Goal: Task Accomplishment & Management: Manage account settings

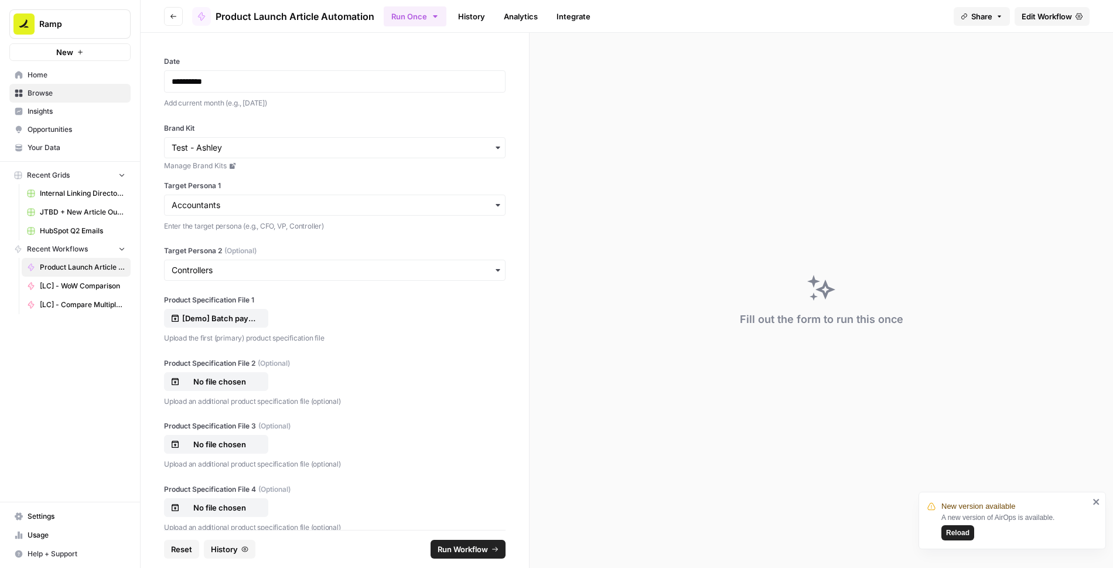
scroll to position [79, 0]
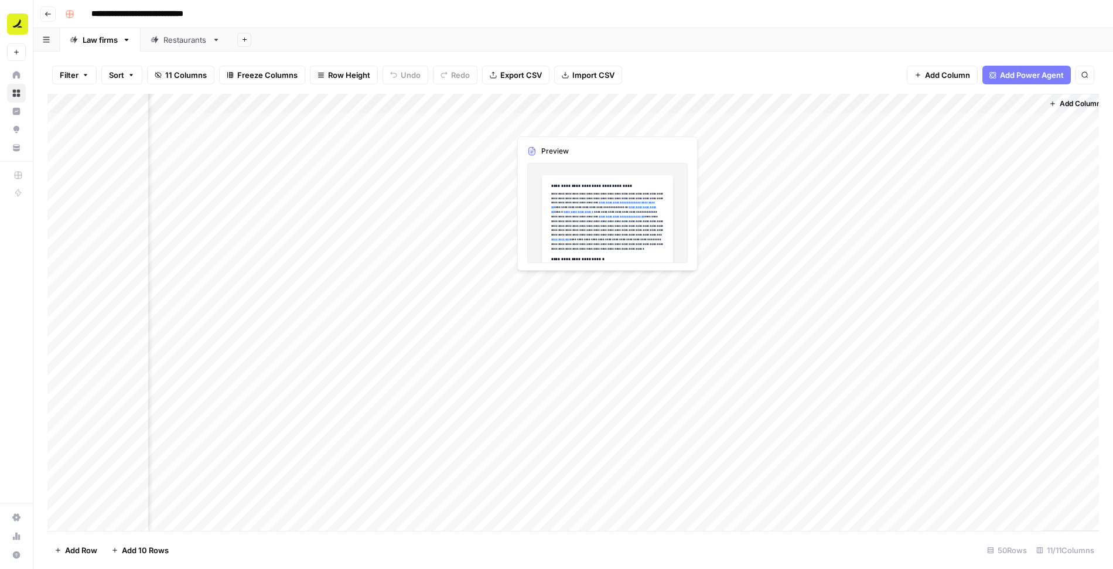
scroll to position [0, 220]
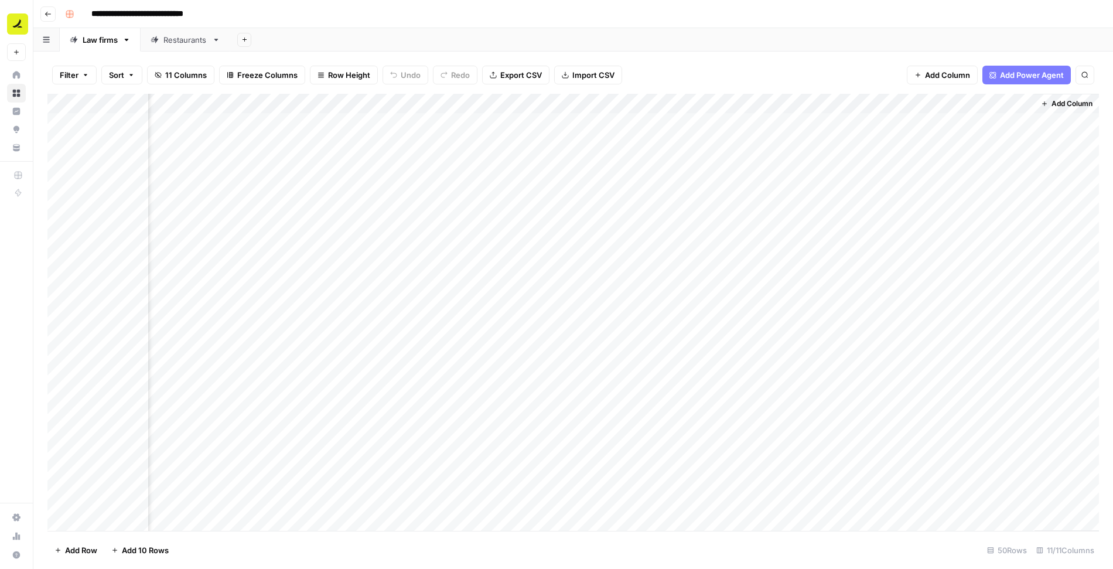
click at [544, 122] on div "Add Column" at bounding box center [572, 313] width 1051 height 438
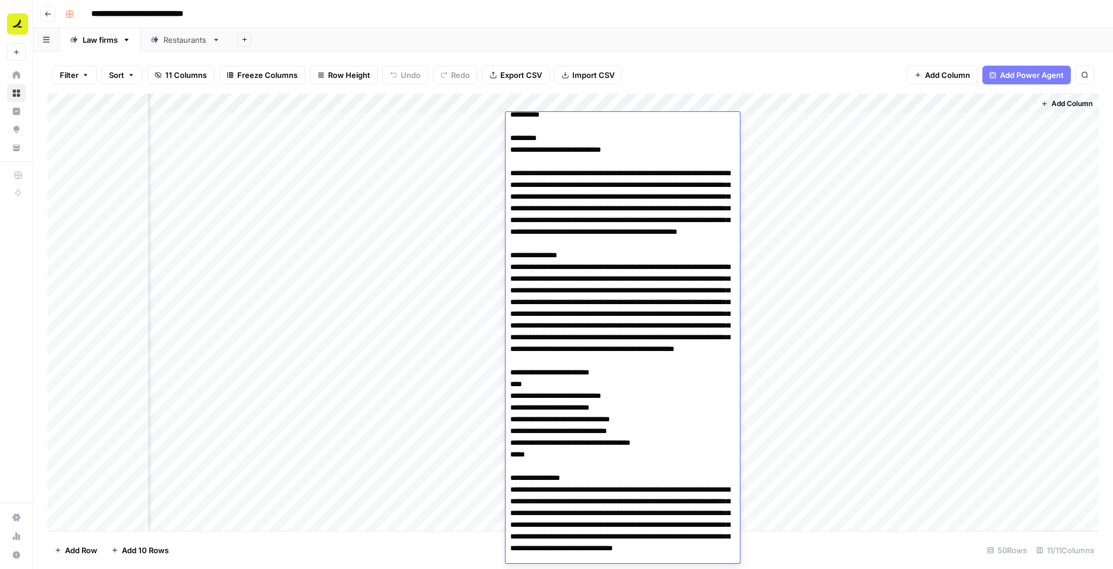
scroll to position [0, 0]
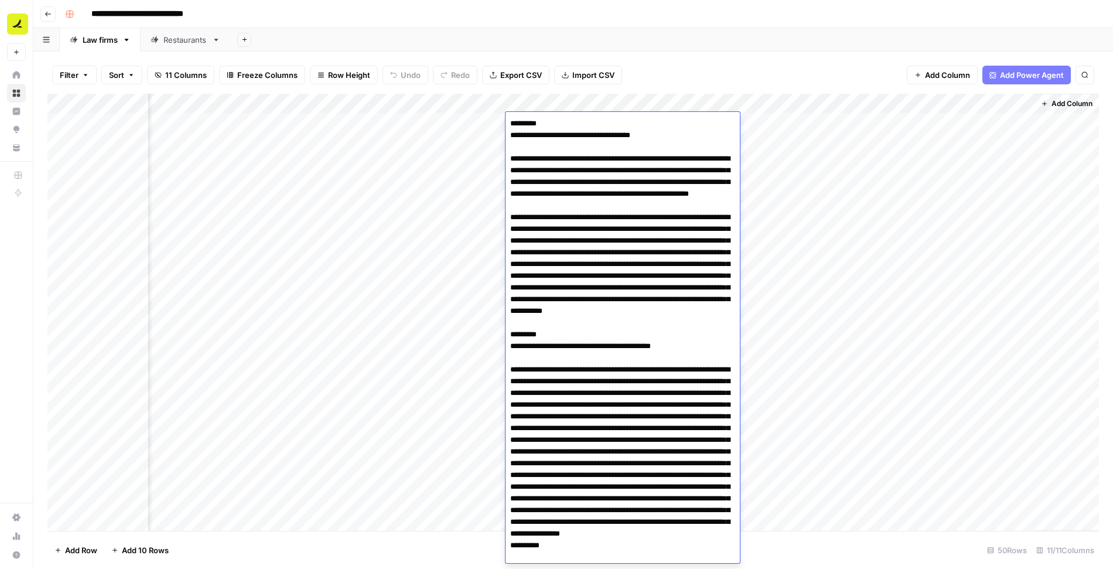
click at [690, 57] on div "Filter Sort 11 Columns Freeze Columns Row Height Undo Redo Export CSV Import CS…" at bounding box center [572, 74] width 1051 height 37
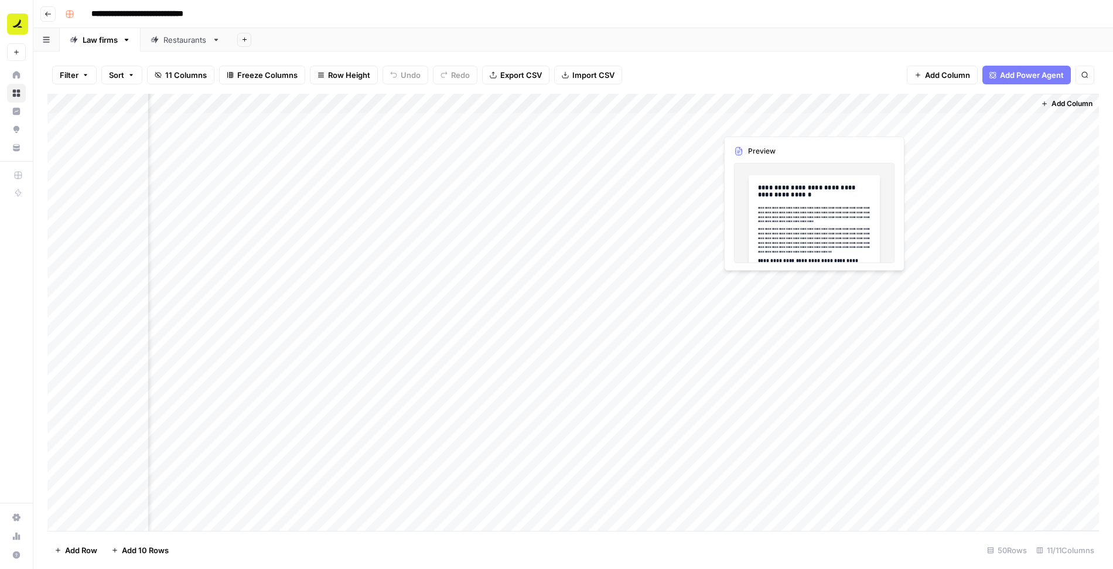
click at [752, 118] on div "Add Column" at bounding box center [572, 313] width 1051 height 438
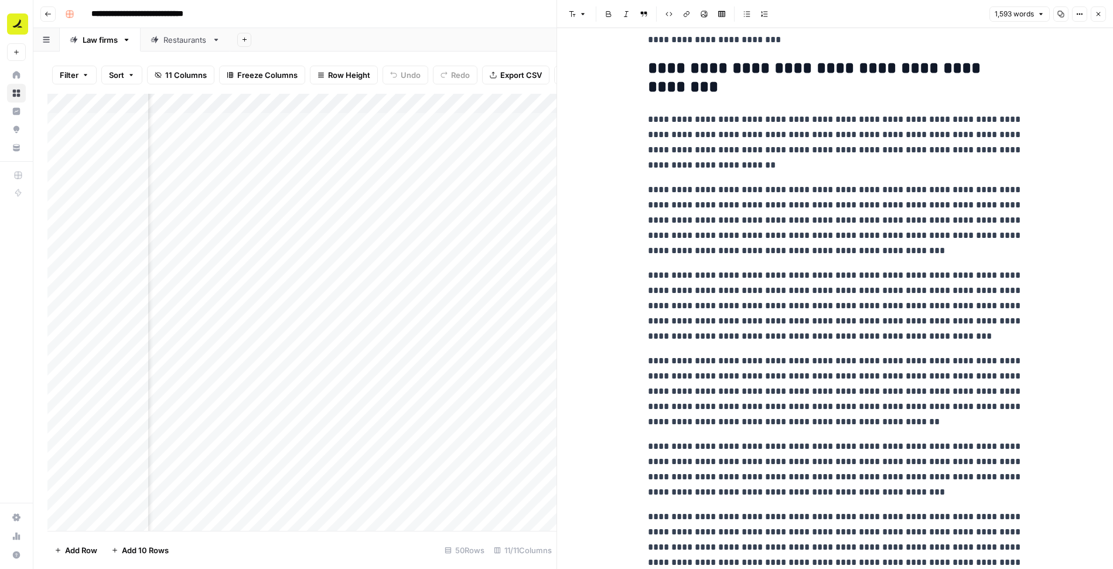
scroll to position [4088, 0]
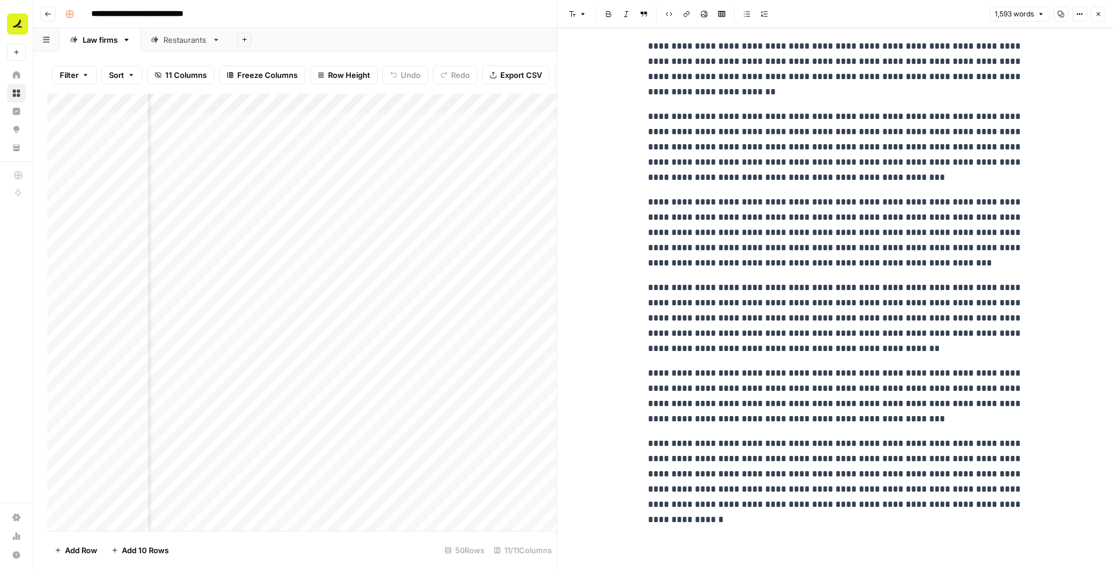
click at [1100, 16] on icon "button" at bounding box center [1098, 14] width 7 height 7
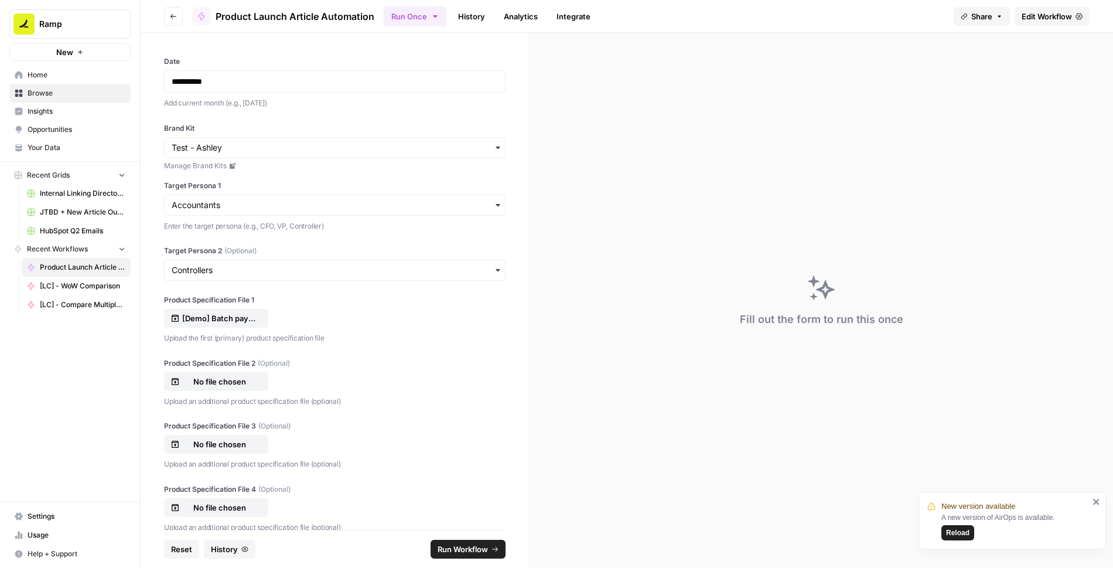
scroll to position [79, 0]
click at [567, 104] on div "Fill out the form to run this once" at bounding box center [821, 300] width 583 height 535
click at [457, 80] on p at bounding box center [335, 82] width 326 height 12
click at [363, 117] on div "**********" at bounding box center [335, 281] width 388 height 497
click at [221, 145] on input "Brand Kit" at bounding box center [335, 148] width 326 height 12
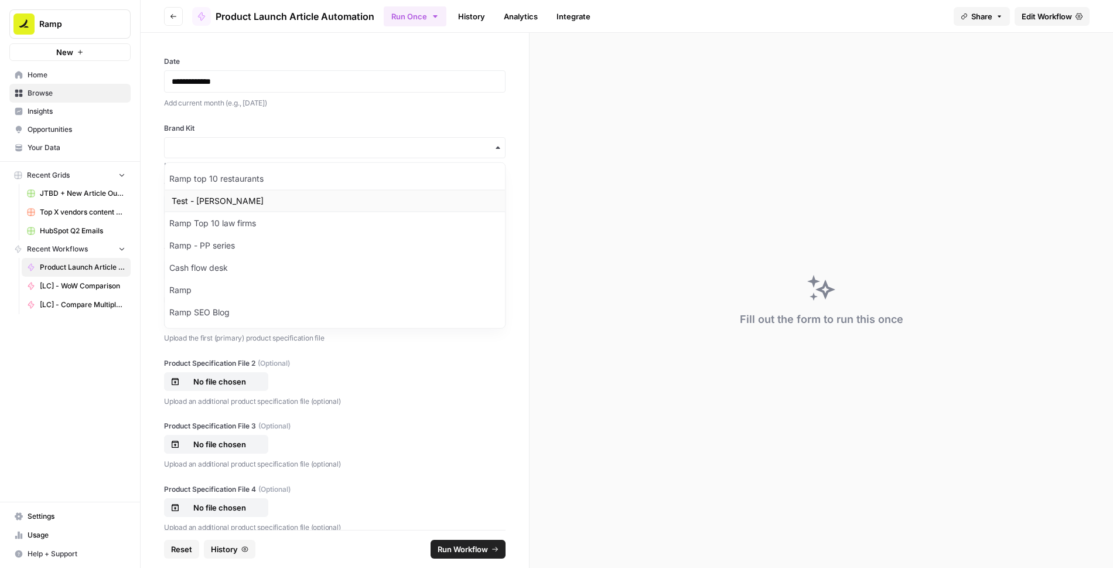
click at [261, 204] on div "Test - Ashley" at bounding box center [335, 201] width 340 height 22
click at [337, 177] on div "Brand Kit Manage Brand Kits Target Persona 1 Enter the target persona (e.g., CF…" at bounding box center [335, 177] width 342 height 109
click at [385, 201] on input "Target Persona 1" at bounding box center [335, 205] width 326 height 12
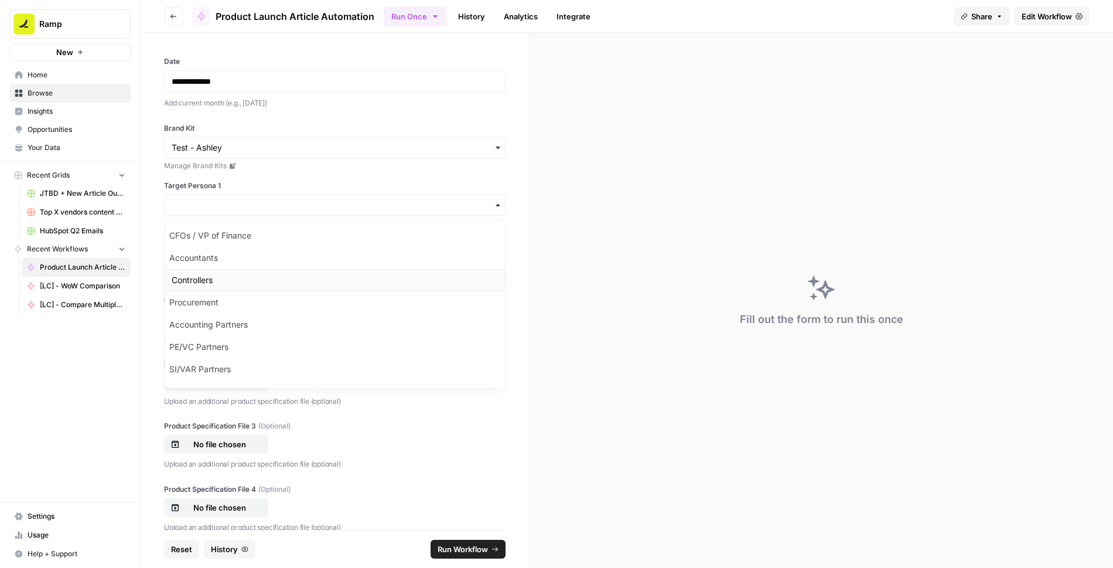
click at [329, 273] on div "Controllers" at bounding box center [335, 280] width 340 height 22
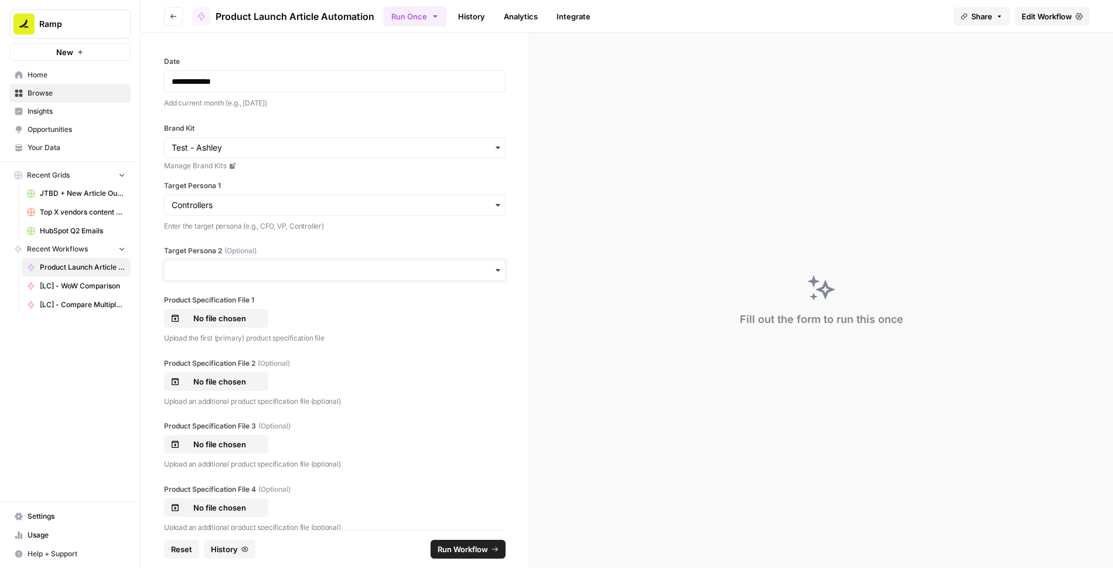
click at [329, 273] on input "Target Persona 2 (Optional)" at bounding box center [335, 270] width 326 height 12
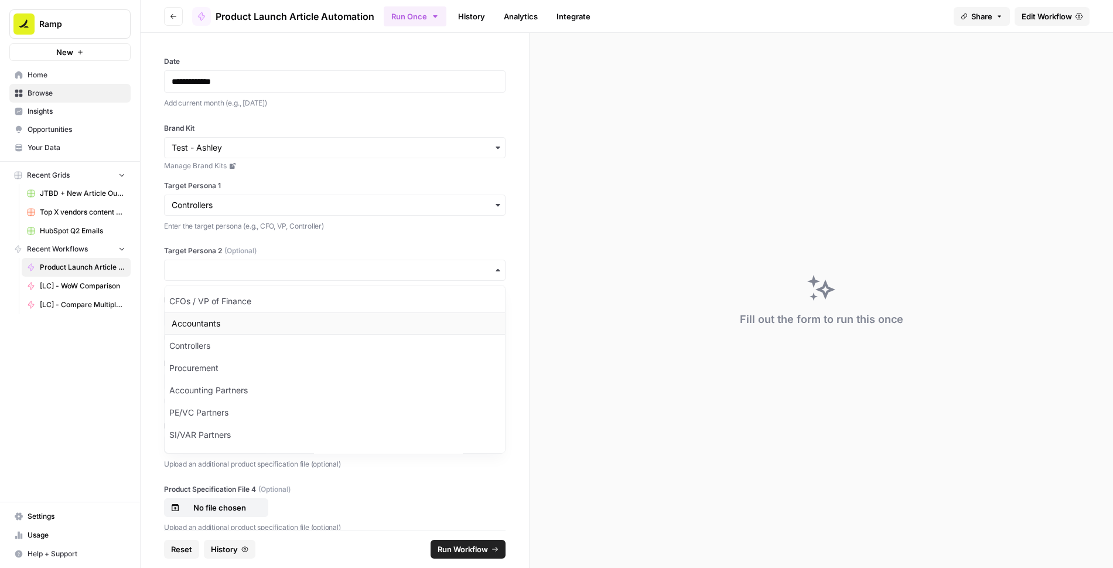
click at [316, 328] on div "Accountants" at bounding box center [335, 323] width 340 height 22
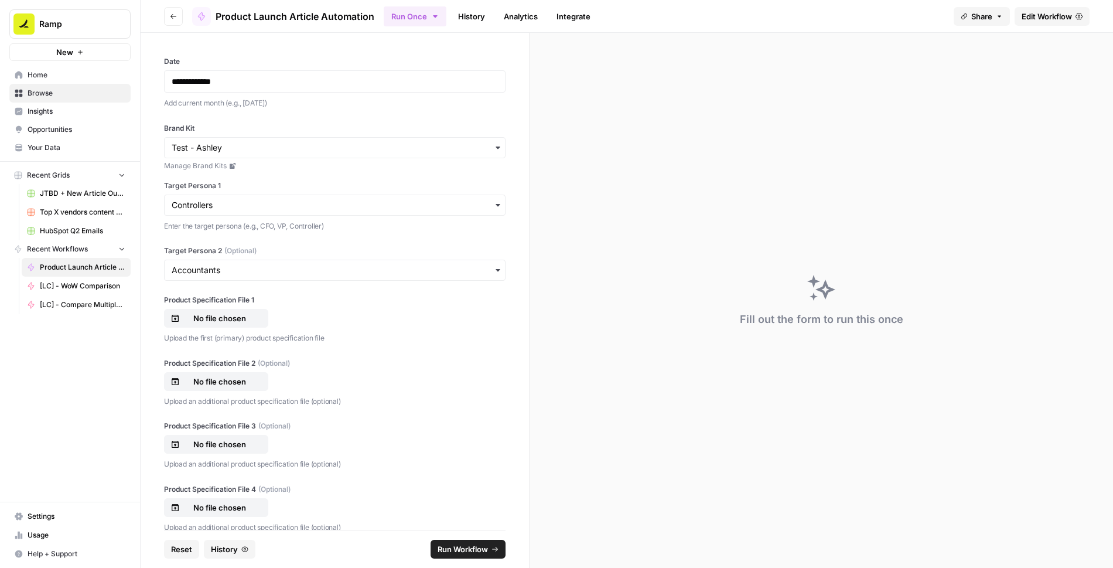
click at [375, 242] on div "**********" at bounding box center [335, 281] width 388 height 497
click at [266, 272] on input "Target Persona 2 (Optional)" at bounding box center [335, 270] width 326 height 12
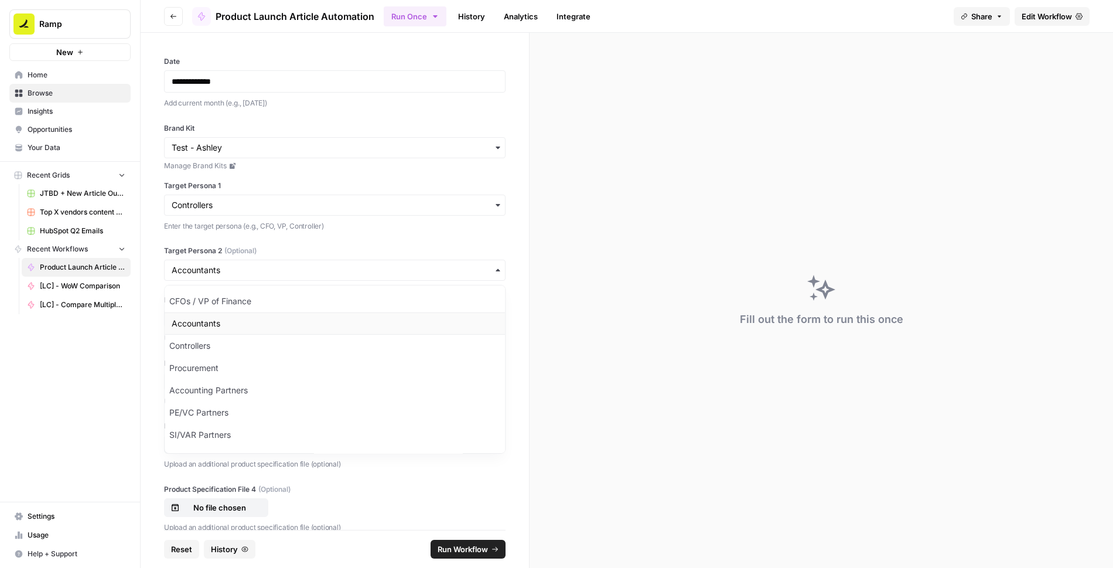
click at [252, 326] on div "Accountants" at bounding box center [335, 323] width 340 height 22
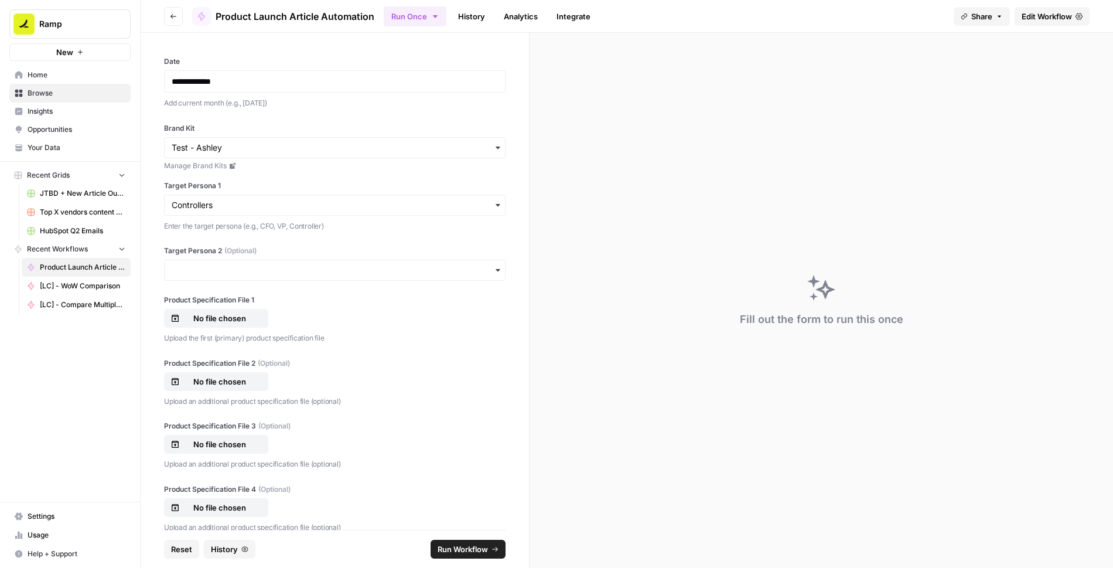
click at [291, 279] on div "button" at bounding box center [335, 270] width 342 height 21
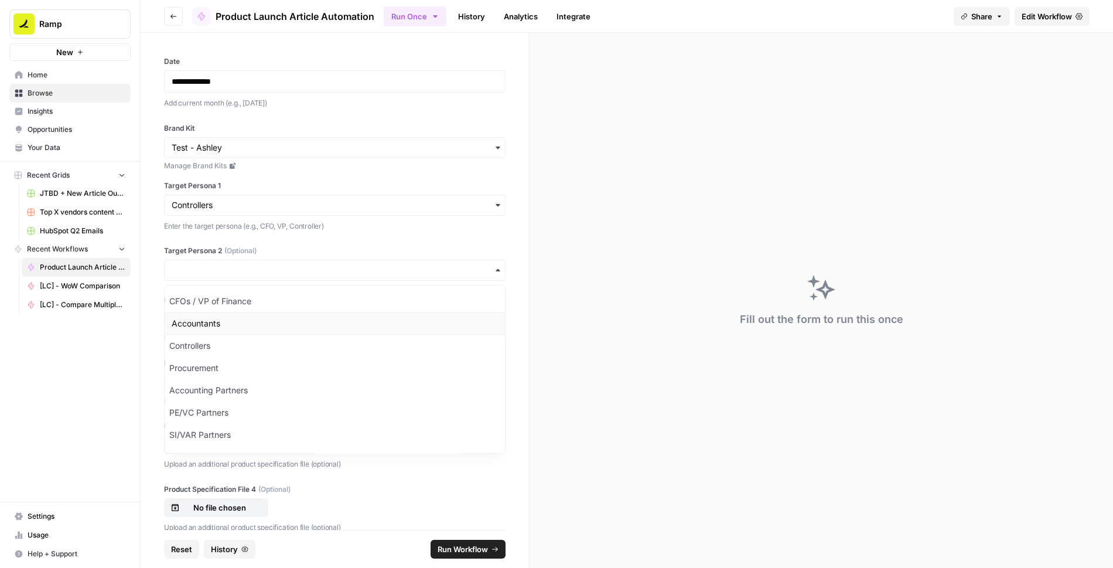
click at [272, 325] on div "Accountants" at bounding box center [335, 323] width 340 height 22
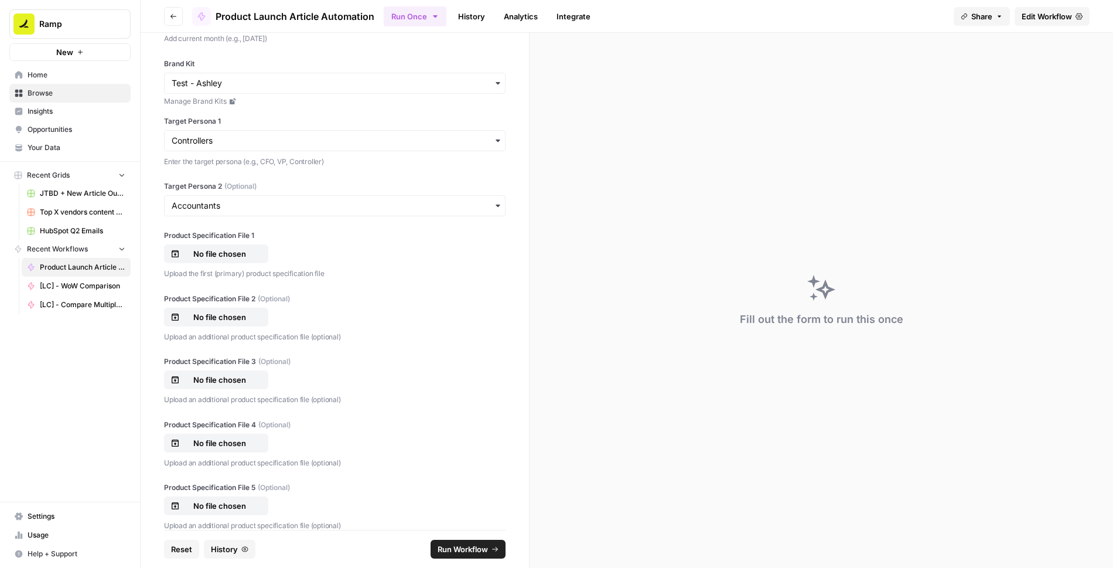
scroll to position [79, 0]
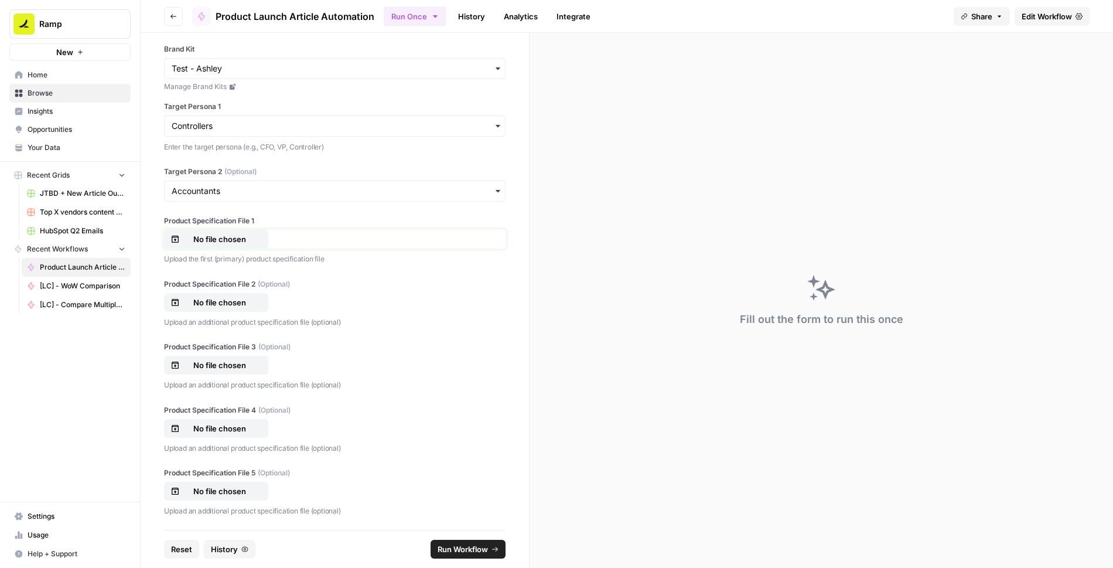
click at [252, 235] on p "No file chosen" at bounding box center [219, 239] width 75 height 12
click at [213, 303] on p "No file chosen" at bounding box center [219, 302] width 75 height 12
click at [228, 364] on p "No file chosen" at bounding box center [219, 365] width 75 height 12
click at [449, 550] on span "Run Workflow" at bounding box center [463, 549] width 50 height 12
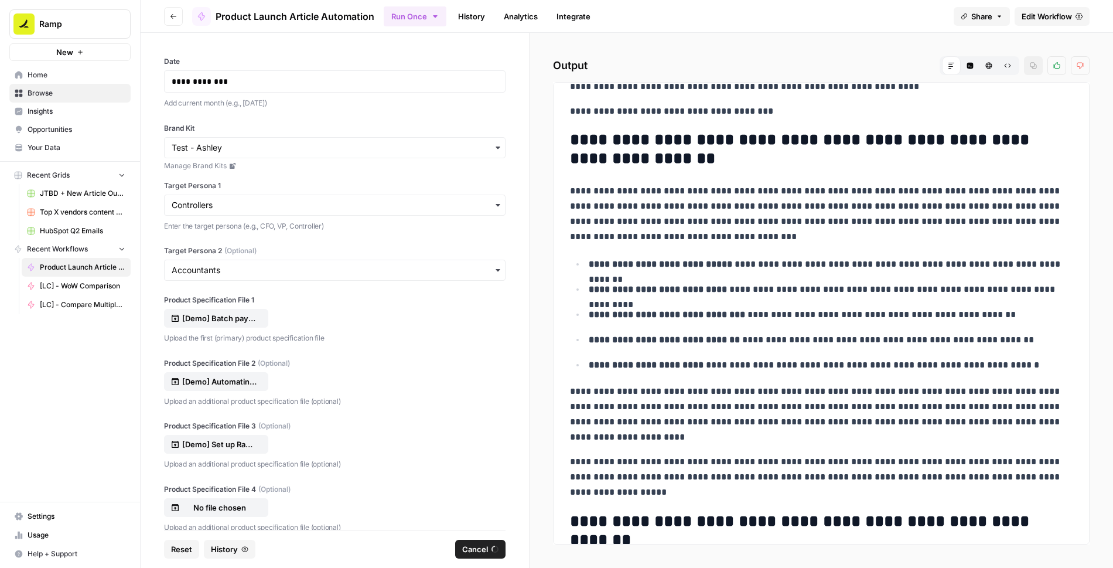
scroll to position [134, 0]
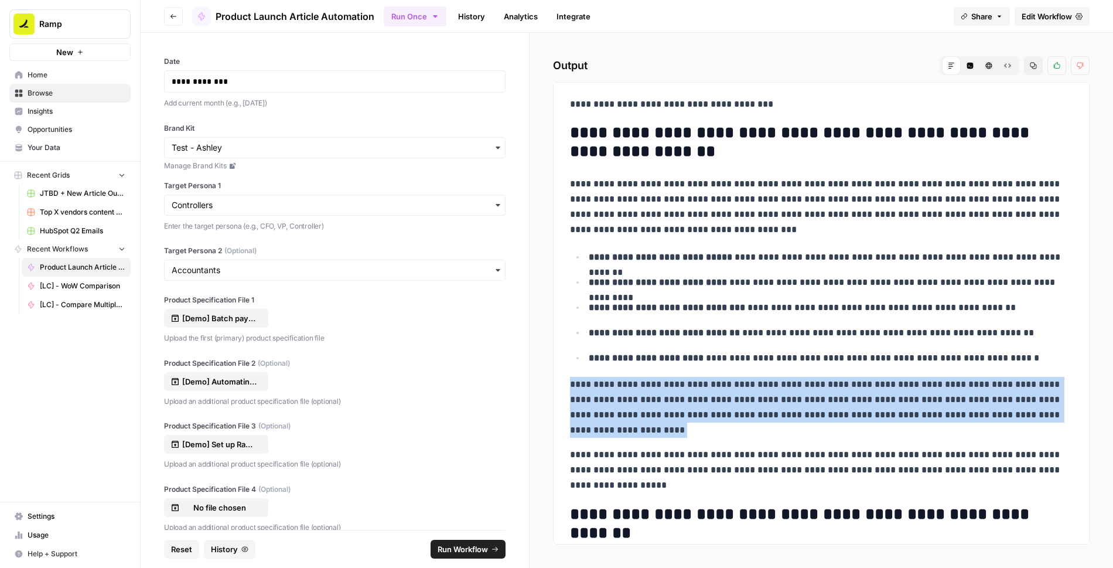
drag, startPoint x: 571, startPoint y: 383, endPoint x: 643, endPoint y: 441, distance: 92.5
click at [659, 428] on p "**********" at bounding box center [821, 407] width 503 height 61
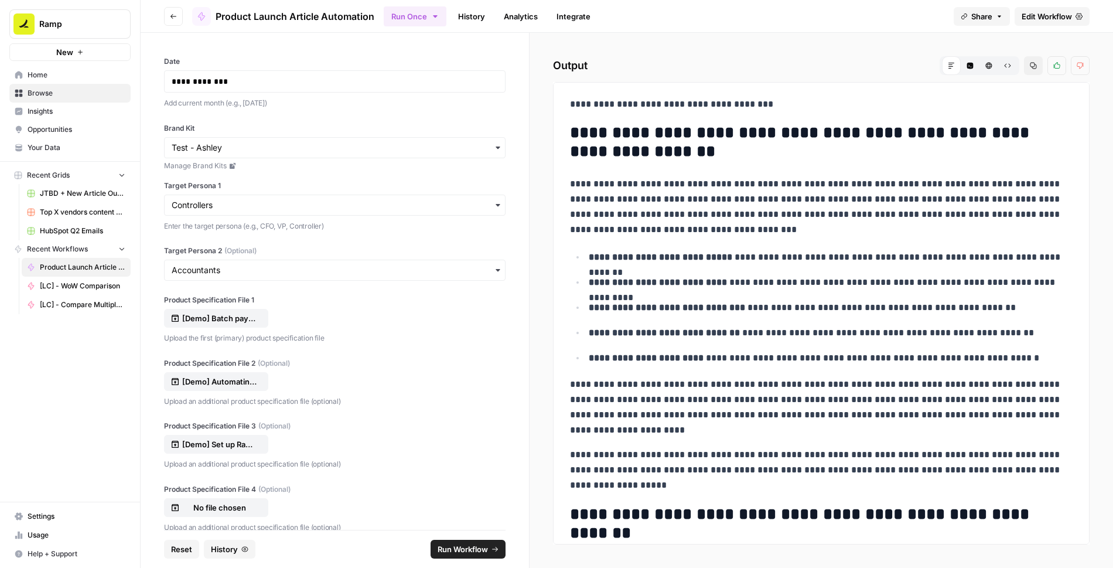
drag, startPoint x: 606, startPoint y: 456, endPoint x: 768, endPoint y: 456, distance: 162.3
click at [768, 456] on p "**********" at bounding box center [821, 470] width 503 height 46
drag, startPoint x: 768, startPoint y: 456, endPoint x: 608, endPoint y: 459, distance: 159.9
click at [608, 459] on p "**********" at bounding box center [821, 470] width 503 height 46
click at [866, 231] on p "**********" at bounding box center [821, 206] width 503 height 61
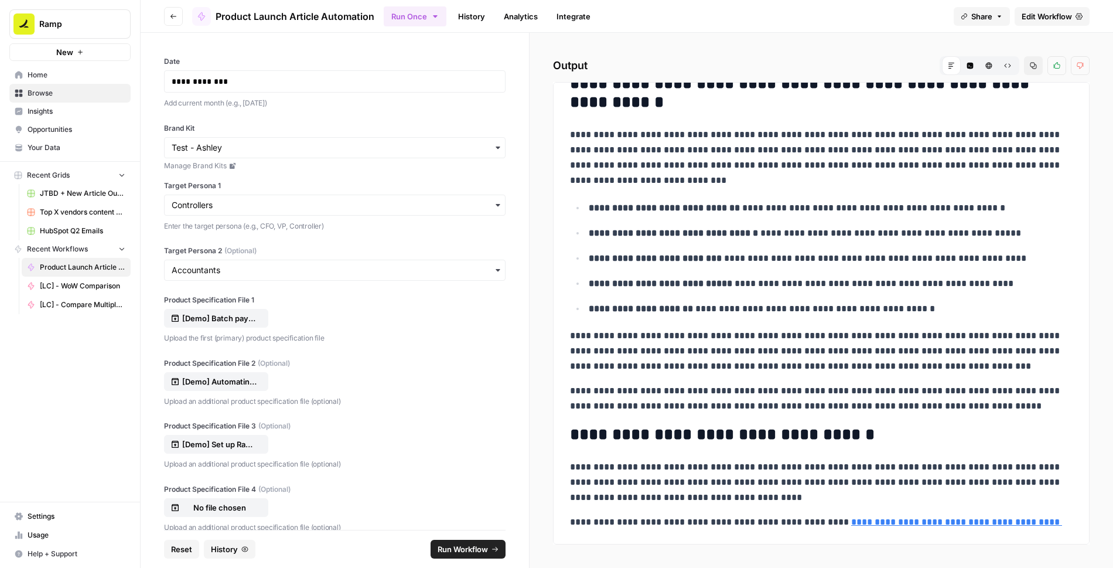
scroll to position [0, 0]
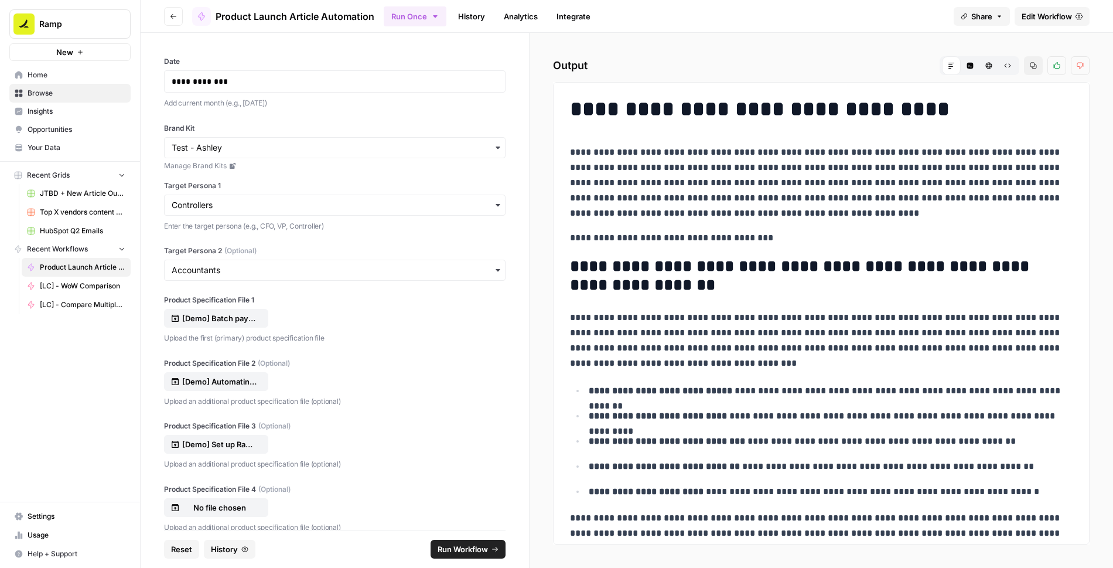
click at [1008, 66] on icon "button" at bounding box center [1007, 65] width 7 height 7
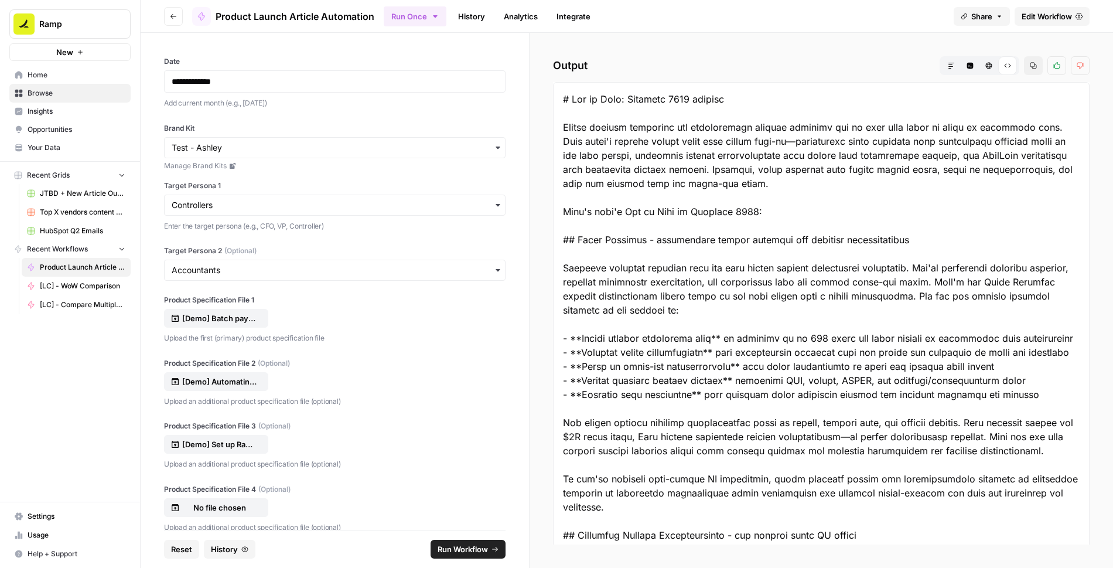
click at [950, 67] on icon "button" at bounding box center [951, 65] width 7 height 7
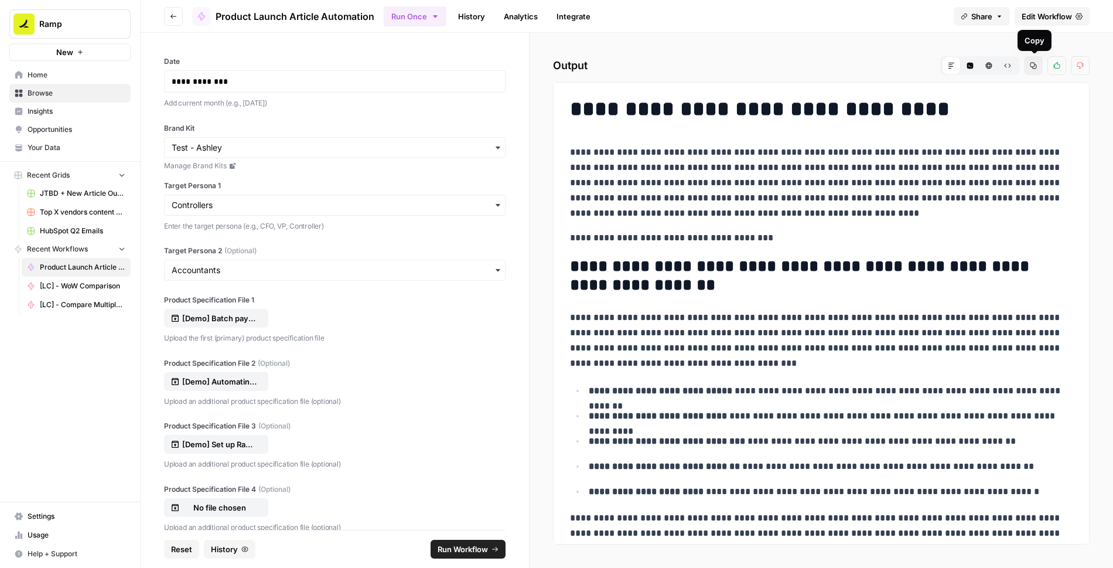
click at [1032, 68] on icon "button" at bounding box center [1033, 65] width 7 height 7
click at [950, 106] on h1 "**********" at bounding box center [821, 109] width 503 height 25
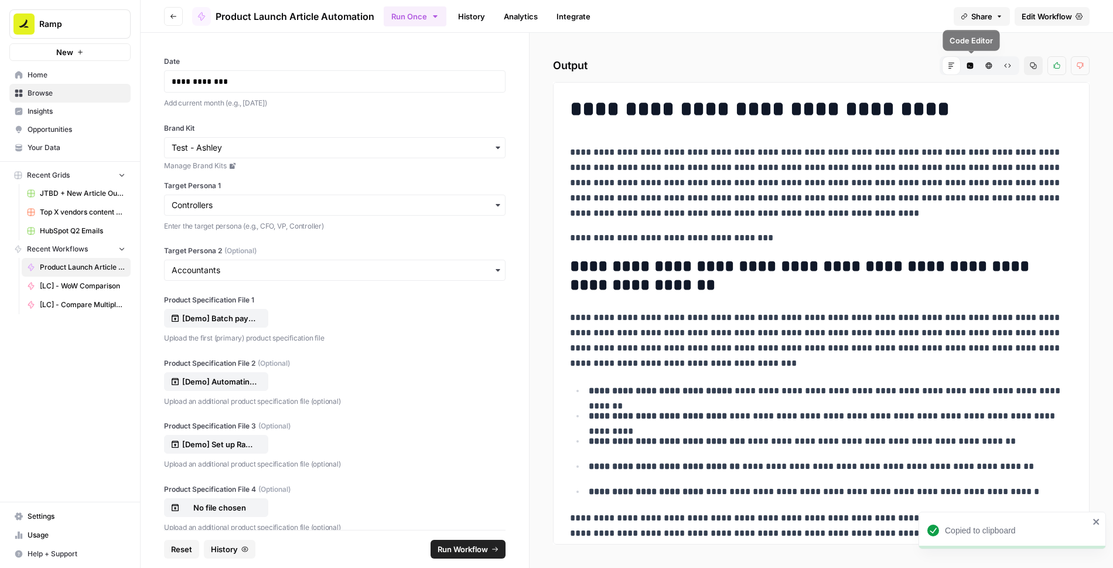
click at [972, 66] on icon "button" at bounding box center [970, 66] width 6 height 6
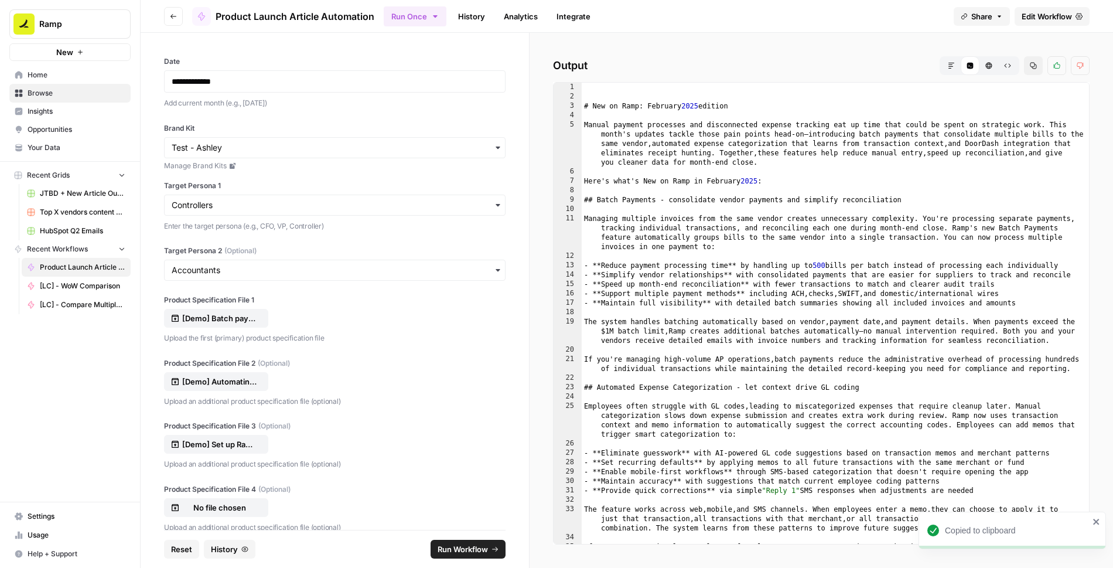
click at [949, 66] on icon "button" at bounding box center [951, 65] width 7 height 7
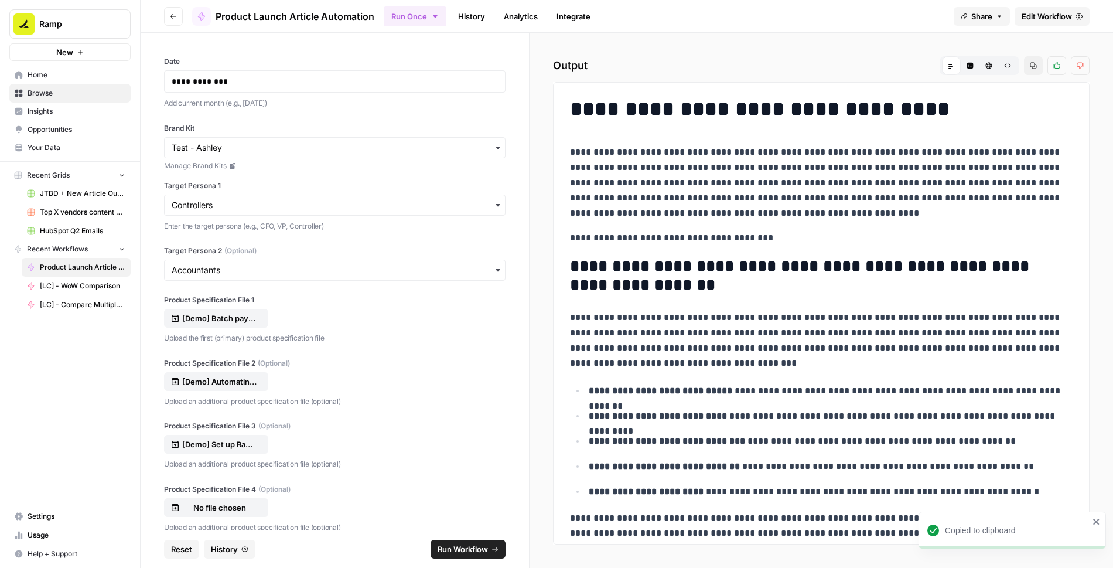
click at [1035, 63] on icon "button" at bounding box center [1033, 66] width 6 height 6
click at [1009, 66] on icon "button" at bounding box center [1007, 65] width 7 height 7
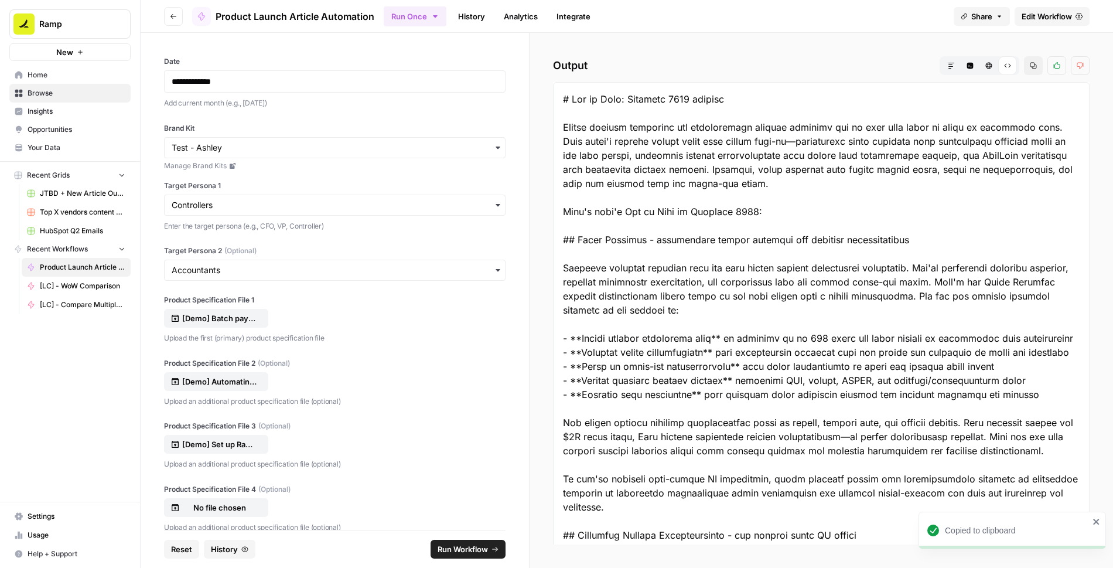
click at [951, 63] on icon "button" at bounding box center [951, 65] width 7 height 7
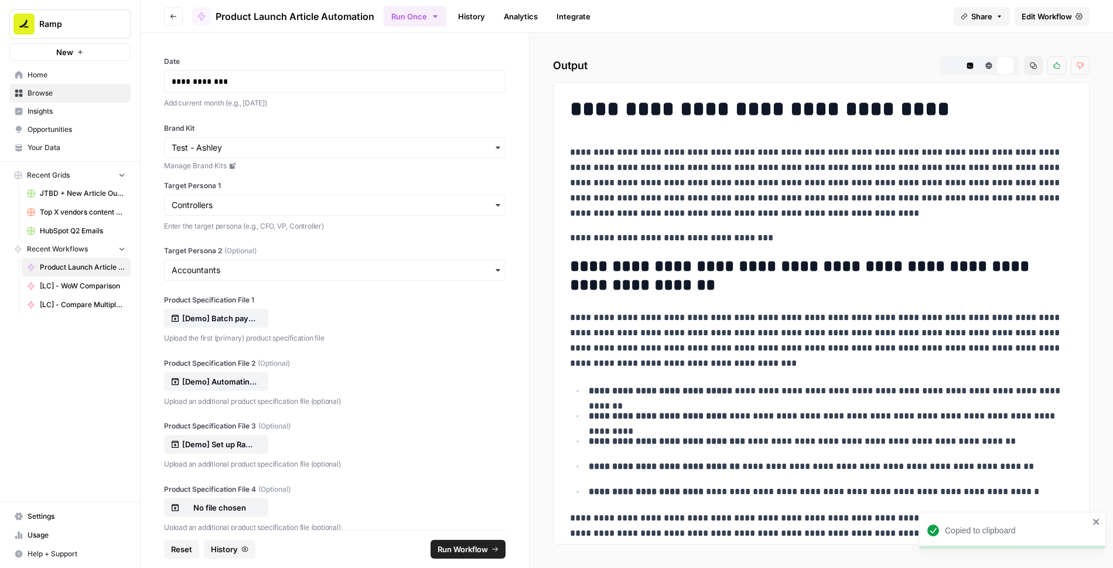
click at [951, 63] on icon at bounding box center [951, 65] width 7 height 7
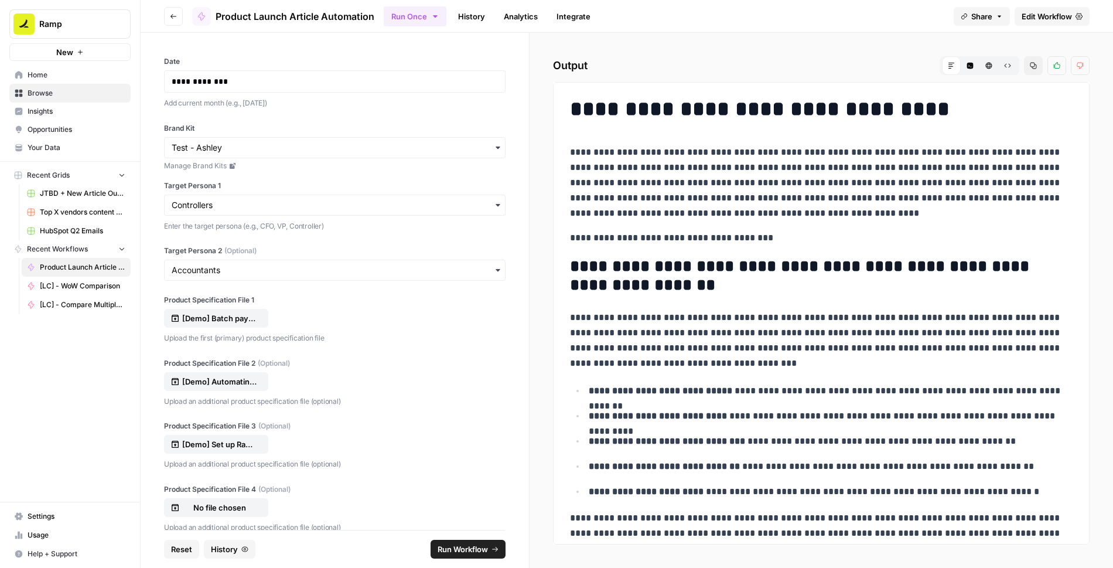
click at [951, 63] on icon at bounding box center [951, 65] width 7 height 7
click at [1040, 64] on button "Copy" at bounding box center [1033, 65] width 19 height 19
click at [187, 78] on p "**********" at bounding box center [335, 82] width 327 height 12
click at [465, 545] on span "Run Workflow" at bounding box center [463, 549] width 50 height 12
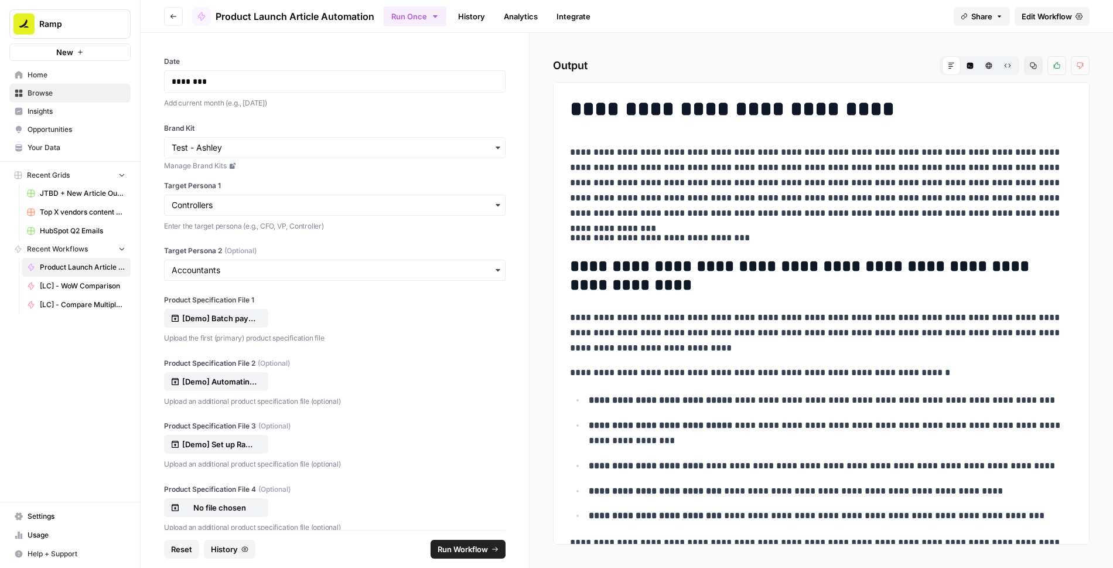
click at [1033, 64] on icon "button" at bounding box center [1033, 65] width 7 height 7
click at [326, 87] on div "********" at bounding box center [335, 81] width 342 height 22
click at [261, 74] on div "********" at bounding box center [335, 81] width 342 height 22
click at [262, 82] on p "********" at bounding box center [335, 82] width 327 height 12
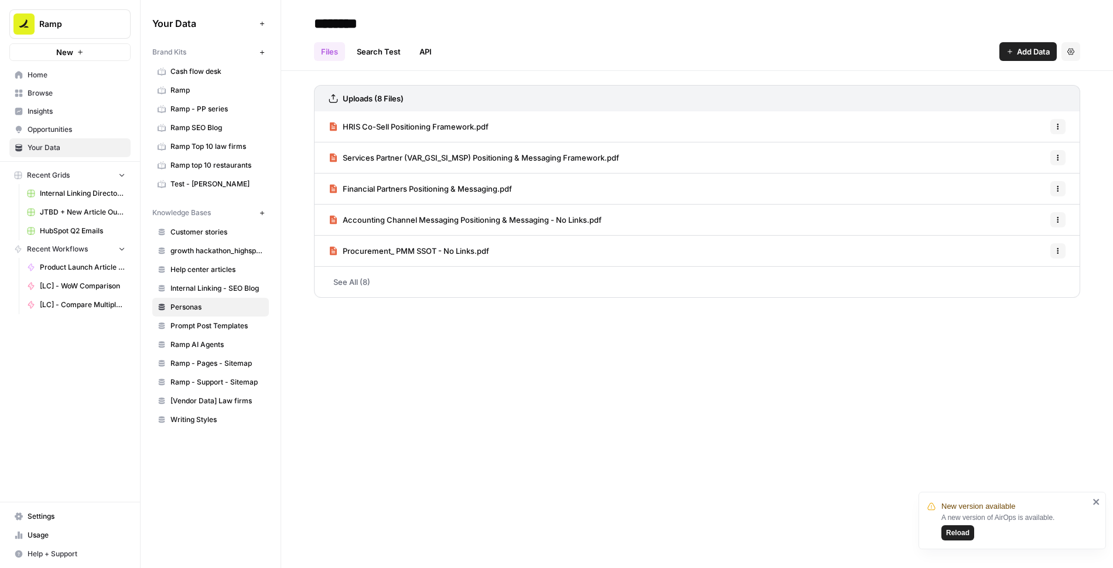
click at [967, 535] on span "Reload" at bounding box center [957, 532] width 23 height 11
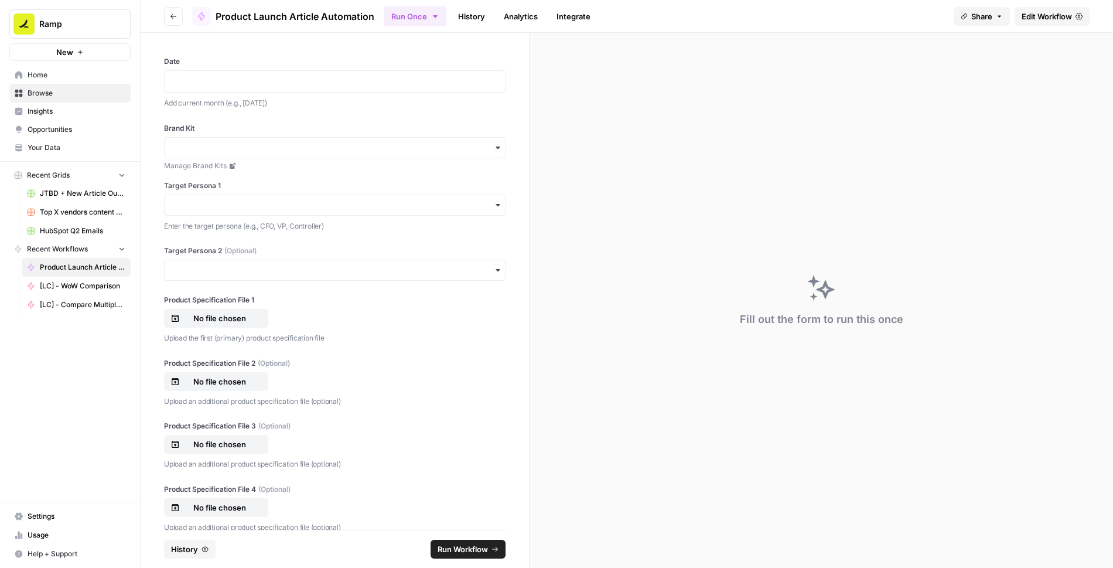
click at [837, 15] on div "Run Once History Analytics Integrate" at bounding box center [664, 16] width 561 height 23
click at [821, 94] on div "Fill out the form to run this once" at bounding box center [821, 300] width 583 height 535
click at [511, 56] on div "Date Add current month (e.g., August 2025) Brand Kit Manage Brand Kits Target P…" at bounding box center [335, 281] width 388 height 497
click at [432, 80] on p at bounding box center [335, 82] width 326 height 12
click at [424, 109] on div "**********" at bounding box center [335, 281] width 388 height 497
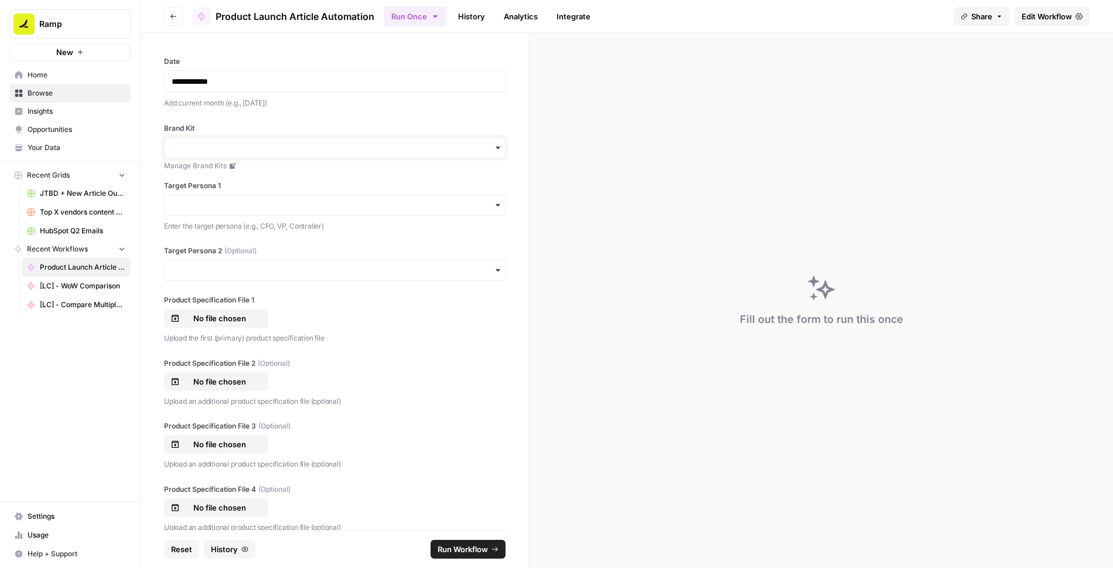
click at [252, 146] on input "Brand Kit" at bounding box center [335, 148] width 326 height 12
click at [214, 203] on div "Test - Ashley" at bounding box center [335, 201] width 340 height 22
click at [358, 206] on input "Target Persona 1" at bounding box center [335, 205] width 326 height 12
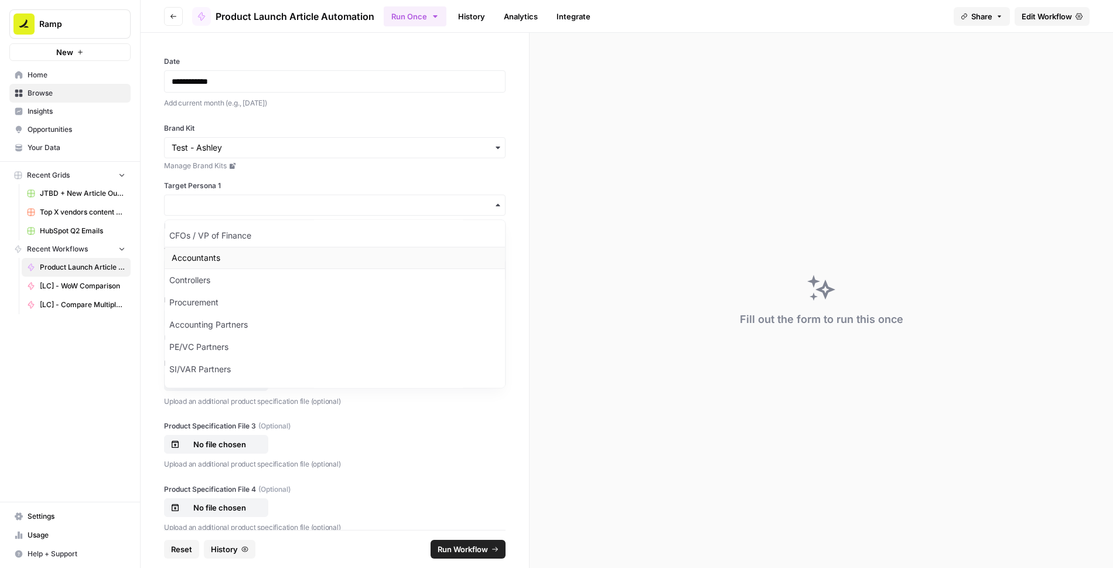
click at [320, 260] on div "Accountants" at bounding box center [335, 258] width 340 height 22
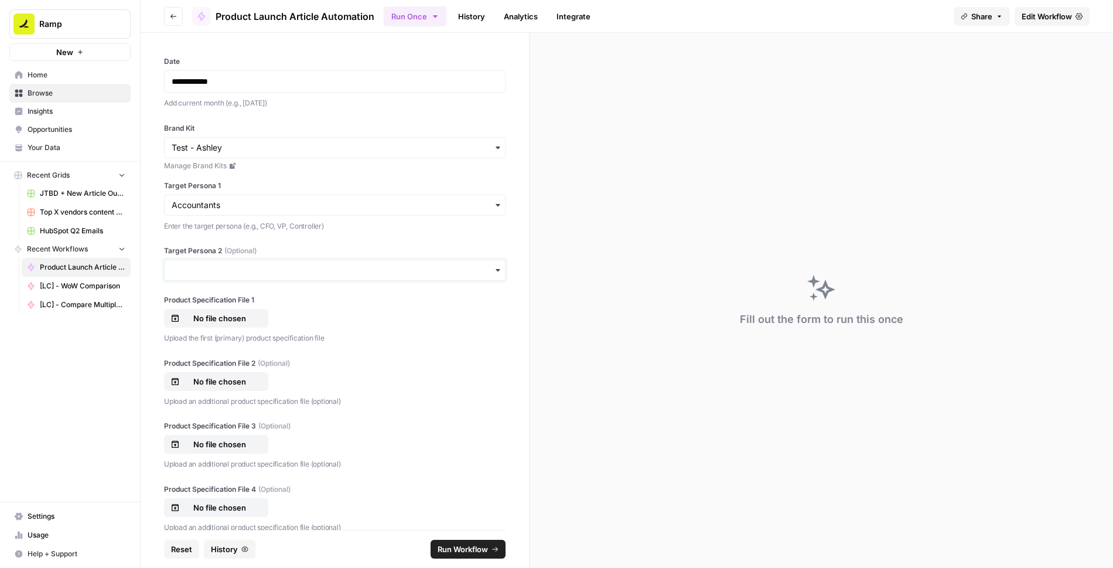
click at [319, 265] on input "Target Persona 2 (Optional)" at bounding box center [335, 270] width 326 height 12
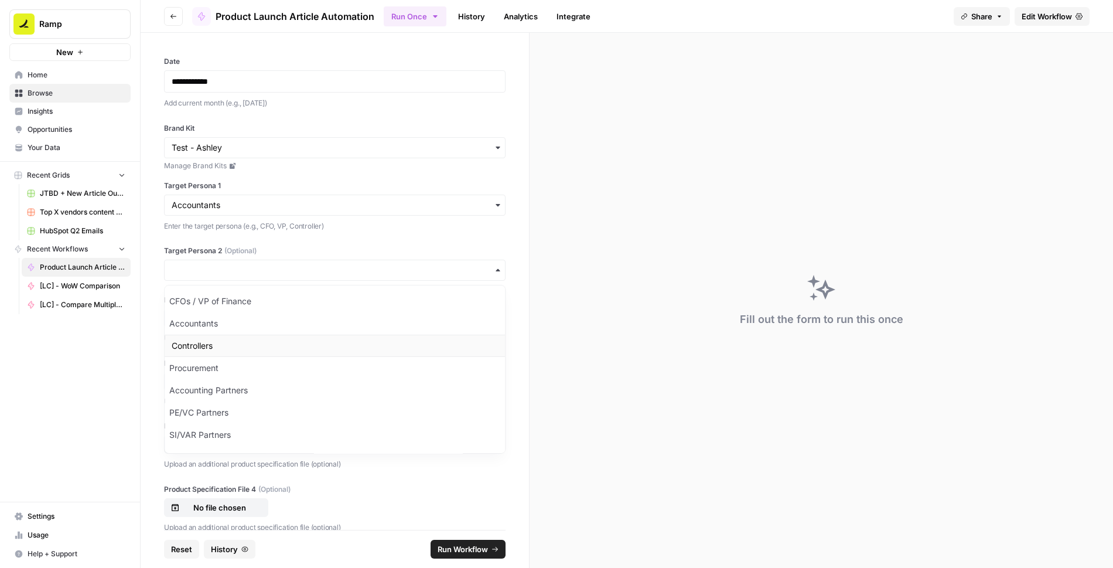
click at [281, 344] on div "Controllers" at bounding box center [335, 345] width 340 height 22
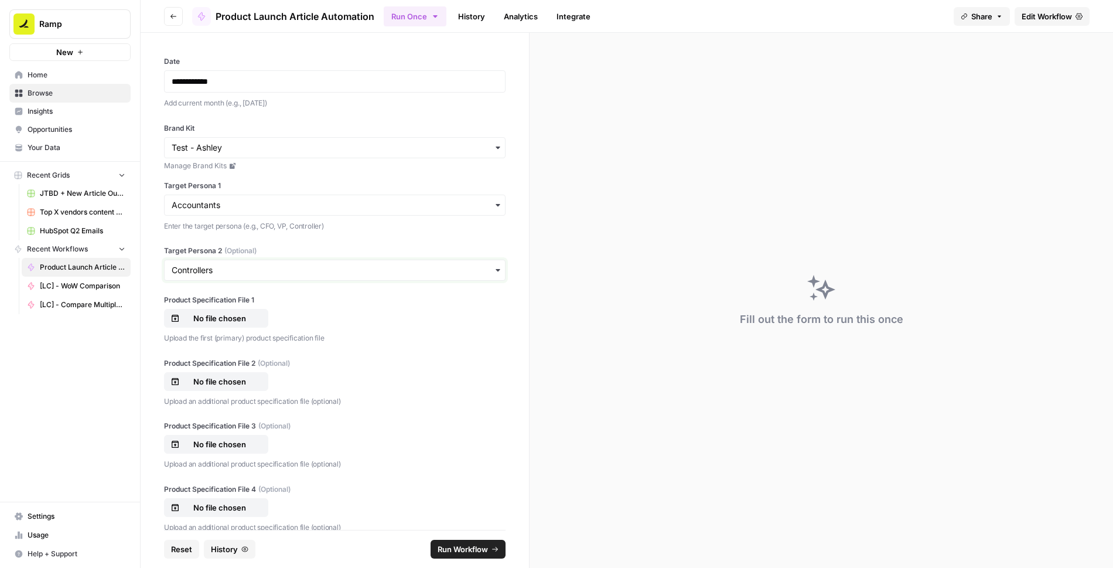
click at [289, 272] on input "Target Persona 2 (Optional)" at bounding box center [335, 270] width 326 height 12
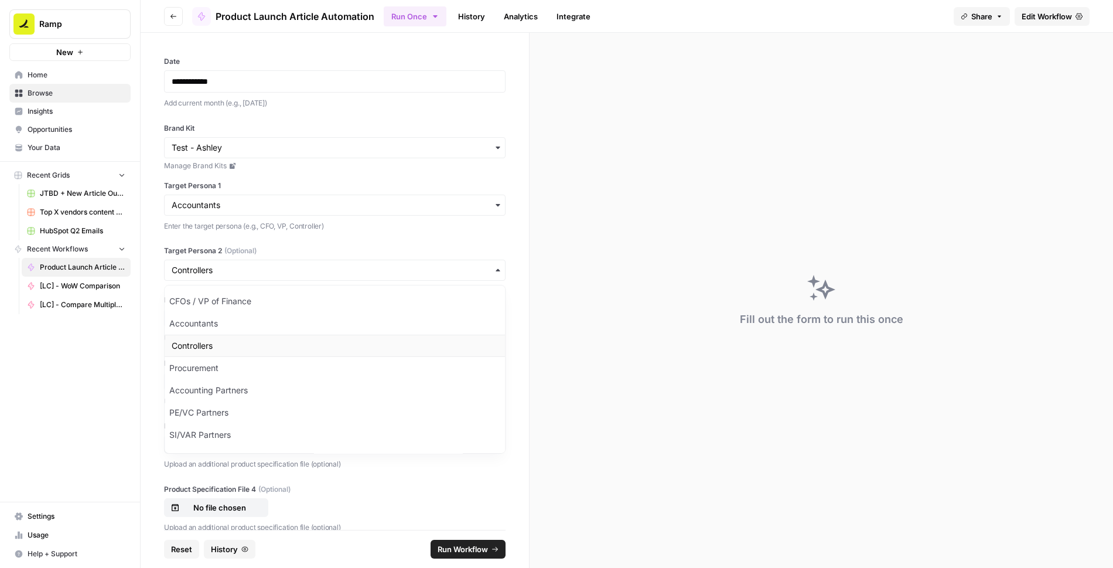
click at [244, 350] on div "Controllers" at bounding box center [335, 345] width 340 height 22
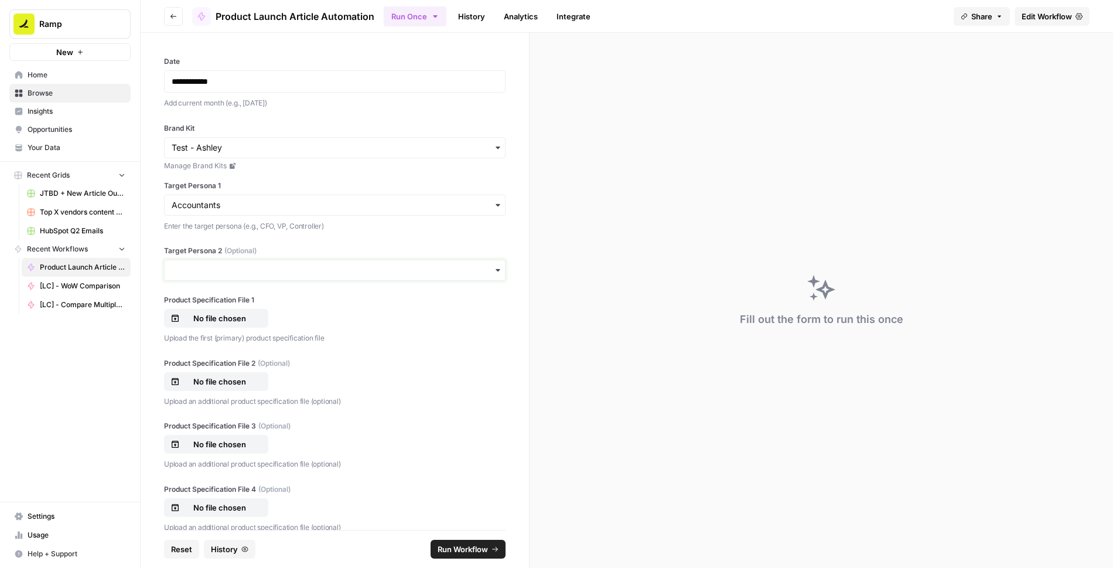
click at [258, 274] on input "Target Persona 2 (Optional)" at bounding box center [335, 270] width 326 height 12
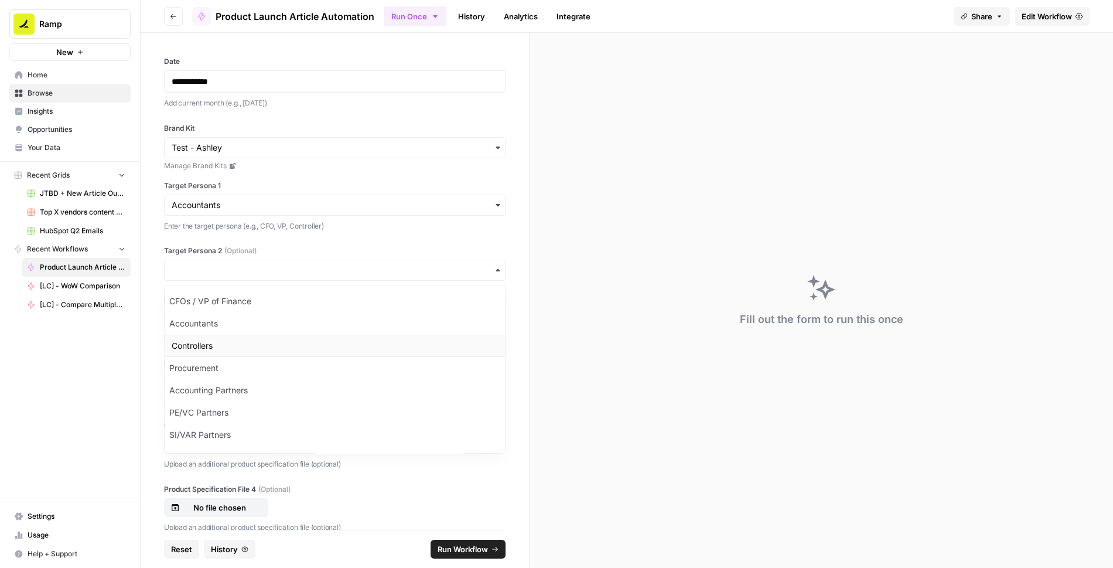
click at [245, 346] on div "Controllers" at bounding box center [335, 345] width 340 height 22
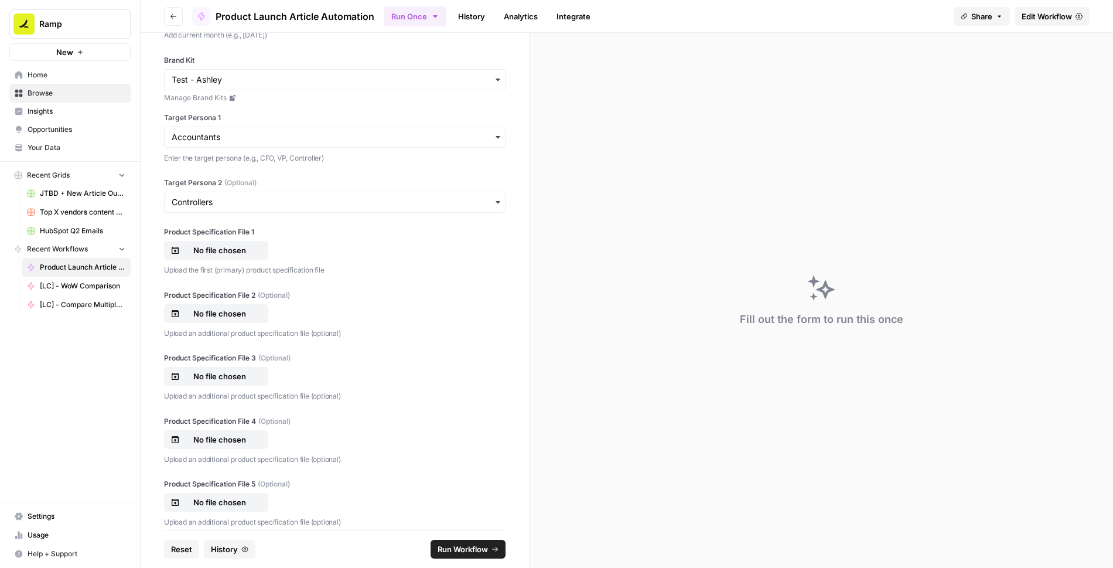
scroll to position [79, 0]
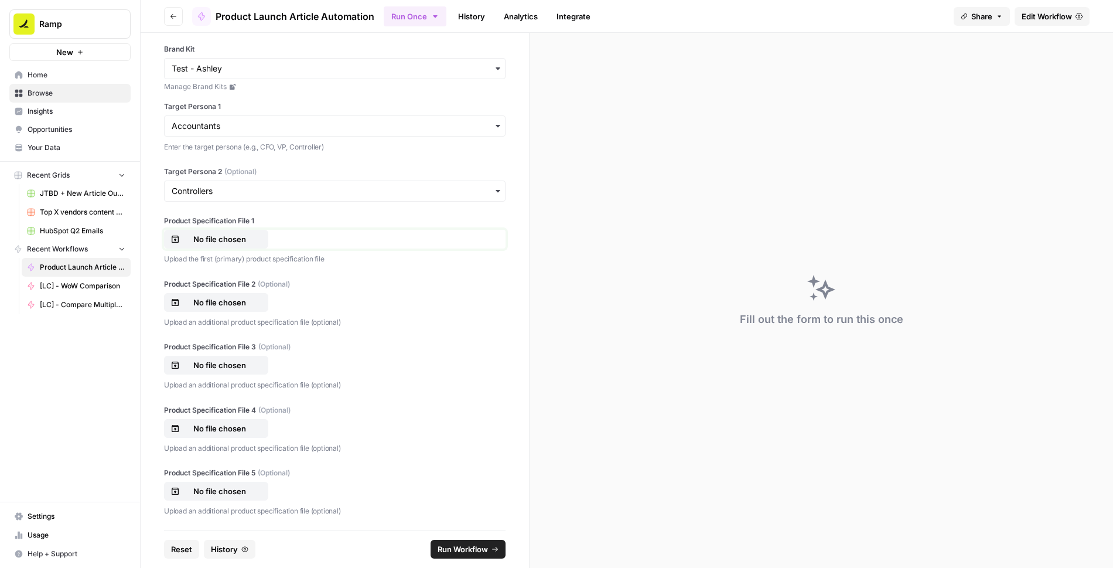
click at [224, 241] on p "No file chosen" at bounding box center [219, 239] width 75 height 12
click at [222, 242] on p "No file chosen" at bounding box center [219, 239] width 75 height 12
click at [217, 305] on p "No file chosen" at bounding box center [219, 302] width 75 height 12
click at [240, 365] on p "No file chosen" at bounding box center [219, 365] width 75 height 12
click at [472, 545] on span "Run Workflow" at bounding box center [463, 549] width 50 height 12
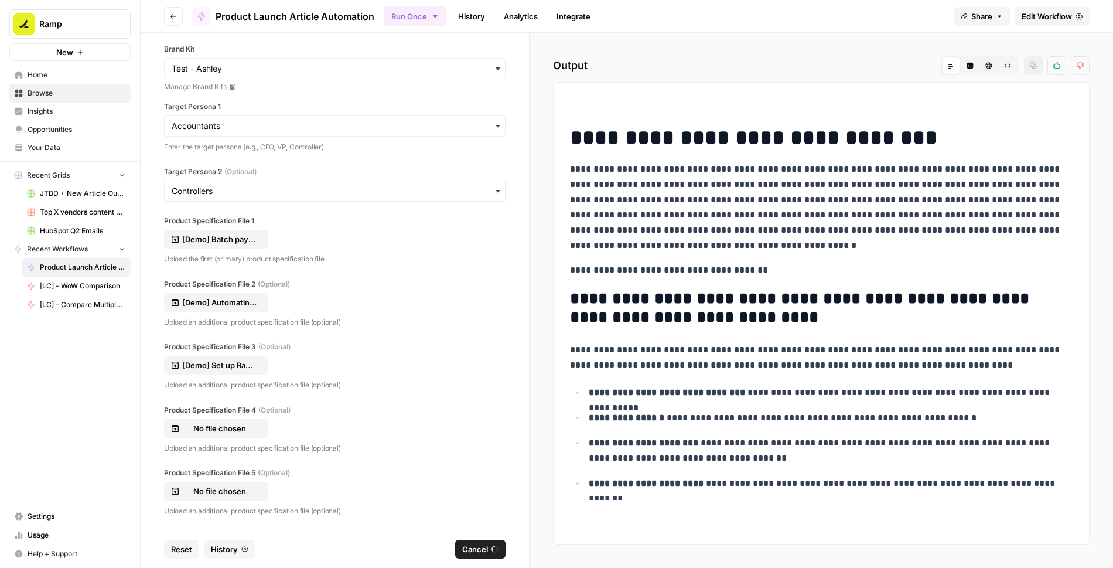
click at [415, 222] on label "Product Specification File 1" at bounding box center [335, 221] width 342 height 11
click at [0, 0] on input "Product Specification File 1" at bounding box center [0, 0] width 0 height 0
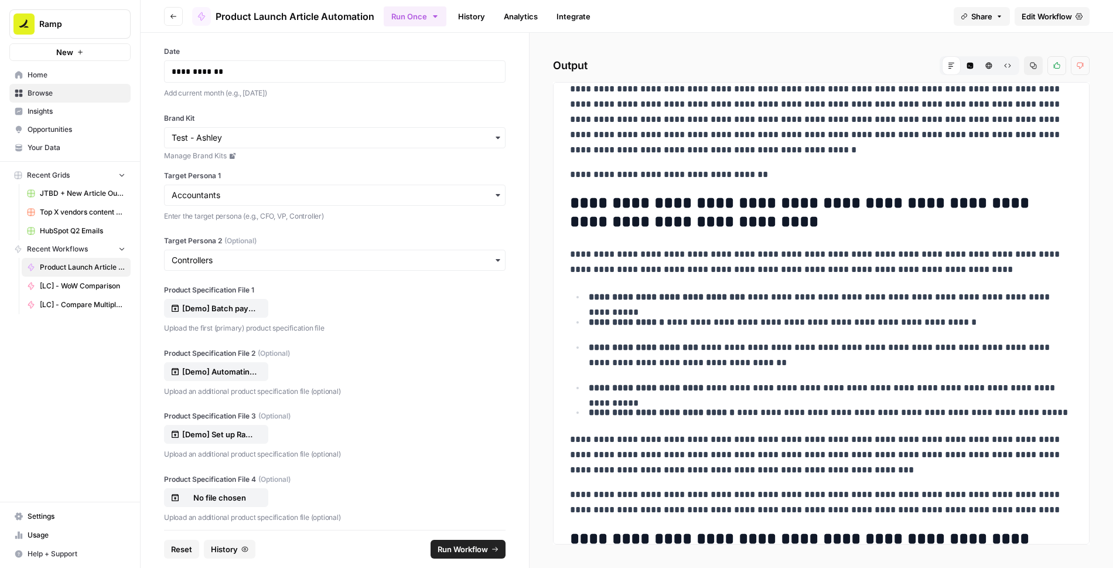
scroll to position [0, 0]
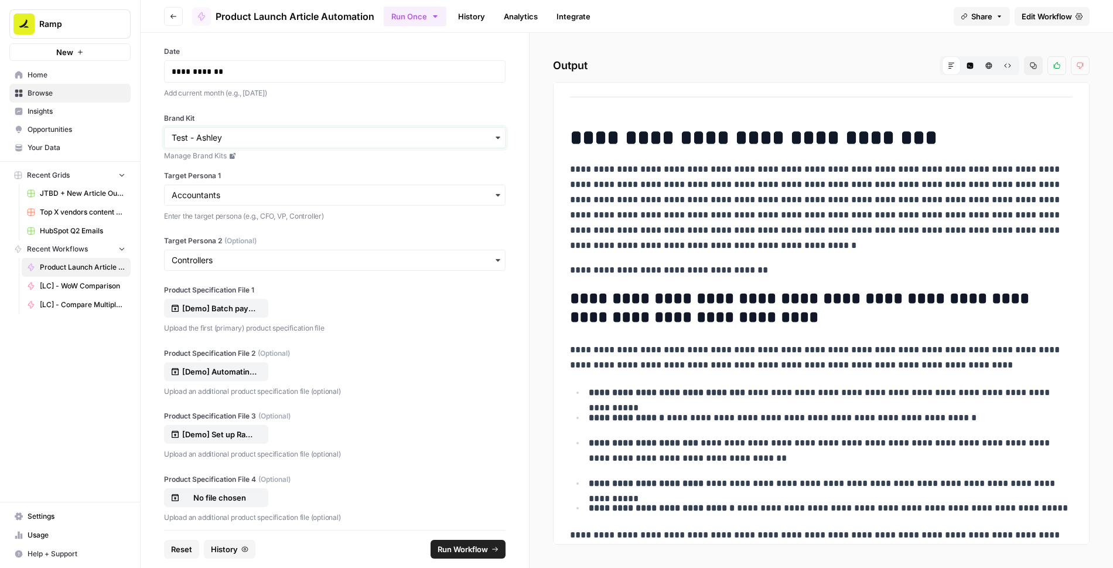
click at [250, 141] on input "Brand Kit" at bounding box center [335, 138] width 326 height 12
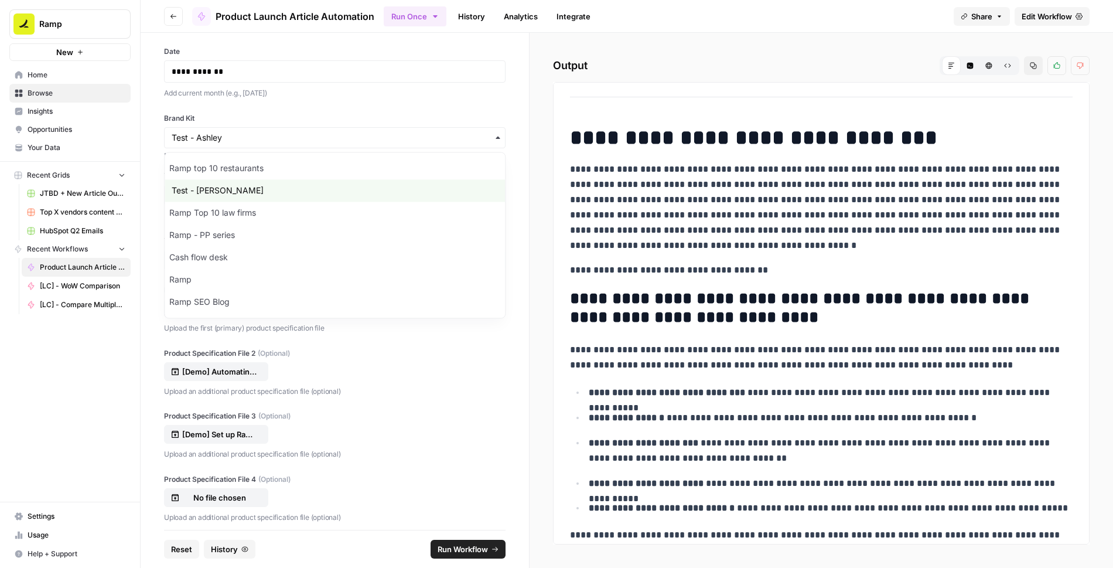
click at [334, 102] on div "**********" at bounding box center [335, 281] width 388 height 497
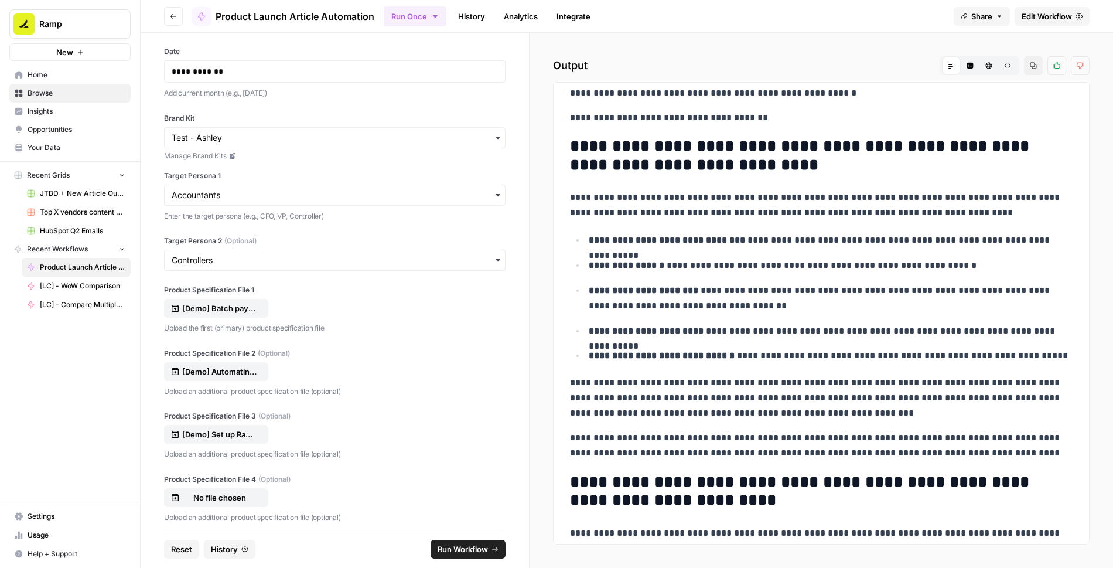
scroll to position [159, 0]
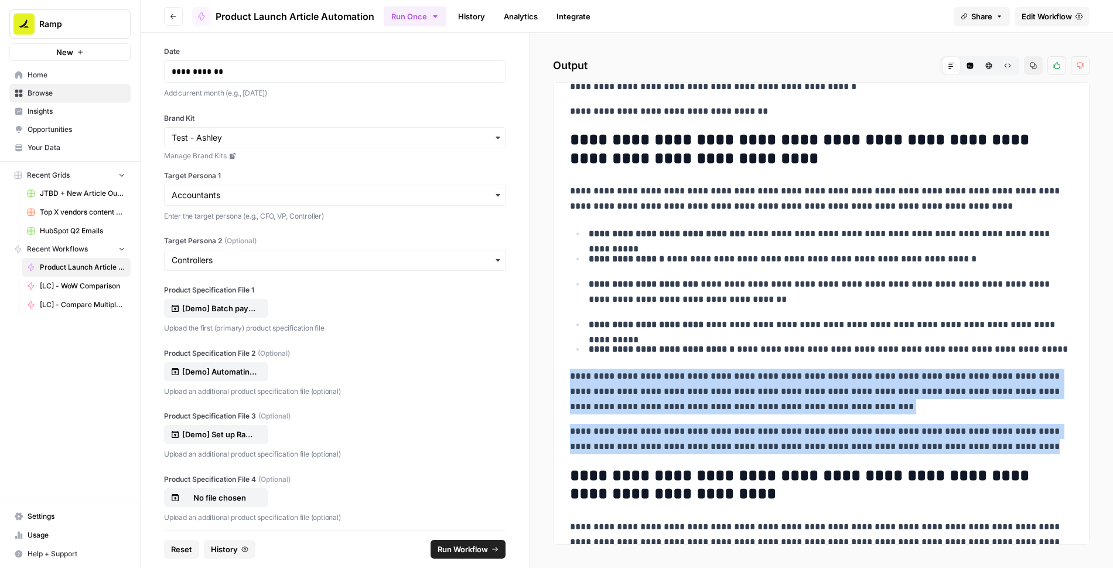
drag, startPoint x: 570, startPoint y: 374, endPoint x: 1022, endPoint y: 445, distance: 457.7
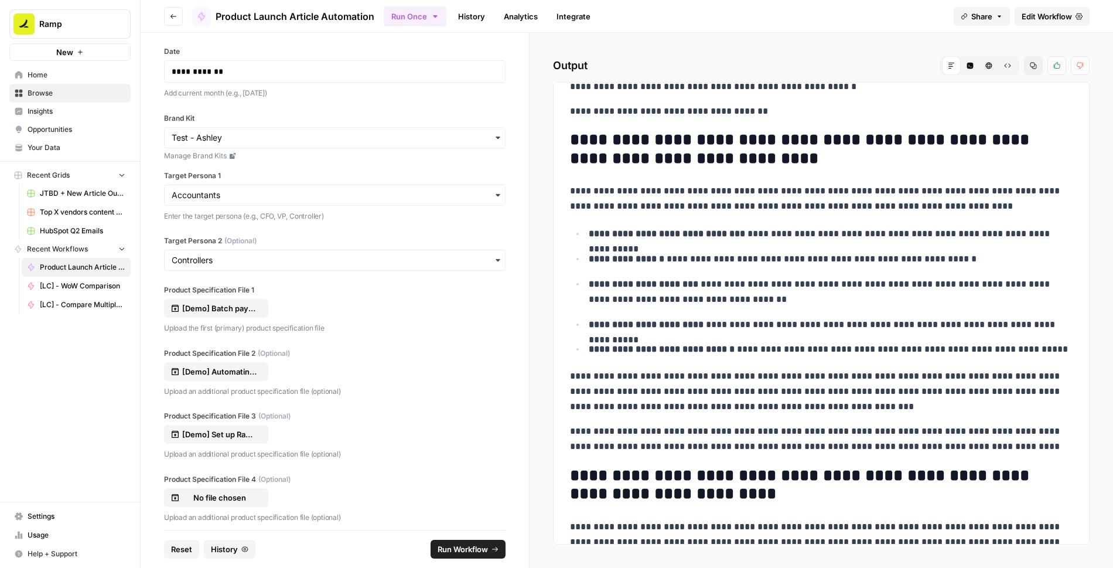
click at [702, 350] on strong "**********" at bounding box center [662, 348] width 146 height 9
drag, startPoint x: 610, startPoint y: 431, endPoint x: 769, endPoint y: 431, distance: 158.7
click at [769, 431] on p "**********" at bounding box center [821, 439] width 503 height 30
click at [889, 390] on p "**********" at bounding box center [821, 391] width 503 height 46
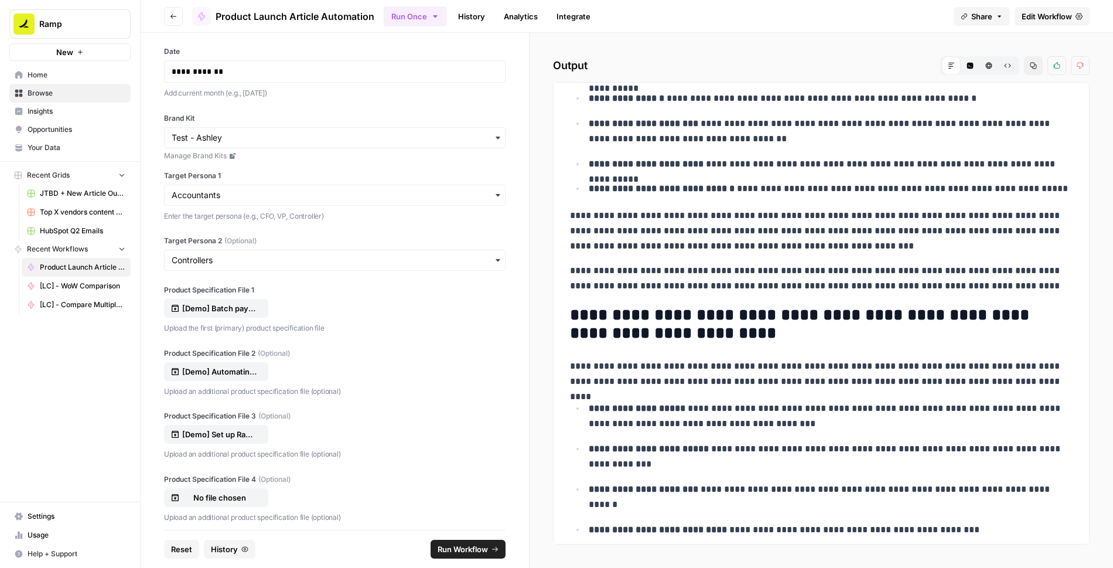
scroll to position [0, 0]
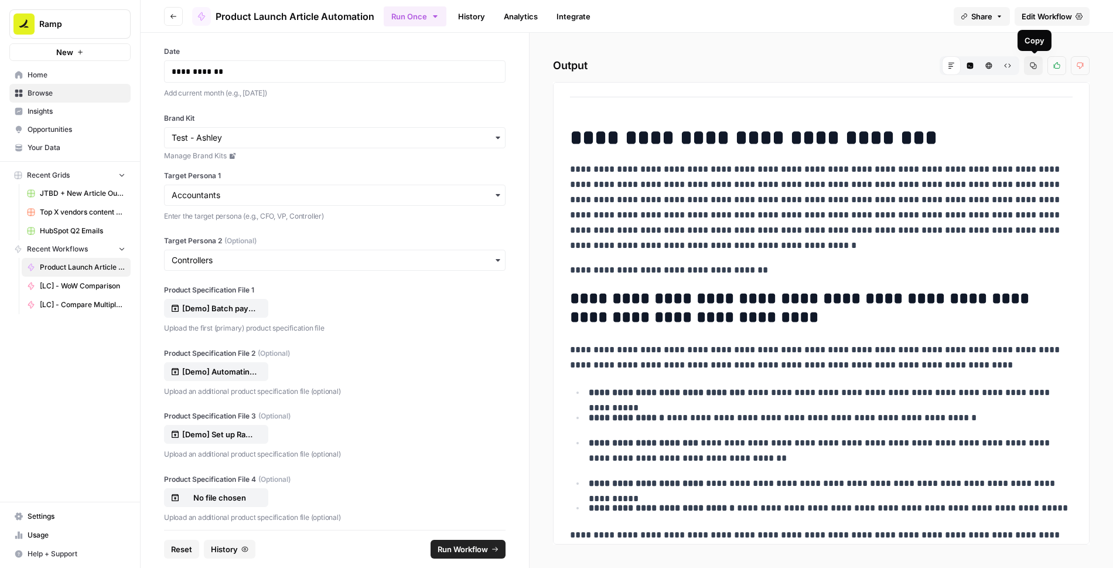
click at [1036, 67] on icon "button" at bounding box center [1033, 65] width 7 height 7
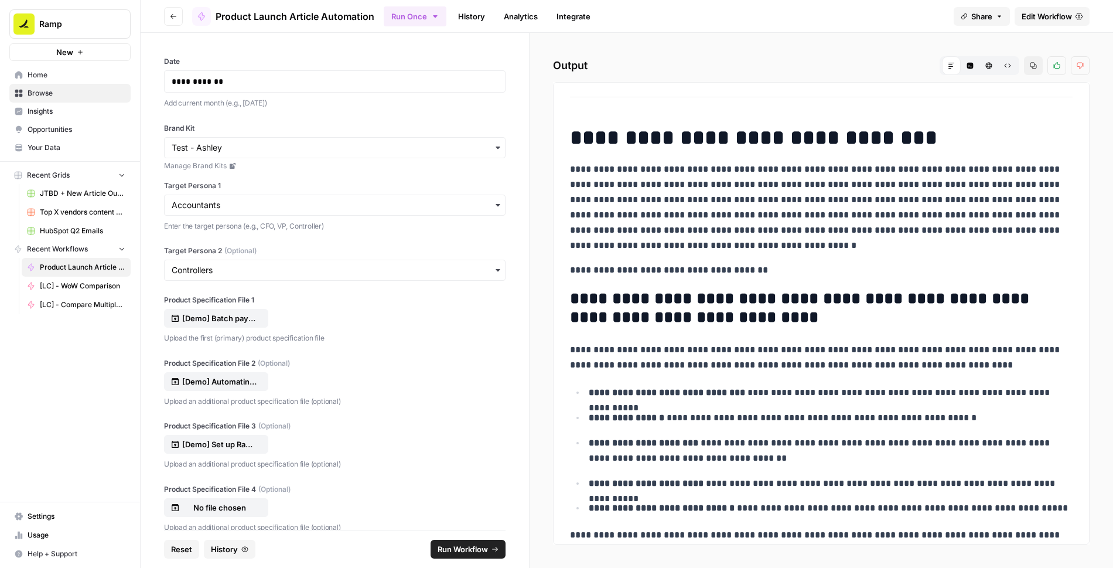
click at [1034, 21] on span "Edit Workflow" at bounding box center [1047, 17] width 50 height 12
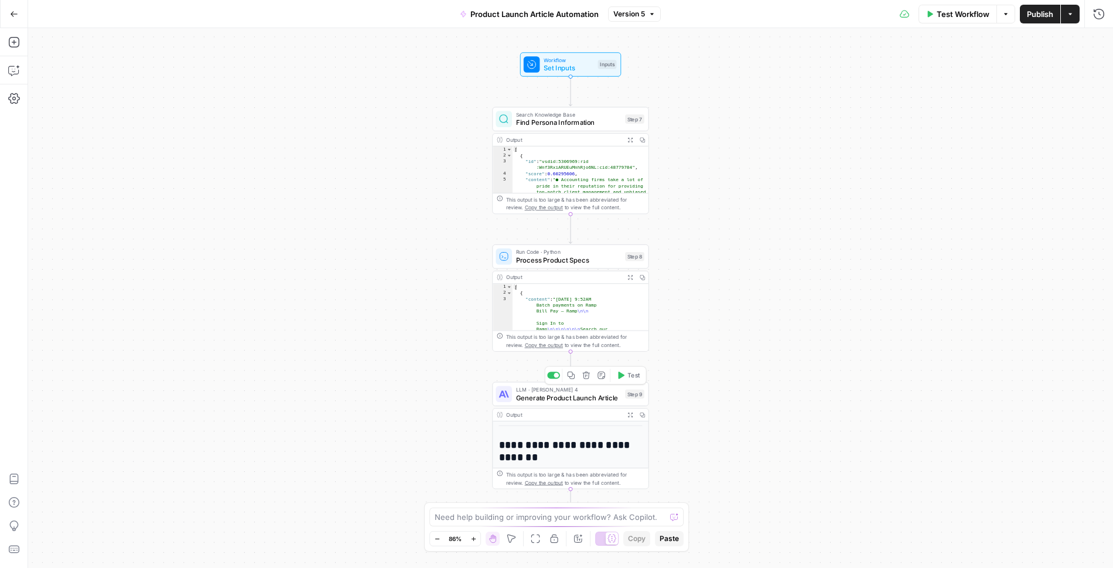
click at [584, 398] on span "Generate Product Launch Article" at bounding box center [568, 397] width 105 height 10
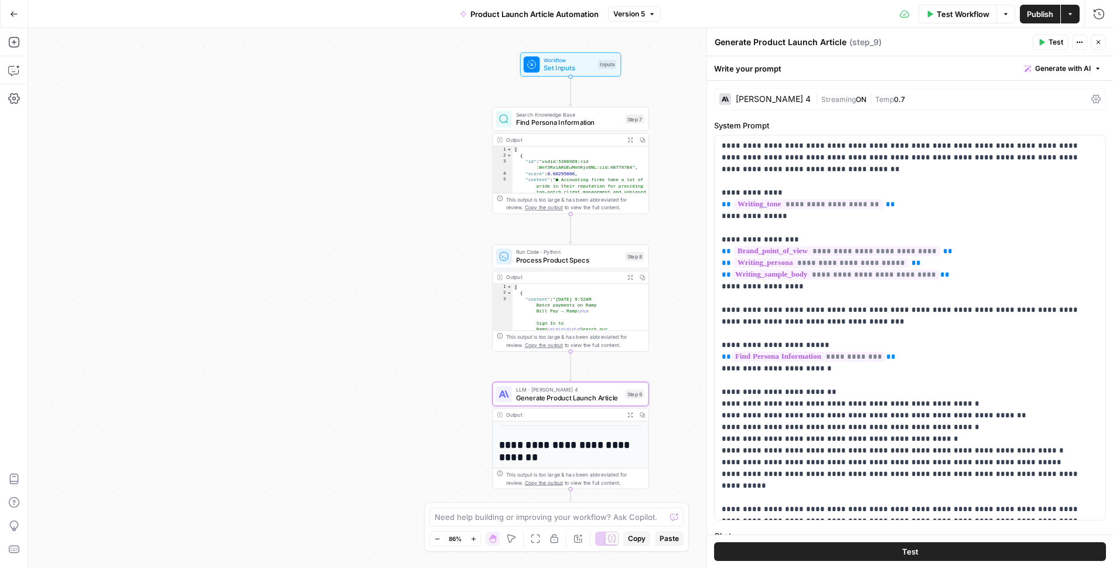
click at [15, 15] on icon "button" at bounding box center [14, 14] width 8 height 8
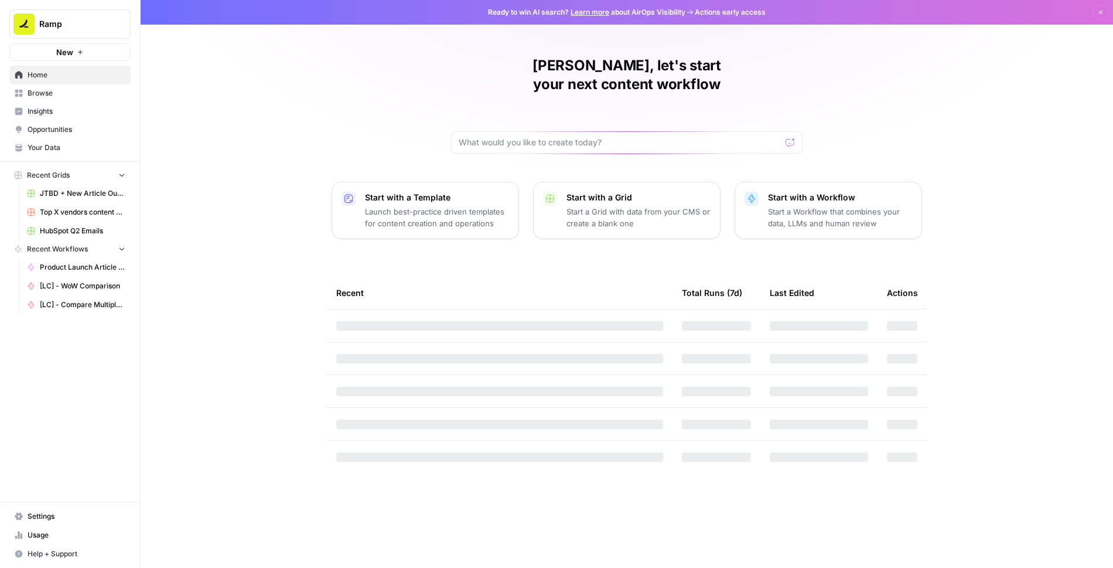
click at [60, 100] on link "Browse" at bounding box center [69, 93] width 121 height 19
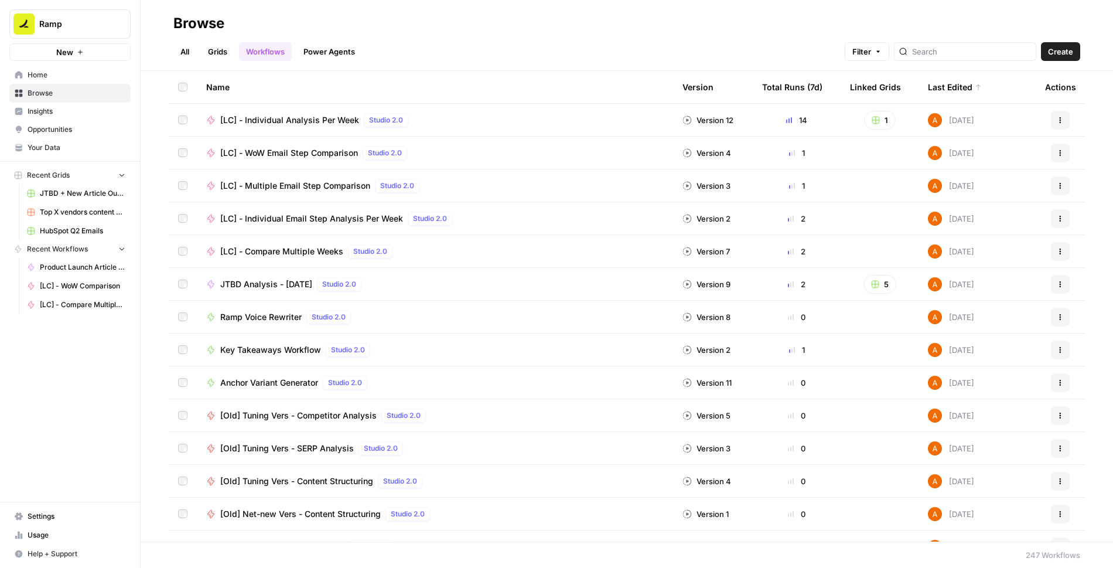
click at [60, 208] on span "Top X vendors content generator" at bounding box center [83, 212] width 86 height 11
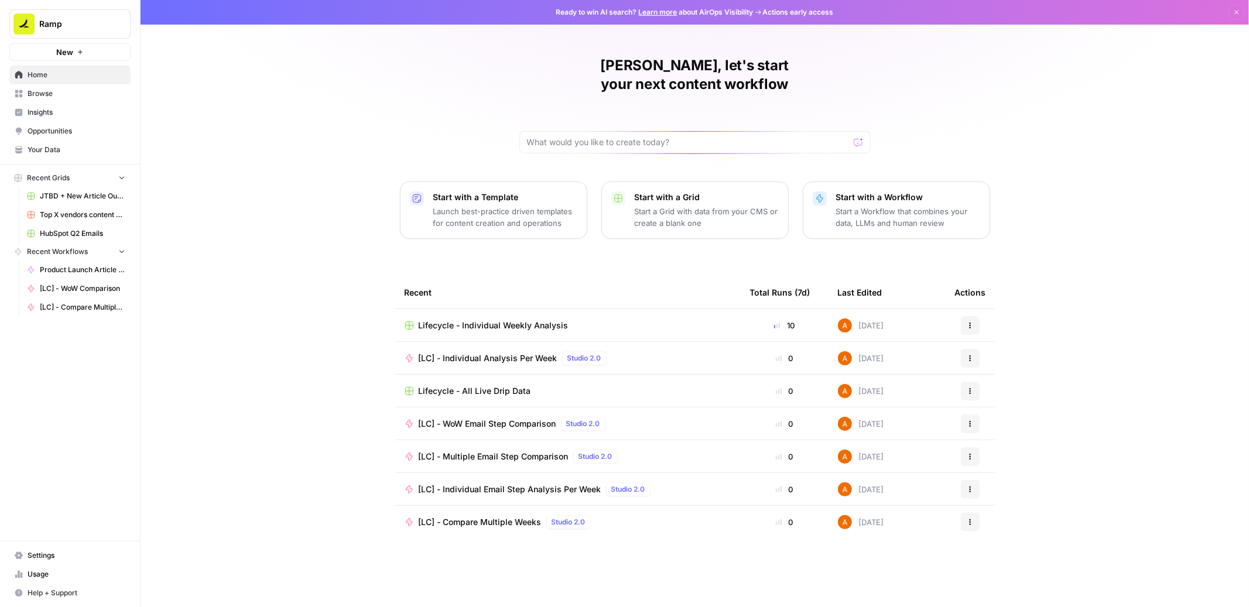
click at [55, 552] on span "Settings" at bounding box center [77, 556] width 98 height 11
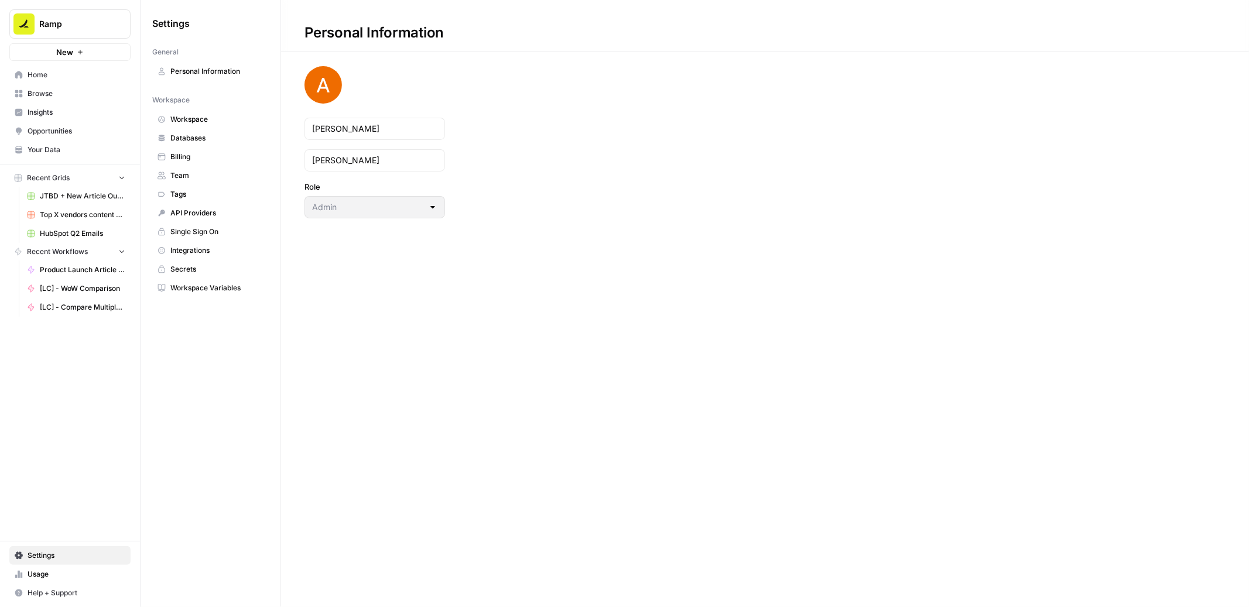
click at [187, 179] on span "Team" at bounding box center [216, 175] width 93 height 11
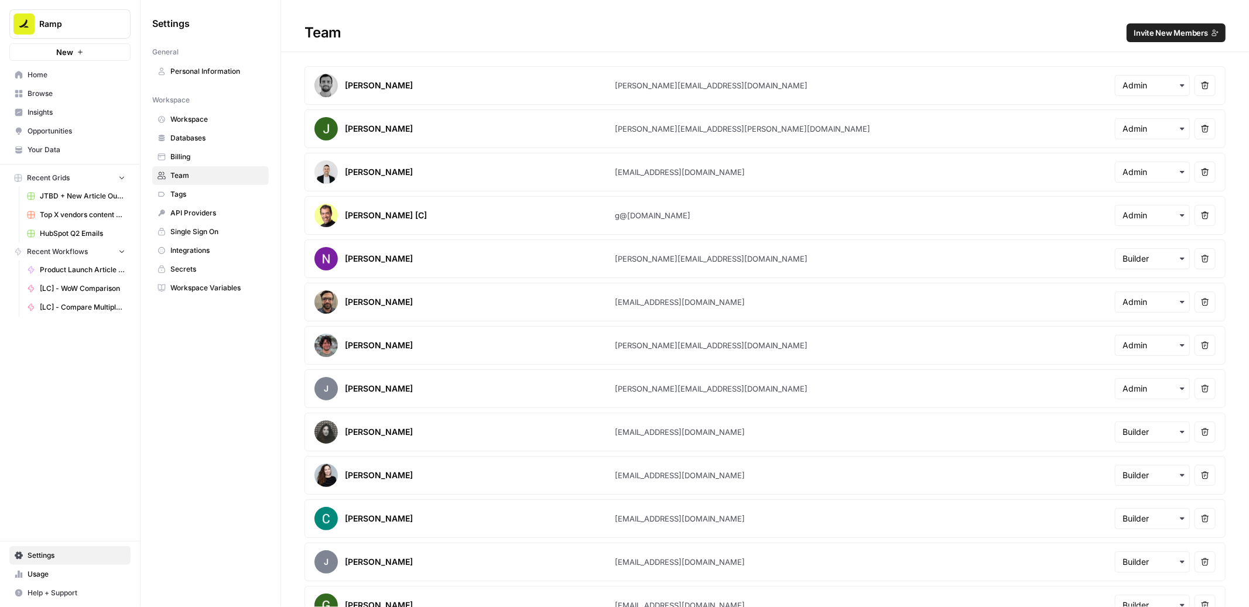
click at [1153, 30] on span "Invite New Members" at bounding box center [1171, 33] width 74 height 12
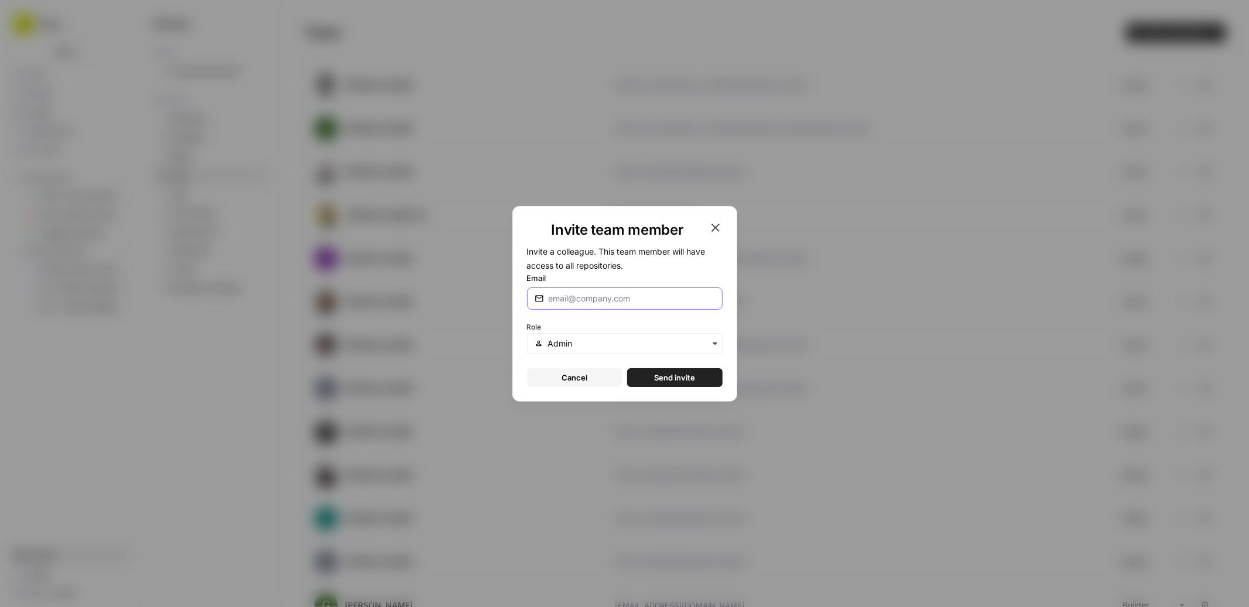
click at [650, 296] on input "Email" at bounding box center [632, 299] width 166 height 12
click at [605, 298] on input "Email" at bounding box center [632, 299] width 166 height 12
paste input "srinidhi.rajesh@ramp.com"
type input "srinidhi.rajesh@ramp.com"
click at [588, 344] on input "text" at bounding box center [631, 344] width 167 height 12
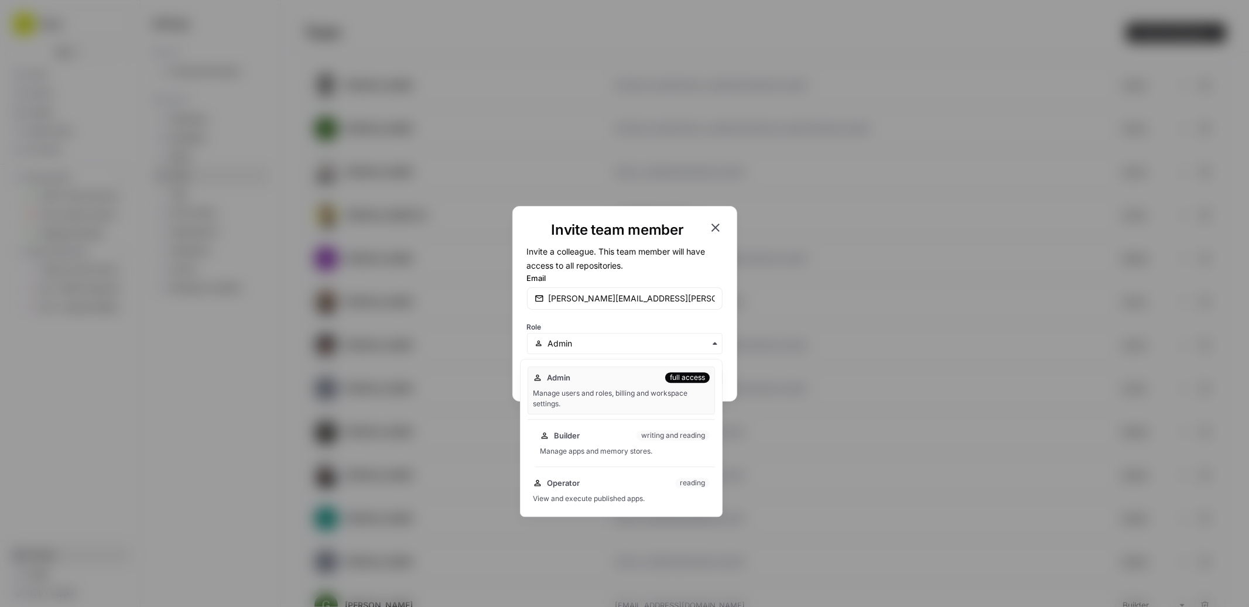
click at [582, 449] on div "Manage apps and memory stores." at bounding box center [625, 451] width 170 height 11
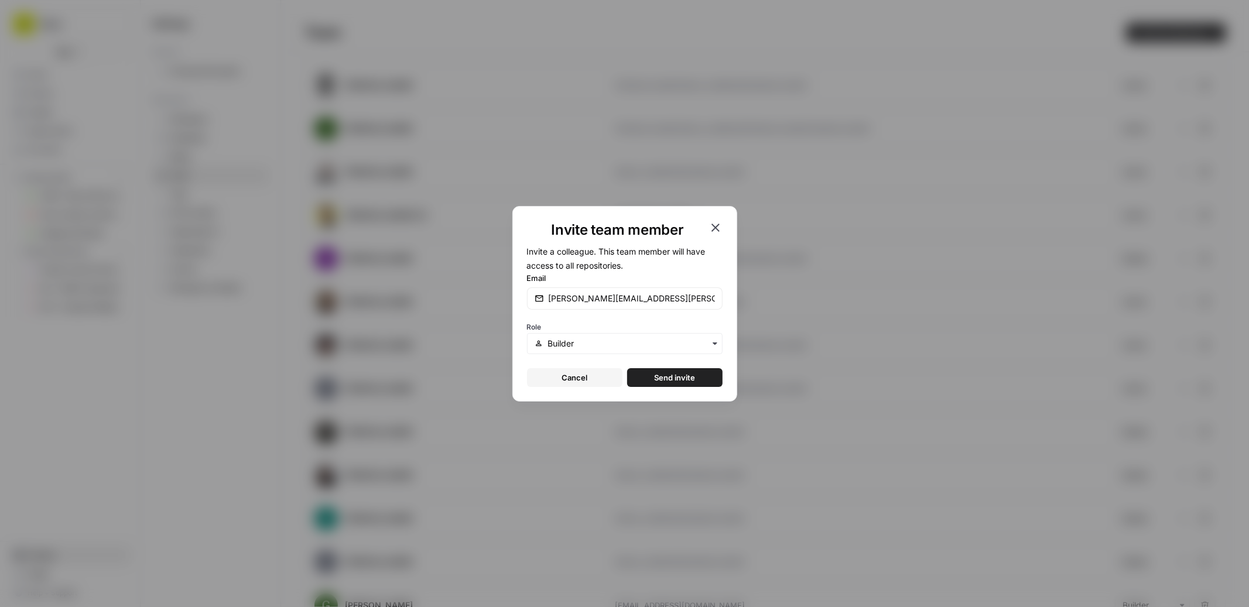
click at [682, 378] on span "Send invite" at bounding box center [674, 378] width 41 height 12
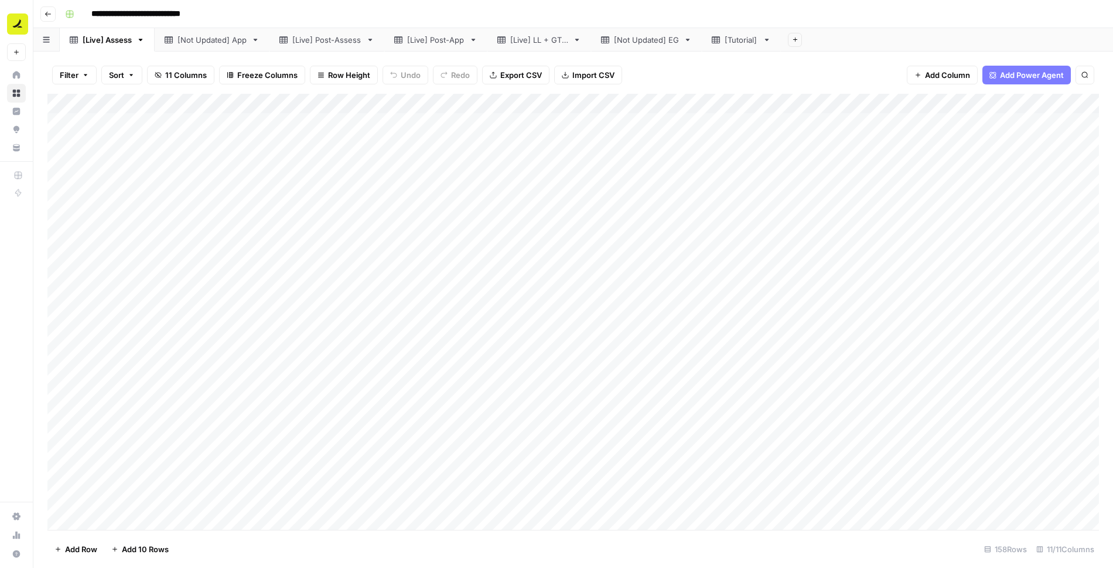
click at [312, 43] on div "[Live] Post-Assess" at bounding box center [326, 40] width 69 height 12
click at [737, 39] on div "[Tutorial]" at bounding box center [741, 40] width 33 height 12
click at [110, 522] on div "Add Column" at bounding box center [572, 312] width 1051 height 436
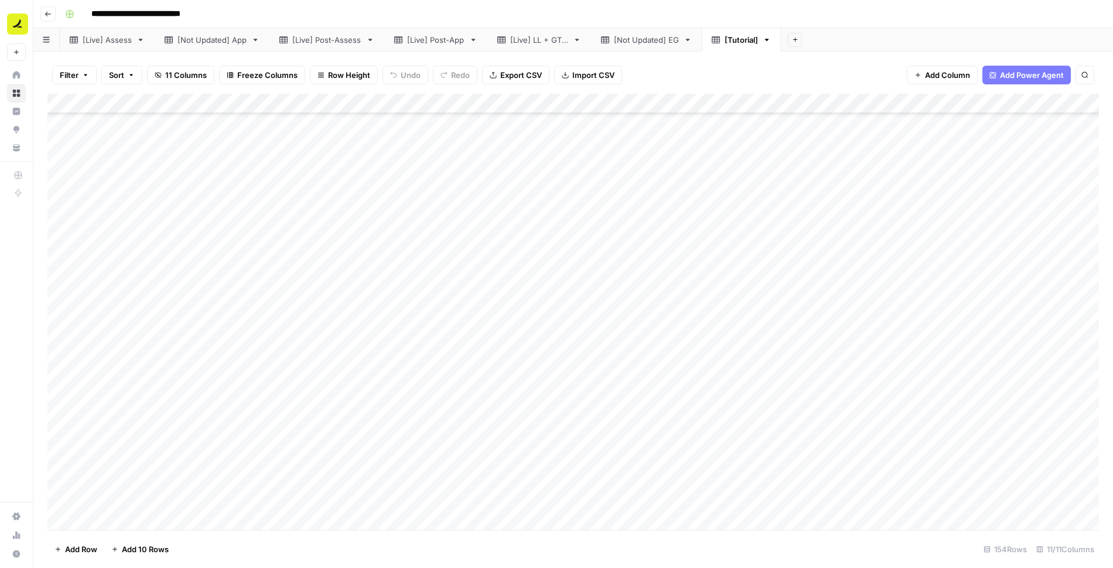
scroll to position [2689, 0]
click at [414, 502] on div "Add Column" at bounding box center [572, 312] width 1051 height 436
click at [292, 498] on div "Add Column" at bounding box center [572, 312] width 1051 height 436
click at [380, 502] on div "Add Column" at bounding box center [572, 312] width 1051 height 436
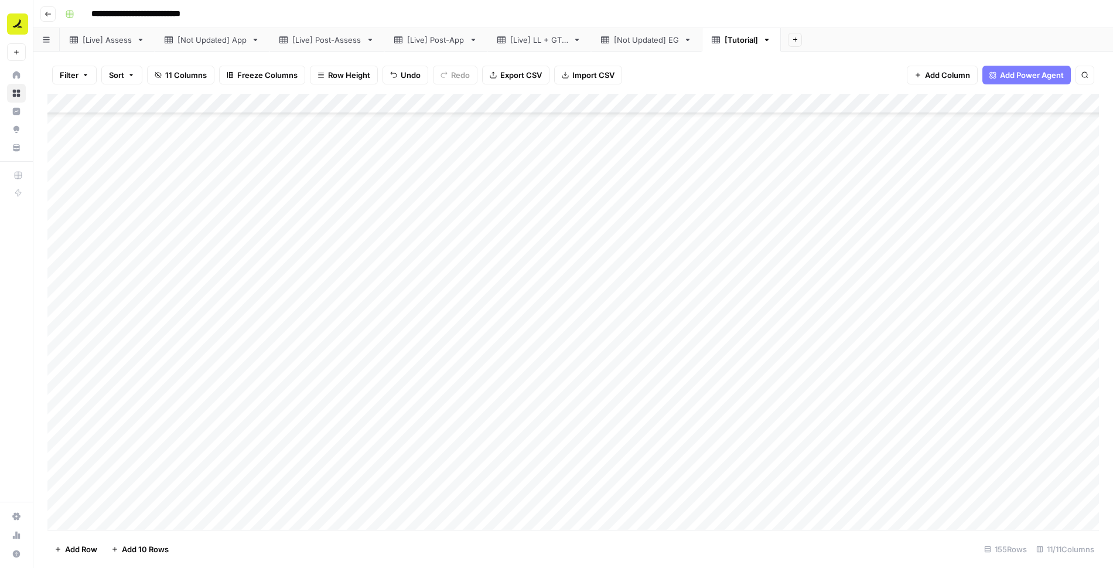
click at [331, 501] on div "Add Column" at bounding box center [572, 312] width 1051 height 436
click at [331, 501] on textarea at bounding box center [222, 501] width 268 height 16
click at [384, 500] on div "Add Column" at bounding box center [572, 312] width 1051 height 436
click at [331, 499] on div "Add Column" at bounding box center [572, 312] width 1051 height 436
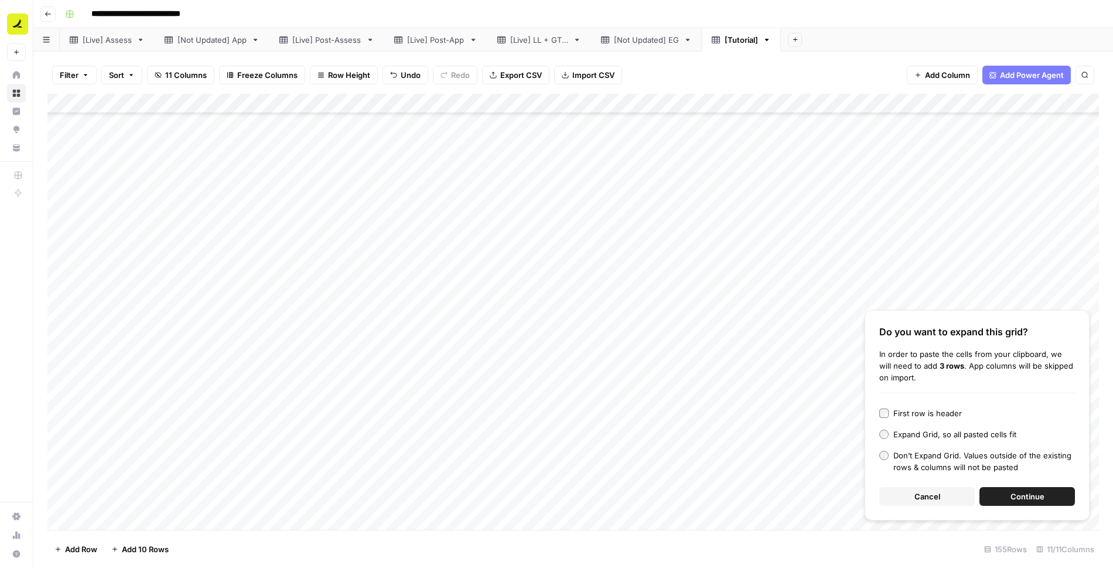
click at [1024, 495] on span "Continue" at bounding box center [1027, 496] width 34 height 12
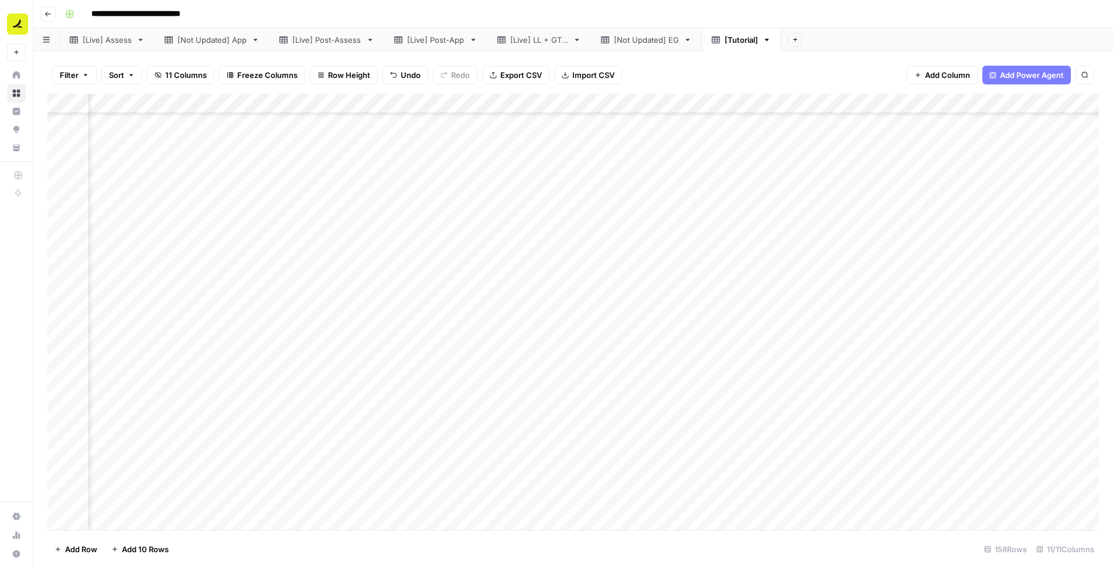
scroll to position [2749, 0]
click at [777, 8] on div "**********" at bounding box center [580, 14] width 1041 height 19
click at [283, 475] on div "Add Column" at bounding box center [572, 312] width 1051 height 436
type input "**********"
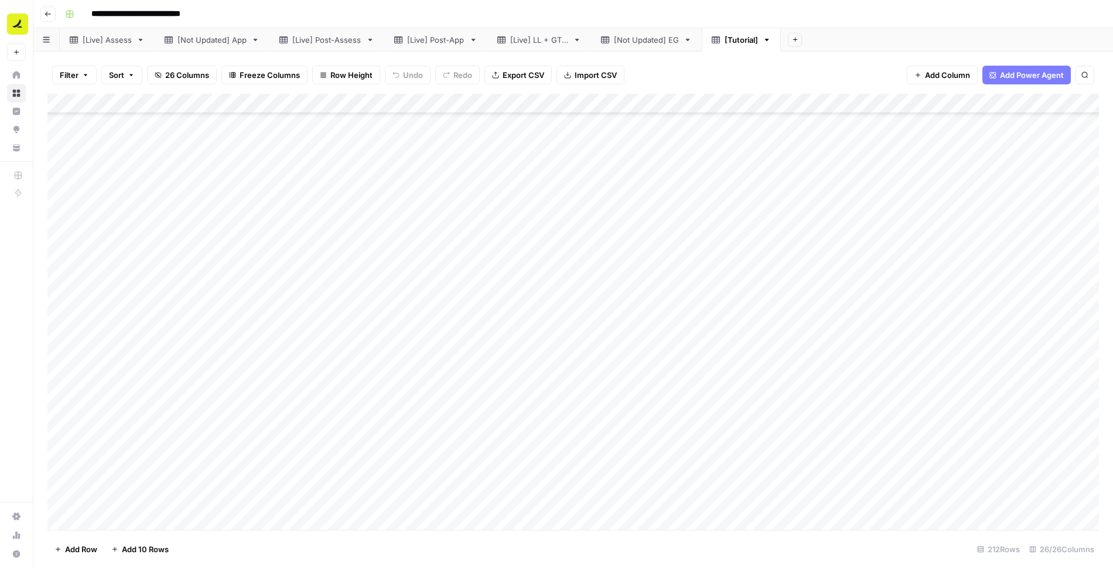
scroll to position [3504, 0]
click at [218, 41] on div "[Not Updated] App" at bounding box center [211, 40] width 69 height 12
click at [625, 47] on link "[Not Updated] EG" at bounding box center [646, 39] width 111 height 23
click at [103, 42] on div "[Live] Assess" at bounding box center [107, 40] width 49 height 12
click at [215, 40] on div "[Not Updated] App" at bounding box center [211, 40] width 69 height 12
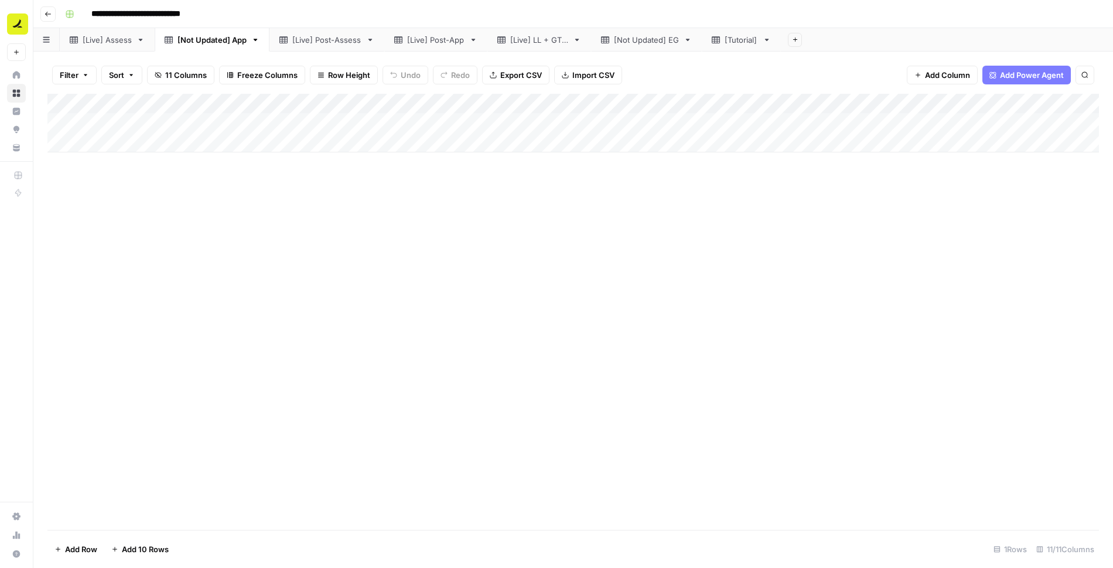
click at [114, 38] on div "[Live] Assess" at bounding box center [107, 40] width 49 height 12
click at [343, 9] on div "**********" at bounding box center [580, 14] width 1041 height 19
click at [321, 8] on div "**********" at bounding box center [580, 14] width 1041 height 19
click at [114, 42] on div "[Live] Assess" at bounding box center [107, 40] width 49 height 12
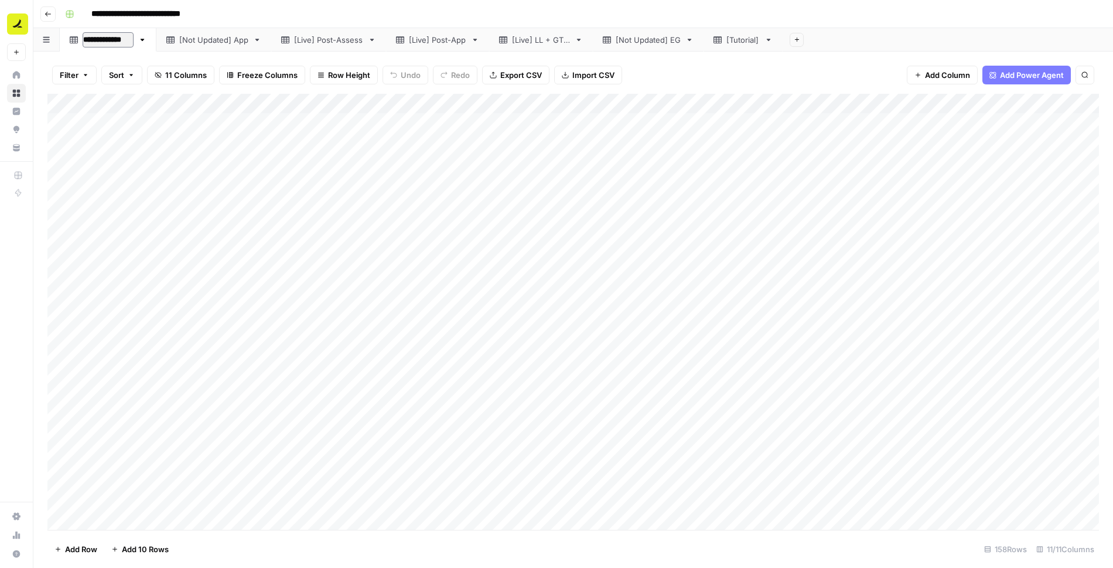
click at [122, 40] on input "**********" at bounding box center [108, 39] width 51 height 15
click at [268, 16] on div "**********" at bounding box center [580, 14] width 1041 height 19
click at [112, 39] on div "[Live] Assess" at bounding box center [107, 40] width 49 height 12
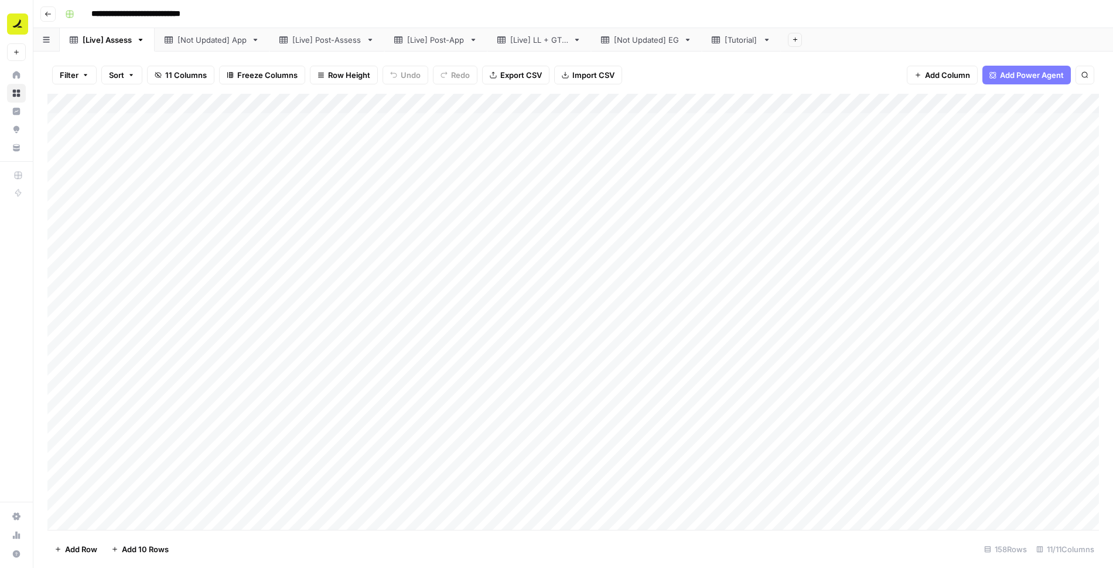
click at [271, 21] on div "**********" at bounding box center [580, 14] width 1041 height 19
click at [255, 125] on div "Add Column" at bounding box center [572, 312] width 1051 height 436
click at [221, 151] on div "Add Column" at bounding box center [572, 312] width 1051 height 436
click at [260, 117] on div "Add Column" at bounding box center [572, 312] width 1051 height 436
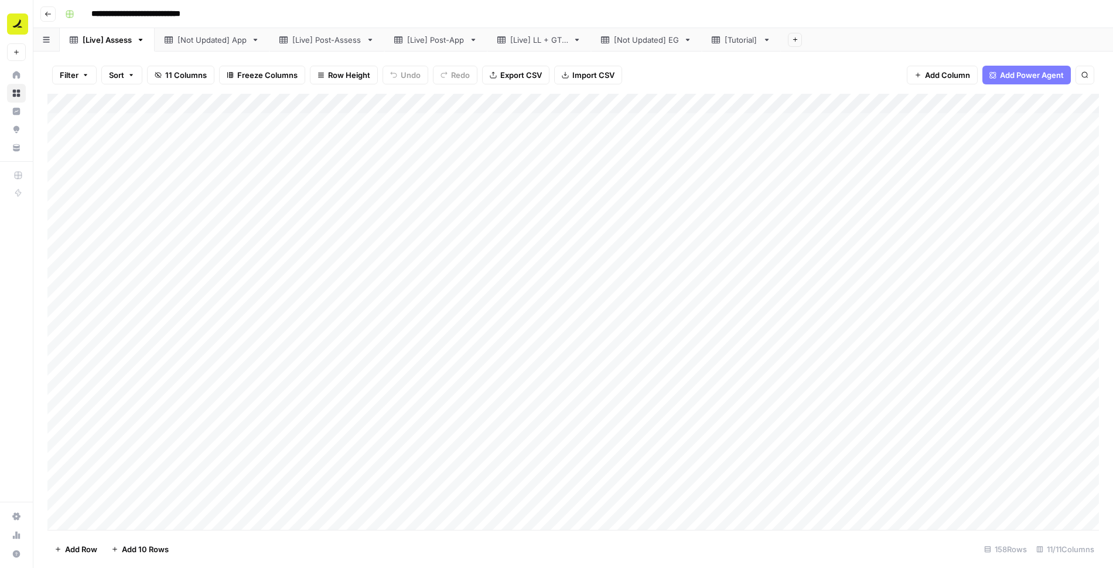
click at [260, 117] on div "Add Column" at bounding box center [572, 312] width 1051 height 436
click at [271, 142] on div "Add Column" at bounding box center [572, 312] width 1051 height 436
click at [852, 122] on div "Add Column" at bounding box center [572, 312] width 1051 height 436
click at [743, 125] on div "Add Column" at bounding box center [572, 312] width 1051 height 436
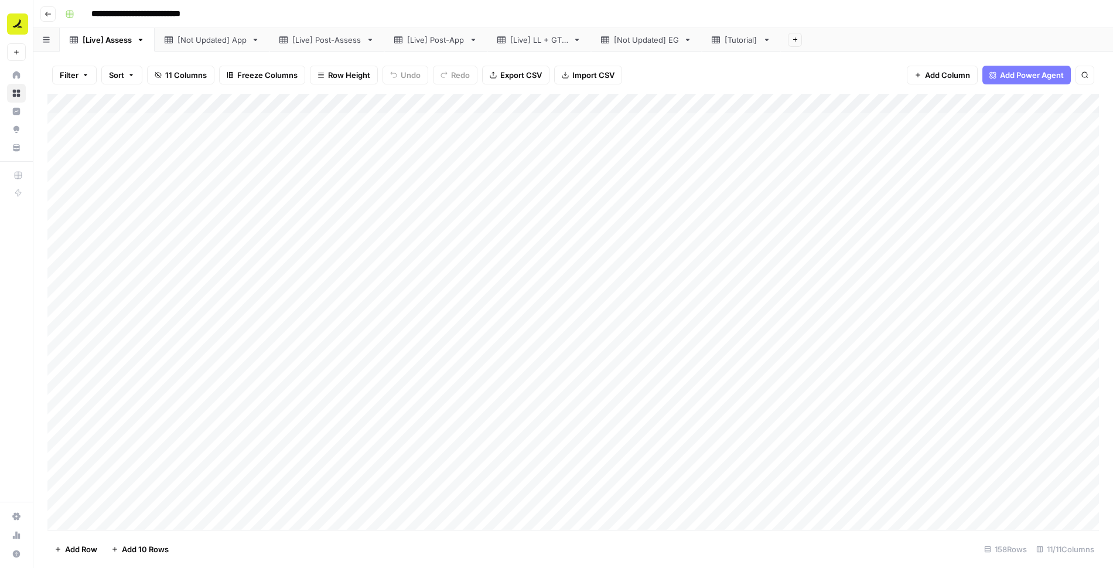
click at [273, 126] on div "Add Column" at bounding box center [572, 312] width 1051 height 436
click at [861, 124] on div "Add Column" at bounding box center [572, 312] width 1051 height 436
click at [844, 186] on div "Add Column" at bounding box center [572, 312] width 1051 height 436
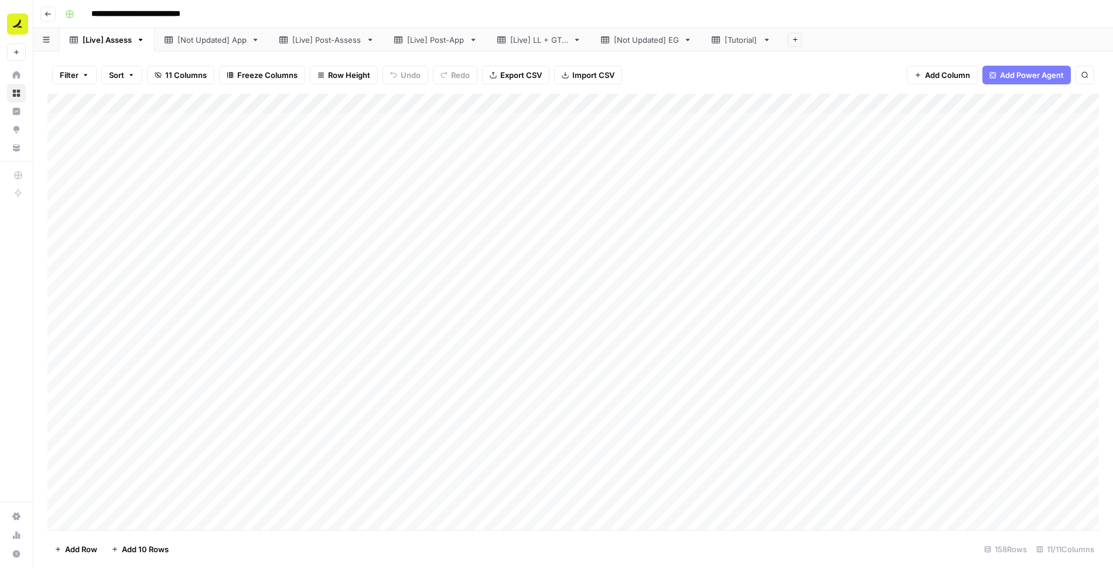
click at [241, 124] on div "Add Column" at bounding box center [572, 312] width 1051 height 436
click at [835, 121] on div "Add Column" at bounding box center [572, 312] width 1051 height 436
click at [846, 260] on div "Add Column" at bounding box center [572, 312] width 1051 height 436
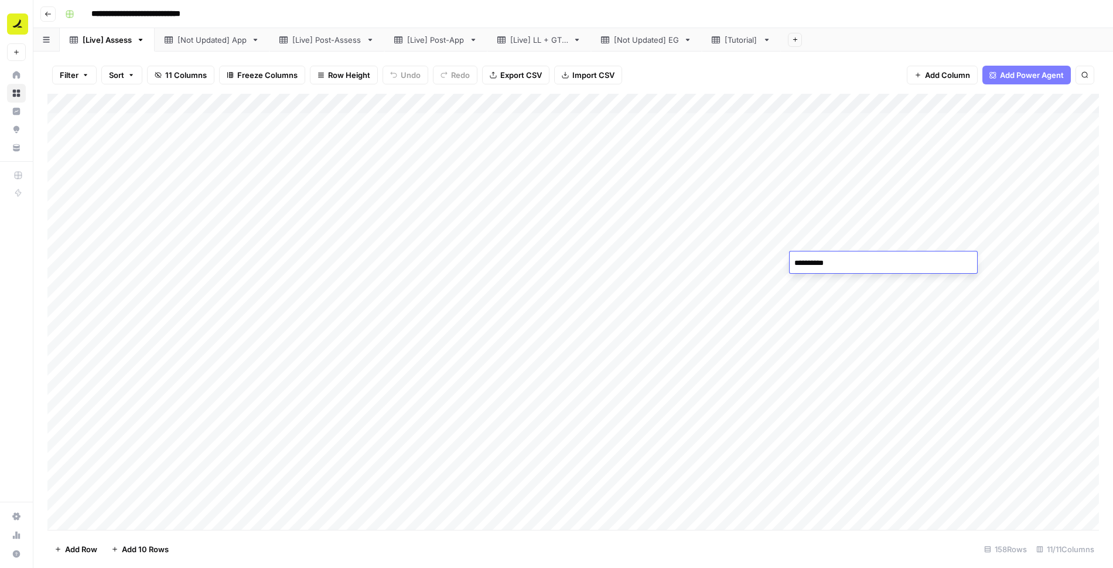
click at [848, 18] on div "**********" at bounding box center [580, 14] width 1041 height 19
click at [384, 123] on div "Add Column" at bounding box center [572, 312] width 1051 height 436
click at [377, 144] on div "Add Column" at bounding box center [572, 312] width 1051 height 436
click at [373, 487] on div "Add Column" at bounding box center [572, 312] width 1051 height 436
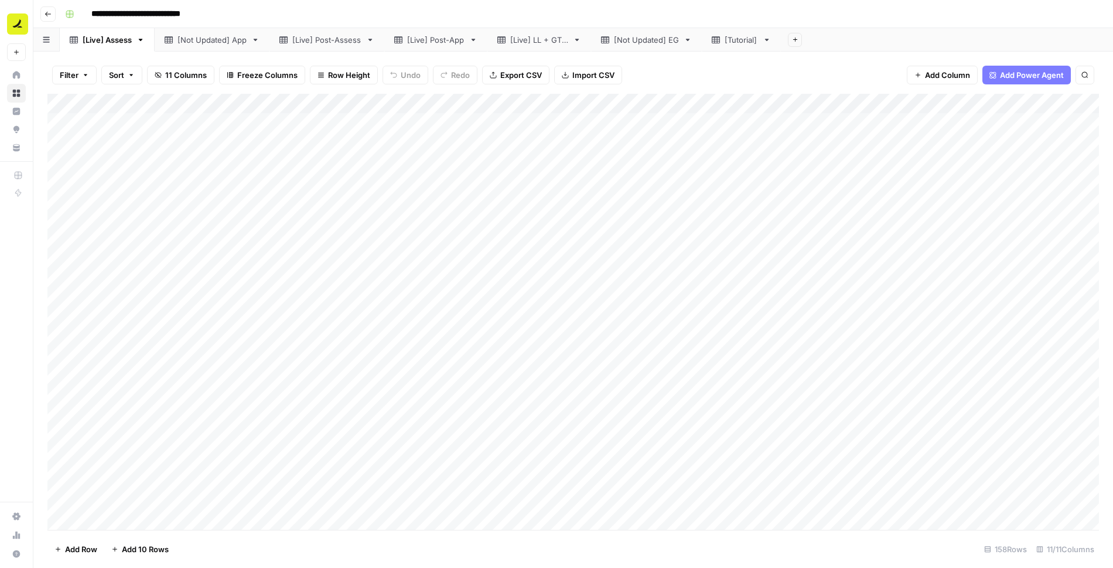
scroll to position [0, 0]
click at [389, 123] on div "Add Column" at bounding box center [572, 312] width 1051 height 436
click at [387, 146] on div "Add Column" at bounding box center [572, 312] width 1051 height 436
click at [842, 126] on div "Add Column" at bounding box center [572, 312] width 1051 height 436
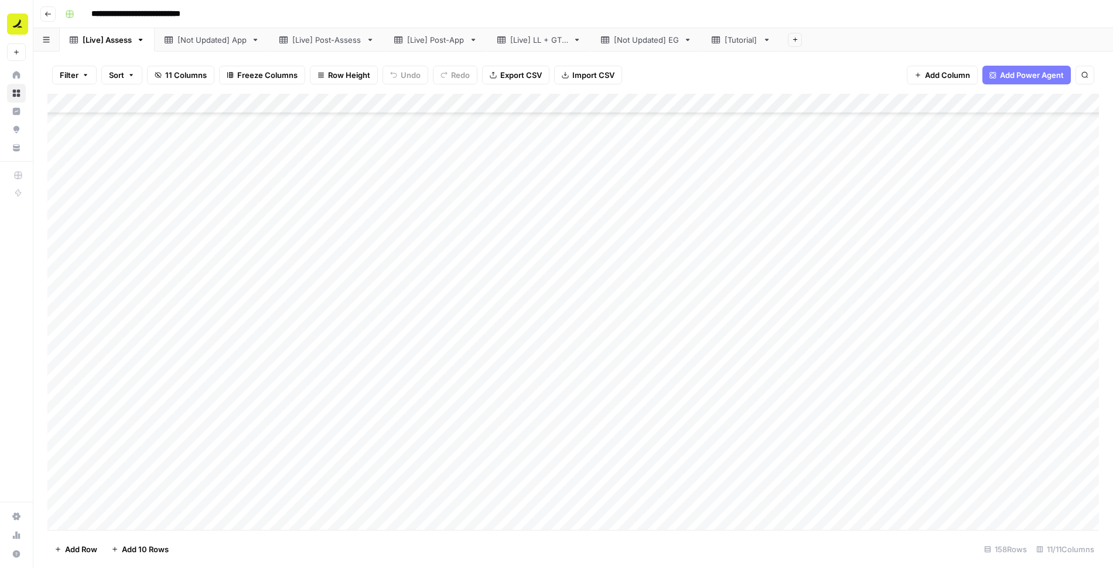
click at [843, 322] on div "Add Column" at bounding box center [572, 312] width 1051 height 436
click at [848, 496] on div "Add Column" at bounding box center [572, 312] width 1051 height 436
click at [784, 303] on div "Add Column" at bounding box center [572, 312] width 1051 height 436
click at [878, 105] on div "Add Column" at bounding box center [572, 312] width 1051 height 436
click at [739, 257] on div "Add Column" at bounding box center [572, 312] width 1051 height 436
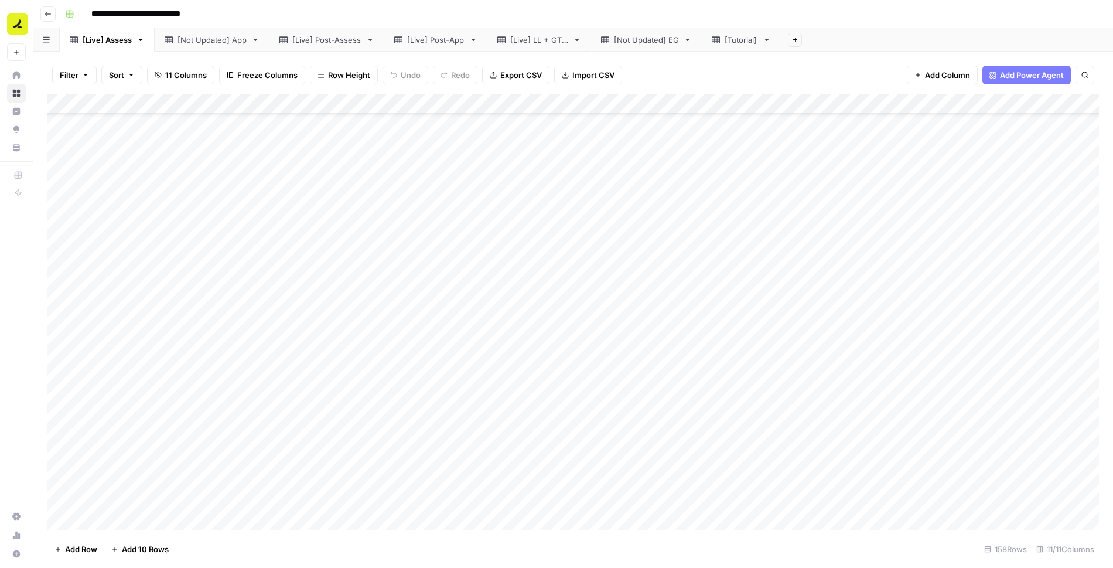
scroll to position [0, 0]
click at [134, 57] on div "Filter Sort 11 Columns Freeze Columns Row Height Undo Redo Export CSV Import CS…" at bounding box center [572, 74] width 1051 height 37
click at [843, 125] on div "Add Column" at bounding box center [572, 312] width 1051 height 436
click at [76, 77] on span "Filter" at bounding box center [69, 75] width 19 height 12
click at [129, 76] on icon "button" at bounding box center [131, 74] width 7 height 7
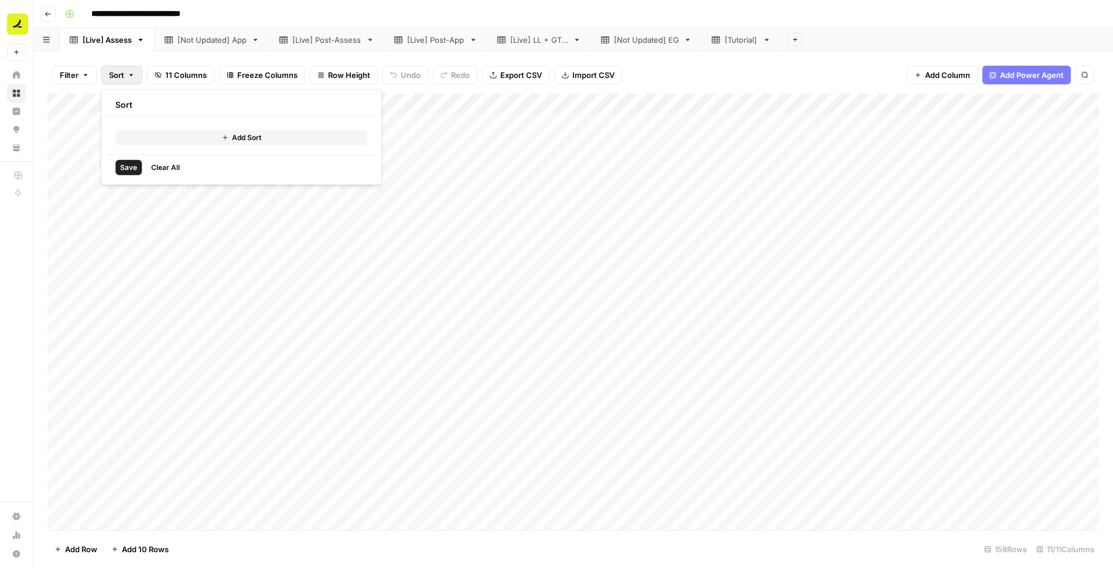
click at [243, 135] on span "Add Sort" at bounding box center [246, 137] width 29 height 11
click at [226, 158] on button "Add Sort" at bounding box center [281, 156] width 332 height 15
click at [237, 181] on button "Add Sort" at bounding box center [281, 179] width 332 height 15
click at [190, 138] on input "text" at bounding box center [208, 135] width 119 height 12
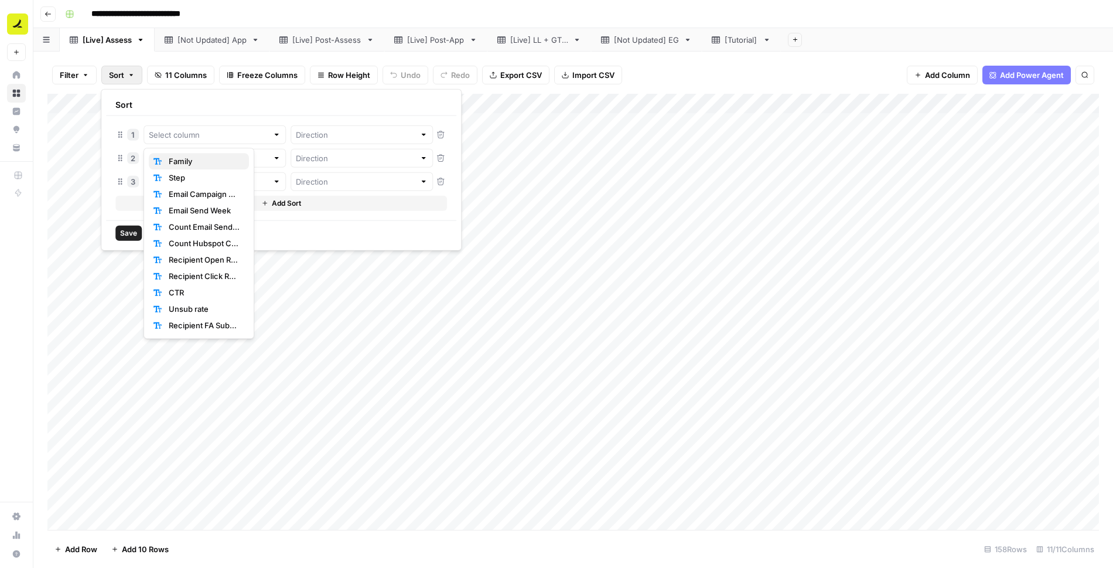
click at [190, 158] on span "Family" at bounding box center [204, 161] width 71 height 12
type input "Family"
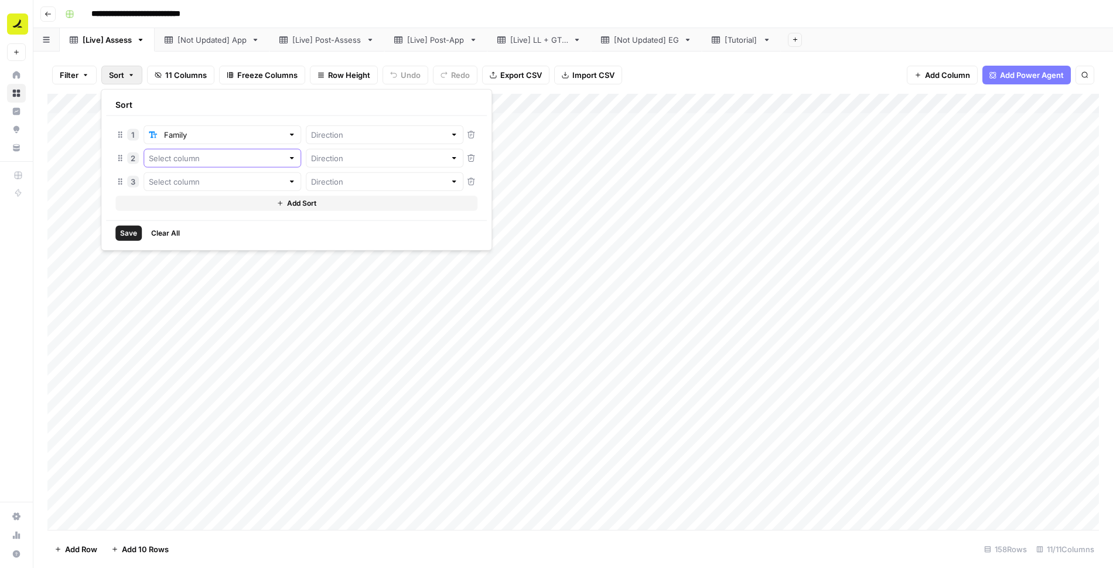
click at [190, 158] on input "text" at bounding box center [216, 158] width 134 height 12
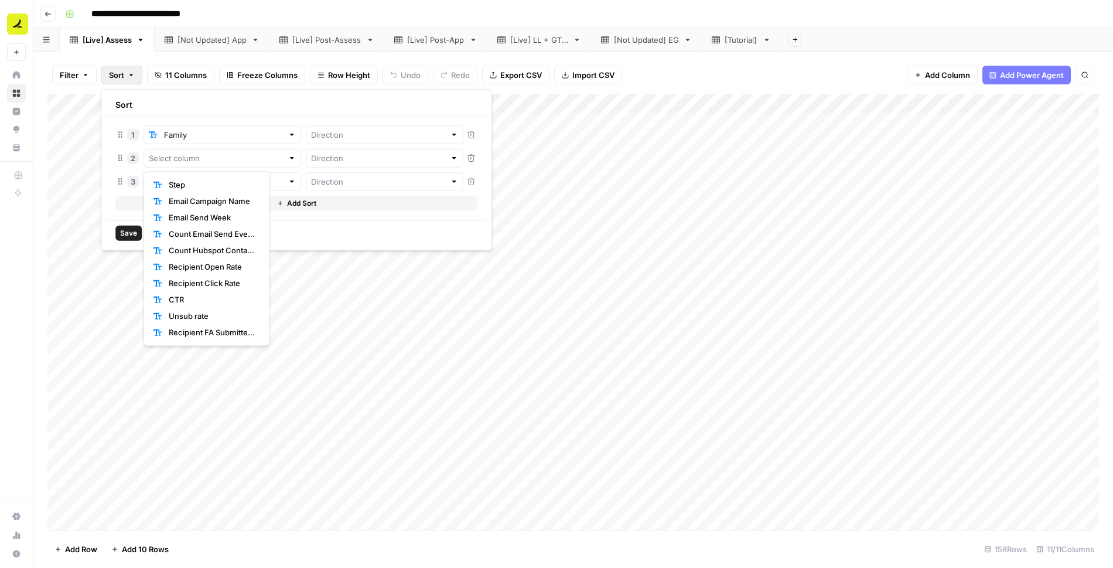
click at [189, 186] on span "Step" at bounding box center [212, 185] width 86 height 12
type input "Step"
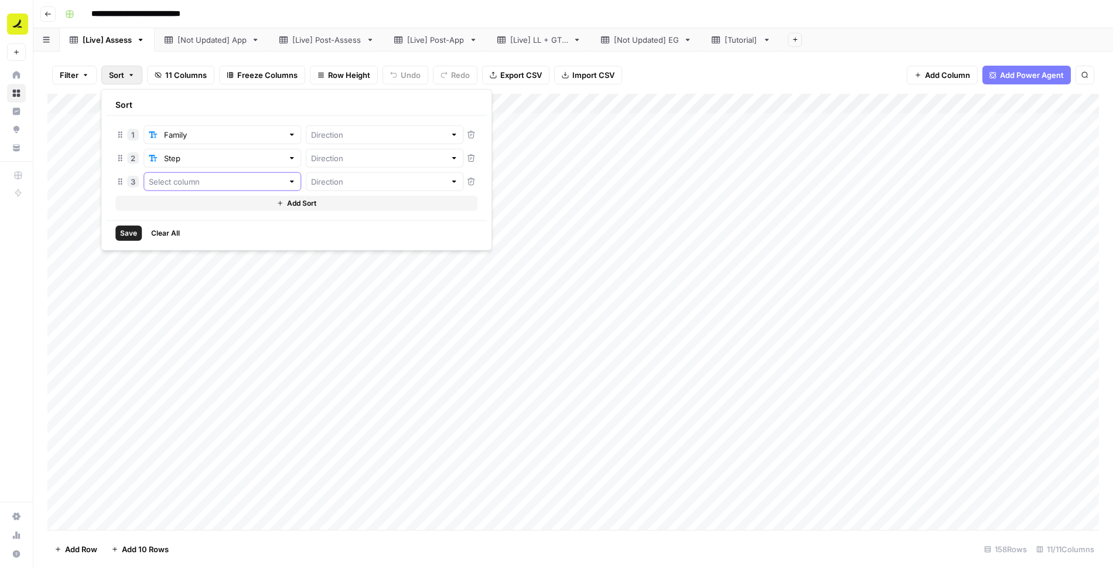
click at [186, 179] on input "text" at bounding box center [216, 182] width 134 height 12
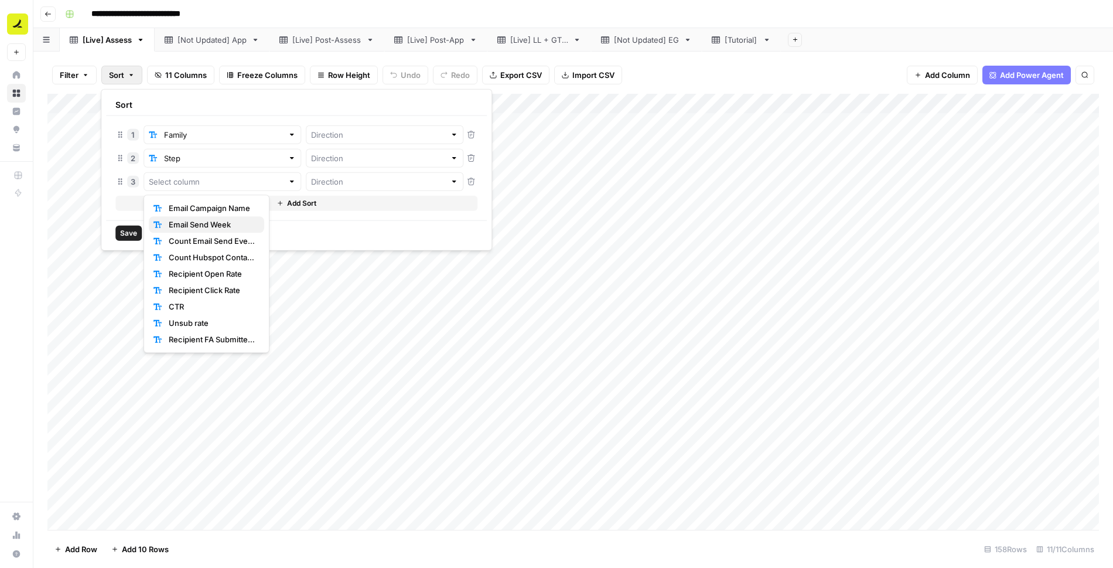
click at [185, 226] on span "Email Send Week" at bounding box center [212, 224] width 86 height 12
type input "Email Send Week"
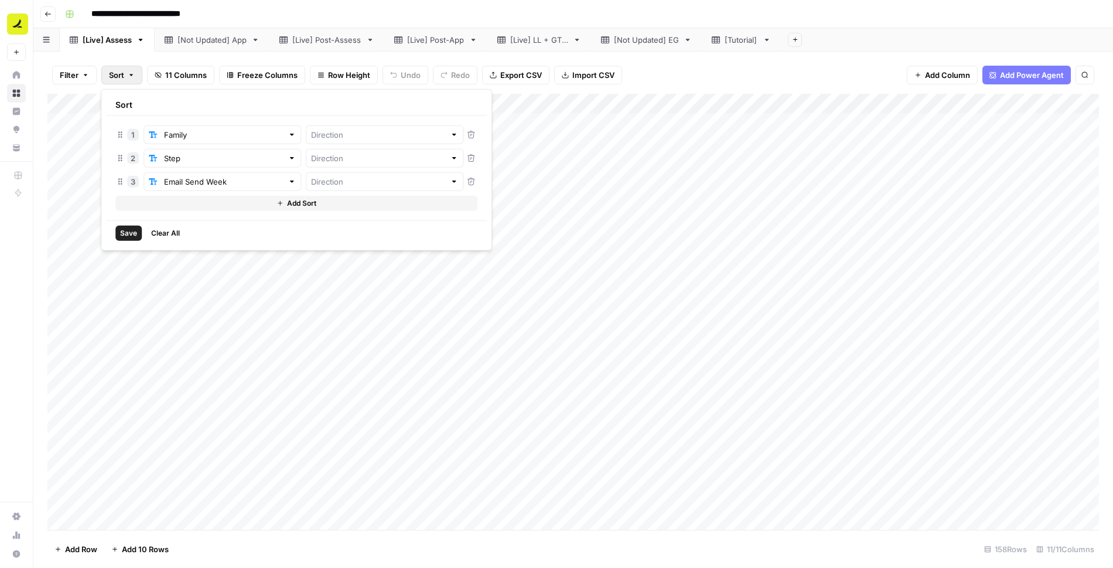
click at [311, 141] on div at bounding box center [385, 134] width 158 height 19
click at [313, 159] on span "Ascending" at bounding box center [334, 161] width 101 height 12
type input "Ascending"
click at [324, 156] on input "text" at bounding box center [378, 158] width 134 height 12
click at [326, 189] on span "Ascending" at bounding box center [334, 185] width 101 height 12
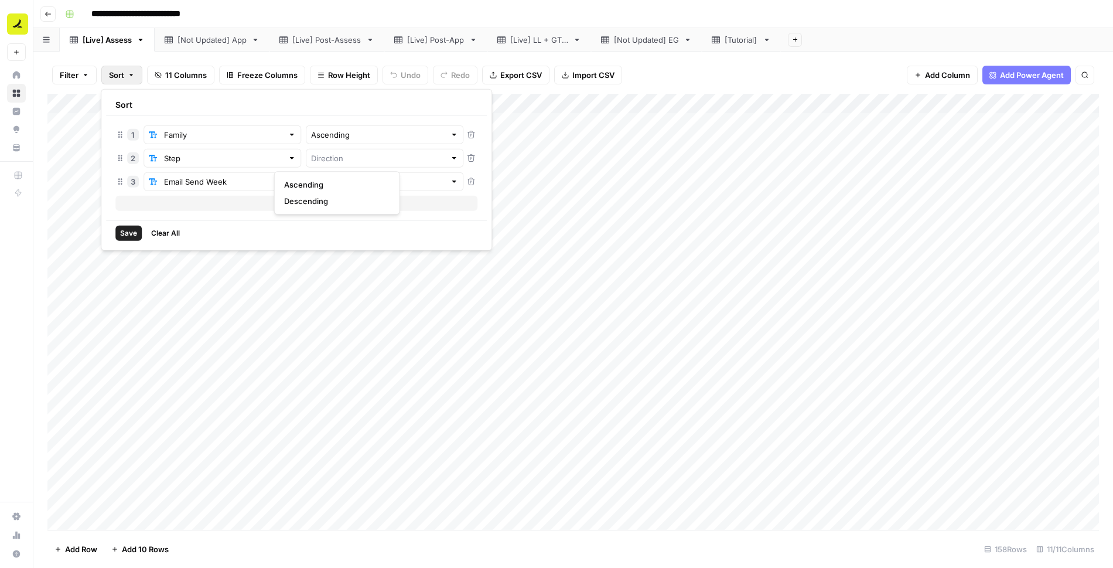
type input "Ascending"
click at [313, 182] on input "text" at bounding box center [378, 182] width 134 height 12
click at [316, 223] on span "Descending" at bounding box center [334, 224] width 101 height 12
type input "Descending"
click at [133, 231] on span "Save" at bounding box center [128, 233] width 17 height 11
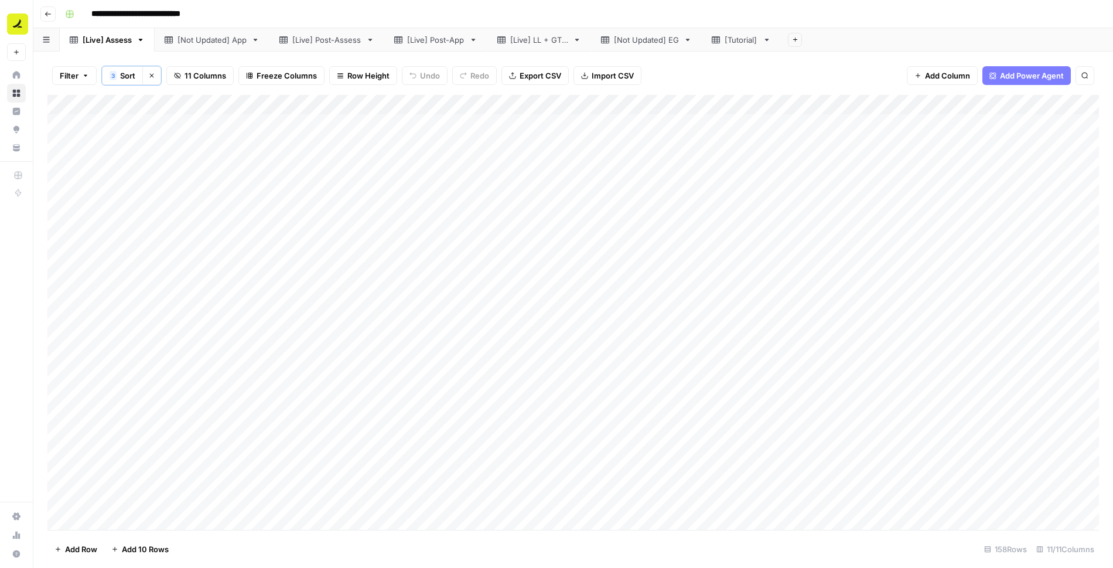
click at [120, 80] on span "Sort" at bounding box center [127, 76] width 15 height 12
click at [756, 61] on div "Filter 3 Sort Clear sorts 11 Columns Freeze Columns Row Height Undo Redo Export…" at bounding box center [572, 75] width 1051 height 39
click at [223, 38] on div "[Not Updated] App" at bounding box center [211, 40] width 69 height 12
click at [124, 42] on div "[Live] Assess" at bounding box center [107, 40] width 49 height 12
click at [329, 38] on div "[Live] Post-Assess" at bounding box center [326, 40] width 69 height 12
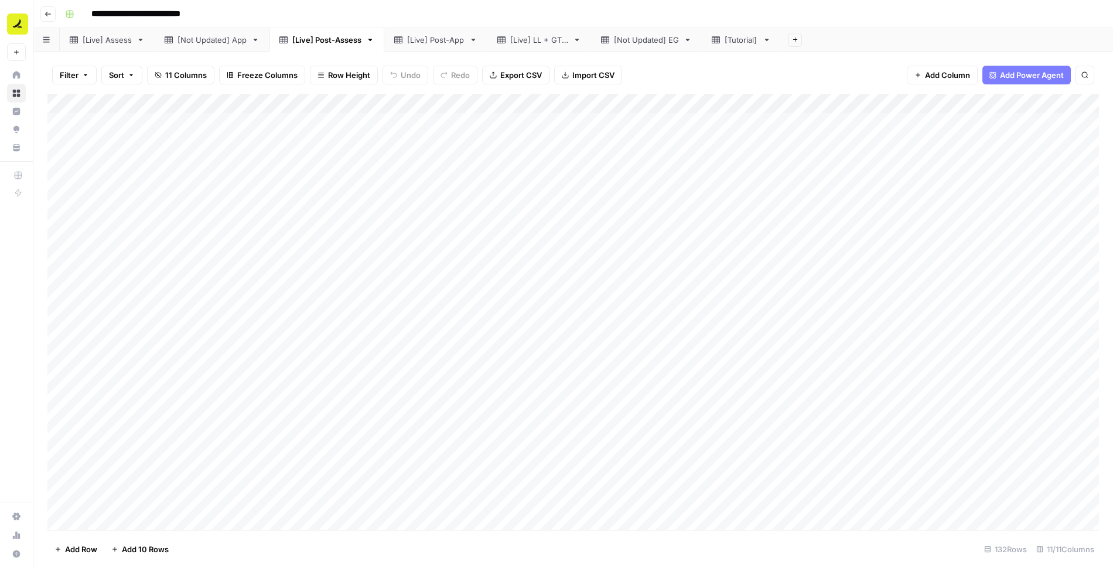
click at [107, 37] on div "[Live] Assess" at bounding box center [107, 40] width 49 height 12
click at [225, 38] on div "[Not Updated] App" at bounding box center [211, 40] width 69 height 12
click at [126, 121] on div "Add Column" at bounding box center [572, 123] width 1051 height 59
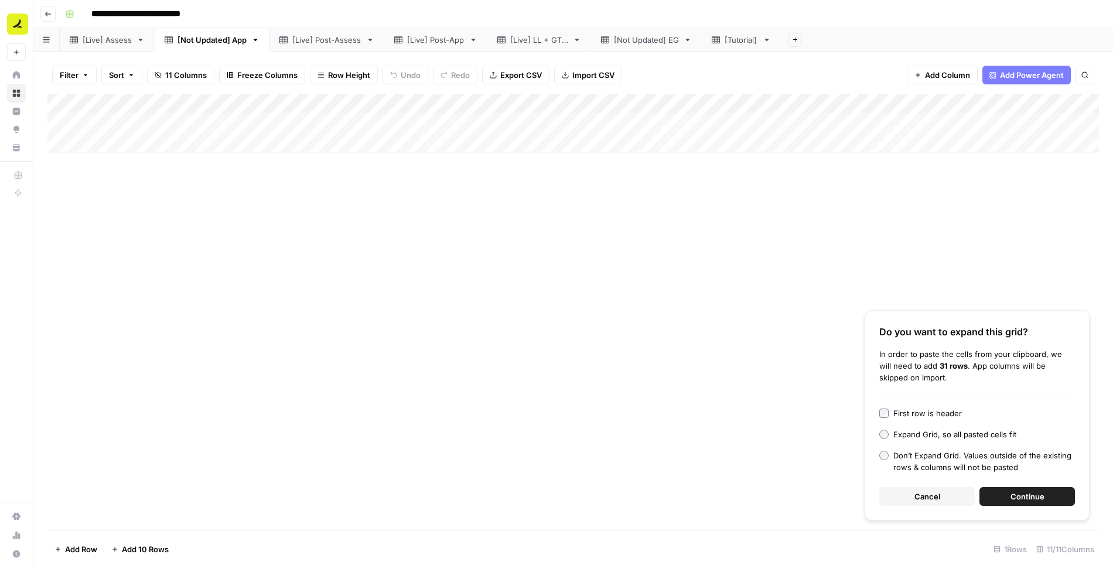
click at [1013, 492] on span "Continue" at bounding box center [1027, 496] width 34 height 12
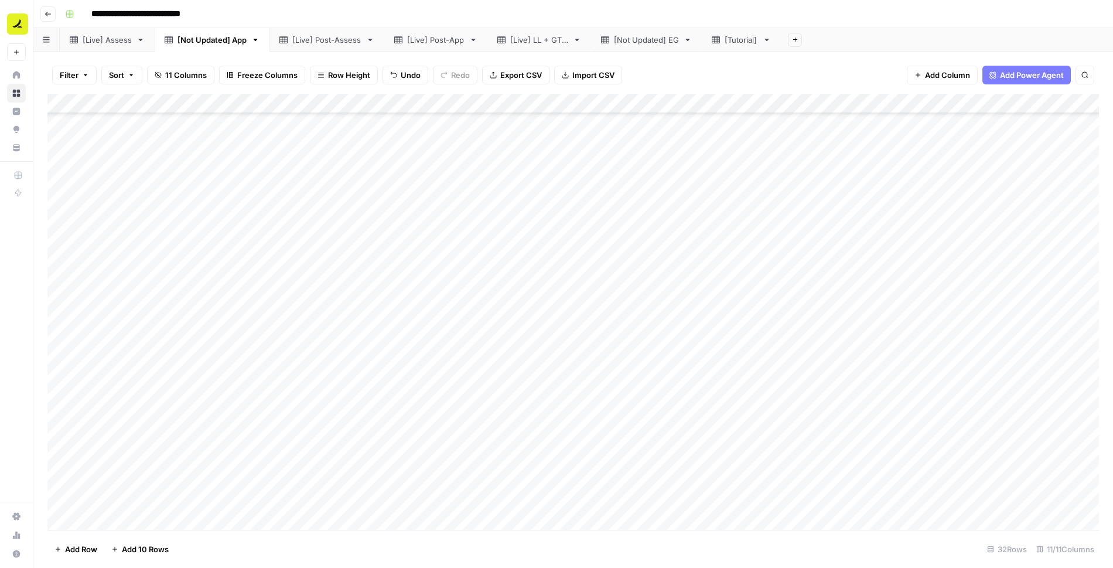
scroll to position [240, 0]
click at [111, 521] on div "Add Column" at bounding box center [572, 312] width 1051 height 436
click at [156, 500] on div "Add Column" at bounding box center [572, 312] width 1051 height 436
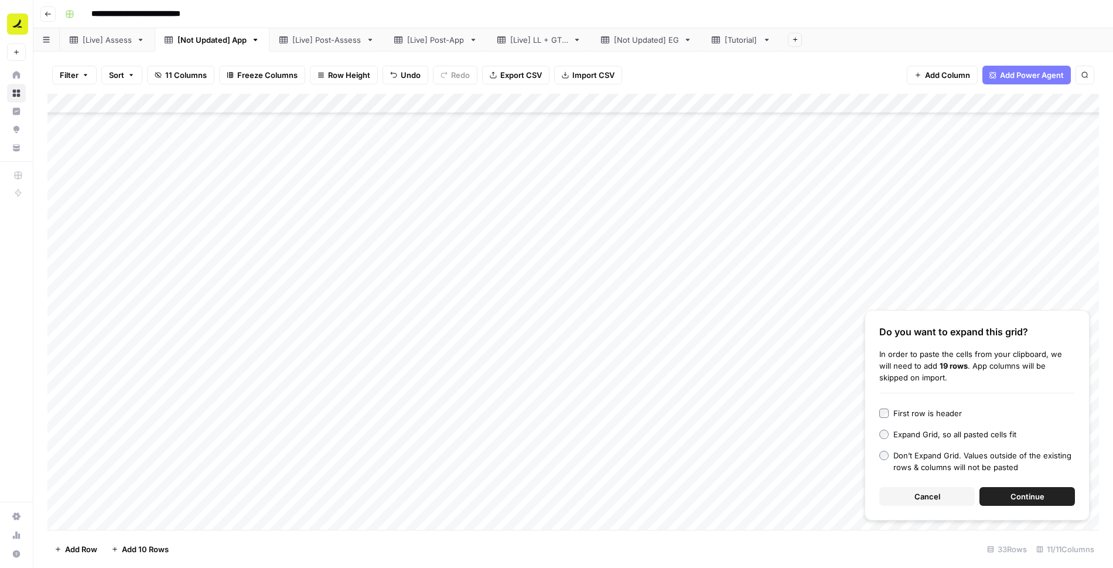
click at [1011, 500] on span "Continue" at bounding box center [1027, 496] width 34 height 12
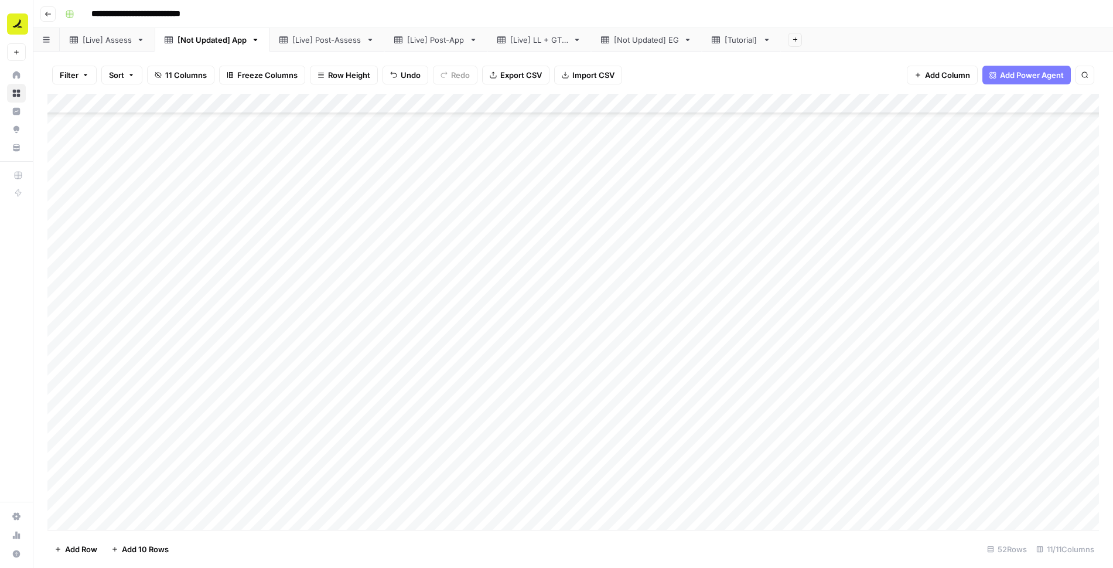
scroll to position [572, 0]
click at [220, 41] on div "[Not Updated] App" at bounding box center [211, 40] width 69 height 12
click at [220, 37] on input "**********" at bounding box center [212, 39] width 70 height 15
drag, startPoint x: 226, startPoint y: 39, endPoint x: 182, endPoint y: 39, distance: 44.5
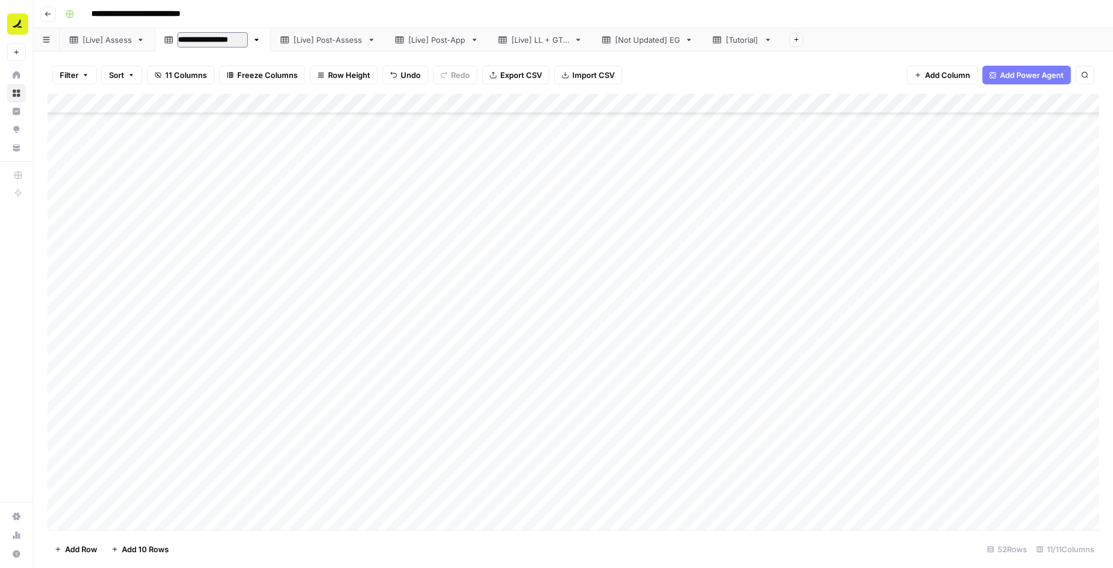
click at [182, 39] on input "**********" at bounding box center [212, 39] width 70 height 15
type input "**********"
click at [622, 36] on div "[Not Updated] EG" at bounding box center [614, 40] width 65 height 12
click at [146, 122] on div "Add Column" at bounding box center [572, 123] width 1051 height 59
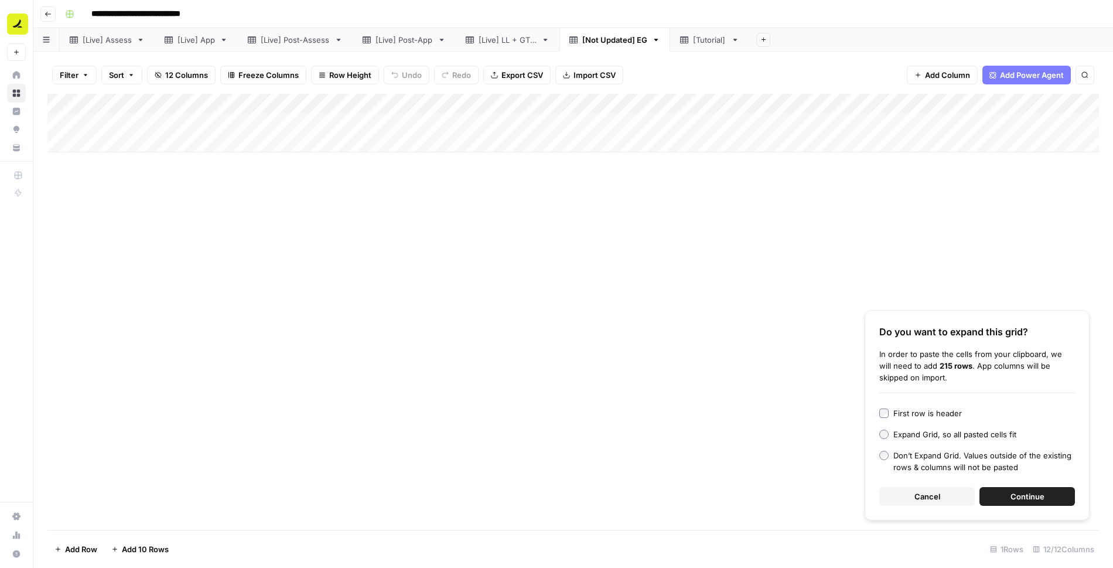
click at [1032, 491] on span "Continue" at bounding box center [1027, 496] width 34 height 12
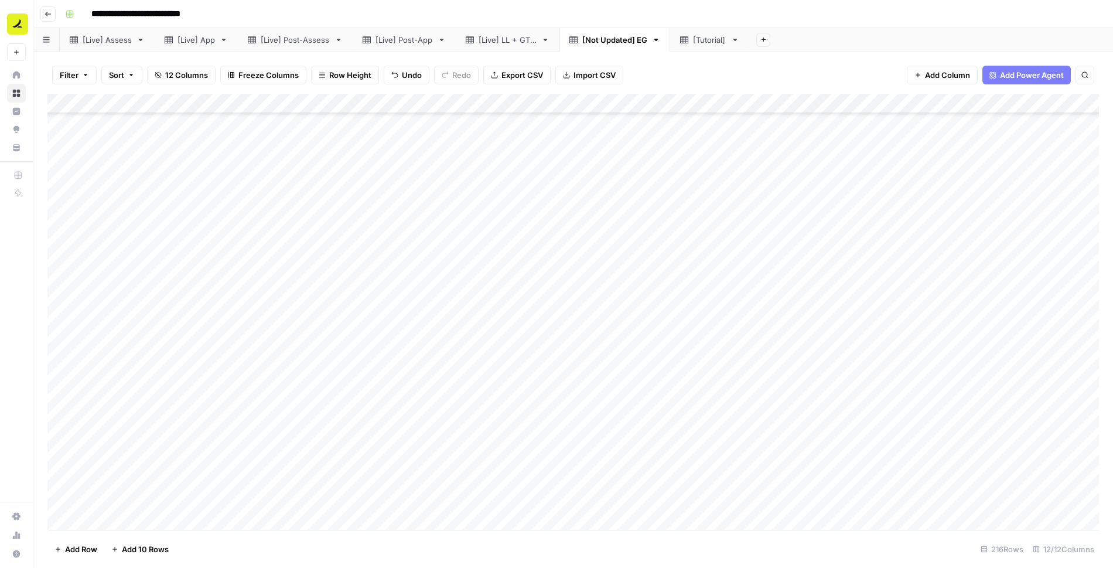
scroll to position [3904, 0]
click at [86, 546] on span "Add Row" at bounding box center [81, 549] width 32 height 12
click at [297, 500] on div "Add Column" at bounding box center [572, 312] width 1051 height 436
click at [210, 500] on div "Add Column" at bounding box center [572, 312] width 1051 height 436
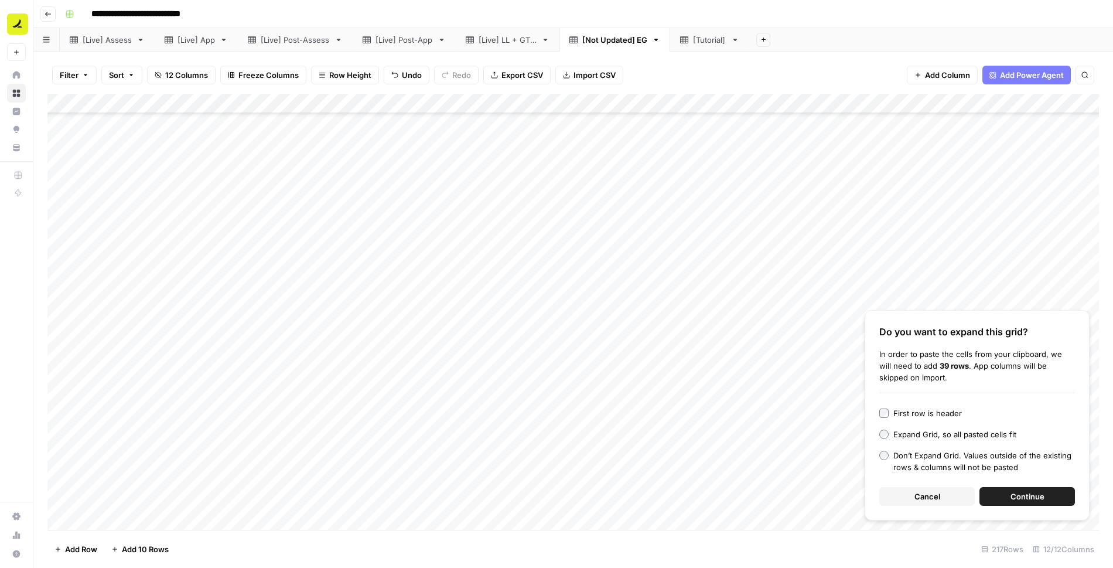
click at [1037, 497] on span "Continue" at bounding box center [1027, 496] width 34 height 12
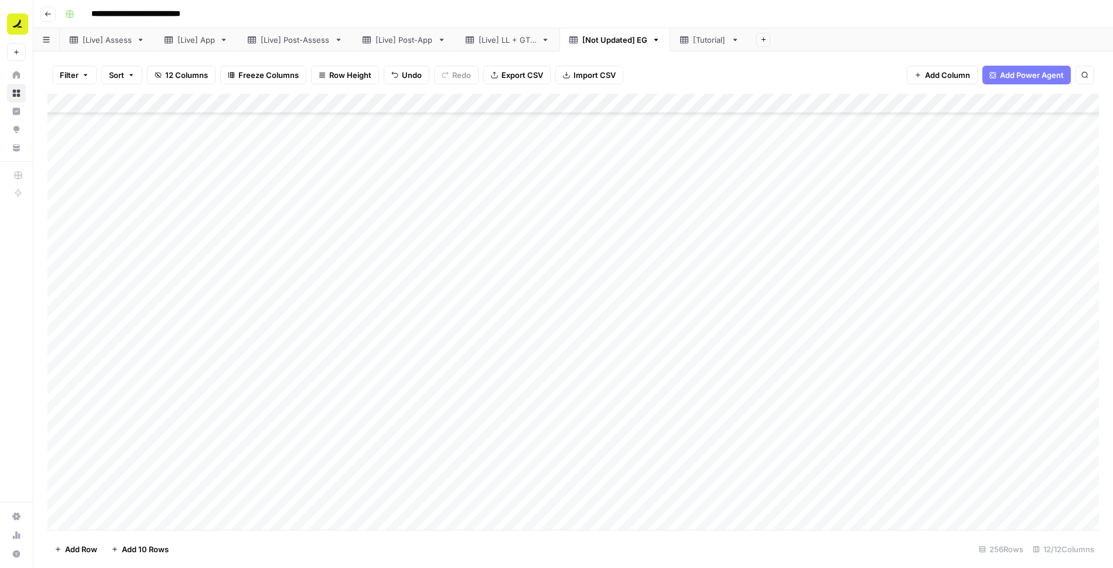
scroll to position [0, 0]
click at [619, 36] on div "[Not Updated] EG" at bounding box center [614, 40] width 65 height 12
click at [617, 41] on input "**********" at bounding box center [615, 39] width 66 height 15
click at [629, 40] on input "**********" at bounding box center [615, 39] width 66 height 15
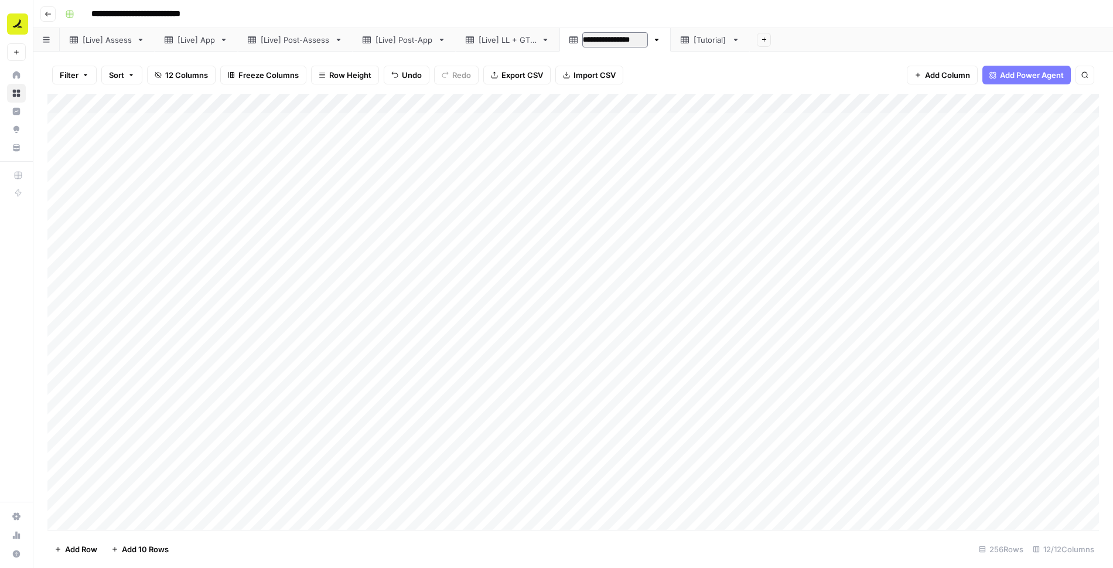
drag, startPoint x: 629, startPoint y: 40, endPoint x: 582, endPoint y: 39, distance: 46.9
click at [582, 39] on input "**********" at bounding box center [615, 39] width 66 height 15
type input "*********"
click at [807, 45] on div "Add Sheet" at bounding box center [915, 39] width 395 height 23
click at [193, 39] on div "[Live] App" at bounding box center [195, 40] width 37 height 12
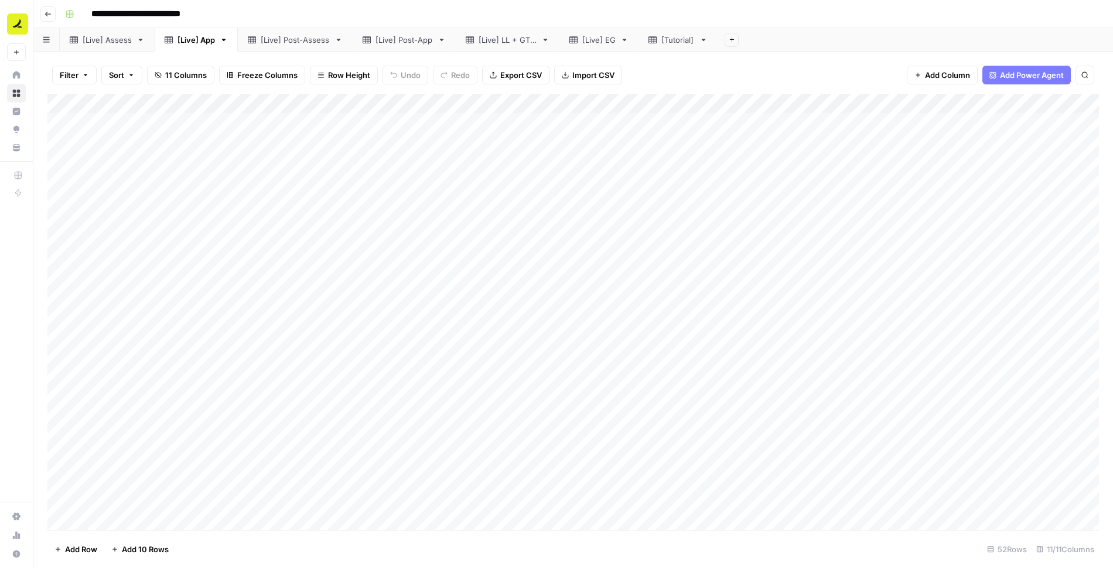
click at [974, 5] on div "**********" at bounding box center [580, 14] width 1041 height 19
click at [128, 39] on div "[Live] Assess" at bounding box center [107, 40] width 49 height 12
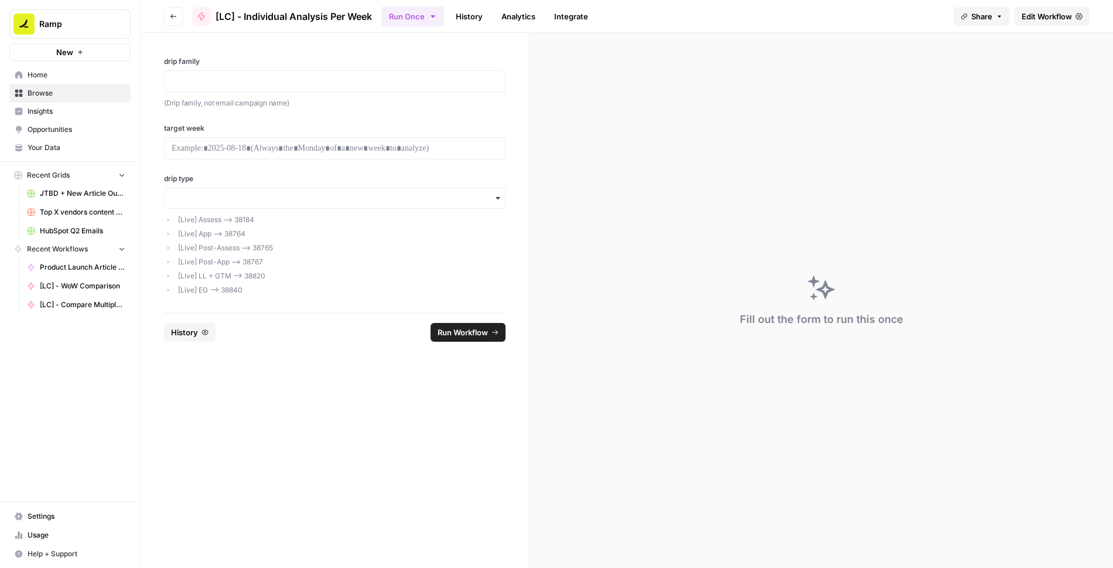
click at [467, 108] on p "(Drip family, not email campaign name)" at bounding box center [335, 103] width 342 height 12
click at [423, 83] on p at bounding box center [335, 82] width 326 height 12
click at [370, 55] on div "drip family (Drip family, not email campaign name) target week drip type [Live]…" at bounding box center [335, 173] width 388 height 280
drag, startPoint x: 163, startPoint y: 62, endPoint x: 213, endPoint y: 59, distance: 50.5
click at [213, 59] on div "drip family (Drip family, not email campaign name) target week drip type [Live]…" at bounding box center [335, 173] width 388 height 280
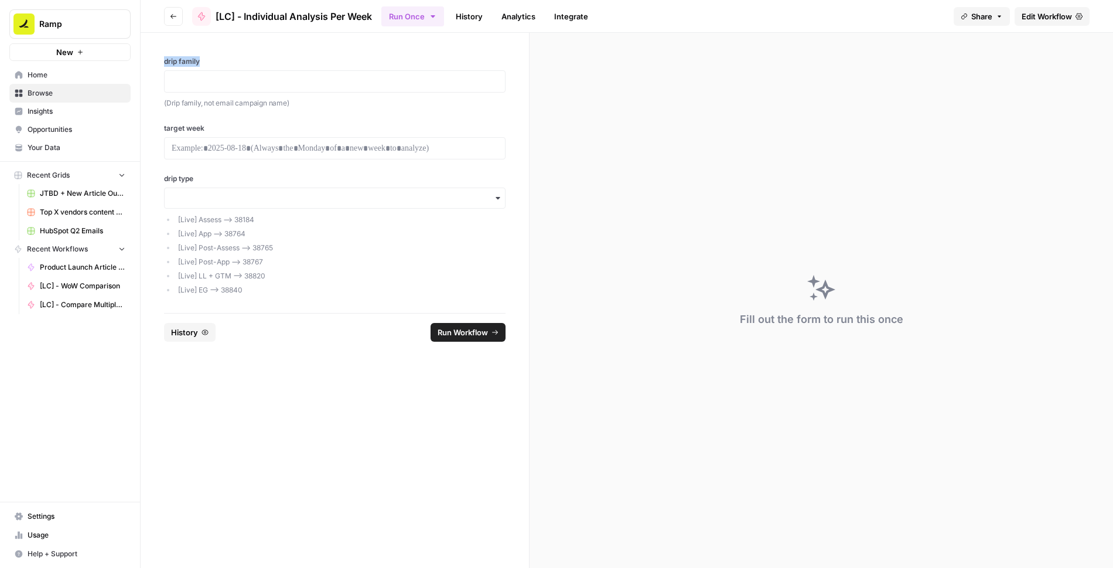
click at [299, 54] on div "drip family (Drip family, not email campaign name) target week drip type [Live]…" at bounding box center [335, 173] width 388 height 280
click at [282, 83] on p at bounding box center [335, 82] width 326 height 12
click at [331, 109] on div "**********" at bounding box center [335, 173] width 388 height 280
drag, startPoint x: 157, startPoint y: 126, endPoint x: 234, endPoint y: 124, distance: 76.8
click at [234, 124] on div "**********" at bounding box center [335, 173] width 388 height 280
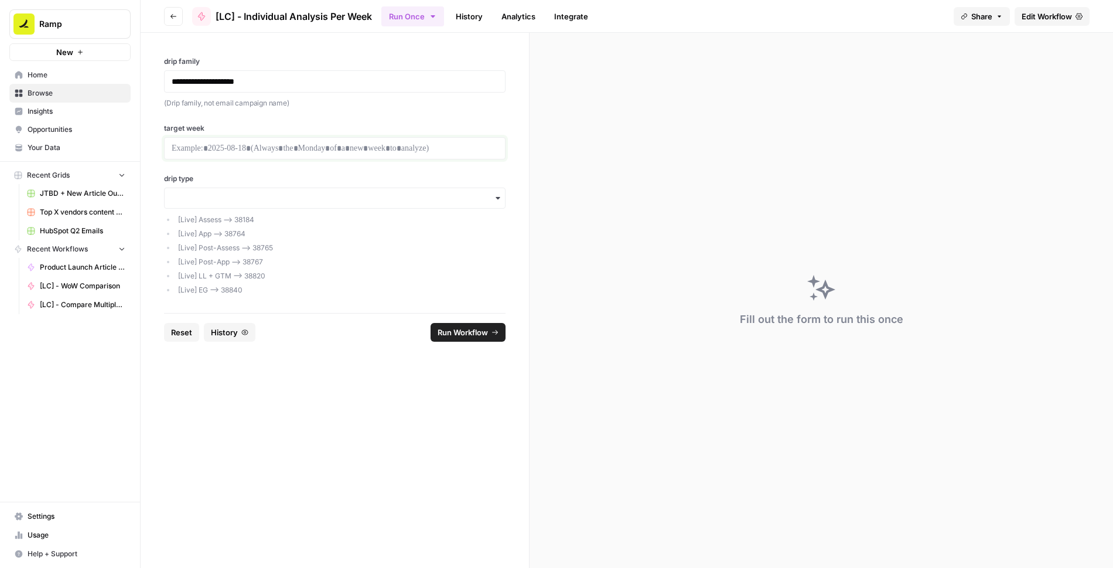
click at [322, 149] on p at bounding box center [335, 148] width 326 height 12
click at [373, 170] on div "**********" at bounding box center [335, 173] width 388 height 280
click at [325, 197] on input "drip type" at bounding box center [335, 198] width 326 height 12
click at [298, 168] on div "**********" at bounding box center [335, 173] width 388 height 280
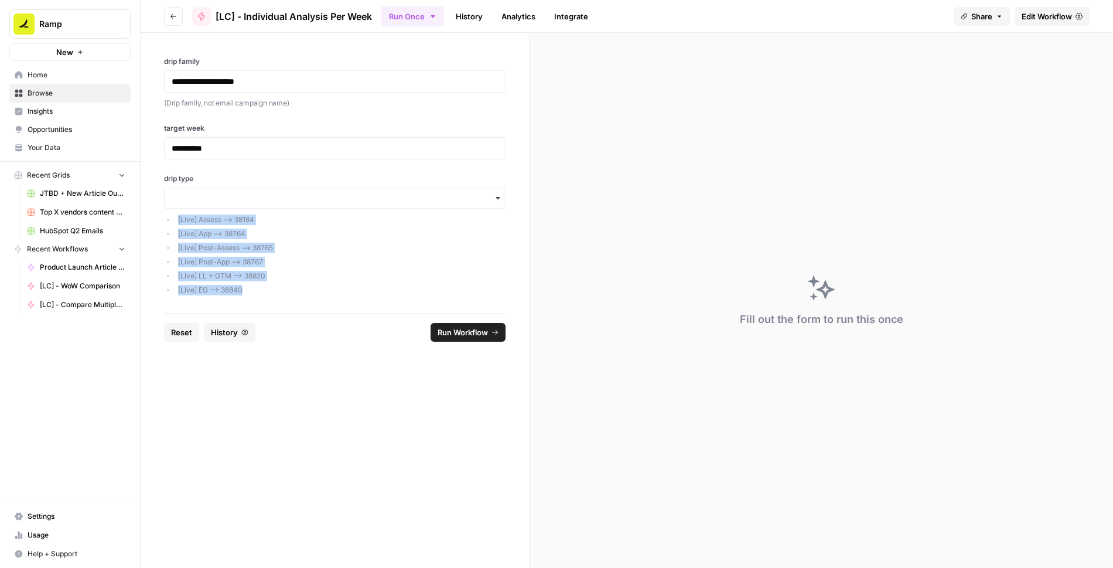
drag, startPoint x: 166, startPoint y: 217, endPoint x: 252, endPoint y: 290, distance: 113.5
click at [252, 290] on ul "[Live] Assess —> 38184 [Live] App —> 38764 [Live] Post-Assess —> 38765 [Live] P…" at bounding box center [335, 254] width 342 height 81
click at [260, 291] on li "[Live] EG —> 38840" at bounding box center [341, 290] width 330 height 11
click at [249, 220] on li "[Live] Assess —> 38184" at bounding box center [341, 219] width 330 height 11
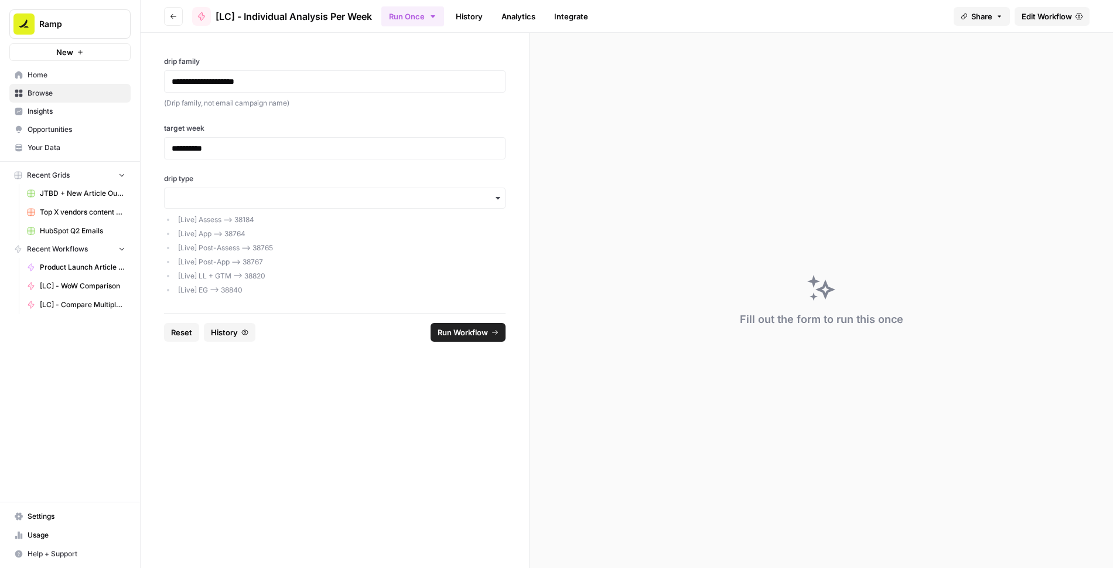
click at [361, 228] on li "[Live] App —> 38764" at bounding box center [341, 233] width 330 height 11
click at [355, 192] on input "drip type" at bounding box center [335, 198] width 326 height 12
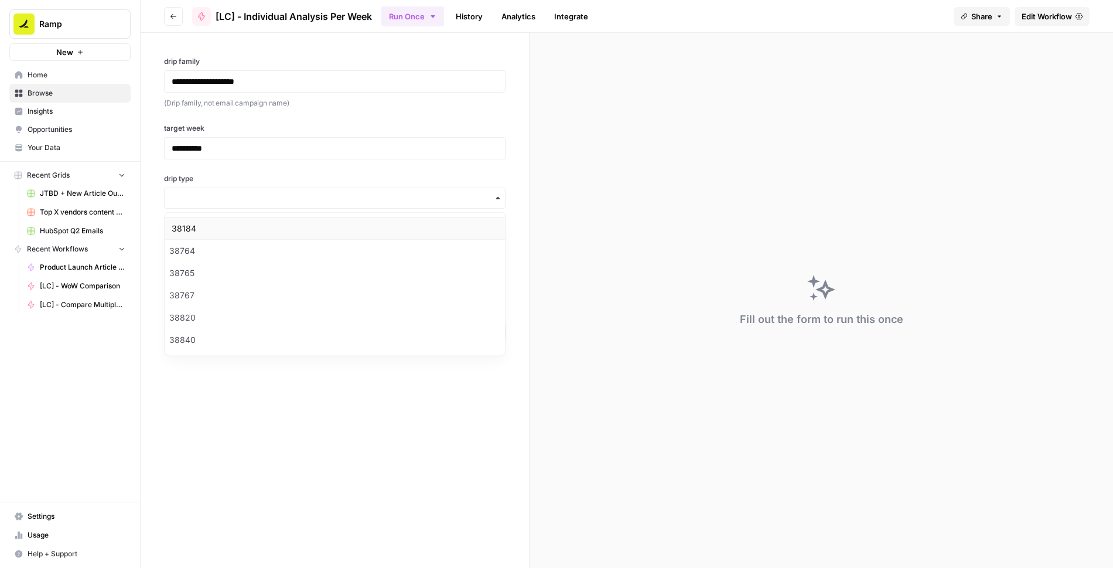
click at [198, 229] on div "38184" at bounding box center [335, 228] width 340 height 22
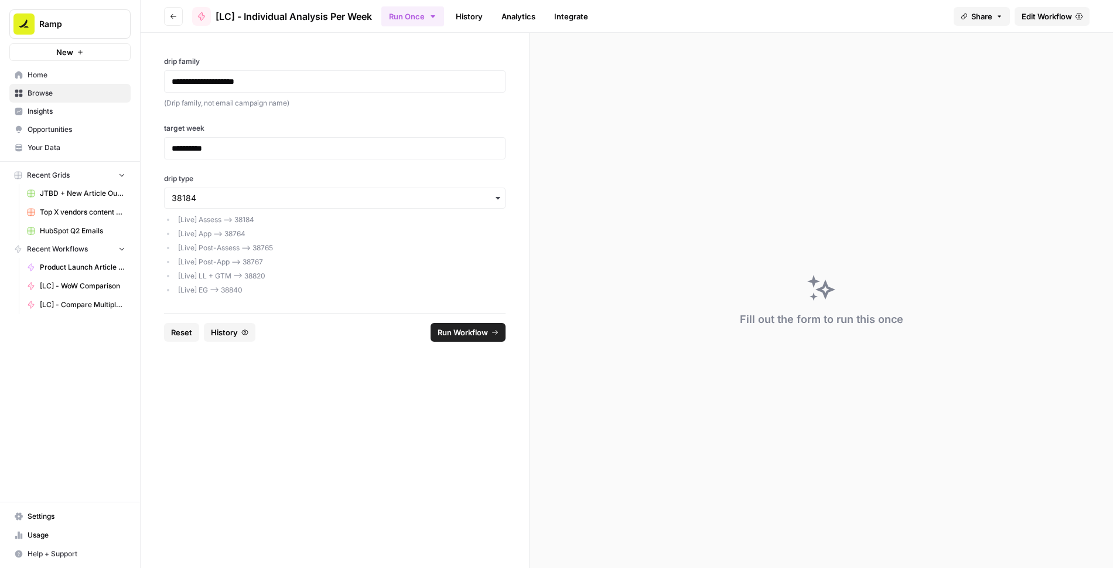
click at [467, 332] on span "Run Workflow" at bounding box center [463, 332] width 50 height 12
click at [824, 295] on icon at bounding box center [825, 289] width 20 height 20
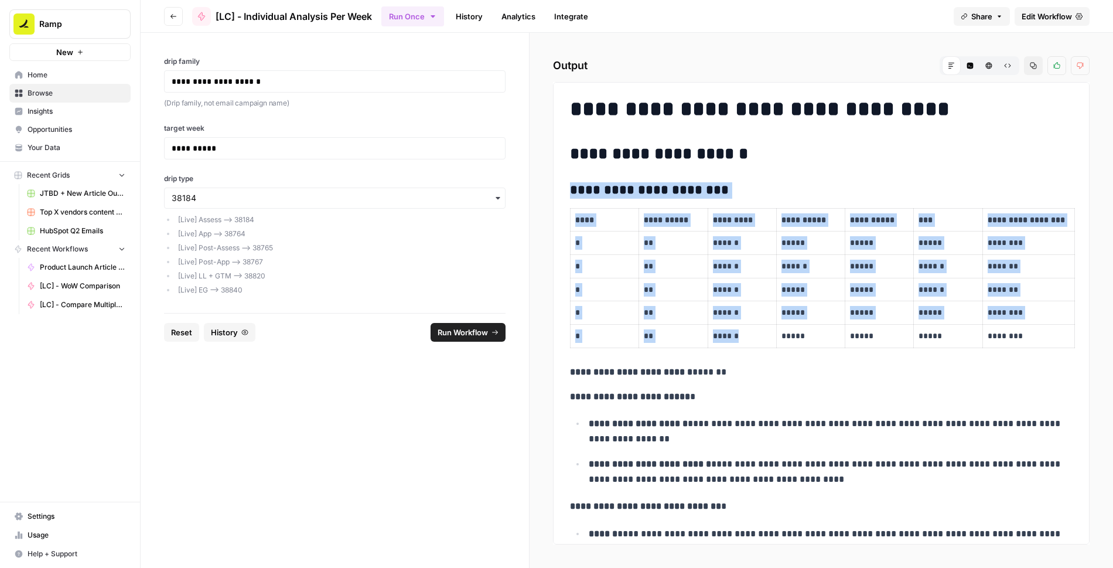
drag, startPoint x: 565, startPoint y: 189, endPoint x: 764, endPoint y: 339, distance: 248.8
click at [764, 339] on div "**********" at bounding box center [821, 444] width 517 height 704
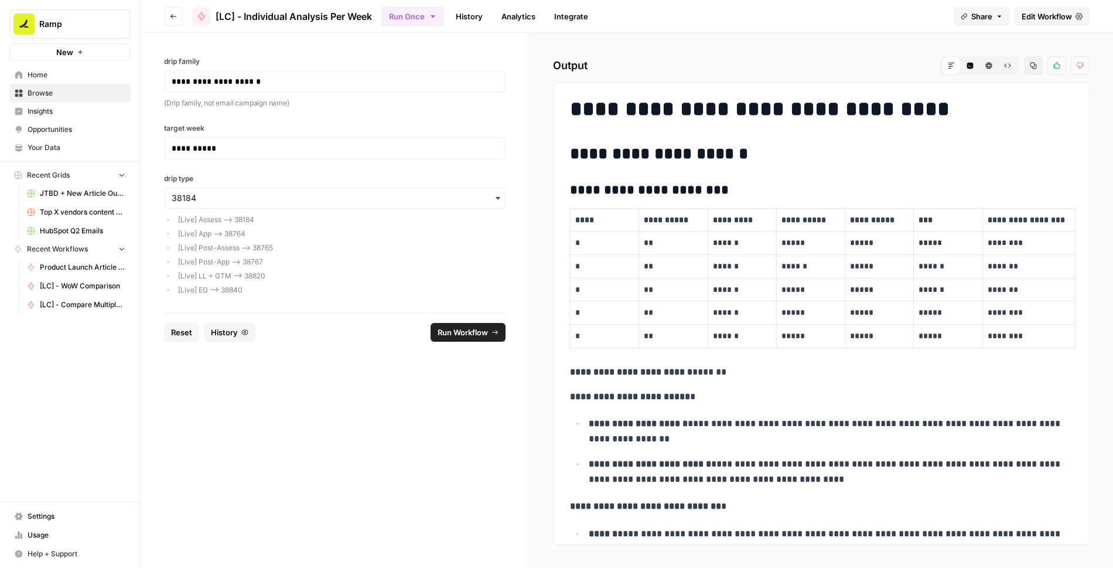
click at [746, 242] on p "******" at bounding box center [742, 242] width 59 height 13
click at [823, 151] on h2 "**********" at bounding box center [821, 154] width 503 height 19
drag, startPoint x: 281, startPoint y: 78, endPoint x: 164, endPoint y: 83, distance: 117.3
click at [164, 83] on div "**********" at bounding box center [335, 81] width 342 height 22
click at [350, 104] on p "(Drip family, not email campaign name)" at bounding box center [335, 103] width 342 height 12
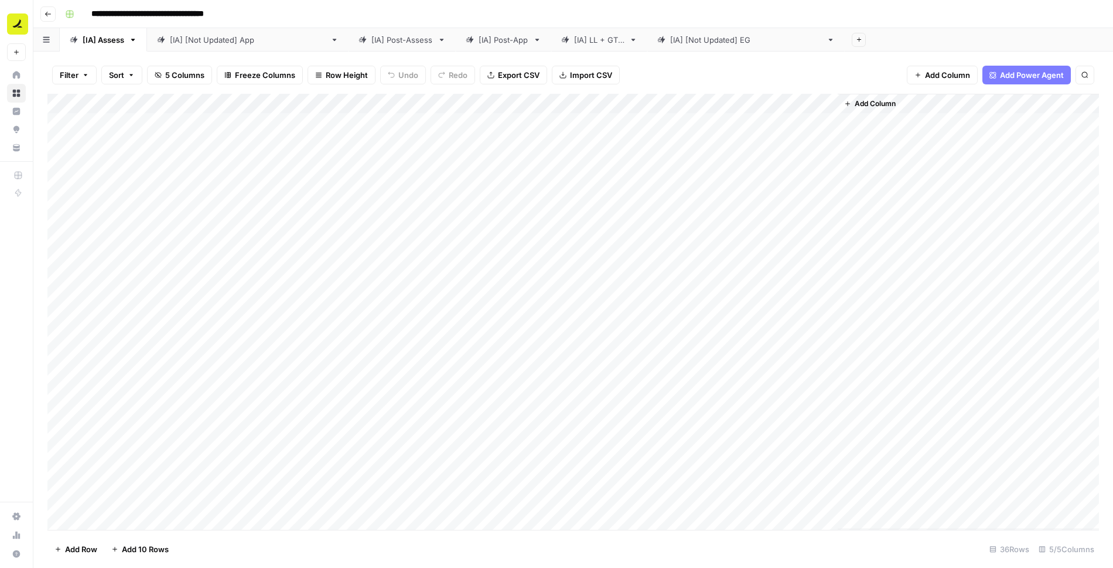
click at [580, 121] on div "Add Column" at bounding box center [572, 312] width 1051 height 436
click at [732, 145] on div "Add Column" at bounding box center [572, 312] width 1051 height 436
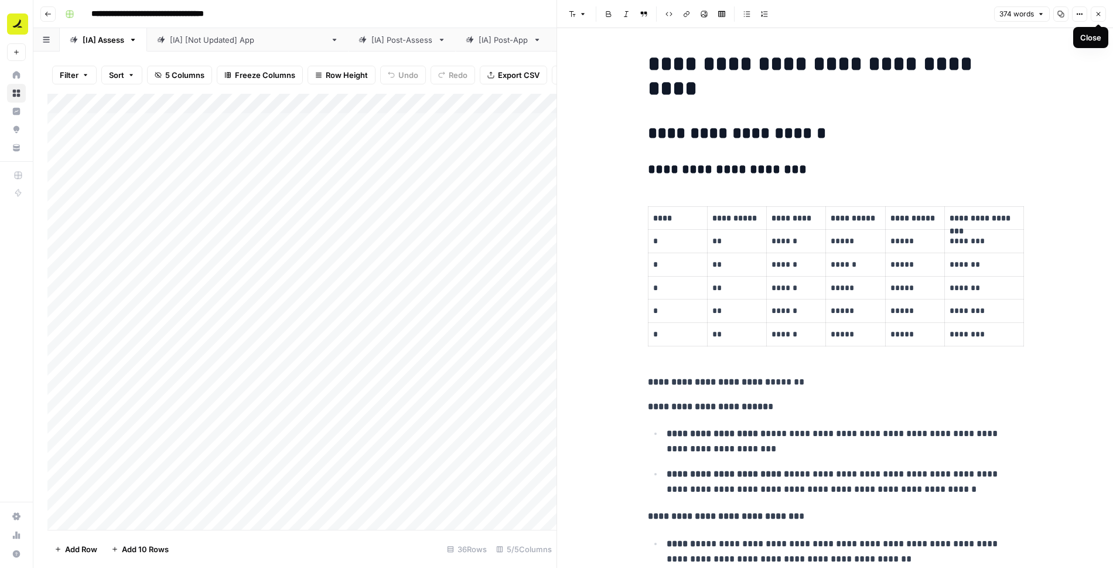
click at [1097, 16] on icon "button" at bounding box center [1098, 14] width 7 height 7
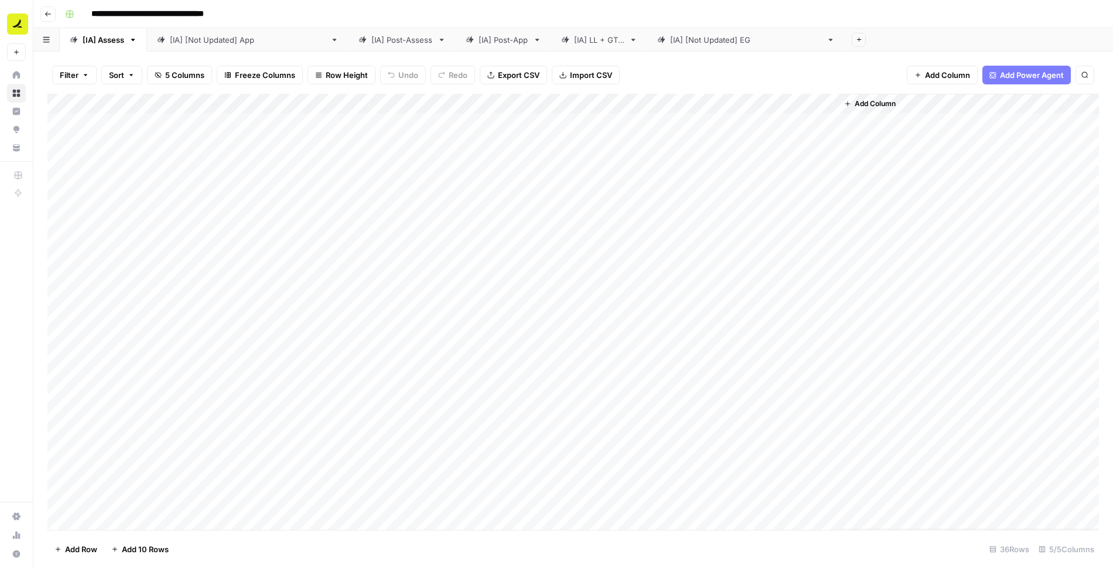
click at [637, 105] on div "Add Column" at bounding box center [572, 312] width 1051 height 436
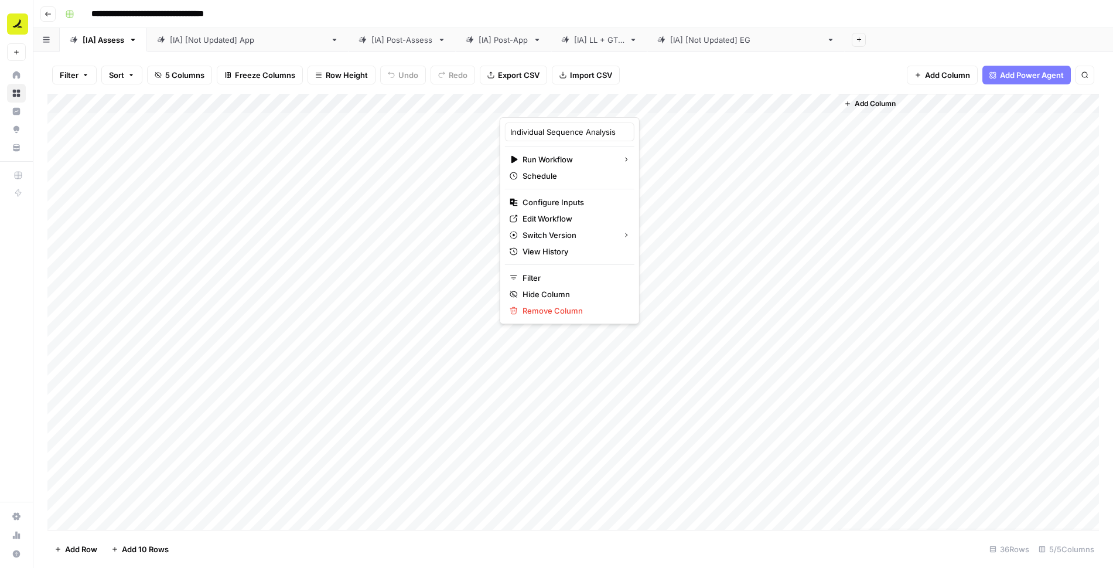
click at [469, 9] on div "**********" at bounding box center [580, 14] width 1041 height 19
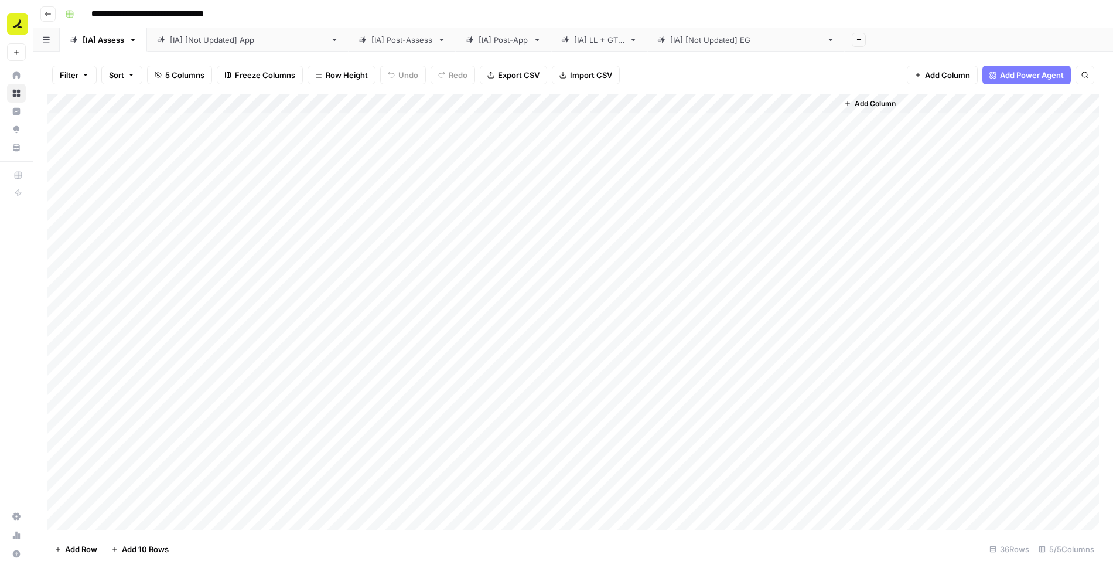
click at [638, 104] on div "Add Column" at bounding box center [572, 312] width 1051 height 436
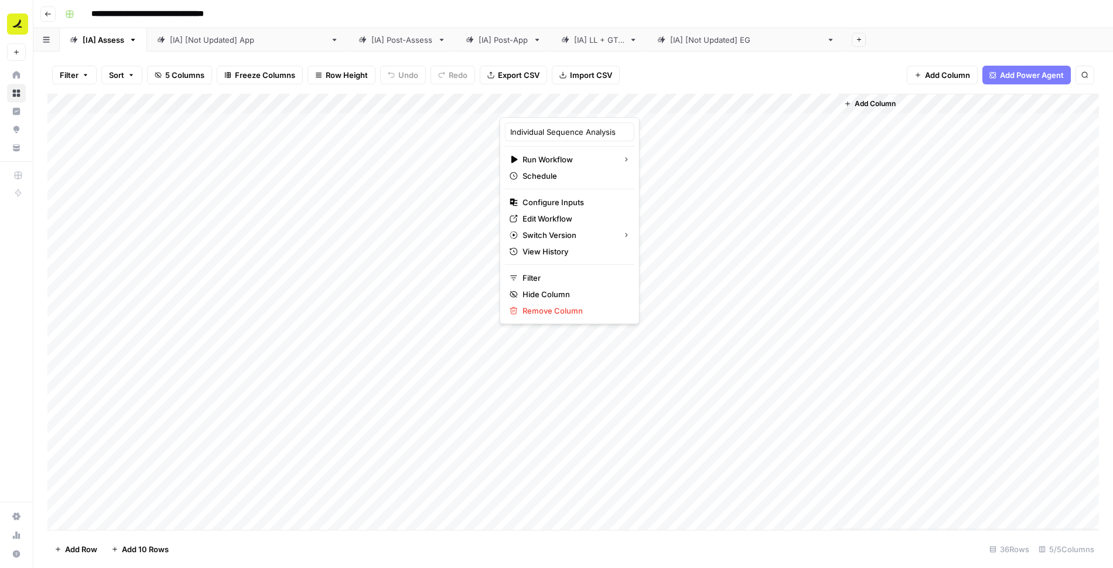
click at [708, 302] on div "Add Column" at bounding box center [572, 312] width 1051 height 436
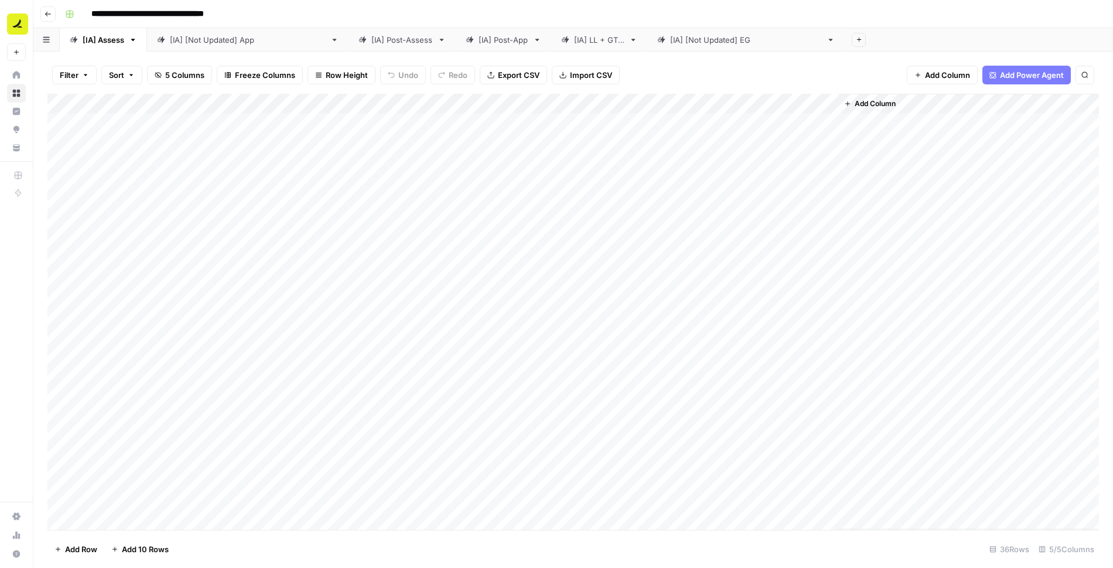
click at [637, 104] on div "Add Column" at bounding box center [572, 312] width 1051 height 436
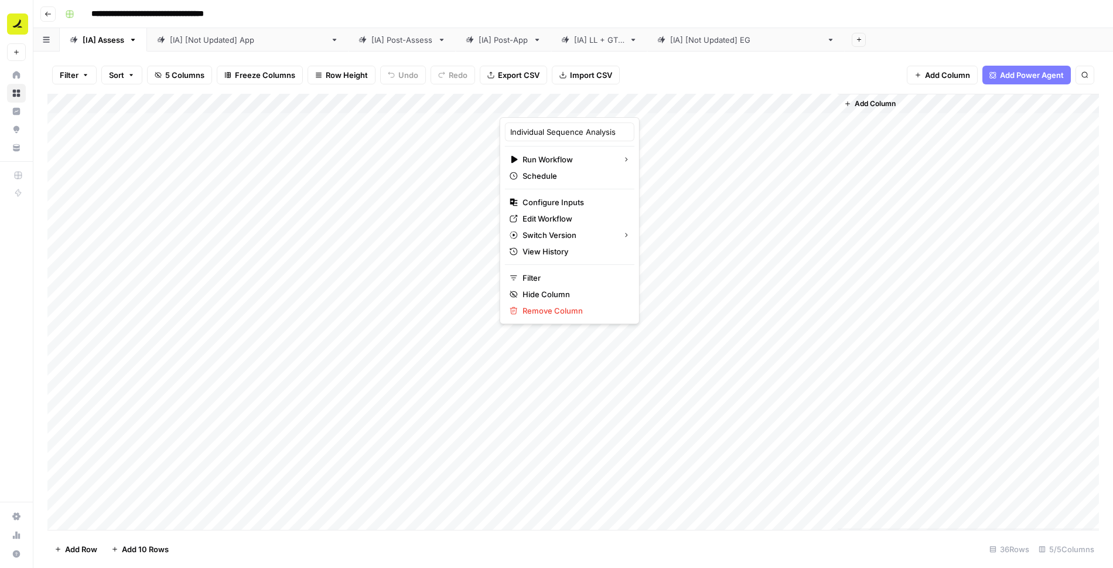
click at [865, 124] on div "Add Column" at bounding box center [968, 311] width 261 height 435
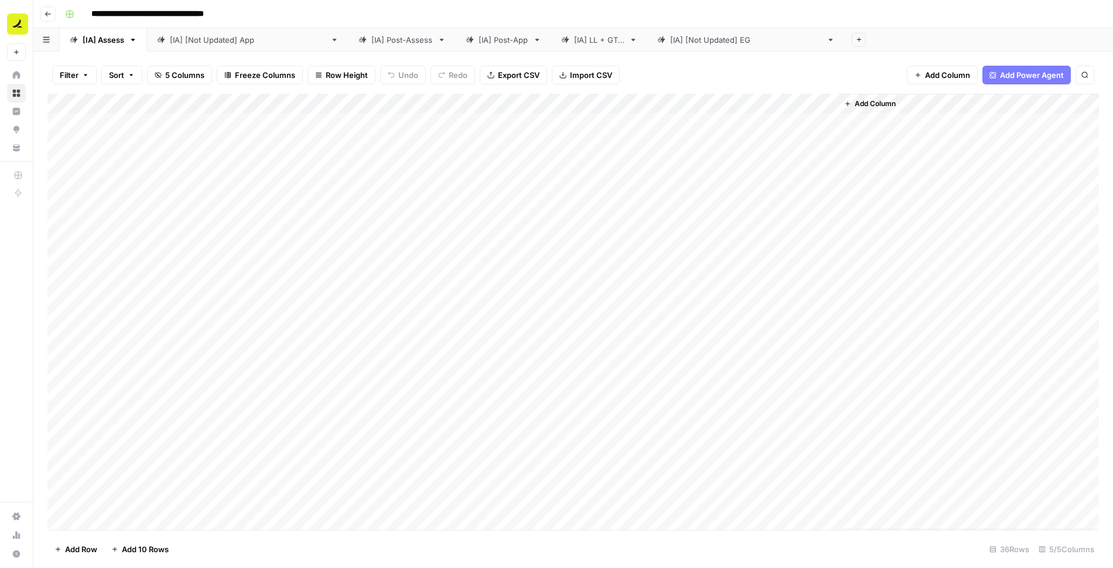
click at [638, 105] on div "Add Column" at bounding box center [572, 312] width 1051 height 436
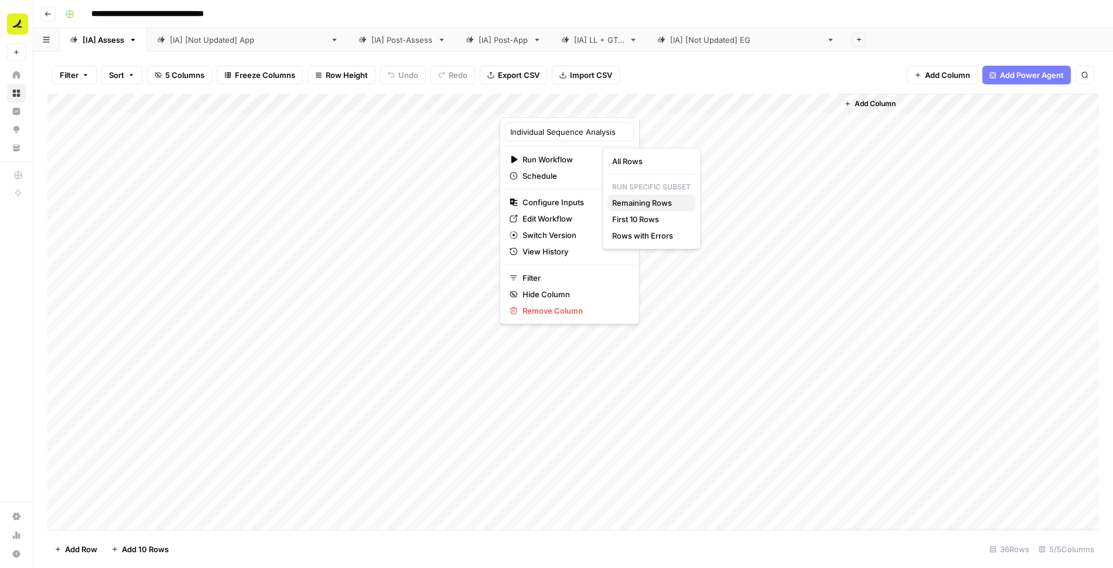
click at [637, 203] on span "Remaining Rows" at bounding box center [649, 203] width 74 height 12
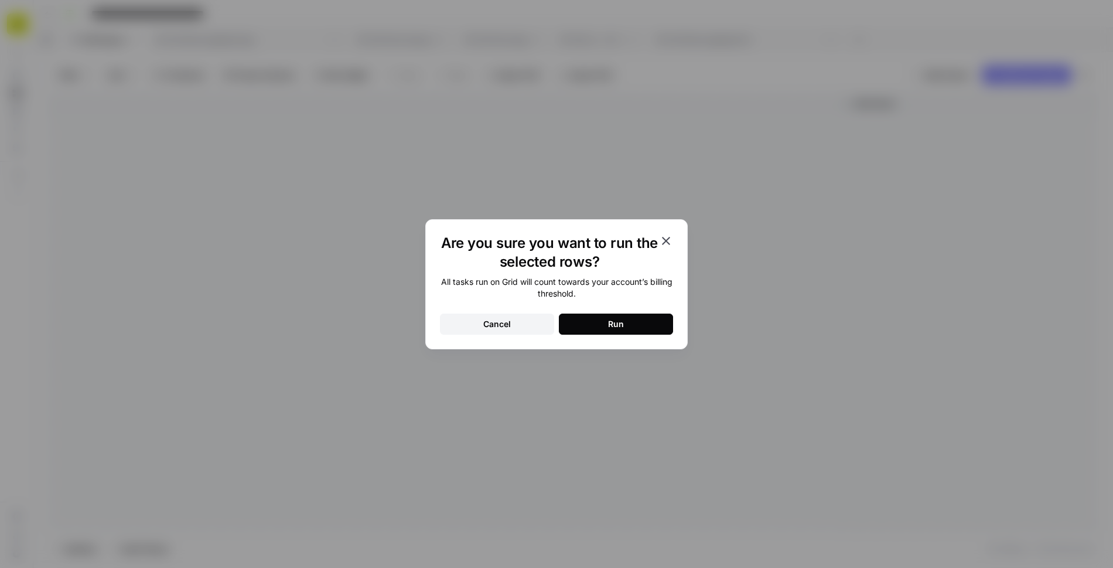
click at [665, 237] on icon "button" at bounding box center [666, 241] width 14 height 14
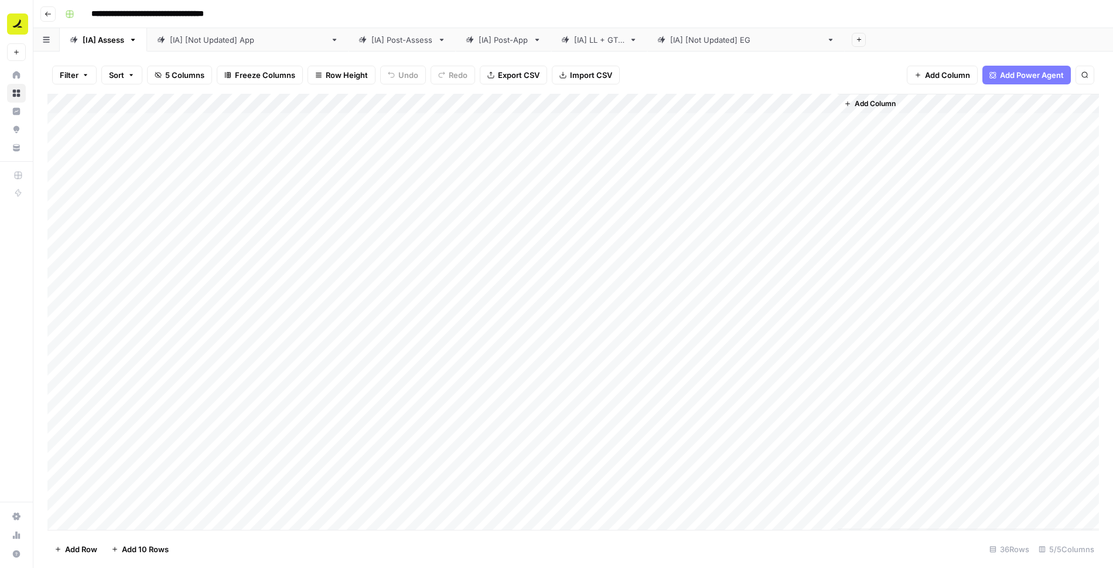
click at [720, 78] on div "Filter Sort 5 Columns Freeze Columns Row Height Undo Redo Export CSV Import CSV…" at bounding box center [572, 74] width 1051 height 37
click at [738, 124] on div "Add Column" at bounding box center [572, 312] width 1051 height 436
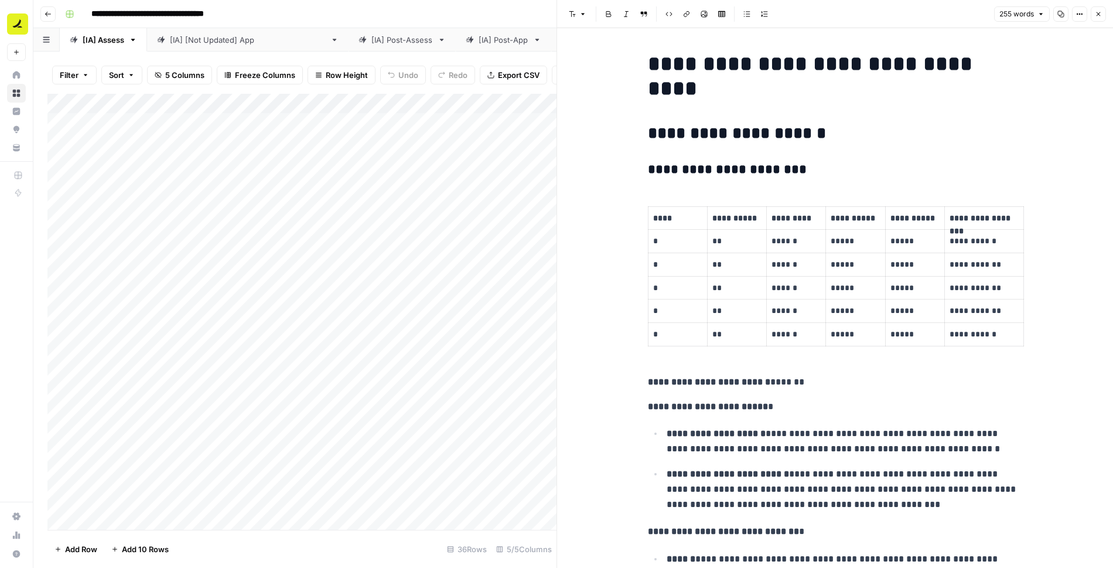
click at [742, 71] on h1 "**********" at bounding box center [835, 76] width 375 height 49
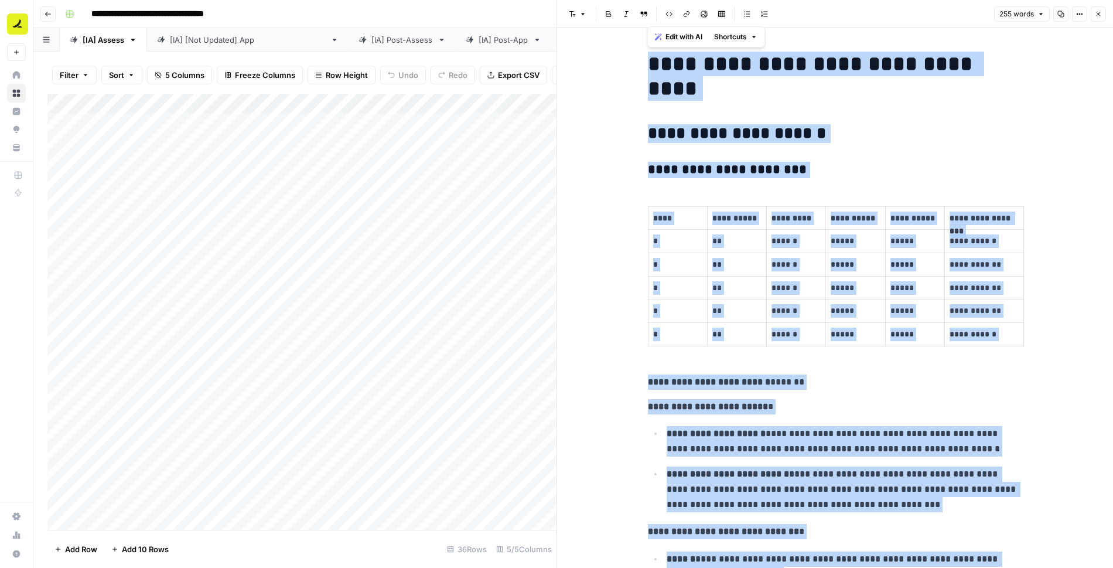
copy div "**********"
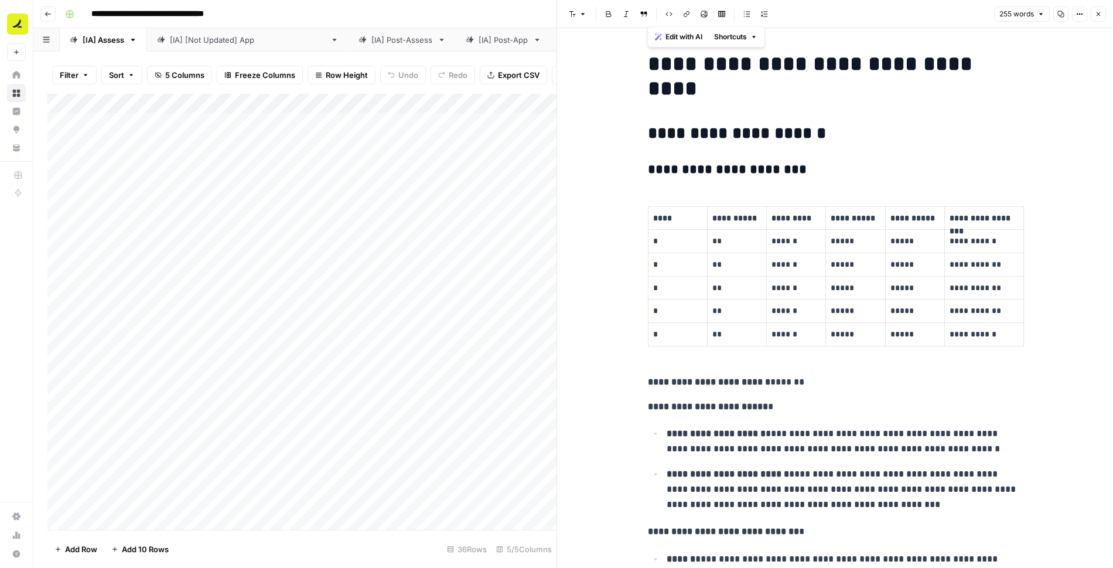
click at [532, 13] on div "**********" at bounding box center [580, 14] width 1041 height 19
click at [547, 13] on div "**********" at bounding box center [580, 14] width 1041 height 19
click at [1101, 12] on icon "button" at bounding box center [1098, 14] width 7 height 7
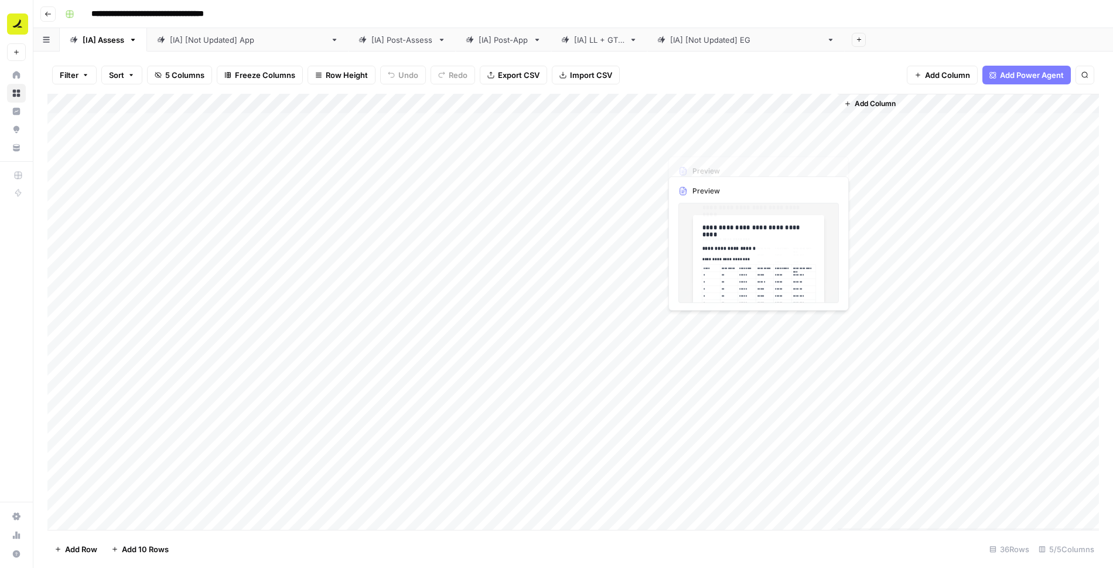
click at [735, 119] on div "Add Column" at bounding box center [572, 312] width 1051 height 436
click at [735, 119] on div at bounding box center [749, 123] width 177 height 22
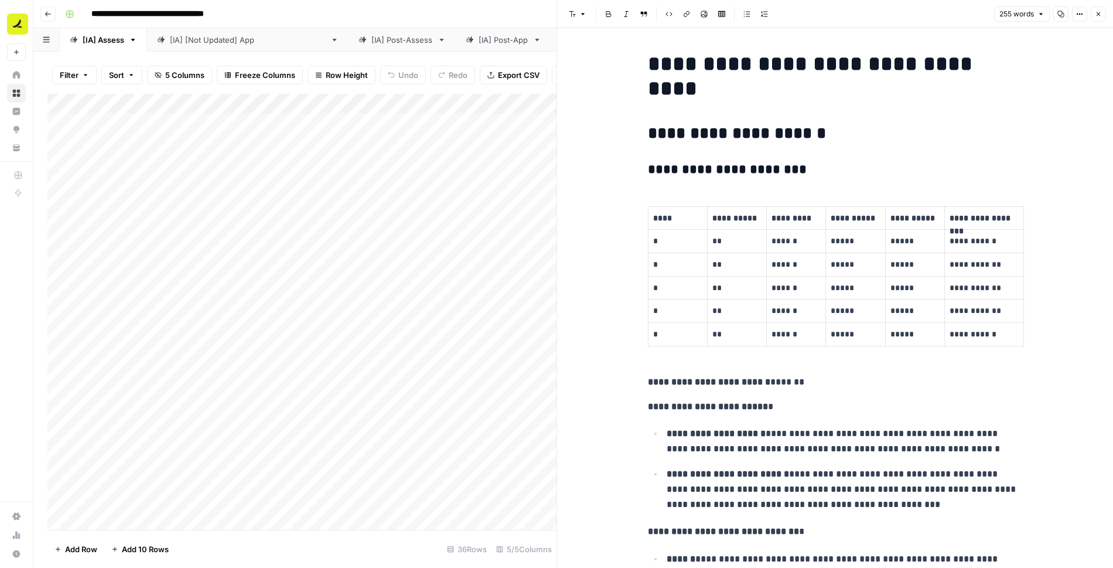
click at [1102, 9] on button "Close" at bounding box center [1098, 13] width 15 height 15
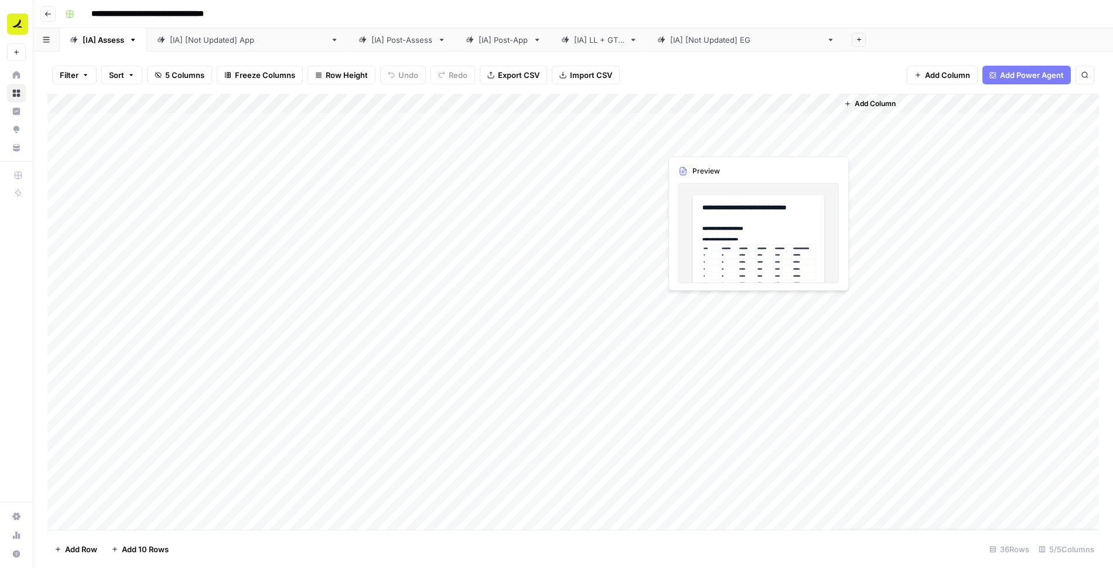
click at [694, 145] on div "Add Column" at bounding box center [572, 312] width 1051 height 436
click at [673, 161] on div "Add Column" at bounding box center [572, 312] width 1051 height 436
click at [423, 263] on div "Add Column" at bounding box center [572, 312] width 1051 height 436
click at [431, 283] on div "Add Column" at bounding box center [572, 312] width 1051 height 436
click at [435, 123] on div "Add Column" at bounding box center [572, 312] width 1051 height 436
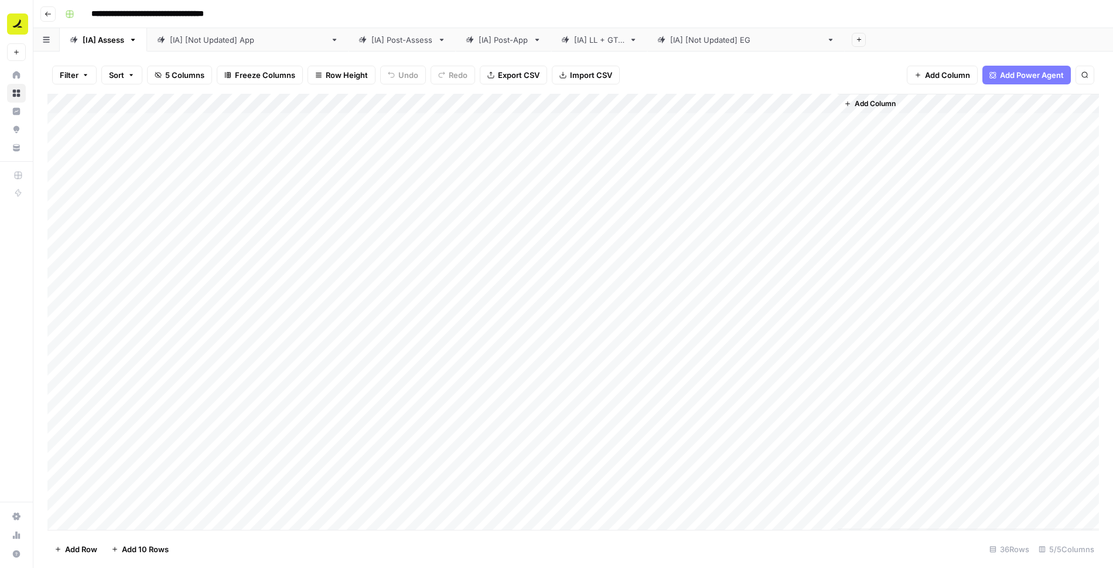
click at [402, 104] on div "Add Column" at bounding box center [572, 312] width 1051 height 436
click at [462, 127] on div "Add Column" at bounding box center [572, 312] width 1051 height 436
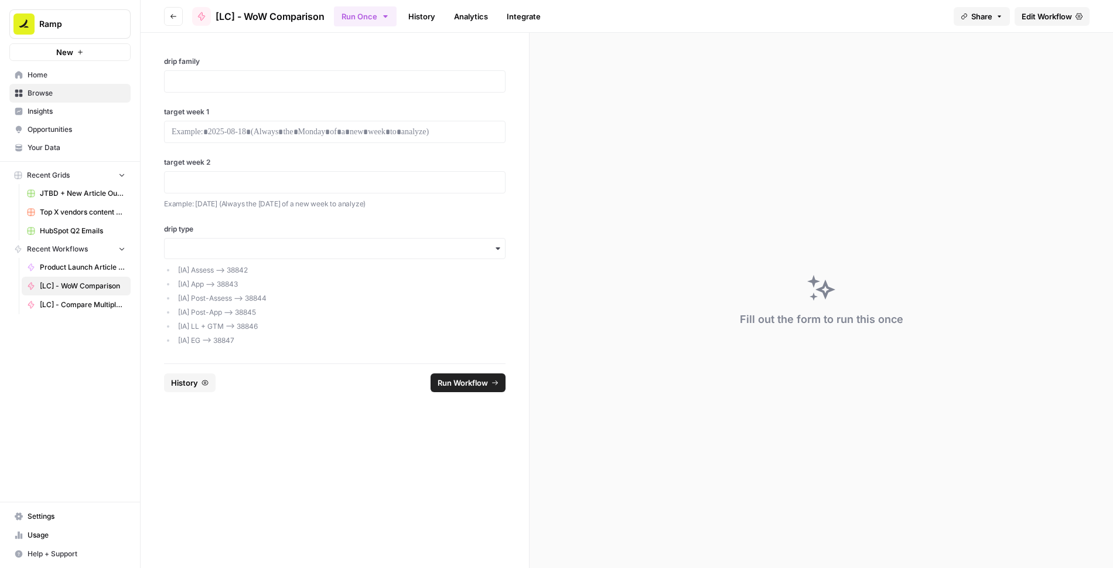
click at [514, 103] on div "drip family target week 1 target week 2 Example: [DATE] (Always the [DATE] of a…" at bounding box center [335, 198] width 388 height 330
click at [420, 128] on p at bounding box center [335, 132] width 326 height 12
click at [418, 176] on p at bounding box center [335, 182] width 326 height 12
click at [430, 149] on div "drip family target week 1 target week 2 Example: [DATE] (Always the [DATE] of a…" at bounding box center [335, 198] width 388 height 330
click at [279, 88] on div at bounding box center [335, 81] width 342 height 22
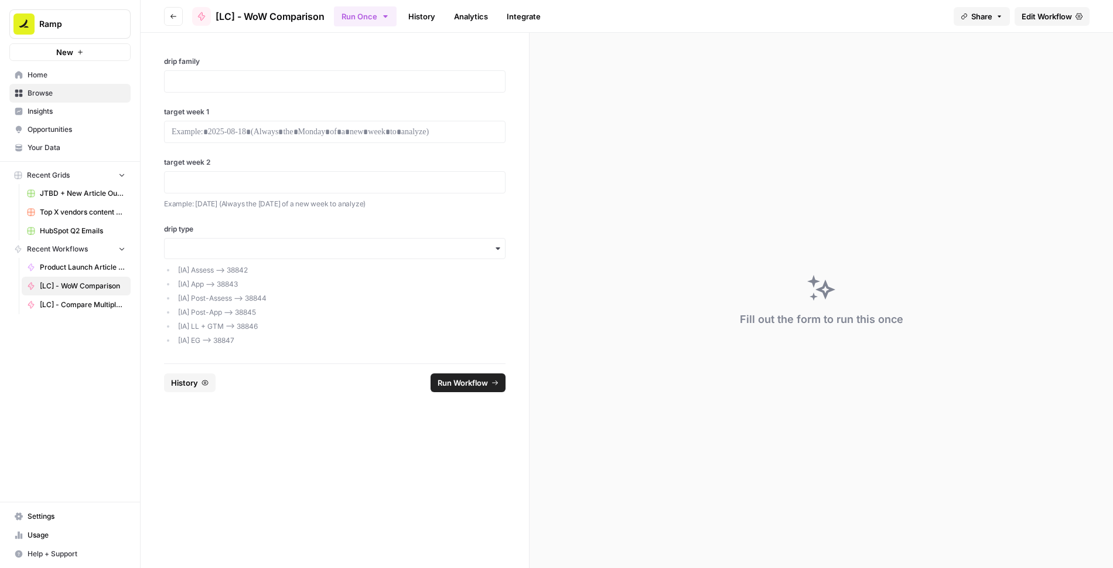
click at [421, 73] on div at bounding box center [335, 81] width 342 height 22
click at [402, 83] on p at bounding box center [335, 82] width 326 height 12
click at [322, 130] on p at bounding box center [335, 132] width 326 height 12
click at [395, 183] on p at bounding box center [335, 182] width 326 height 12
paste div
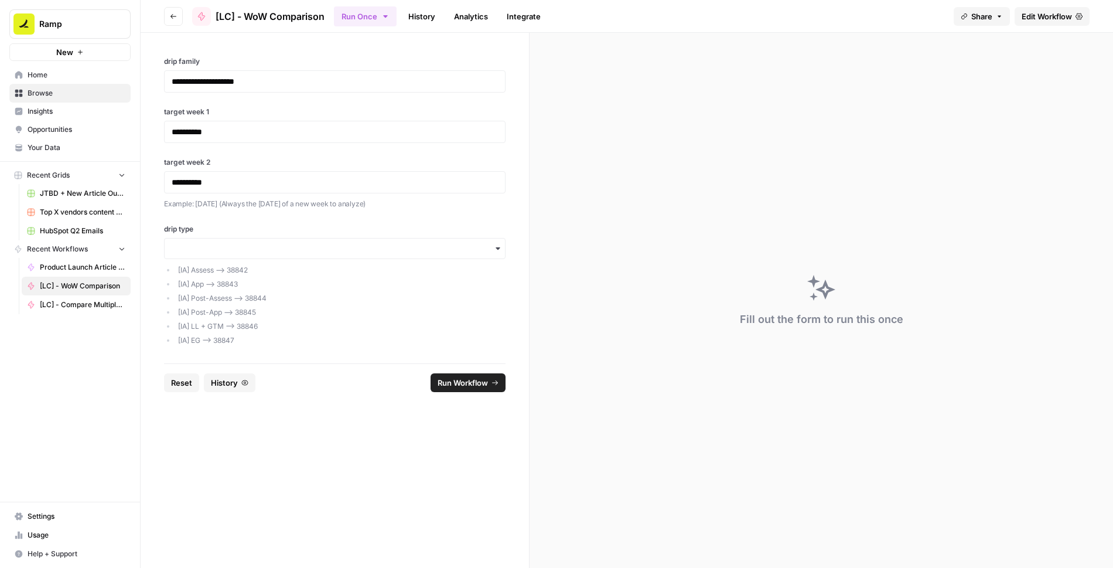
click at [435, 211] on div "**********" at bounding box center [335, 198] width 388 height 330
drag, startPoint x: 158, startPoint y: 111, endPoint x: 222, endPoint y: 112, distance: 64.4
click at [222, 112] on div "**********" at bounding box center [335, 198] width 388 height 330
click at [232, 177] on p "**********" at bounding box center [335, 182] width 327 height 12
drag, startPoint x: 230, startPoint y: 178, endPoint x: 155, endPoint y: 179, distance: 74.4
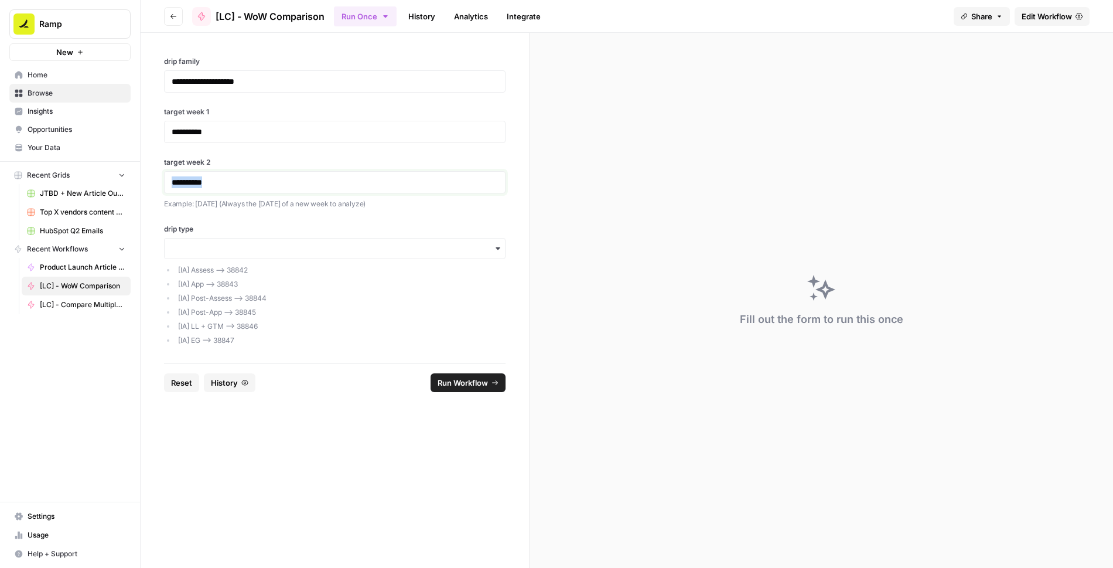
click at [155, 179] on div "**********" at bounding box center [335, 198] width 388 height 330
click at [292, 218] on div "**********" at bounding box center [335, 198] width 388 height 330
click at [256, 250] on input "drip type" at bounding box center [335, 249] width 326 height 12
click at [258, 220] on div "**********" at bounding box center [335, 198] width 388 height 330
drag, startPoint x: 176, startPoint y: 264, endPoint x: 278, endPoint y: 339, distance: 126.1
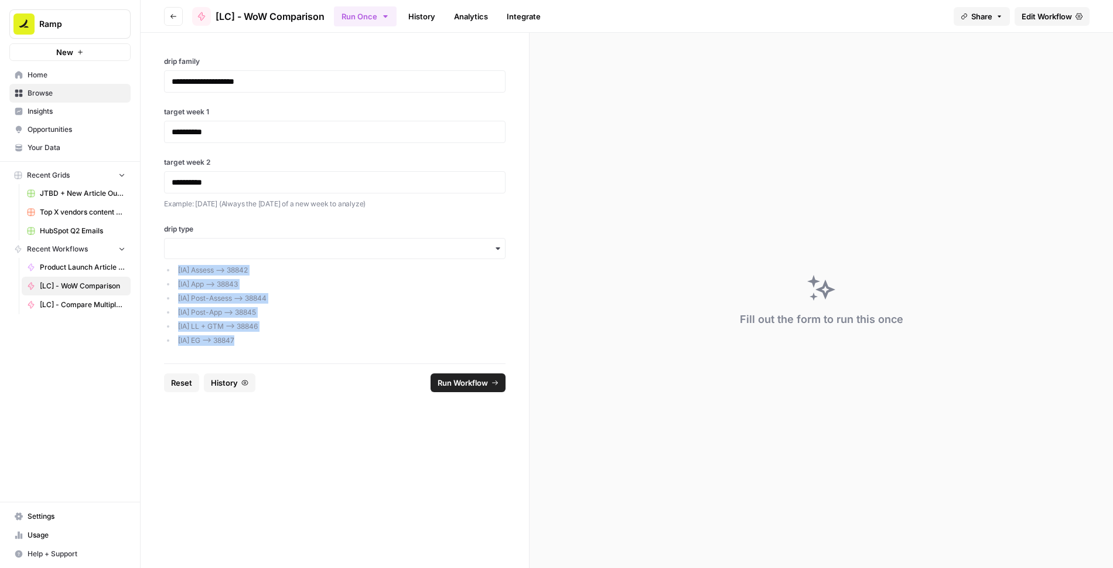
click at [278, 339] on ul "[IA] Assess —> 38842 [IA] App —> 38843 [IA] Post-Assess —> 38844 [IA] Post-App …" at bounding box center [335, 305] width 342 height 81
click at [397, 308] on li "[IA] Post-App —> 38845" at bounding box center [341, 312] width 330 height 11
click at [295, 128] on p "**********" at bounding box center [335, 132] width 327 height 12
drag, startPoint x: 176, startPoint y: 267, endPoint x: 250, endPoint y: 346, distance: 107.7
click at [250, 346] on div "[IA] Assess —> 38842 [IA] App —> 38843 [IA] Post-Assess —> 38844 [IA] Post-App …" at bounding box center [335, 305] width 342 height 88
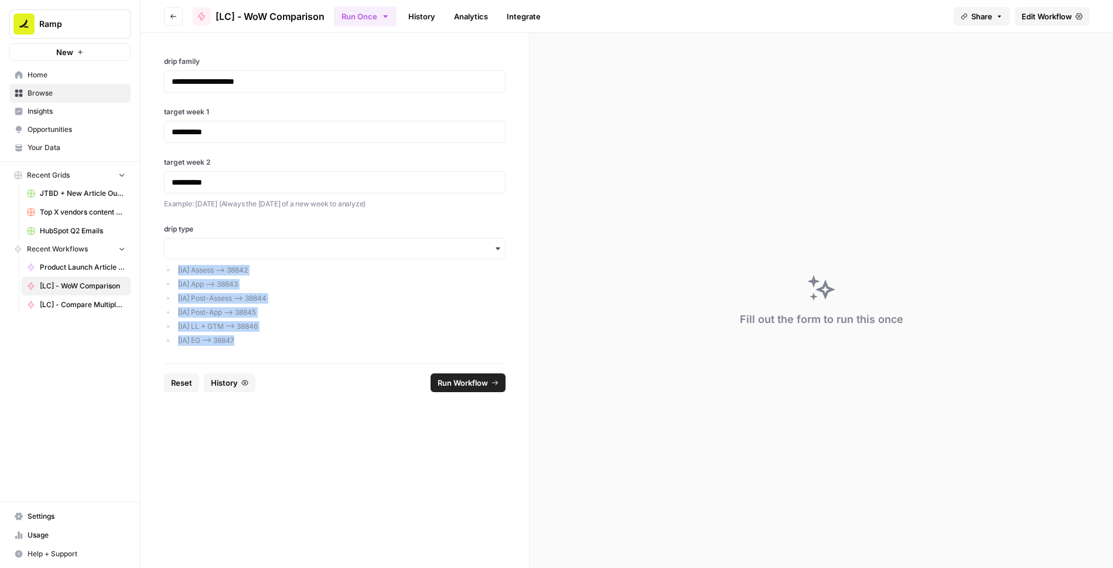
click at [247, 337] on li "[IA] EG —> 38847" at bounding box center [341, 340] width 330 height 11
click at [240, 268] on li "[IA] Assess —> 38842" at bounding box center [341, 270] width 330 height 11
click at [334, 245] on input "drip type" at bounding box center [335, 249] width 326 height 12
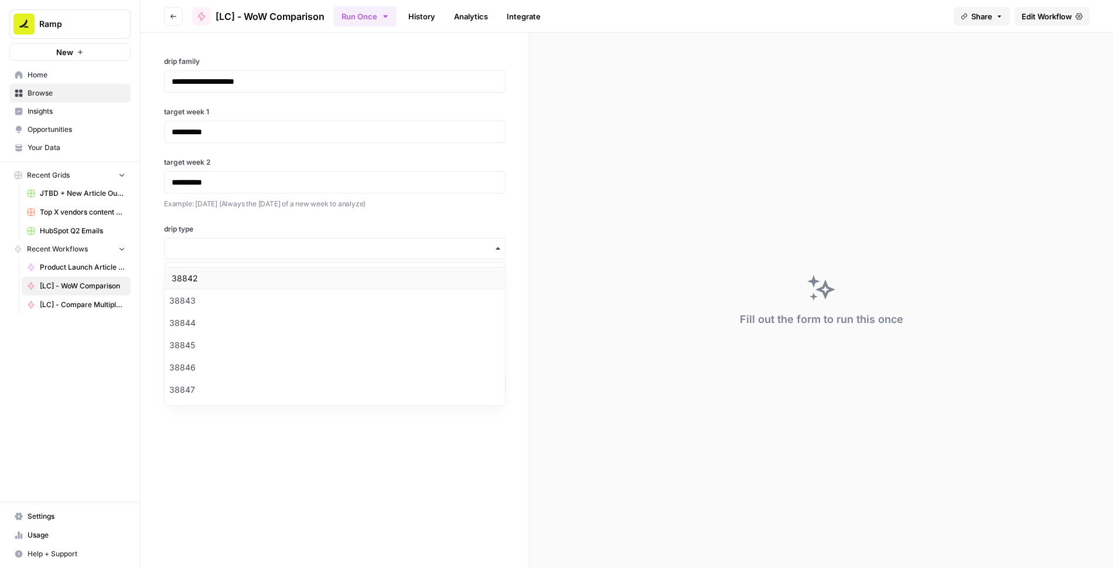
click at [233, 281] on div "38842" at bounding box center [335, 278] width 340 height 22
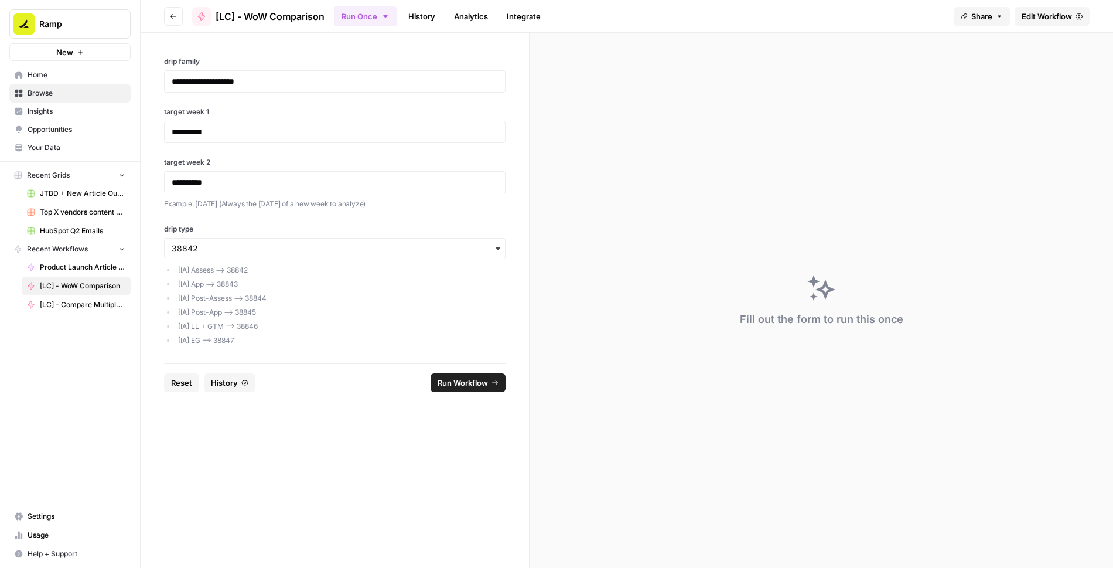
click at [474, 387] on button "Run Workflow" at bounding box center [468, 382] width 75 height 19
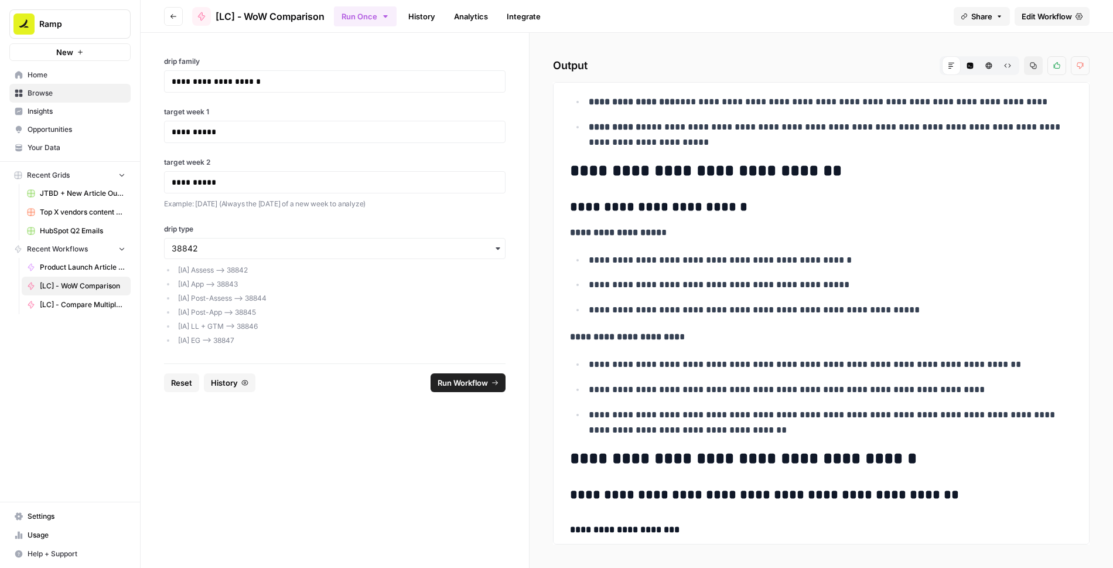
scroll to position [1367, 0]
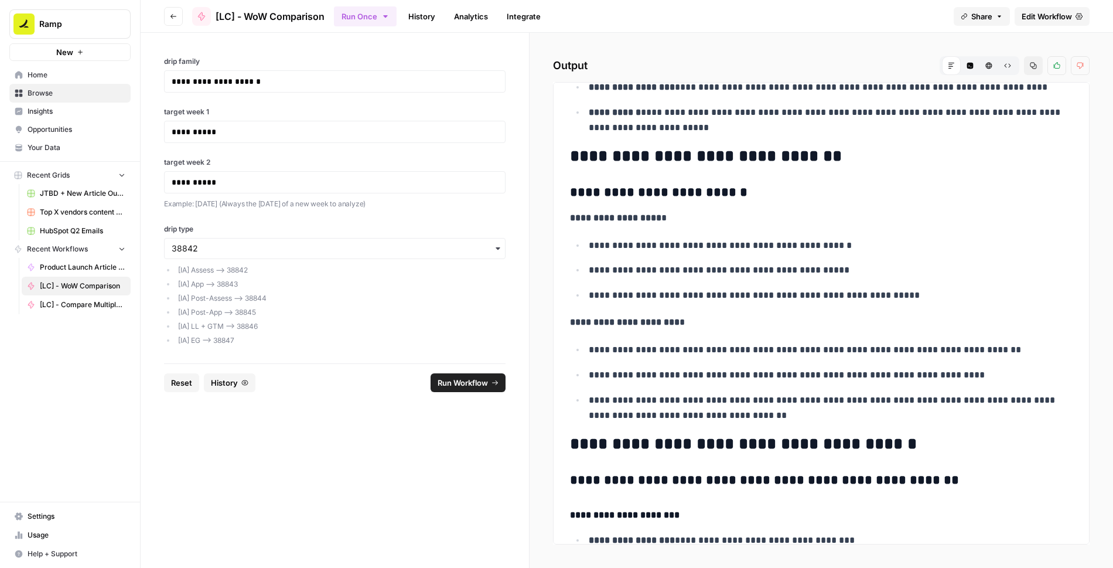
click at [750, 190] on h3 "**********" at bounding box center [821, 193] width 503 height 16
click at [741, 191] on h3 "**********" at bounding box center [821, 193] width 503 height 16
click at [195, 160] on label "target week 2" at bounding box center [335, 162] width 342 height 11
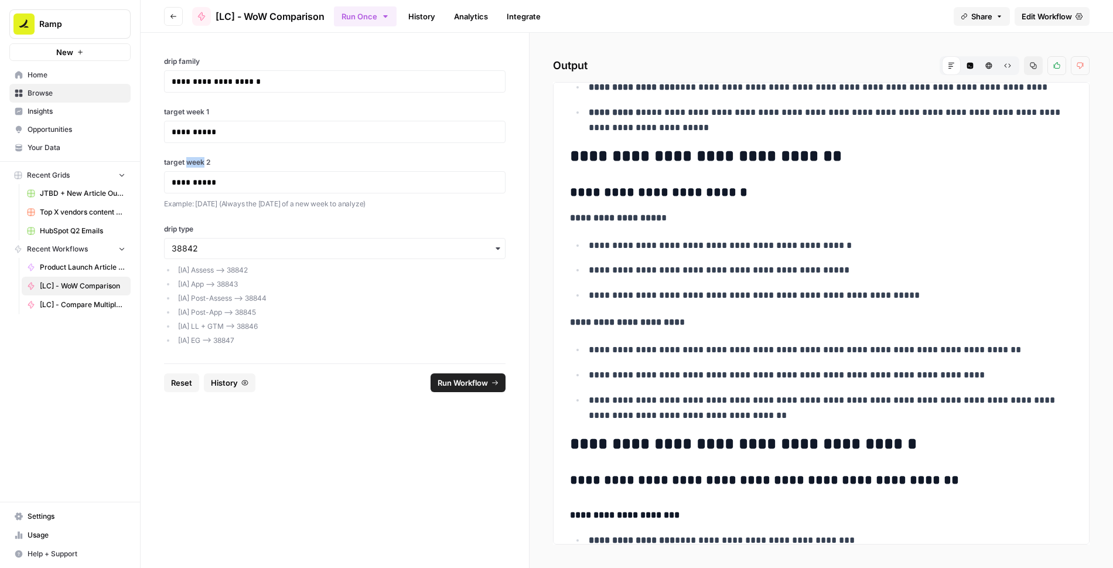
click at [195, 160] on label "target week 2" at bounding box center [335, 162] width 342 height 11
click at [209, 159] on label "target week 2" at bounding box center [335, 162] width 342 height 11
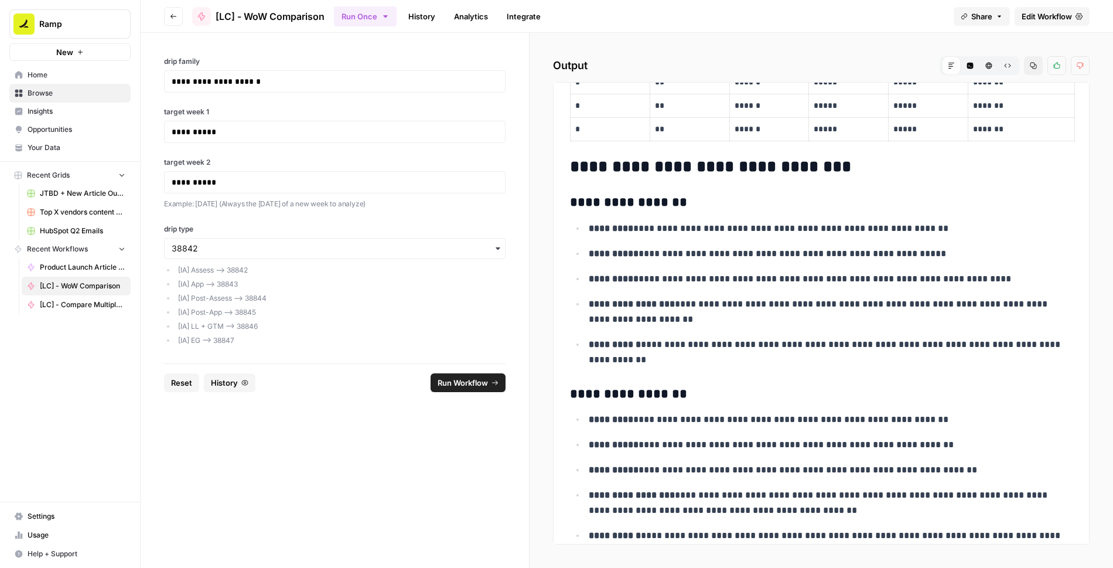
scroll to position [0, 0]
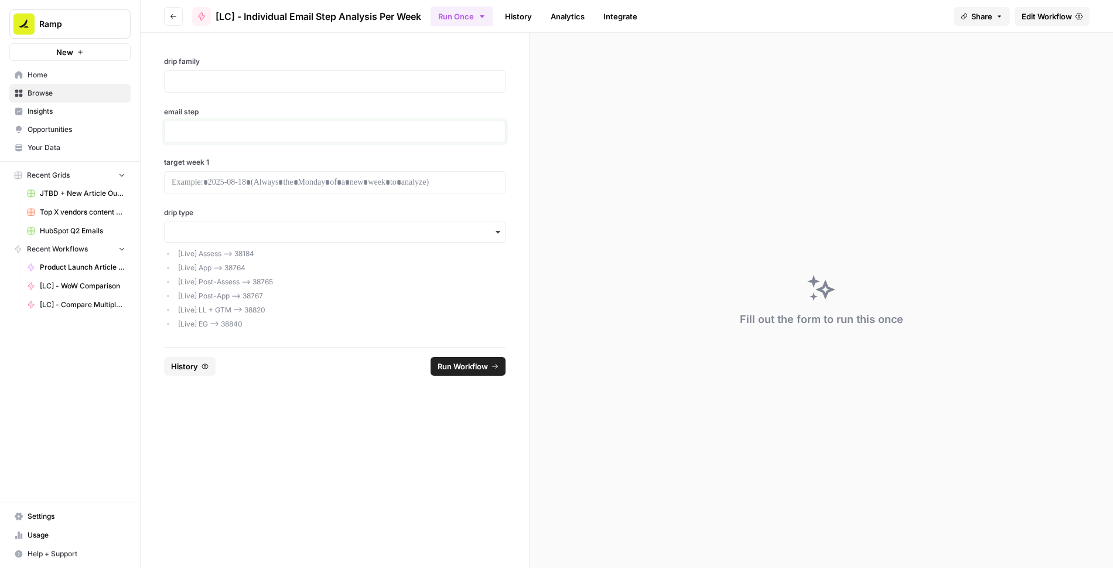
click at [218, 129] on p at bounding box center [335, 132] width 326 height 12
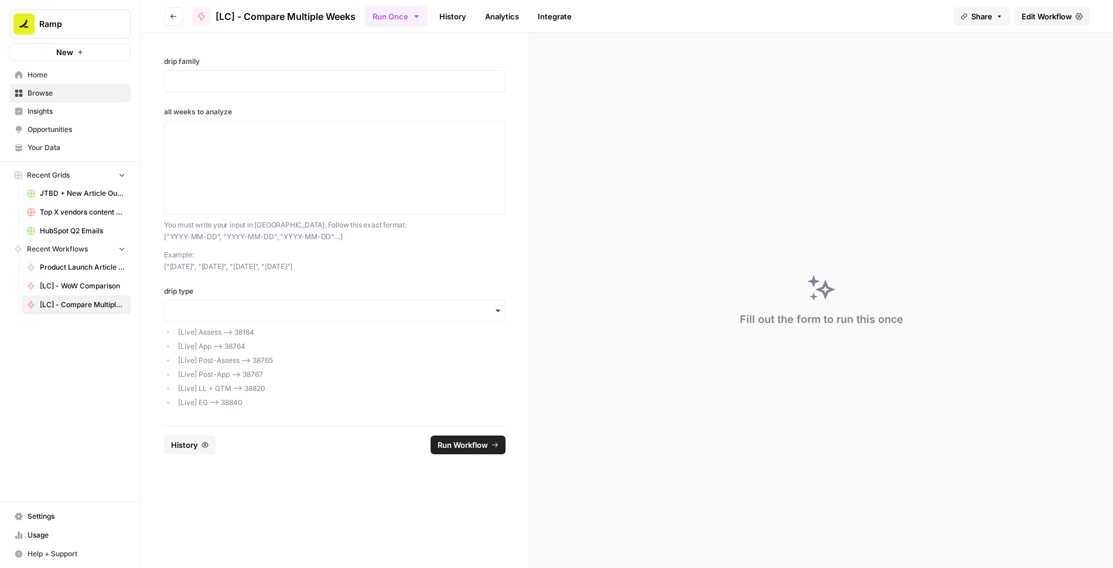
click at [381, 250] on p "Example: ["[DATE]", "[DATE]", "[DATE]", "[DATE]"]" at bounding box center [335, 260] width 342 height 23
click at [165, 110] on label "all weeks to analyze" at bounding box center [335, 112] width 342 height 11
click at [172, 126] on textarea "all weeks to analyze" at bounding box center [335, 167] width 326 height 83
drag, startPoint x: 163, startPoint y: 110, endPoint x: 240, endPoint y: 110, distance: 76.7
click at [240, 110] on label "all weeks to analyze" at bounding box center [335, 112] width 342 height 11
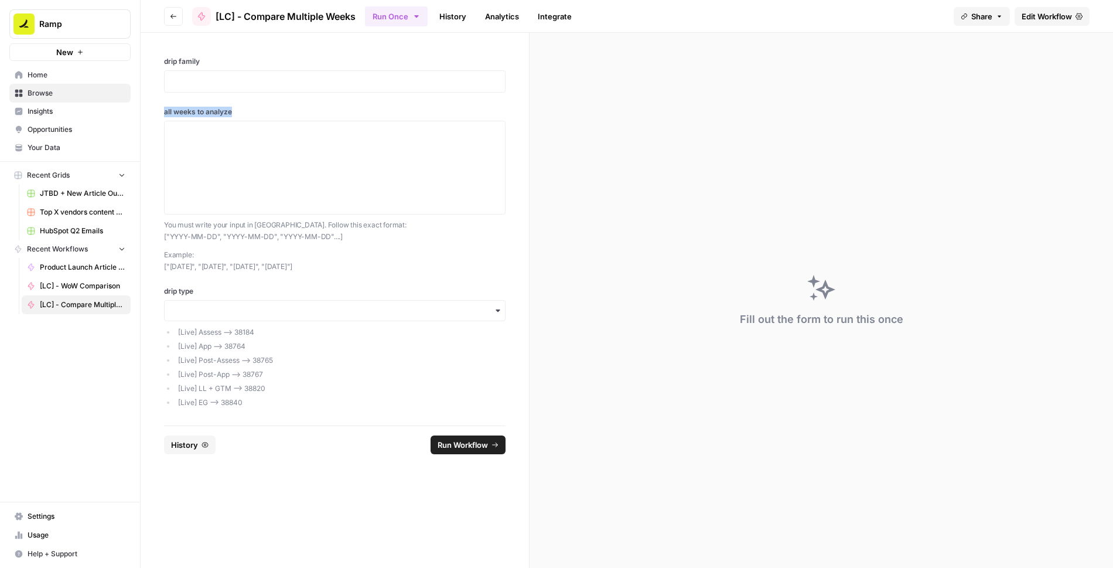
click at [316, 101] on div "drip family all weeks to analyze You must write your input in [GEOGRAPHIC_DATA]…" at bounding box center [335, 229] width 388 height 392
click at [447, 80] on p at bounding box center [335, 82] width 326 height 12
click at [471, 46] on div "drip family all weeks to analyze You must write your input in [GEOGRAPHIC_DATA]…" at bounding box center [335, 229] width 388 height 392
click at [289, 80] on p at bounding box center [335, 82] width 326 height 12
click at [299, 314] on input "drip type" at bounding box center [335, 311] width 326 height 12
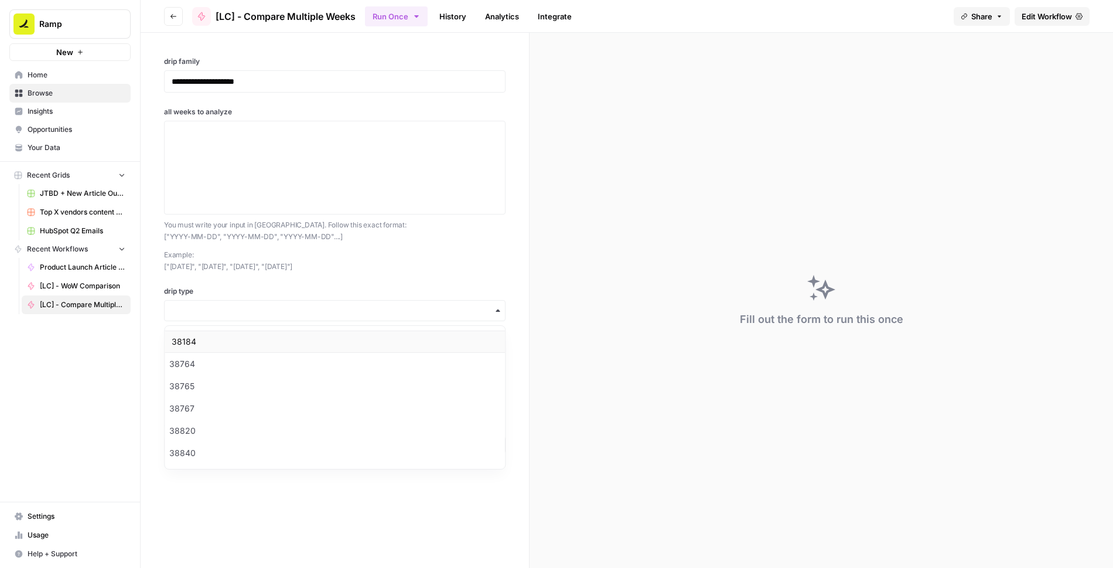
click at [258, 338] on div "38184" at bounding box center [335, 341] width 340 height 22
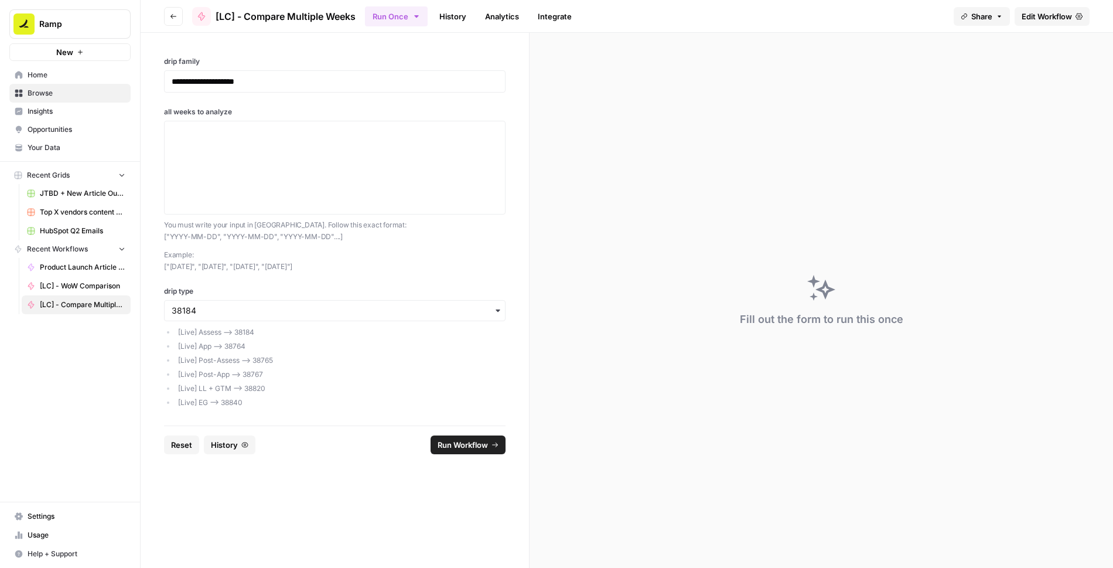
click at [407, 252] on p "Example: ["2025-08-18", "2025-08-11", "2025-08-04", "2025-07-28"]" at bounding box center [335, 260] width 342 height 23
click at [295, 152] on textarea "all weeks to analyze" at bounding box center [335, 167] width 326 height 83
drag, startPoint x: 368, startPoint y: 267, endPoint x: 165, endPoint y: 224, distance: 207.6
click at [165, 224] on div "You must write your input in JSON. Follow this exact format: ["YYYY-MM-DD", "YY…" at bounding box center [335, 245] width 342 height 53
click at [380, 252] on p "Example: ["2025-08-18", "2025-08-11", "2025-08-04", "2025-07-28"]" at bounding box center [335, 260] width 342 height 23
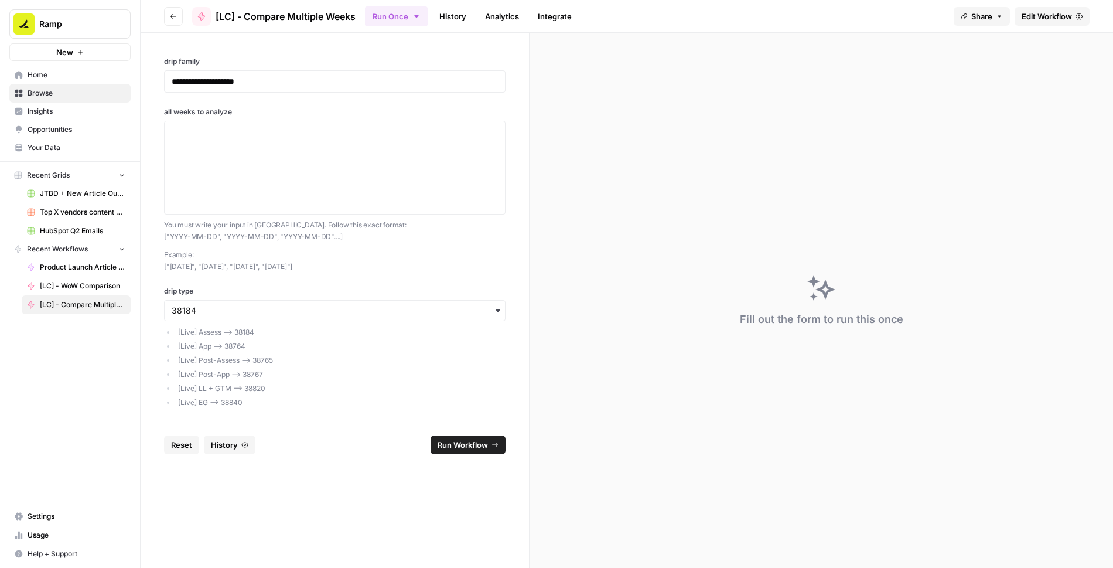
drag, startPoint x: 368, startPoint y: 263, endPoint x: 162, endPoint y: 267, distance: 205.7
click at [162, 267] on div "**********" at bounding box center [335, 229] width 388 height 392
copy p "["2025-08-18", "2025-08-11", "2025-08-04", "2025-07-28"]"
click at [203, 146] on textarea "all weeks to analyze" at bounding box center [335, 167] width 326 height 83
paste textarea "["2025-08-18", "2025-08-11", "2025-08-04", "2025-07-28"]"
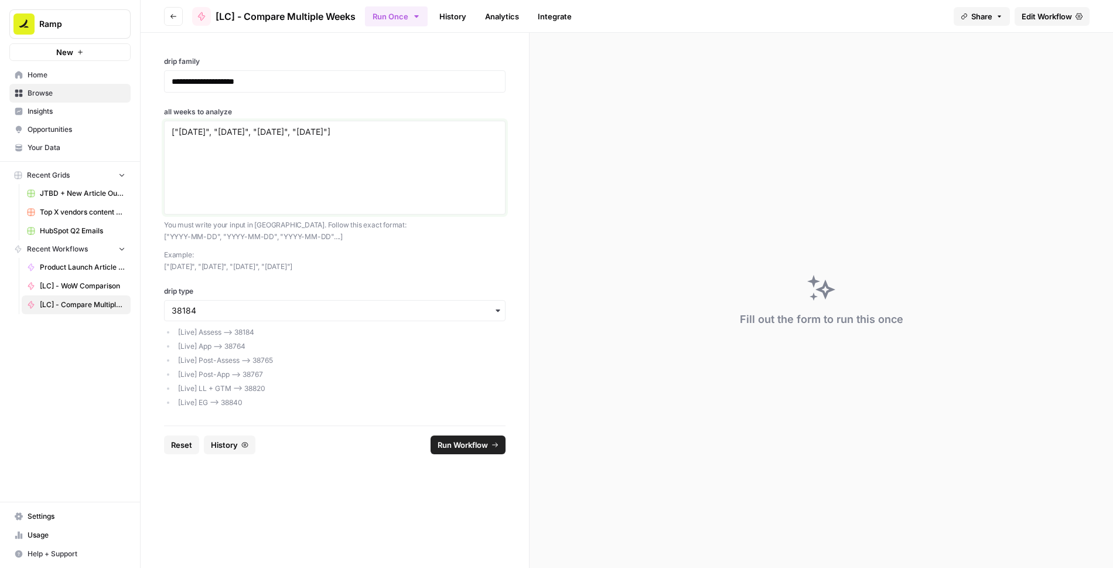
drag, startPoint x: 340, startPoint y: 133, endPoint x: 293, endPoint y: 132, distance: 46.9
click at [293, 132] on textarea "["2025-08-18", "2025-08-11", "2025-08-04", "2025-07-28"]" at bounding box center [335, 167] width 326 height 83
paste textarea "6-30"
drag, startPoint x: 284, startPoint y: 129, endPoint x: 231, endPoint y: 129, distance: 53.3
click at [231, 129] on textarea "["2025-08-18", "2025-08-11", "2025-06-30", "2025-07-28"]" at bounding box center [335, 167] width 326 height 83
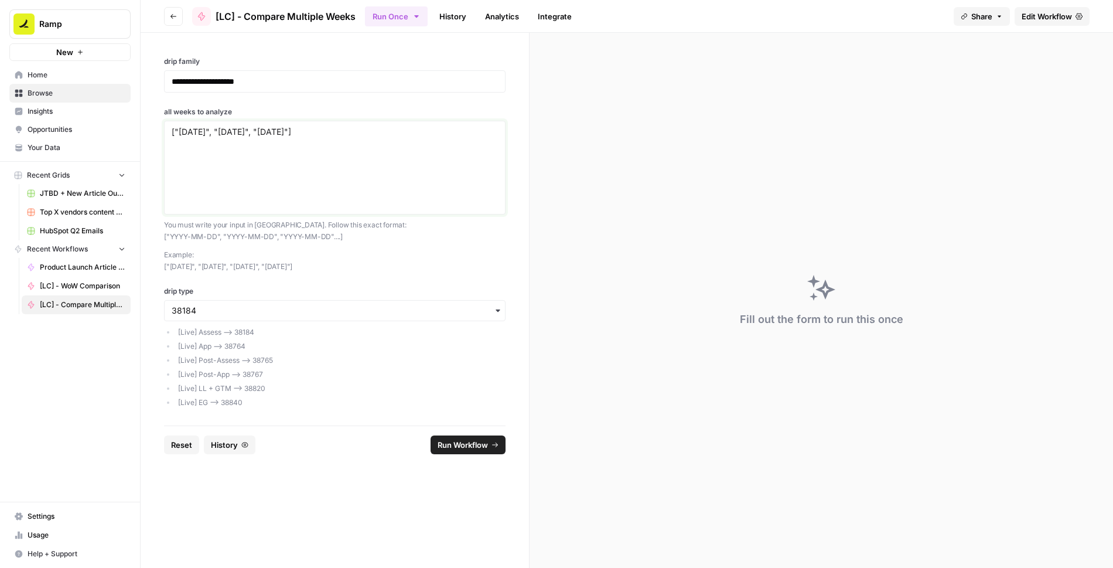
click at [370, 132] on textarea "["2025-08-18", "2025-06-30", "2025-07-28"]" at bounding box center [335, 167] width 326 height 83
type textarea "["2025-08-18", "2025-06-30", "2025-07-28"]"
drag, startPoint x: 366, startPoint y: 262, endPoint x: 142, endPoint y: 264, distance: 223.8
click at [141, 264] on div "**********" at bounding box center [335, 229] width 388 height 392
click at [337, 139] on textarea "["2025-08-18", "2025-06-30", "2025-07-28"]" at bounding box center [335, 167] width 326 height 83
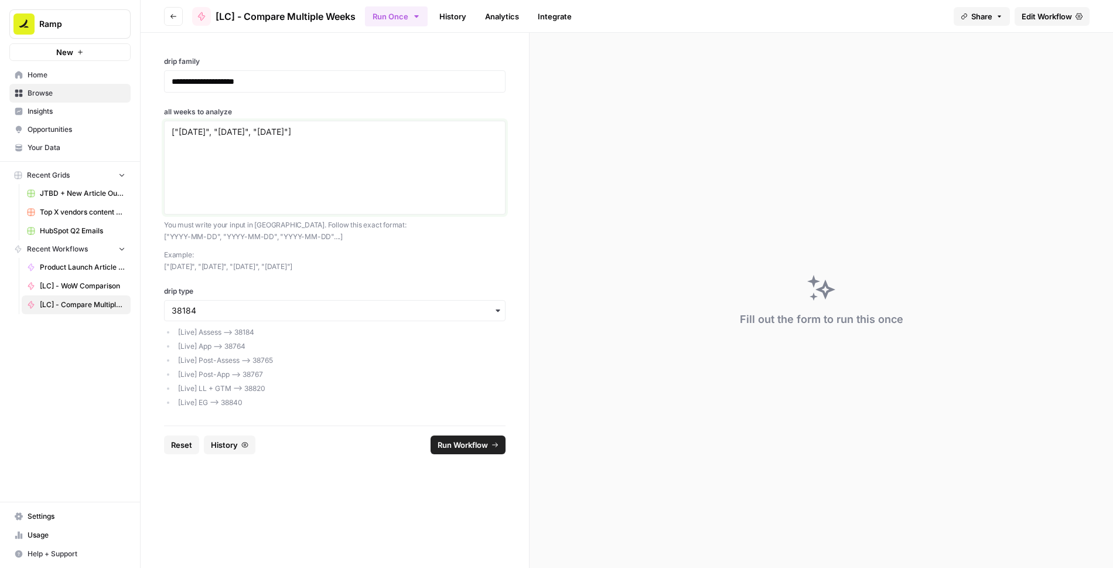
click at [361, 134] on textarea "["2025-08-18", "2025-06-30", "2025-07-28"]" at bounding box center [335, 167] width 326 height 83
click at [445, 257] on p "Example: ["2025-08-18", "2025-08-11", "2025-08-04", "2025-07-28"]" at bounding box center [335, 260] width 342 height 23
click at [455, 443] on span "Run Workflow" at bounding box center [463, 445] width 50 height 12
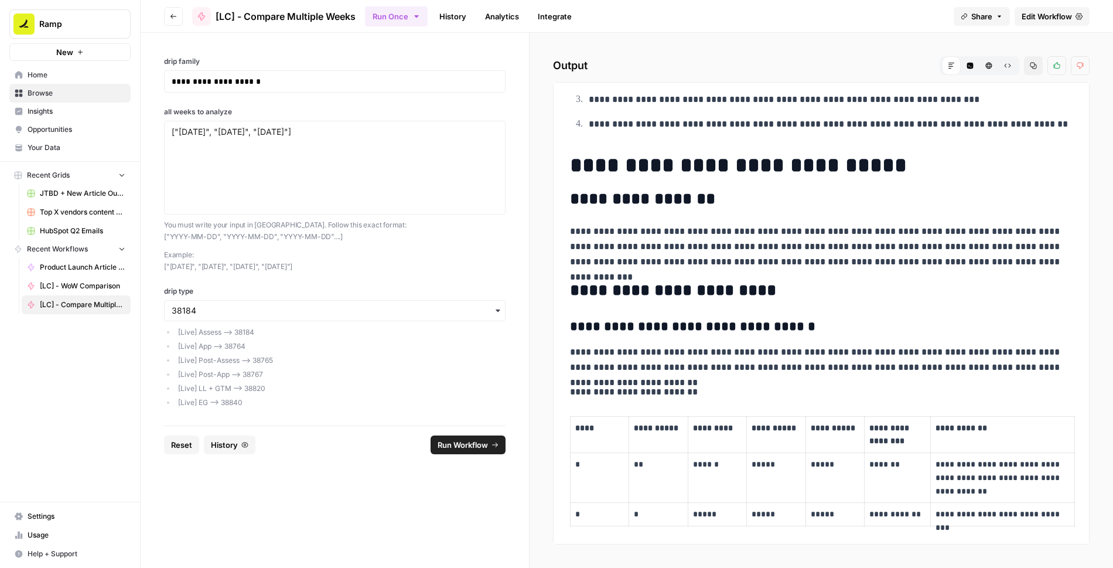
scroll to position [1225, 0]
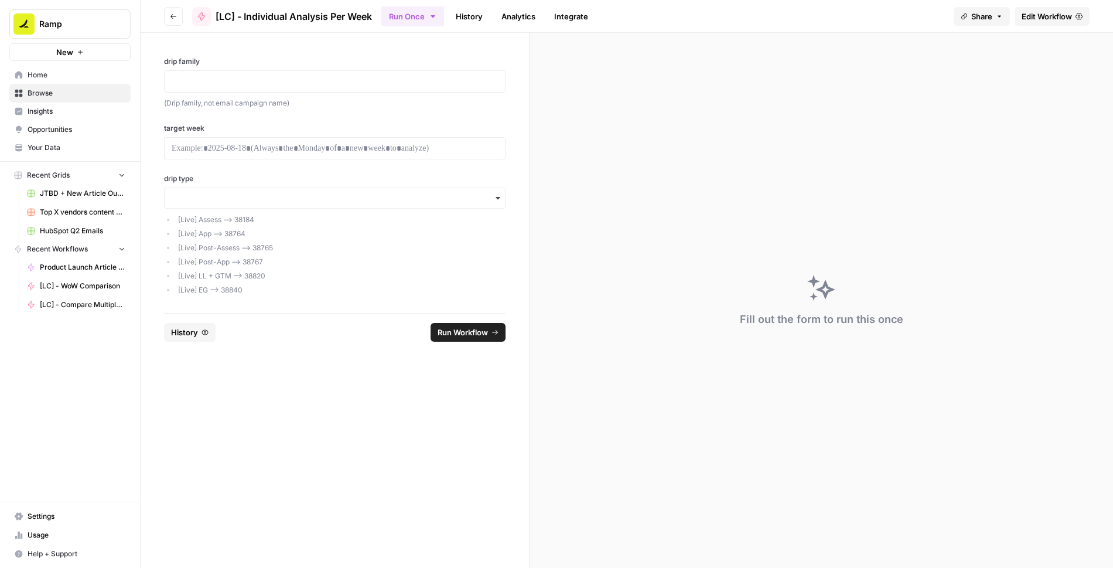
click at [1036, 16] on span "Edit Workflow" at bounding box center [1047, 17] width 50 height 12
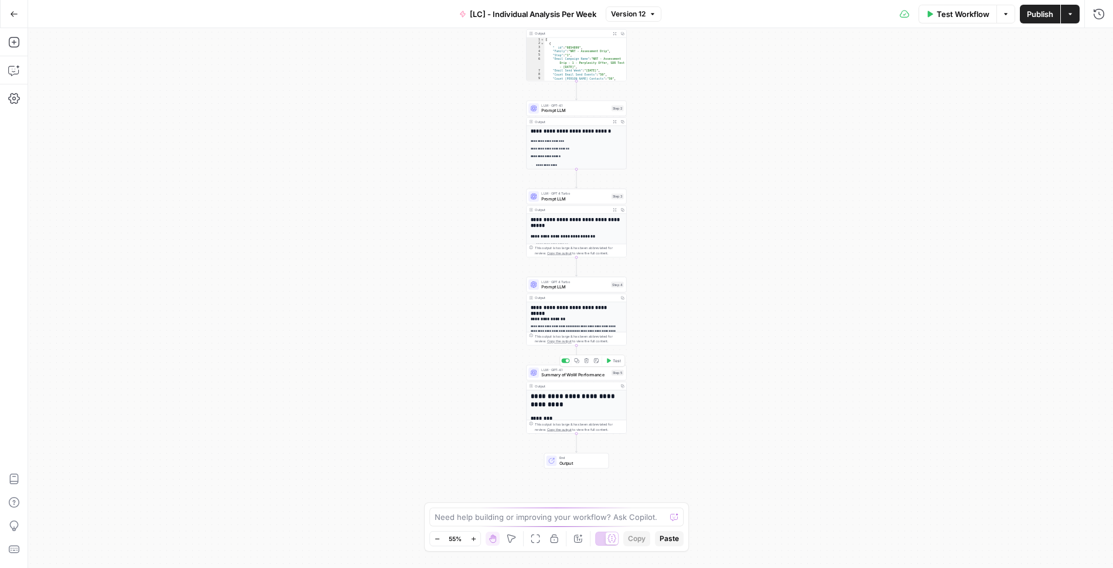
click at [596, 371] on span "Summary of WoW Performance" at bounding box center [574, 374] width 67 height 6
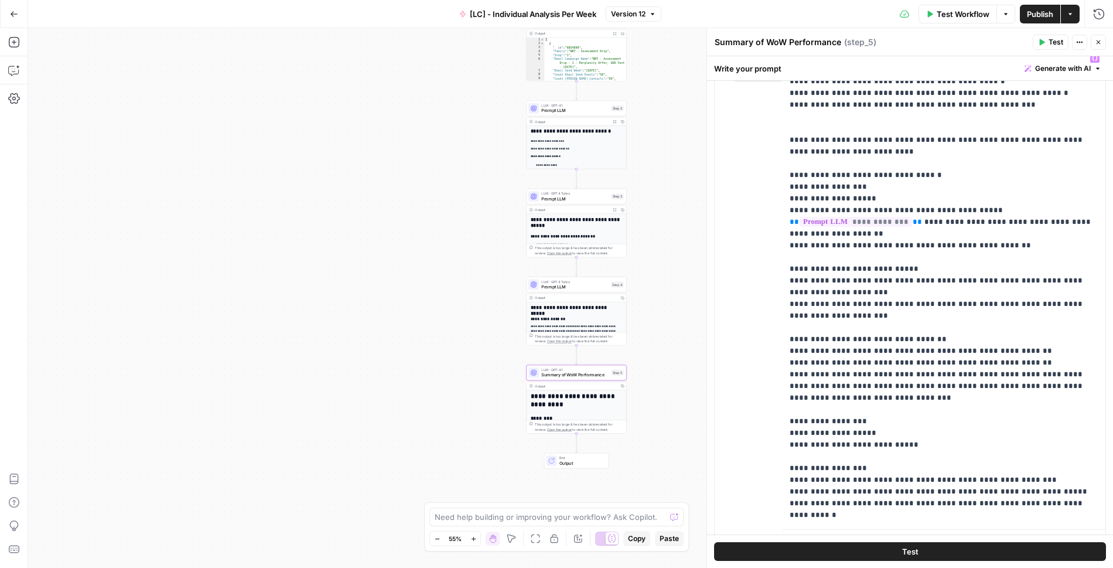
scroll to position [357, 0]
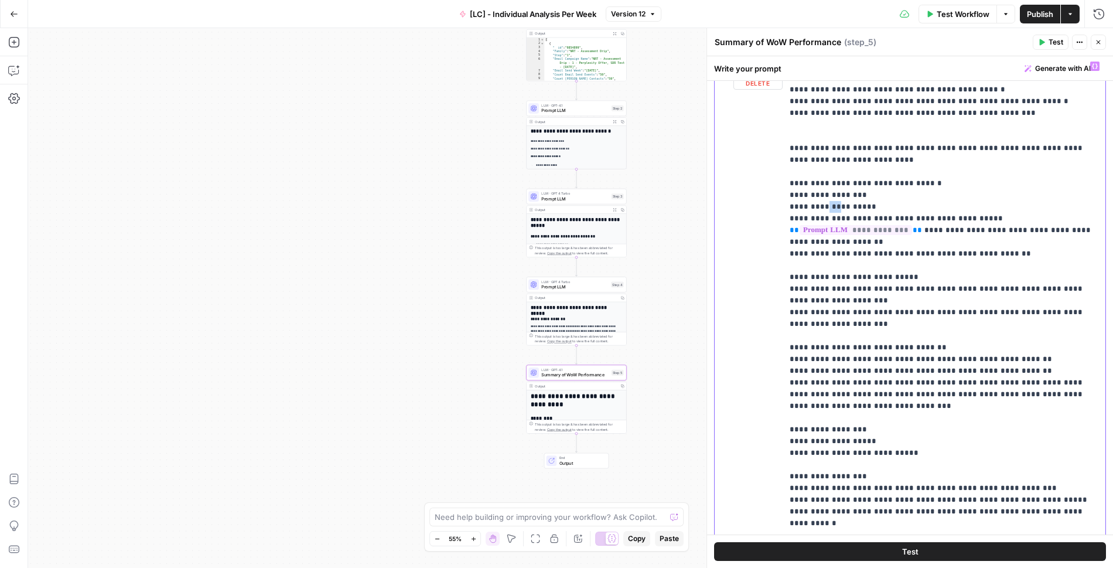
drag, startPoint x: 838, startPoint y: 203, endPoint x: 828, endPoint y: 205, distance: 10.1
click at [828, 205] on p "**********" at bounding box center [944, 306] width 309 height 492
click at [890, 199] on p "**********" at bounding box center [944, 306] width 309 height 492
click at [17, 16] on icon "button" at bounding box center [14, 14] width 8 height 8
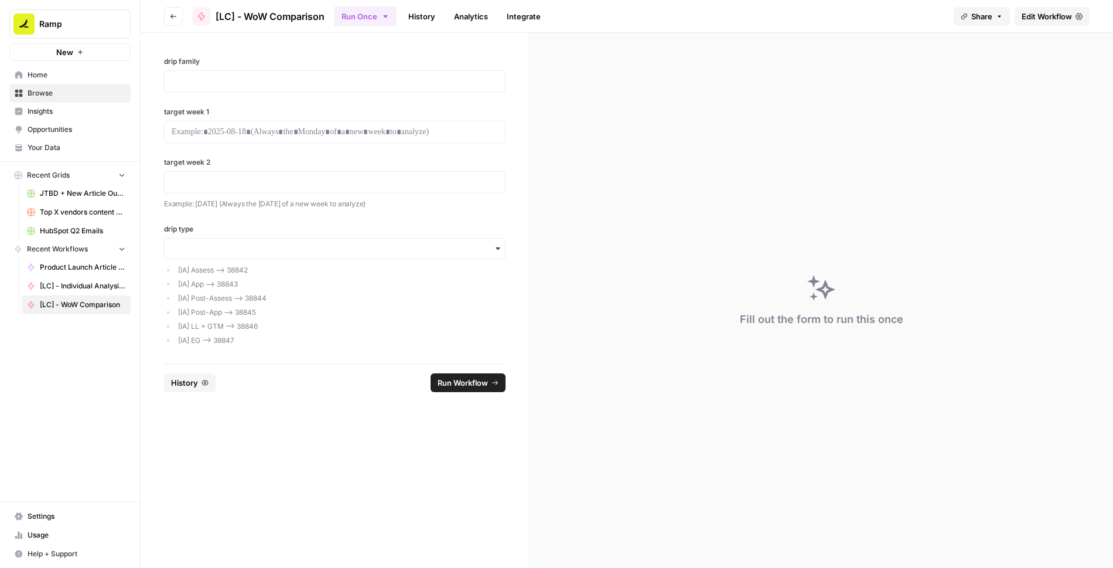
click at [1036, 19] on span "Edit Workflow" at bounding box center [1047, 17] width 50 height 12
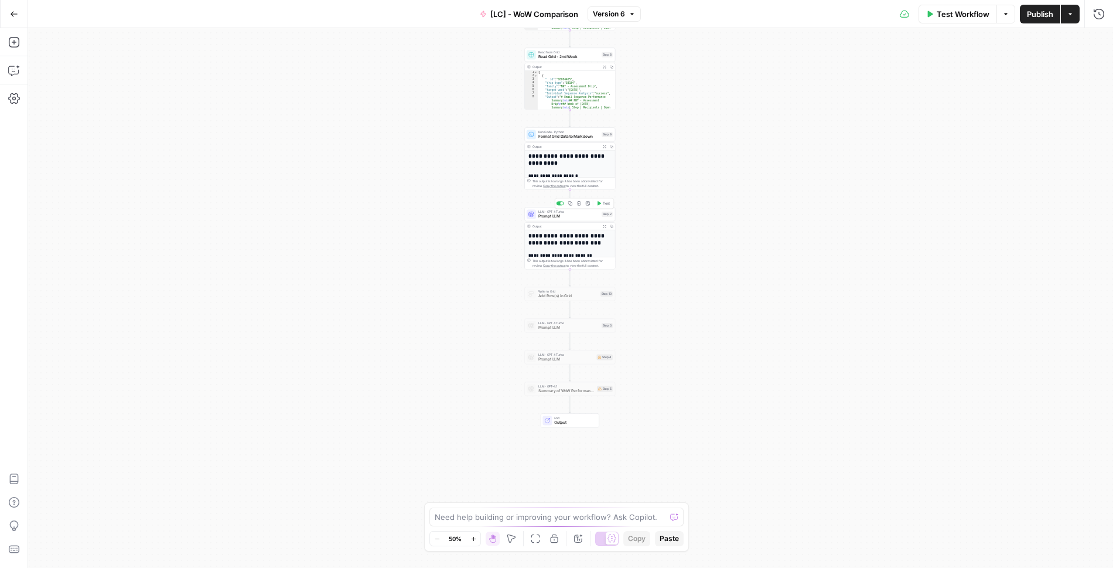
click at [567, 213] on span "Prompt LLM" at bounding box center [568, 216] width 61 height 6
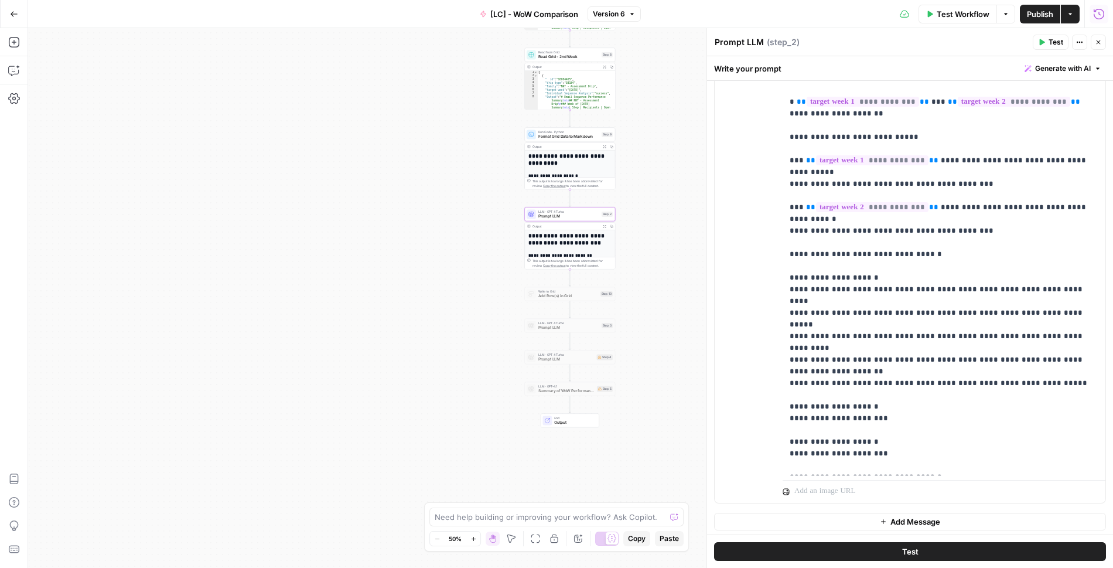
click at [1098, 16] on icon "button" at bounding box center [1099, 14] width 12 height 12
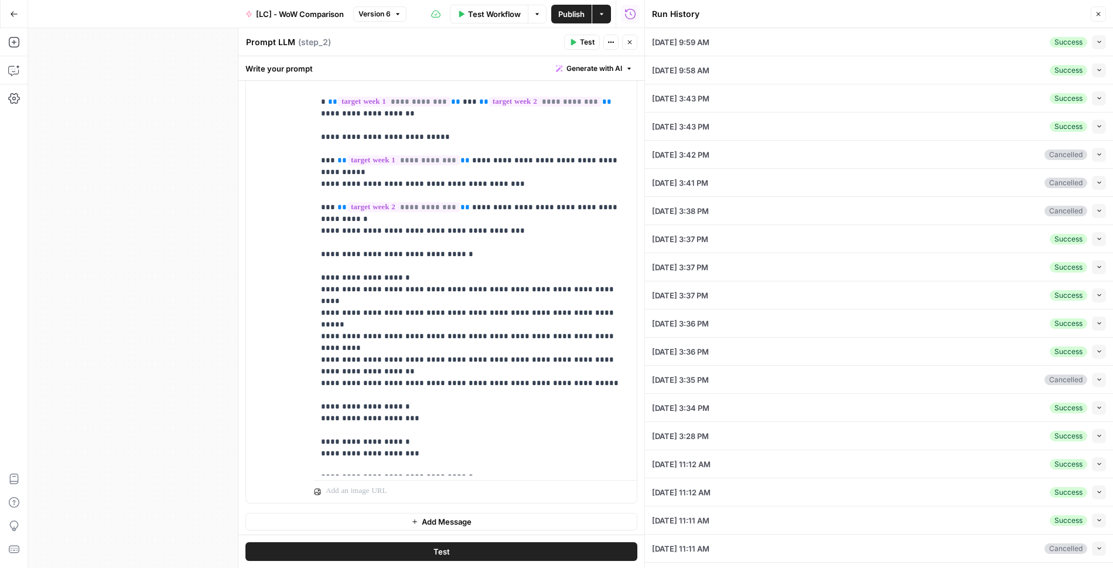
click at [907, 42] on div "[DATE] 9:59 AM Success Collapse" at bounding box center [879, 42] width 454 height 28
click at [1094, 41] on button "Collapse" at bounding box center [1099, 42] width 14 height 14
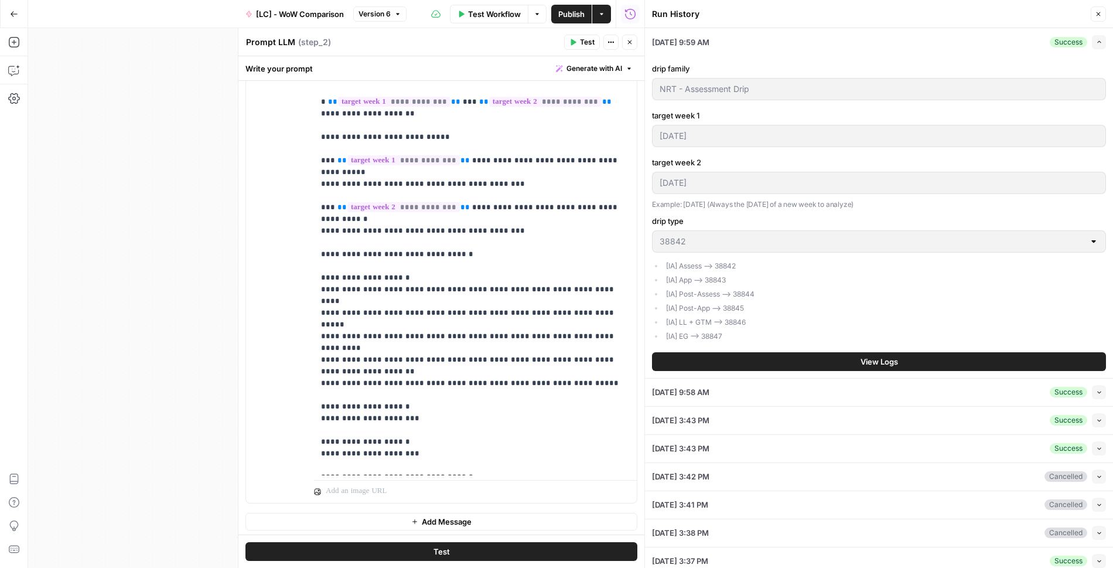
click at [865, 365] on button "View Logs" at bounding box center [879, 361] width 454 height 19
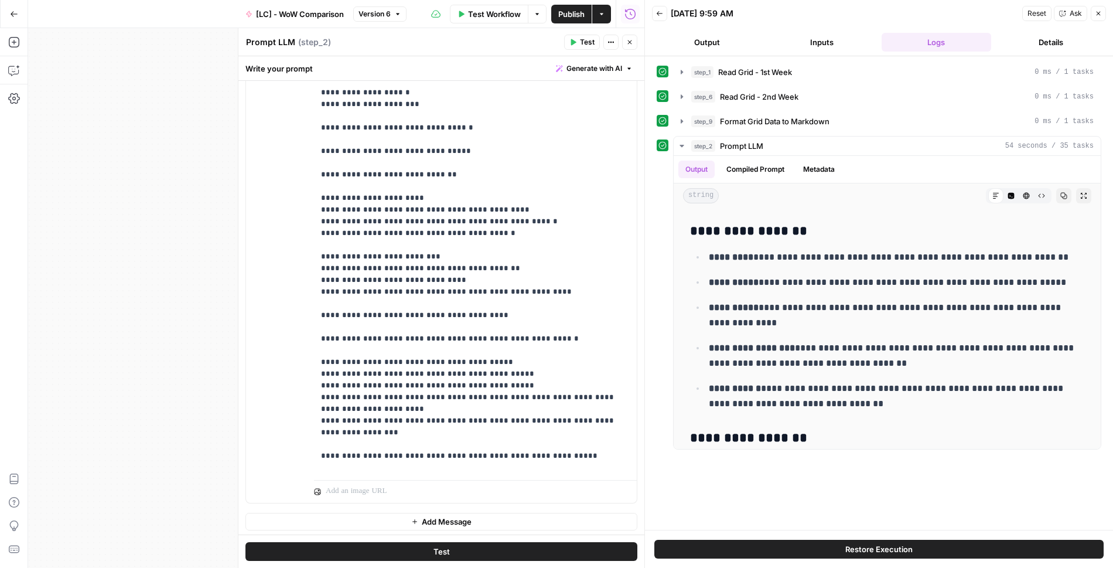
scroll to position [176, 0]
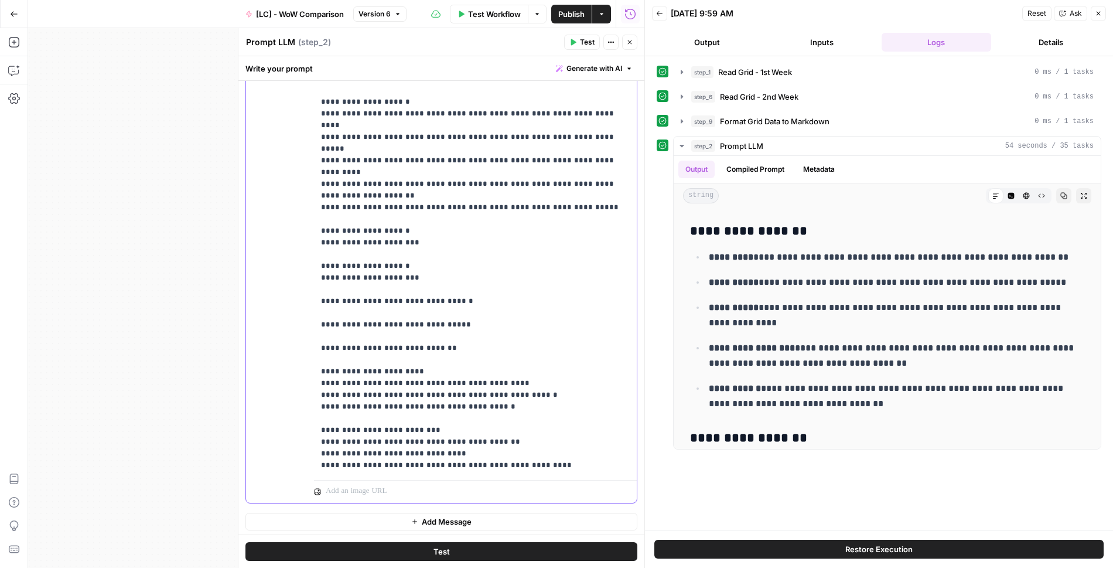
click at [451, 296] on p "**********" at bounding box center [475, 313] width 309 height 972
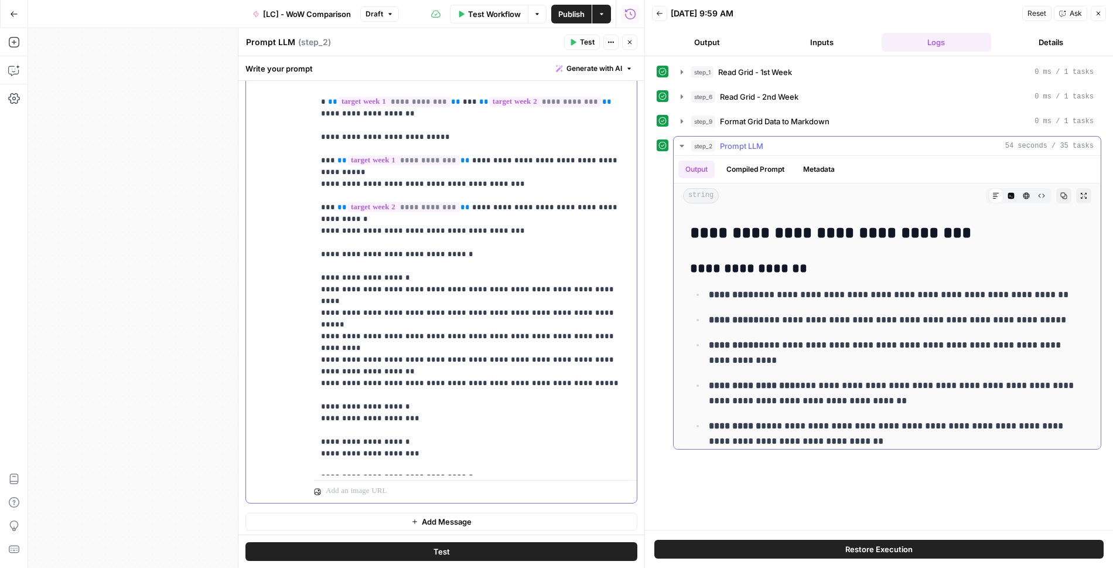
scroll to position [471, 0]
click at [408, 276] on p "**********" at bounding box center [475, 488] width 309 height 972
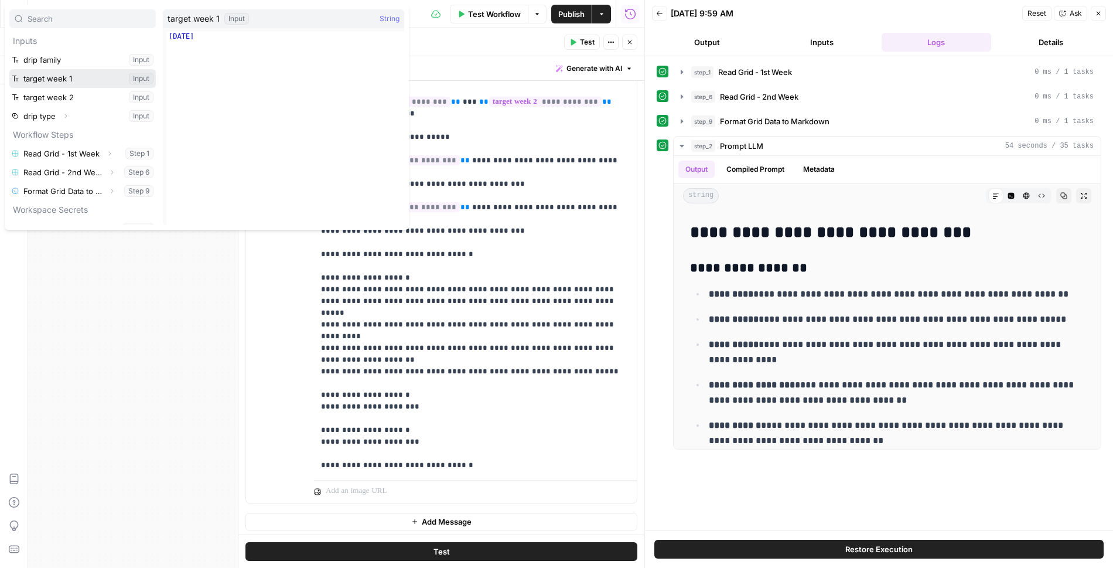
click at [71, 81] on button "Select variable target week 1" at bounding box center [82, 78] width 146 height 19
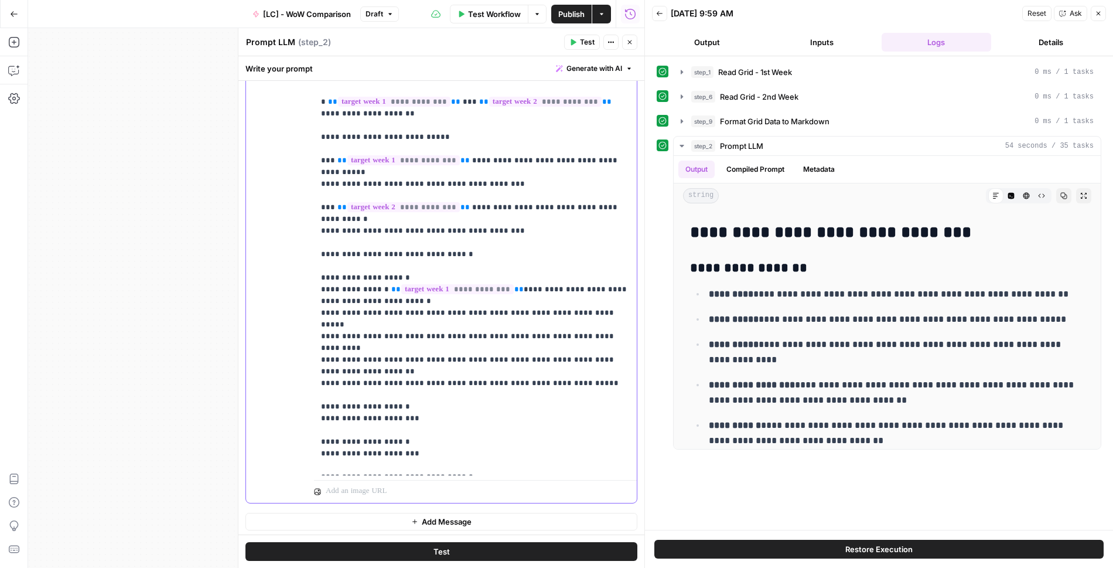
drag, startPoint x: 564, startPoint y: 278, endPoint x: 537, endPoint y: 278, distance: 26.4
click at [537, 278] on p "**********" at bounding box center [475, 494] width 309 height 984
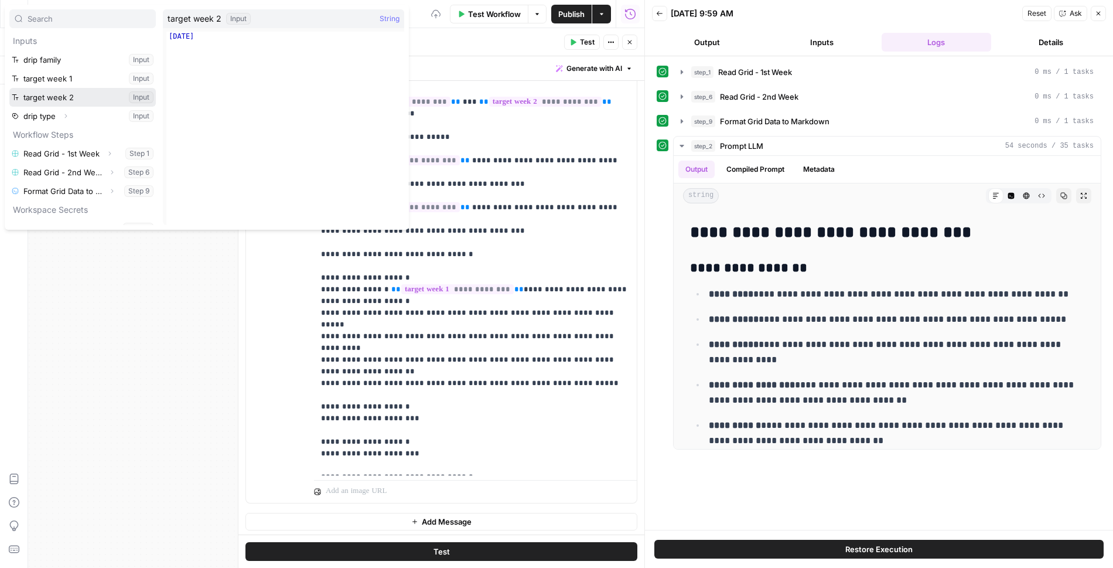
click at [84, 94] on button "Select variable target week 2" at bounding box center [82, 97] width 146 height 19
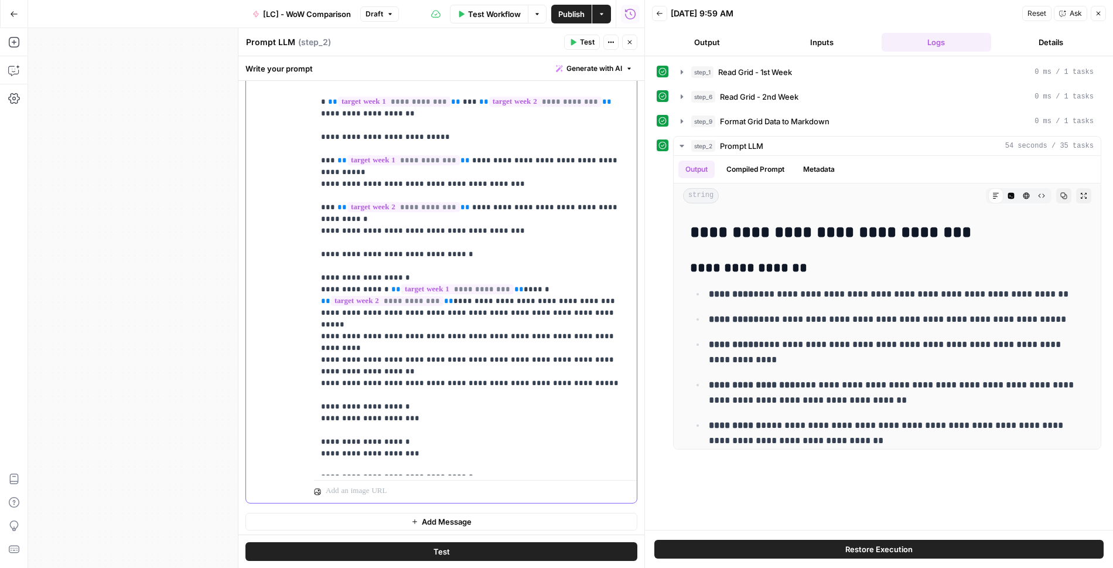
drag, startPoint x: 408, startPoint y: 299, endPoint x: 384, endPoint y: 299, distance: 24.0
click at [384, 299] on p "**********" at bounding box center [475, 494] width 309 height 984
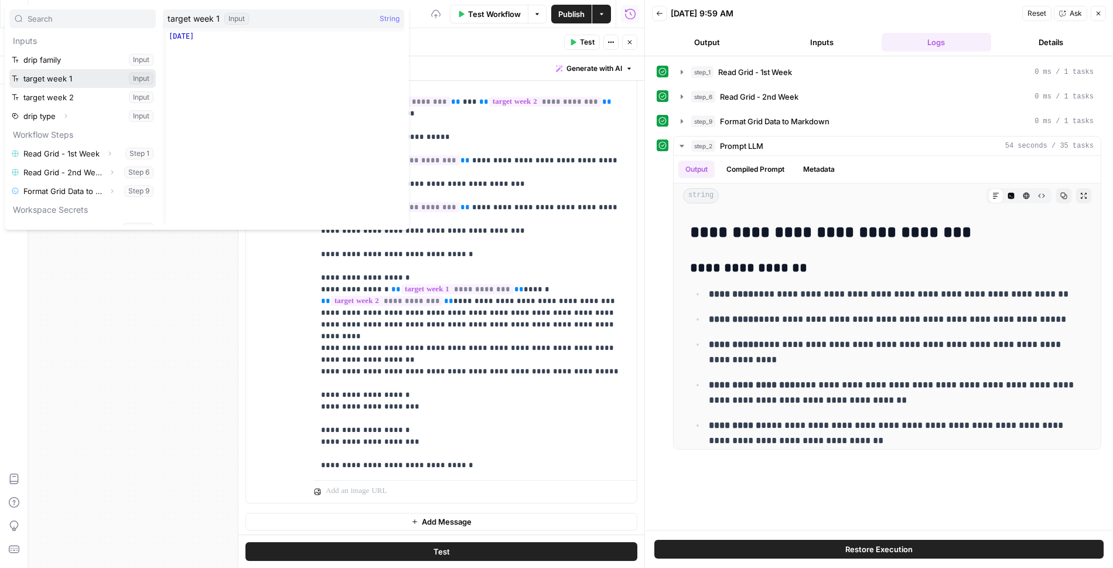
click at [84, 74] on button "Select variable target week 1" at bounding box center [82, 78] width 146 height 19
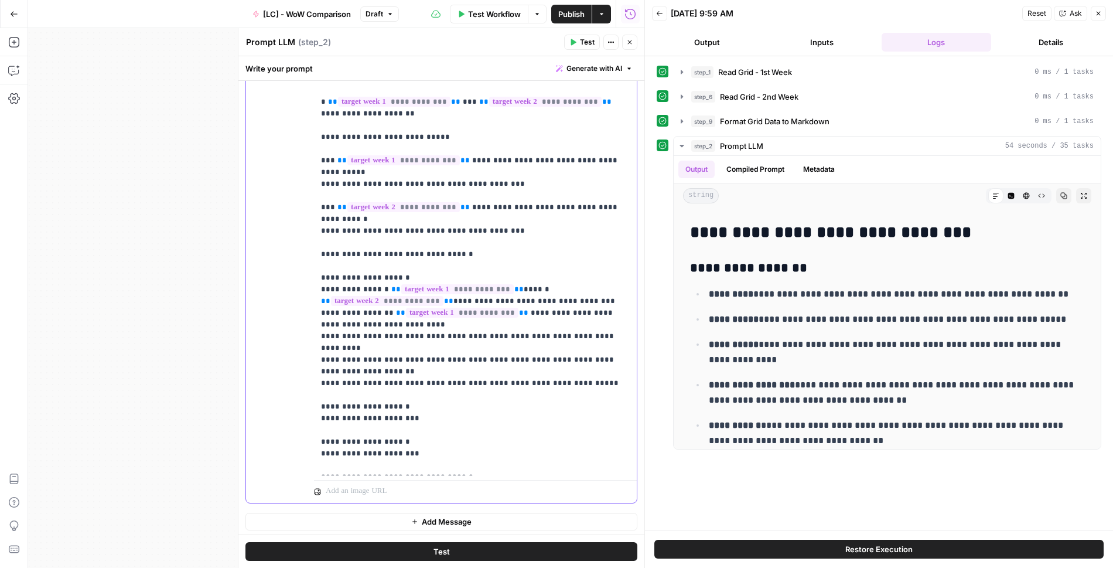
drag, startPoint x: 560, startPoint y: 297, endPoint x: 535, endPoint y: 297, distance: 24.6
click at [535, 297] on p "**********" at bounding box center [475, 500] width 309 height 996
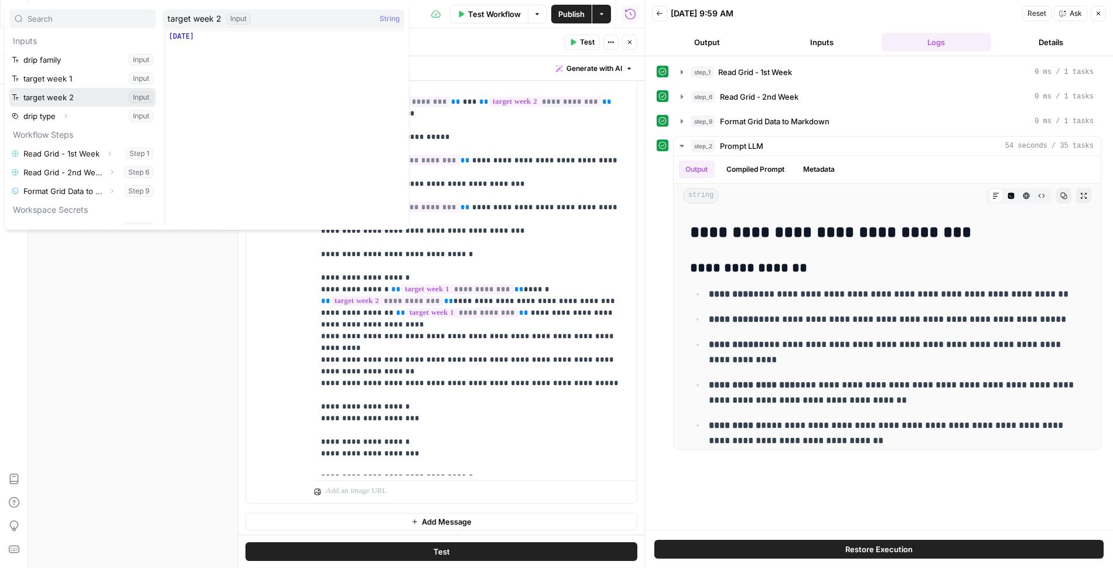
click at [71, 96] on button "Select variable target week 2" at bounding box center [82, 97] width 146 height 19
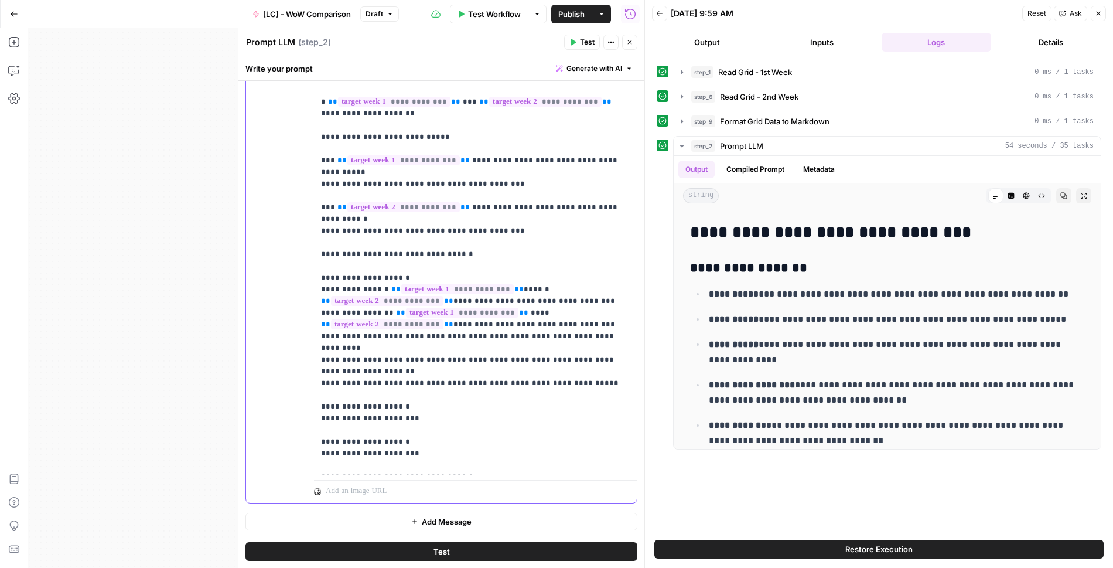
drag, startPoint x: 409, startPoint y: 323, endPoint x: 385, endPoint y: 323, distance: 24.0
click at [385, 323] on p "**********" at bounding box center [475, 500] width 309 height 996
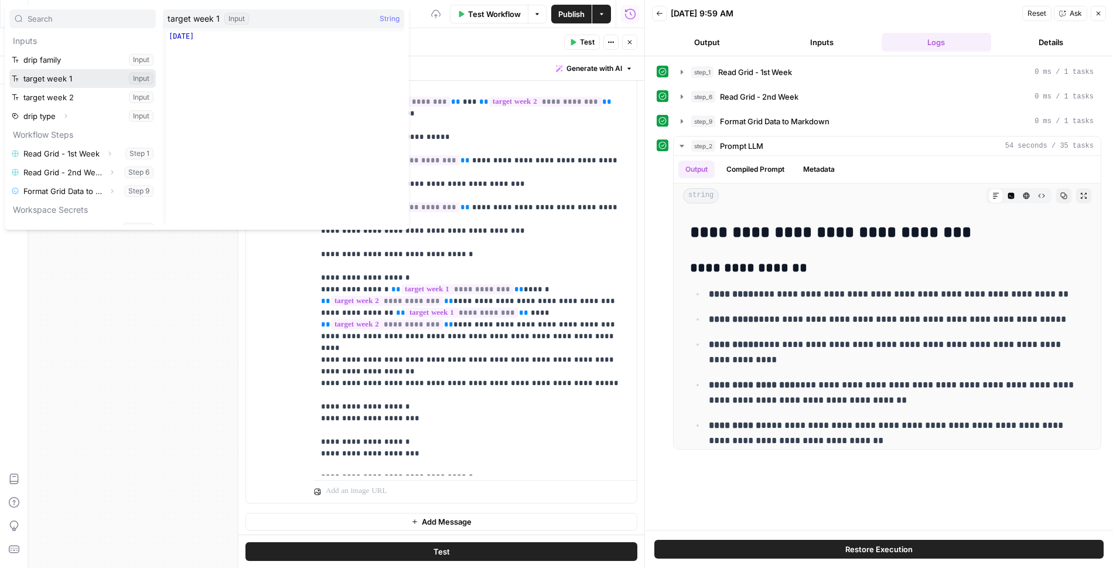
click at [93, 82] on button "Select variable target week 1" at bounding box center [82, 78] width 146 height 19
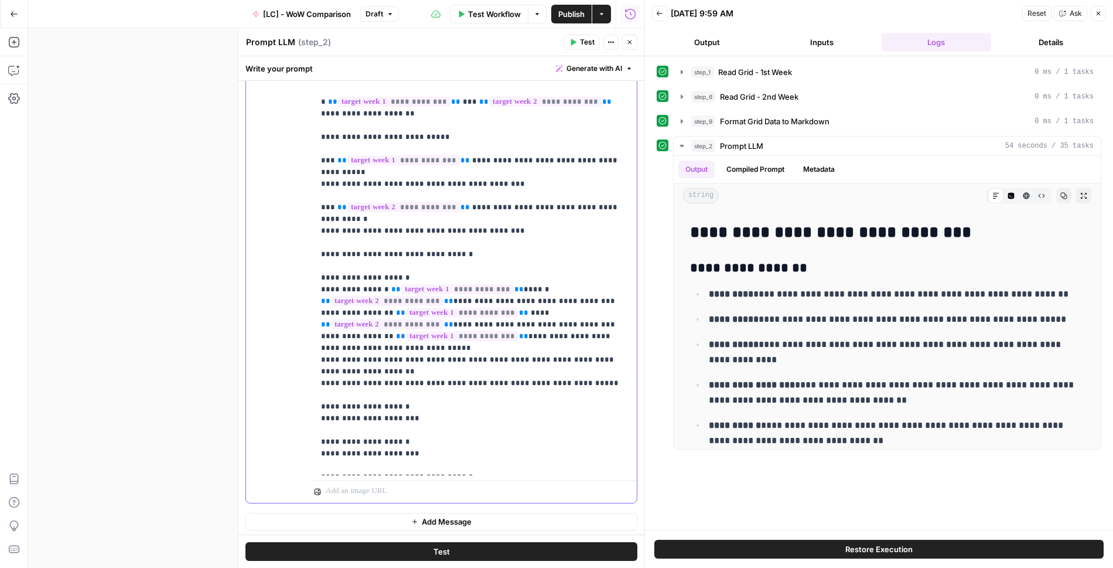
drag, startPoint x: 555, startPoint y: 320, endPoint x: 529, endPoint y: 320, distance: 26.4
click at [529, 320] on p "**********" at bounding box center [475, 506] width 309 height 1008
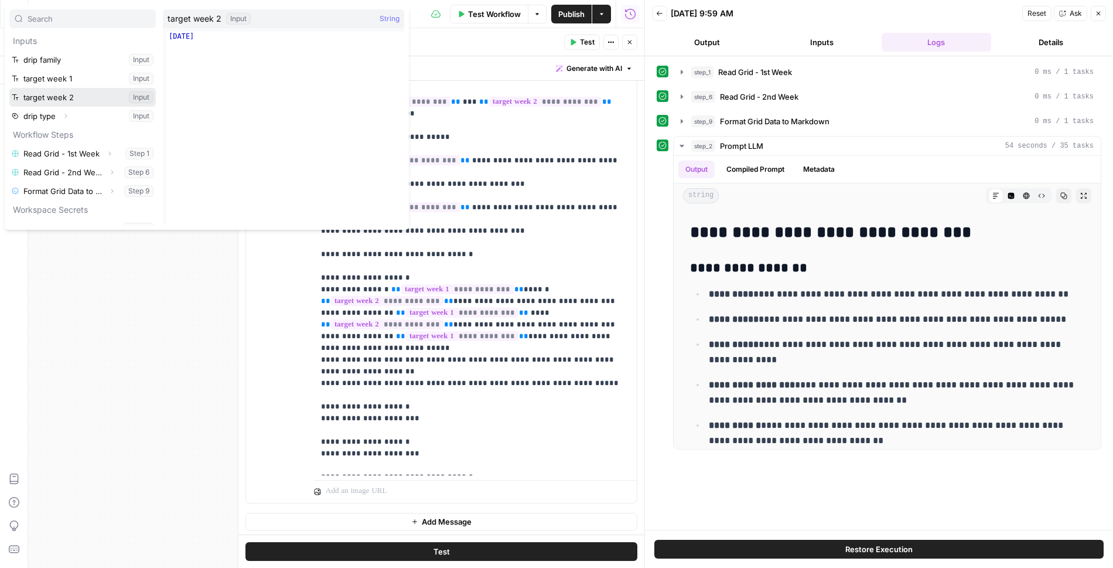
click at [72, 98] on button "Select variable target week 2" at bounding box center [82, 97] width 146 height 19
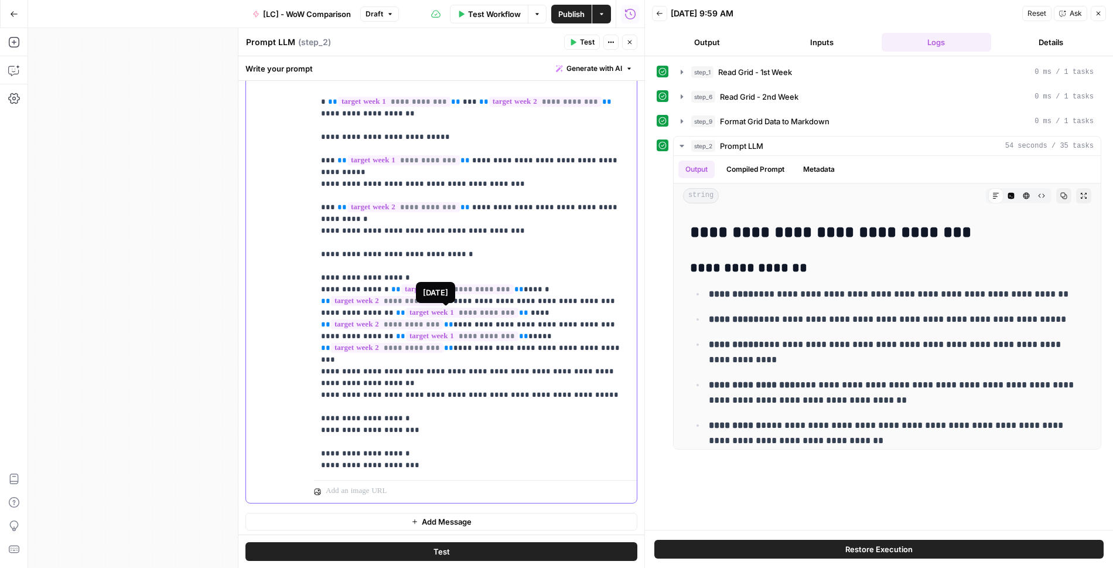
scroll to position [32, 0]
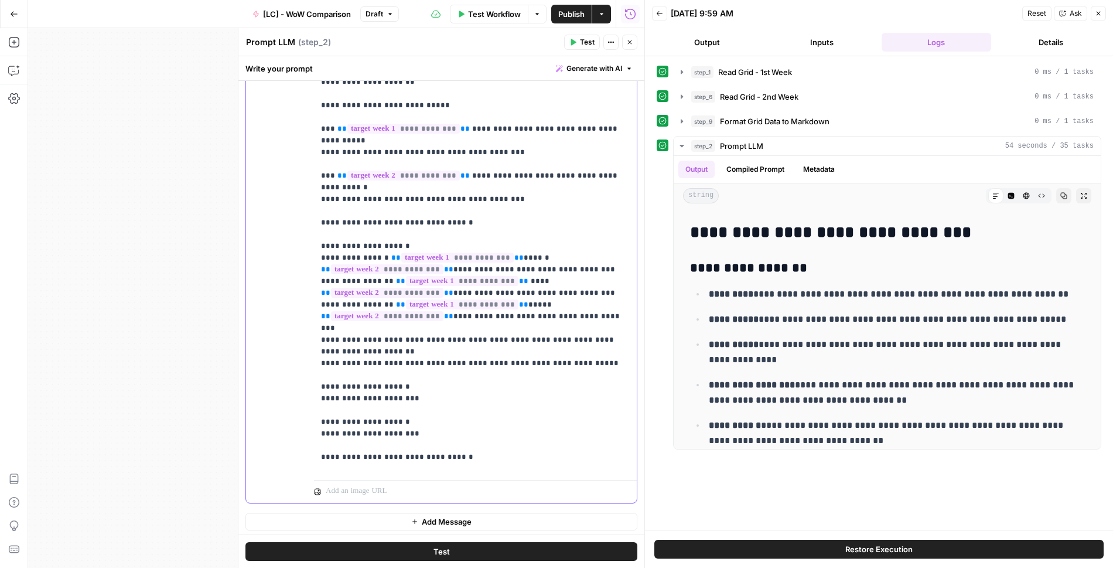
click at [449, 315] on p "**********" at bounding box center [475, 475] width 309 height 1008
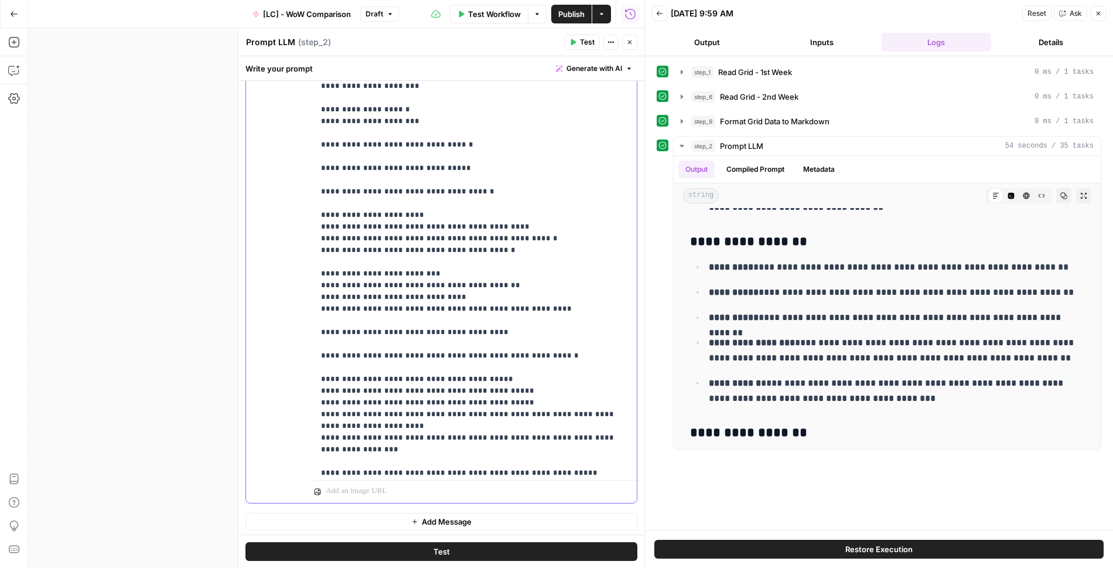
scroll to position [347, 0]
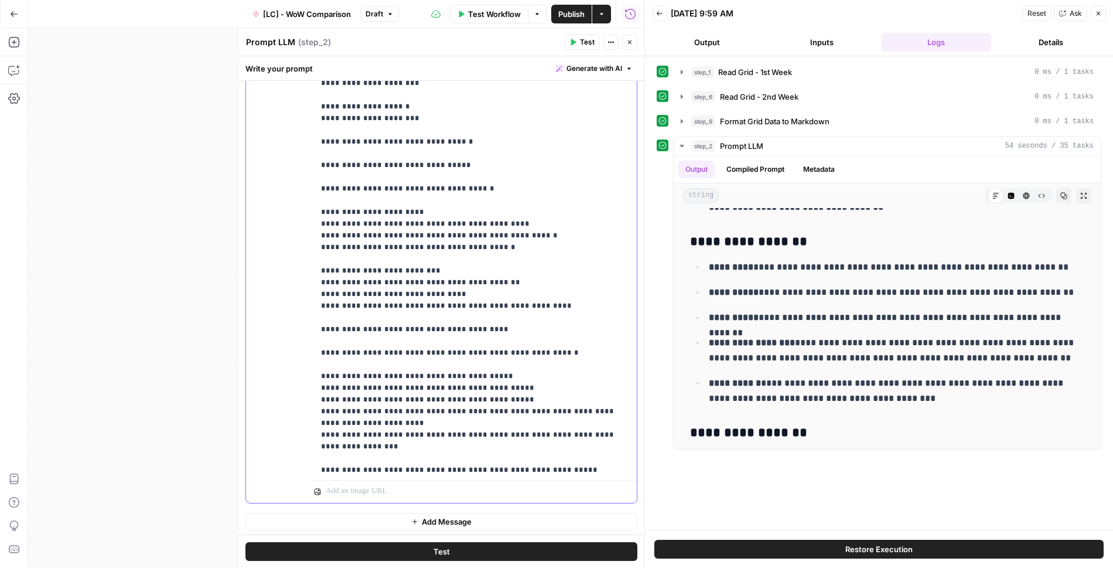
drag, startPoint x: 492, startPoint y: 164, endPoint x: 474, endPoint y: 162, distance: 18.2
click at [474, 162] on p "**********" at bounding box center [475, 160] width 309 height 1008
click at [489, 162] on p "**********" at bounding box center [475, 160] width 309 height 1008
drag, startPoint x: 493, startPoint y: 162, endPoint x: 442, endPoint y: 162, distance: 50.4
click at [442, 162] on p "**********" at bounding box center [475, 160] width 309 height 1008
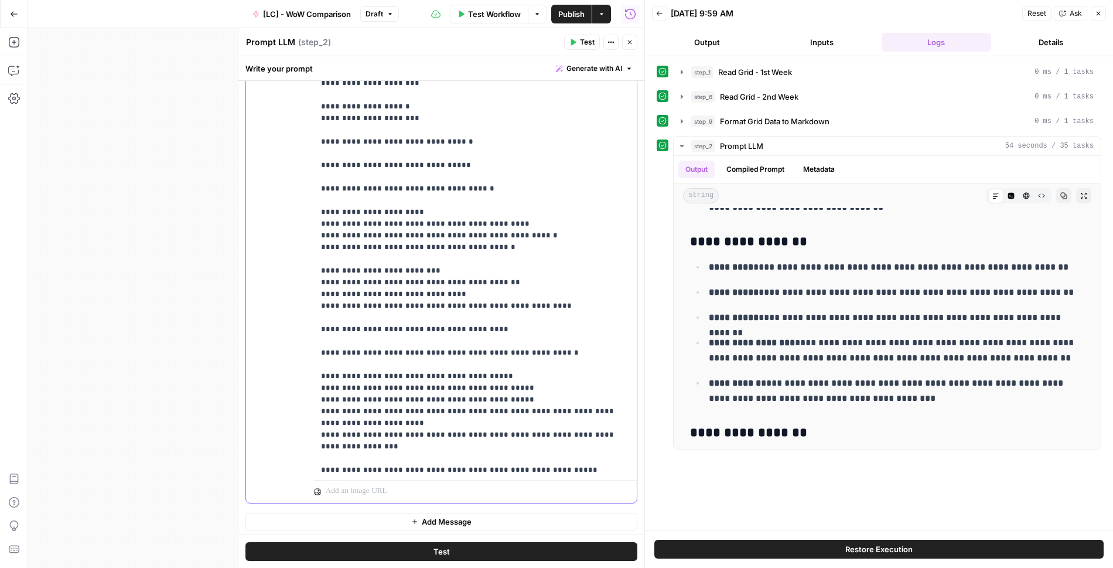
copy p "**********"
click at [423, 256] on p "**********" at bounding box center [475, 160] width 309 height 1008
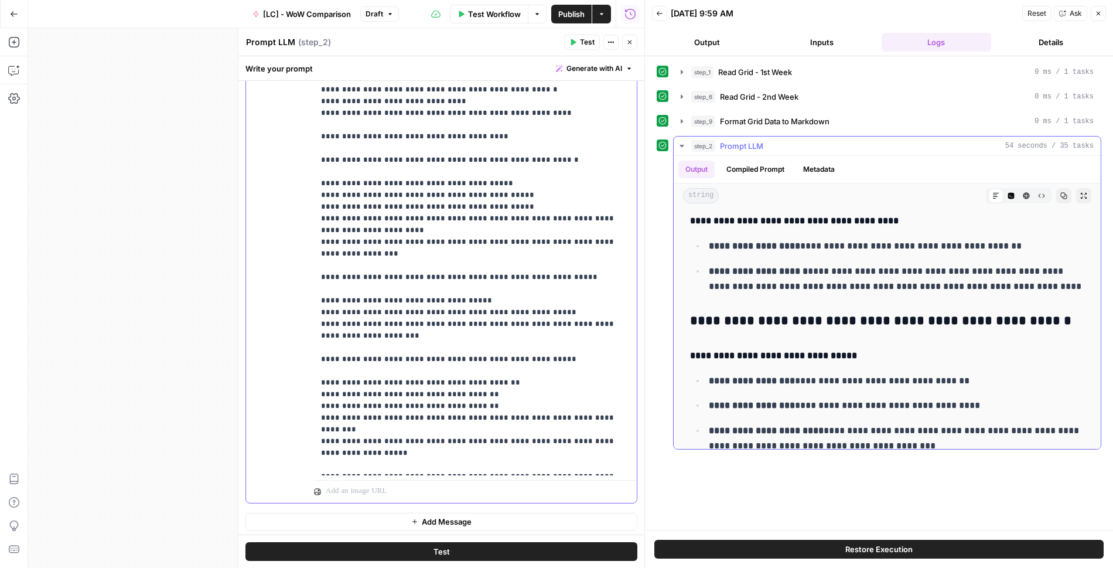
scroll to position [2057, 0]
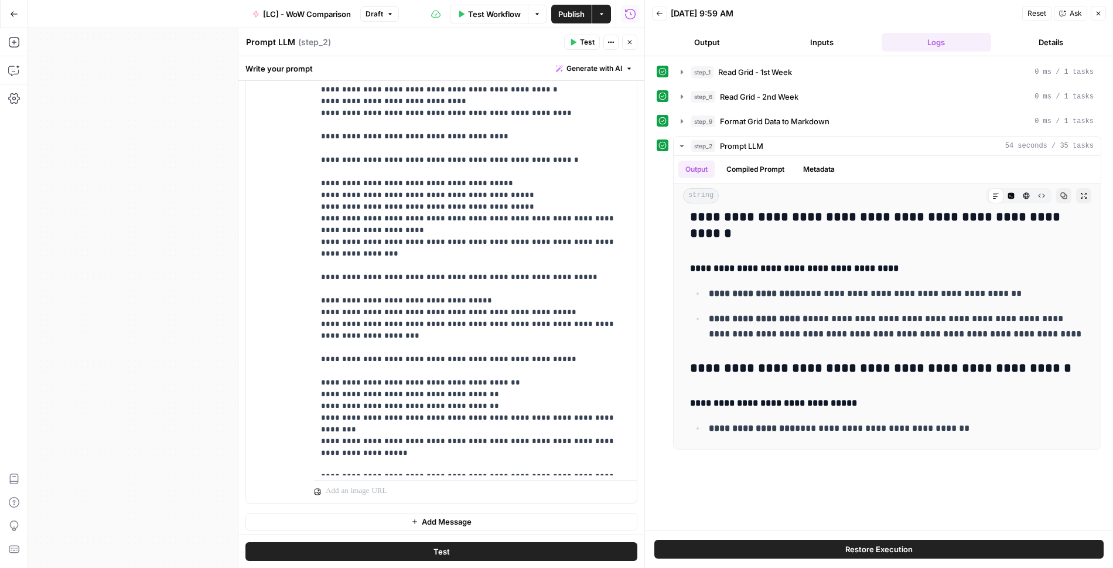
click at [484, 548] on button "Test" at bounding box center [441, 551] width 392 height 19
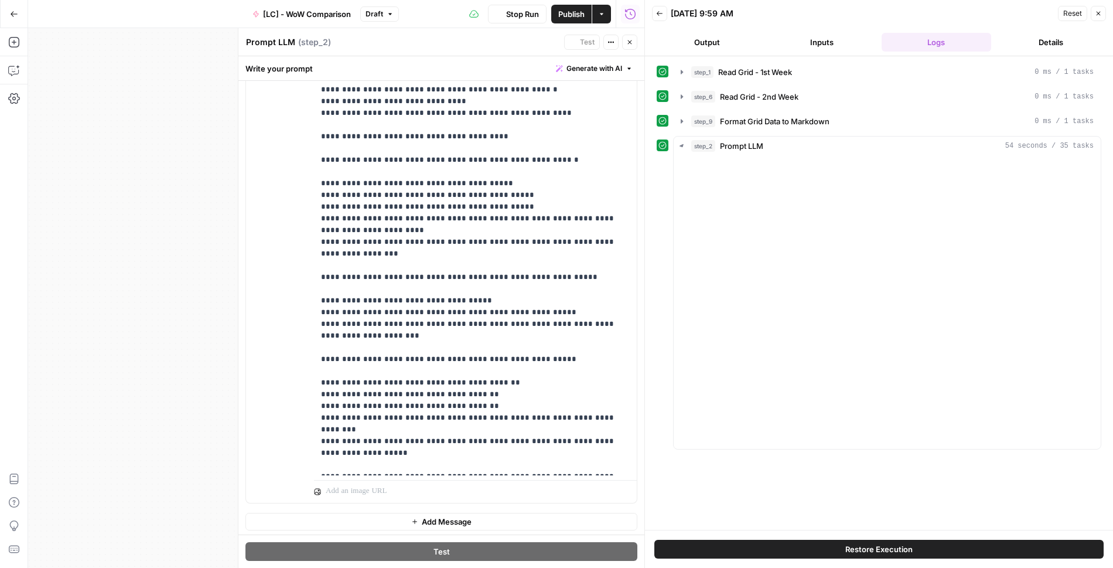
scroll to position [844, 0]
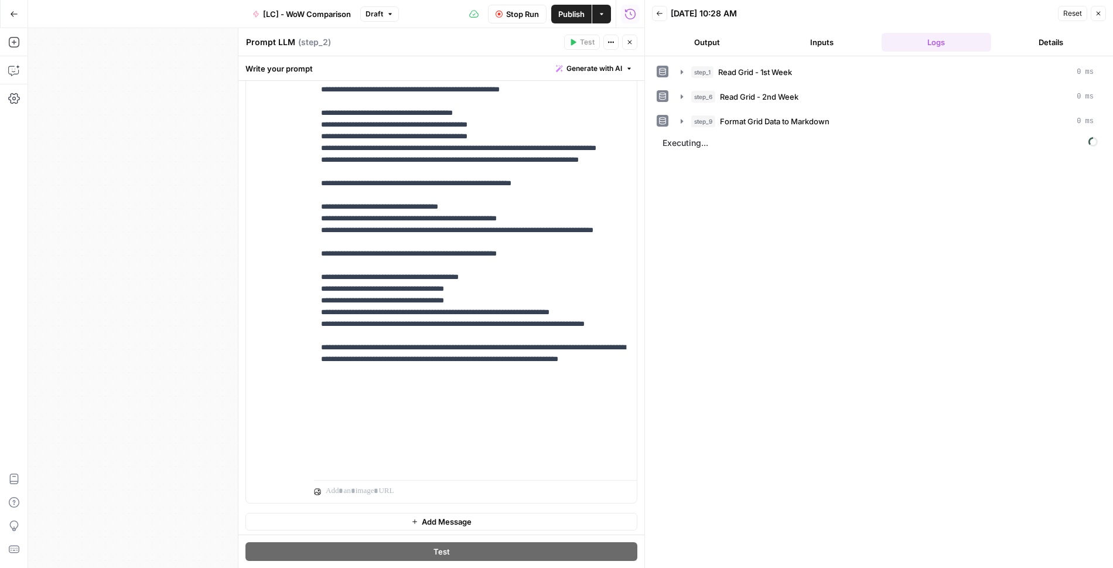
click at [702, 40] on button "Output" at bounding box center [707, 42] width 110 height 19
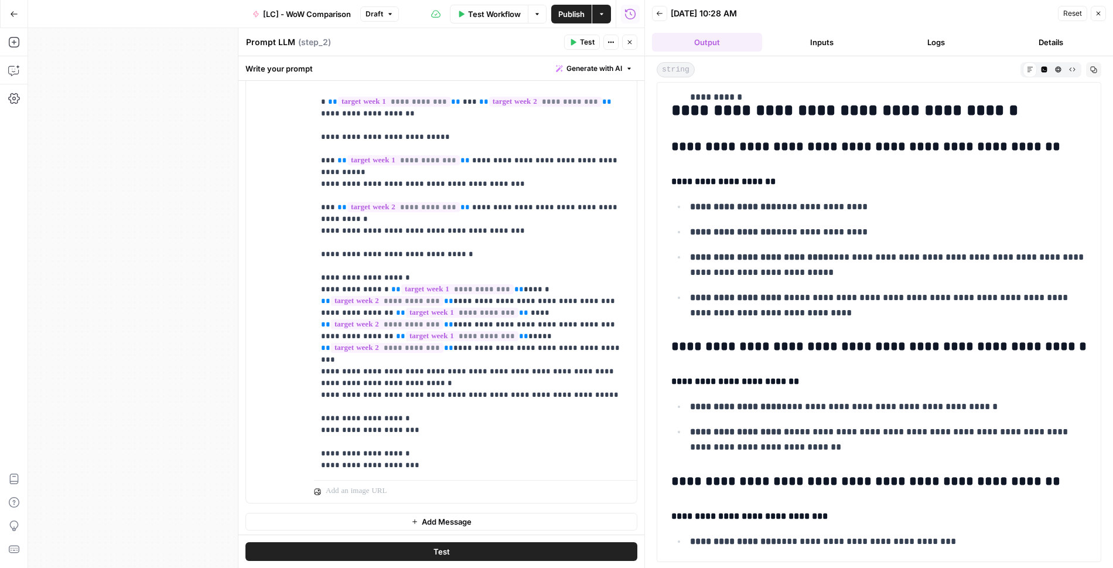
scroll to position [1978, 0]
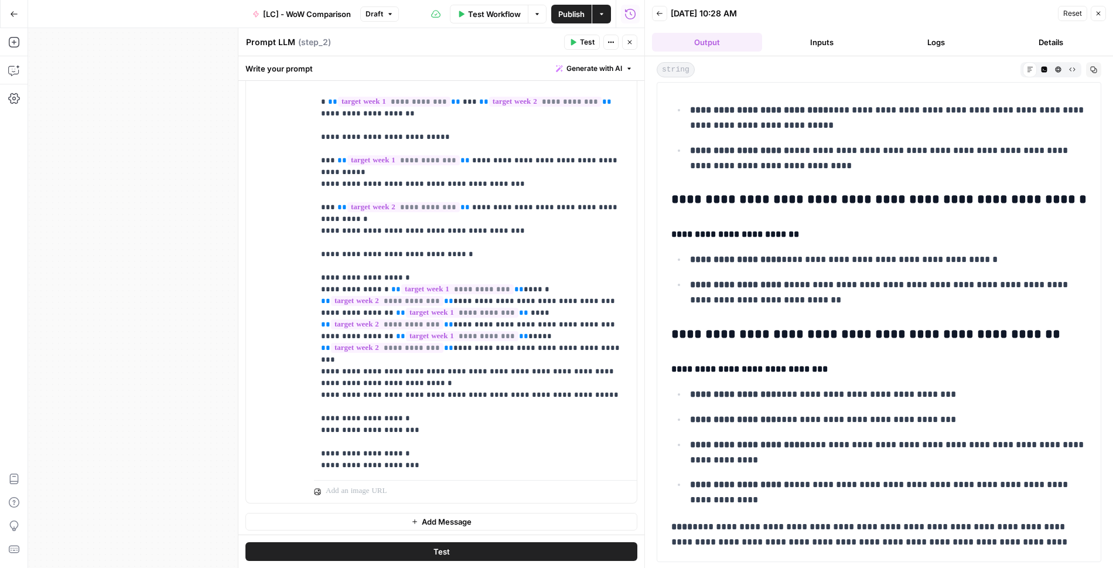
click at [567, 12] on span "Publish" at bounding box center [571, 14] width 26 height 12
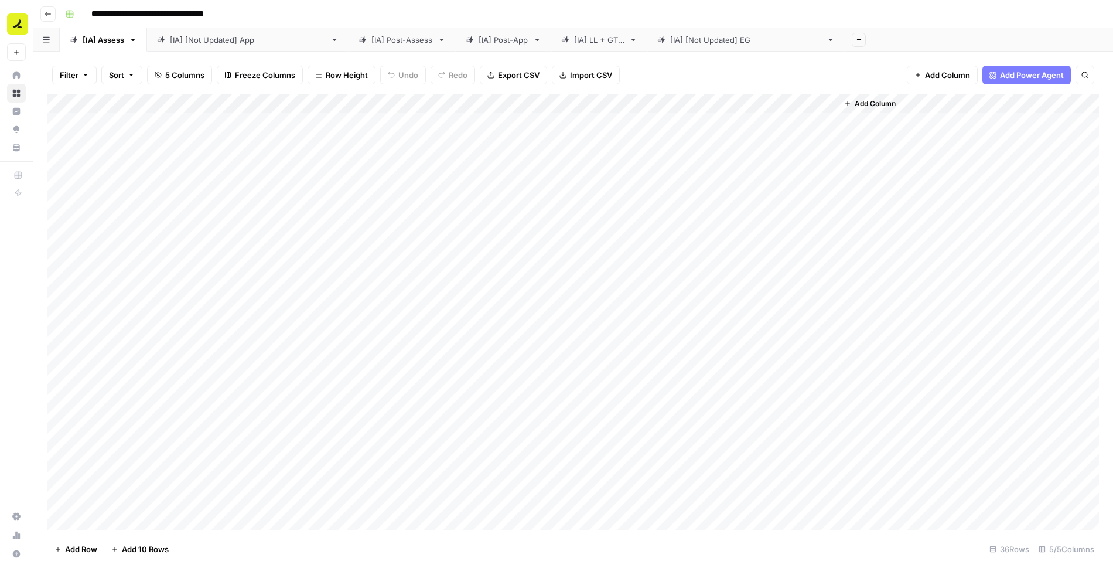
click at [217, 40] on div "[[GEOGRAPHIC_DATA]] [Not Updated] App" at bounding box center [248, 40] width 156 height 12
click at [451, 125] on div "Add Column" at bounding box center [572, 123] width 1051 height 59
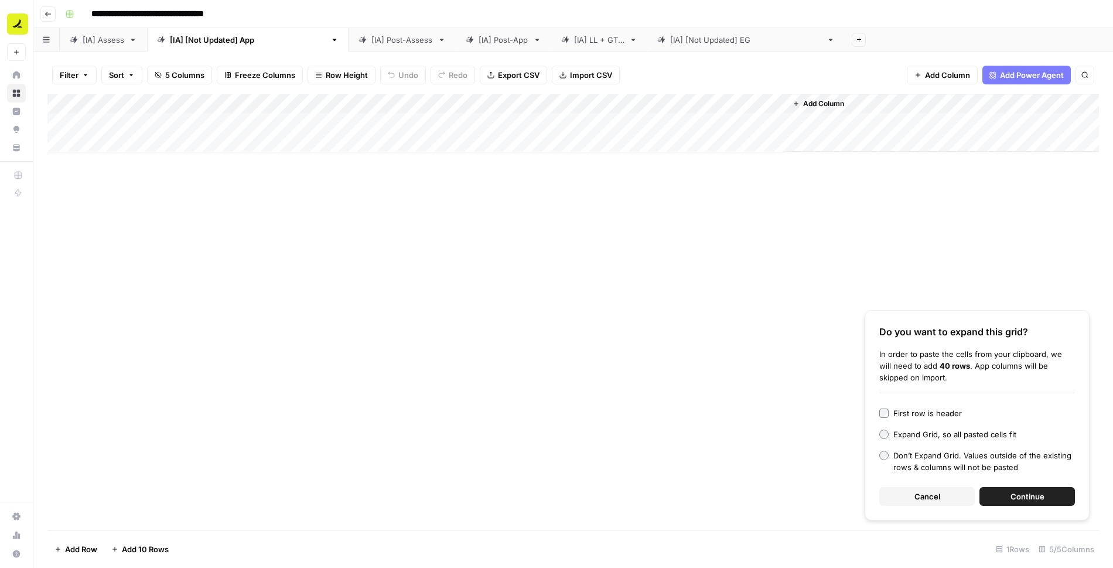
click at [1015, 499] on span "Continue" at bounding box center [1027, 496] width 34 height 12
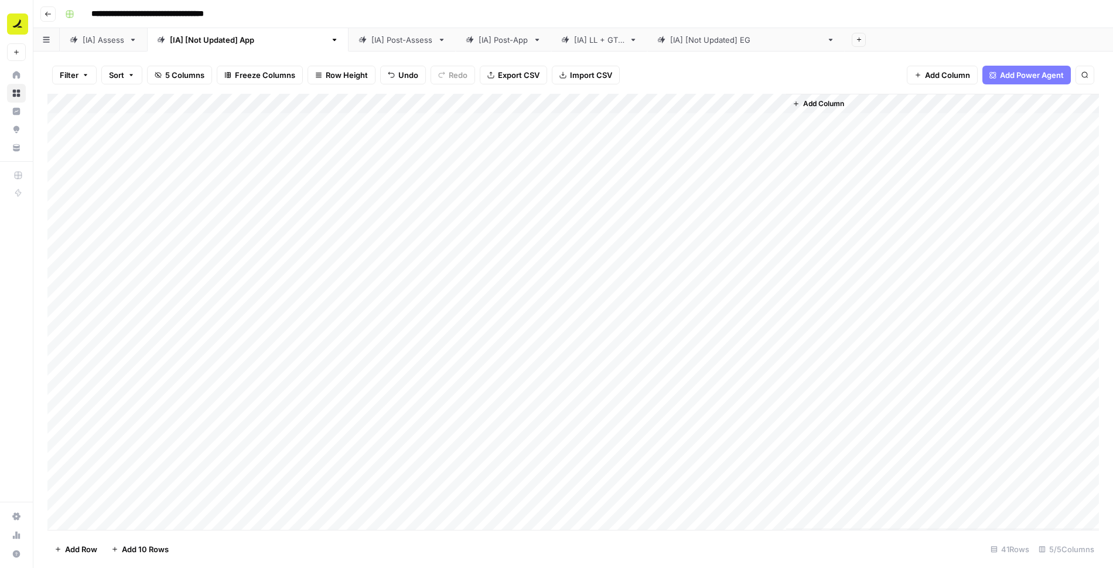
click at [283, 124] on div "Add Column" at bounding box center [572, 312] width 1051 height 436
click at [152, 120] on div "Add Column" at bounding box center [572, 312] width 1051 height 436
click at [247, 120] on div "Add Column" at bounding box center [572, 312] width 1051 height 436
drag, startPoint x: 349, startPoint y: 132, endPoint x: 343, endPoint y: 506, distance: 373.8
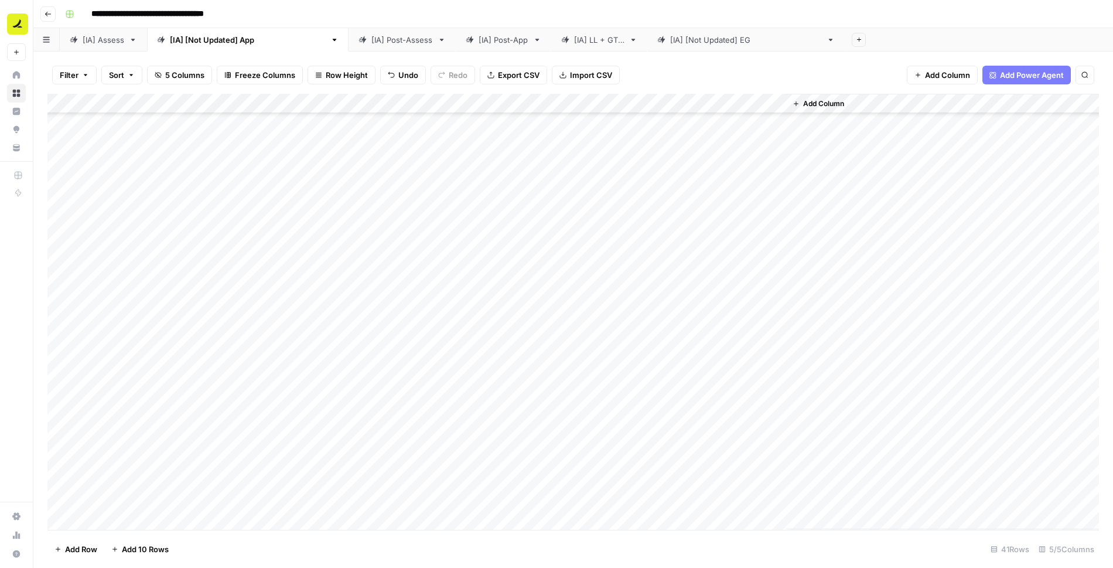
click at [343, 506] on div "Add Column" at bounding box center [572, 312] width 1051 height 436
click at [671, 124] on div "Add Column" at bounding box center [572, 312] width 1051 height 436
click at [669, 122] on div "Add Column" at bounding box center [572, 312] width 1051 height 436
click at [155, 120] on div "Add Column" at bounding box center [572, 312] width 1051 height 436
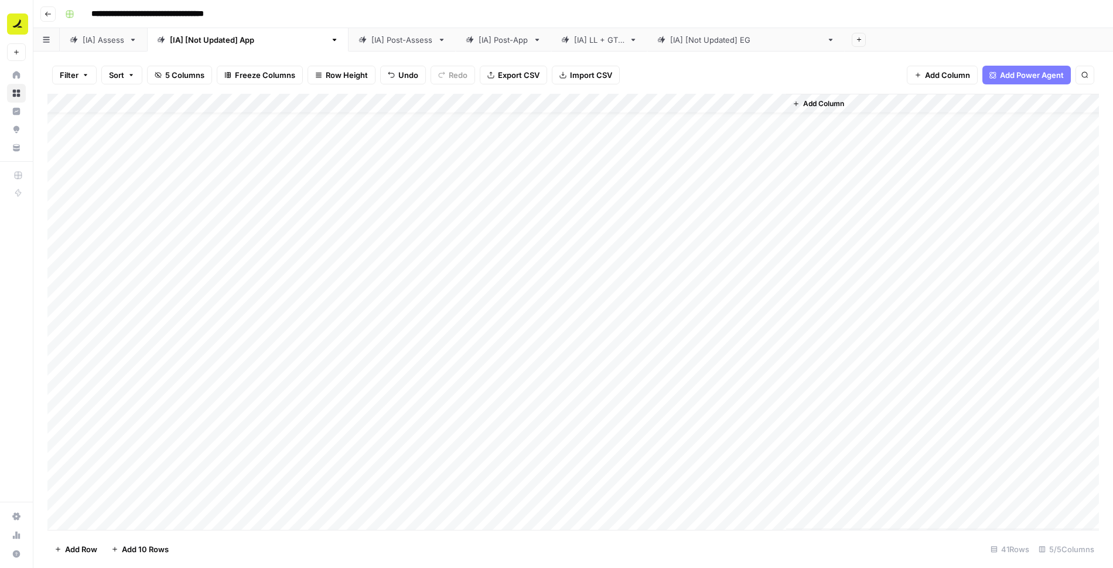
scroll to position [419, 0]
click at [435, 494] on div "Add Column" at bounding box center [572, 312] width 1051 height 436
click at [670, 40] on div "[[GEOGRAPHIC_DATA]] [Not Updated] EG" at bounding box center [746, 40] width 152 height 12
click at [132, 140] on div "Add Column" at bounding box center [572, 133] width 1051 height 78
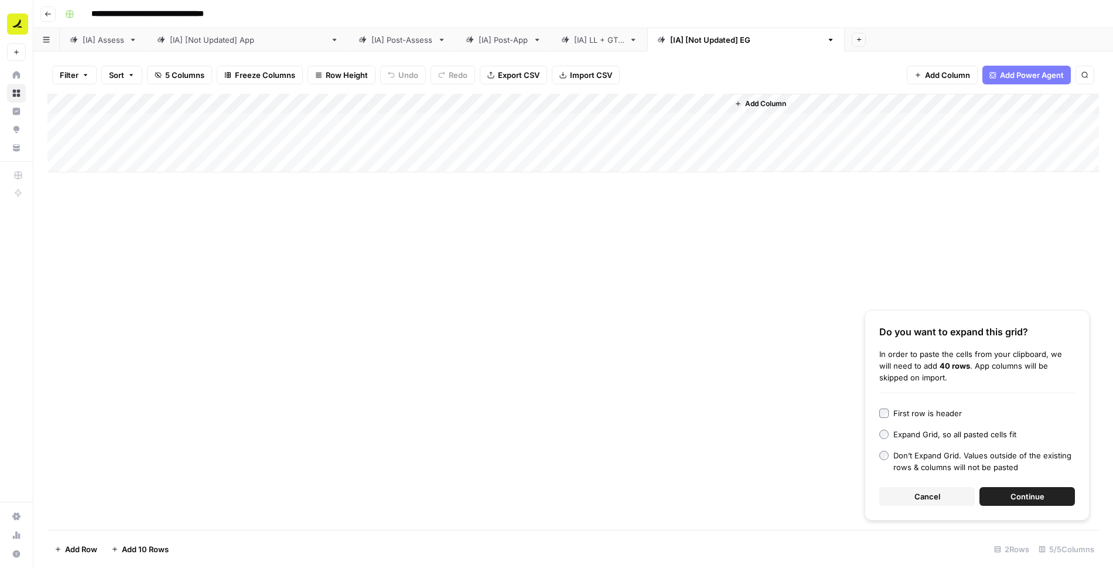
click at [1004, 497] on button "Continue" at bounding box center [1026, 496] width 95 height 19
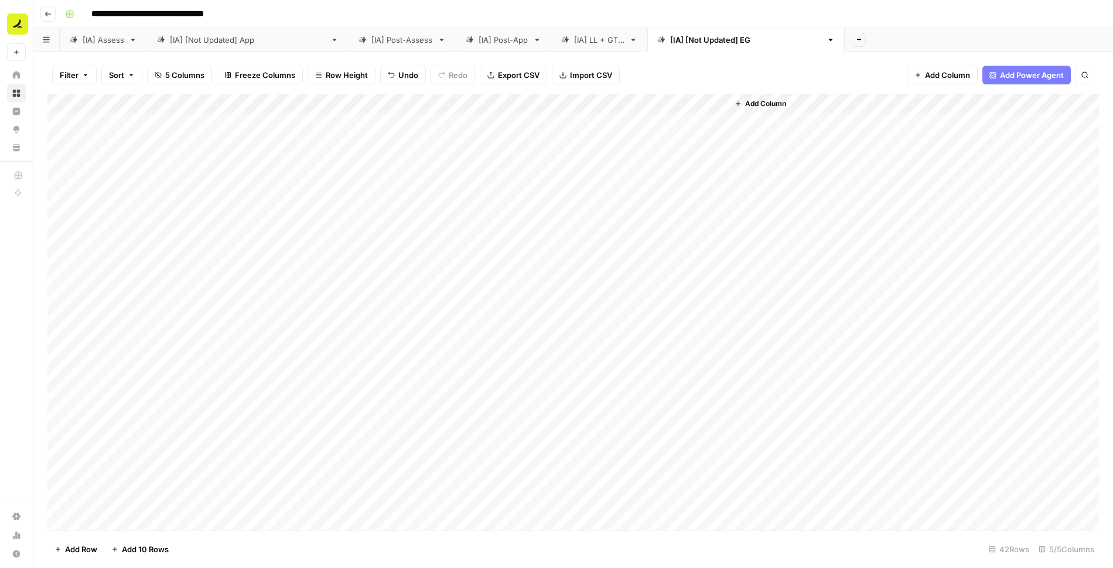
click at [59, 123] on div "Add Column" at bounding box center [572, 312] width 1051 height 436
click at [95, 549] on span "Delete 1 Row" at bounding box center [77, 549] width 47 height 12
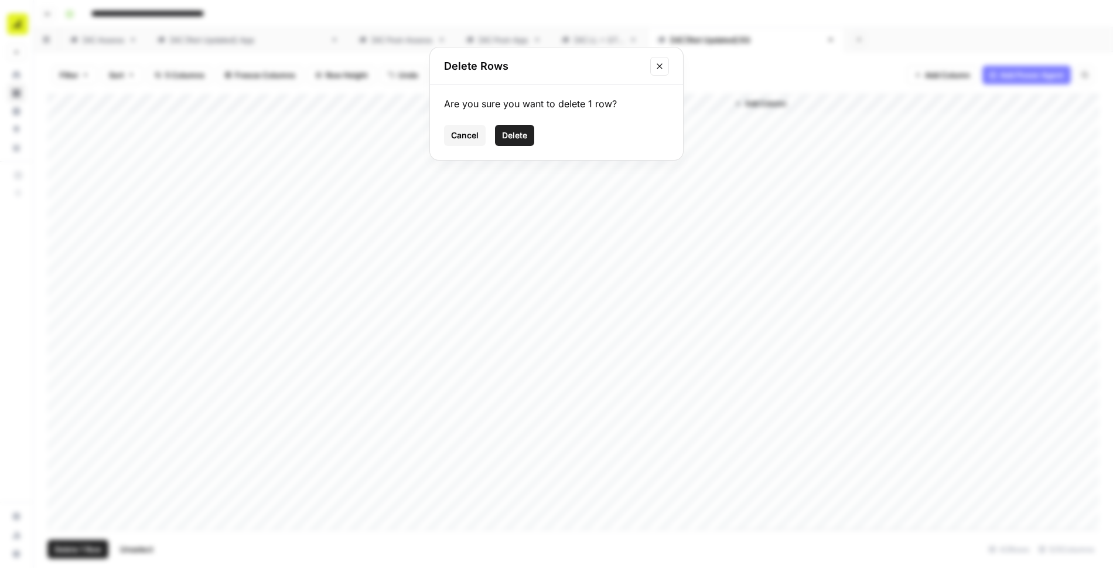
click at [517, 135] on span "Delete" at bounding box center [514, 135] width 25 height 12
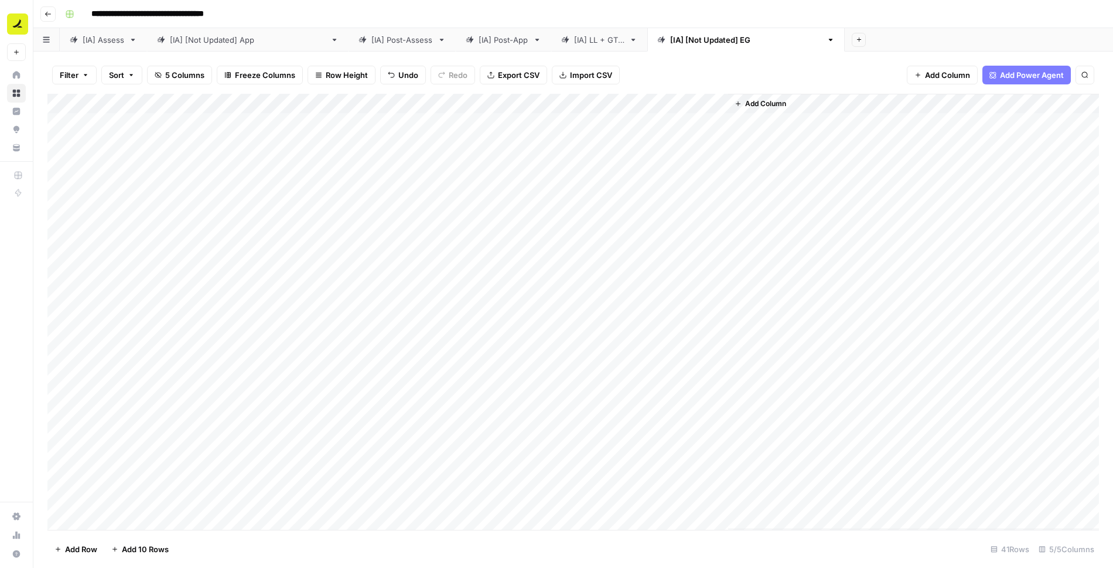
click at [670, 38] on div "[[GEOGRAPHIC_DATA]] [Not Updated] EG" at bounding box center [746, 40] width 152 height 12
click at [670, 41] on input "**********" at bounding box center [710, 39] width 81 height 15
drag, startPoint x: 665, startPoint y: 39, endPoint x: 616, endPoint y: 40, distance: 49.2
click at [670, 40] on input "**********" at bounding box center [710, 39] width 81 height 15
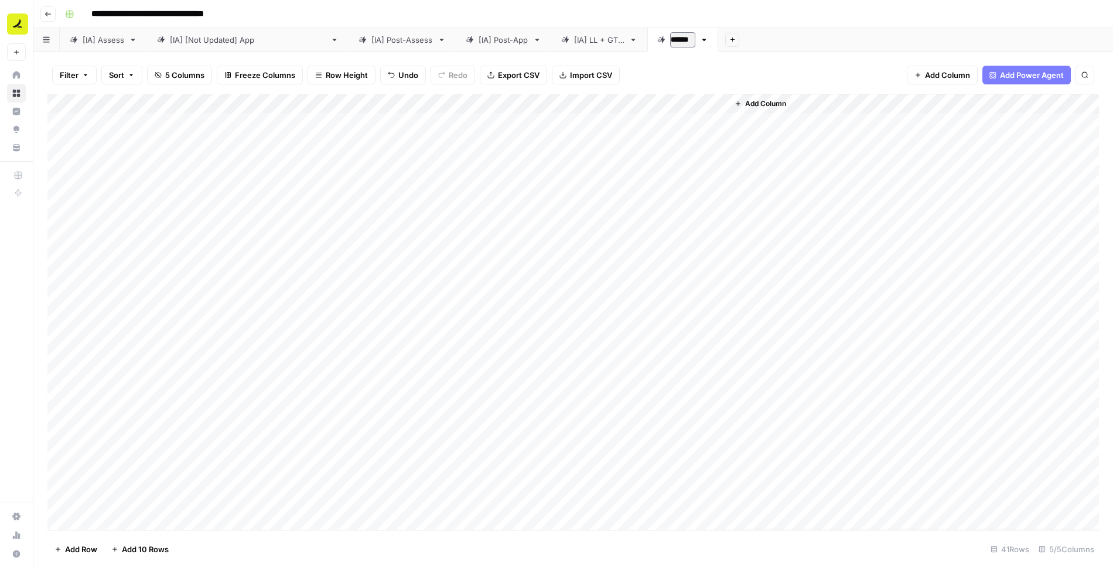
type input "*******"
click at [197, 42] on div "[[GEOGRAPHIC_DATA]] [Not Updated] App" at bounding box center [248, 40] width 156 height 12
click at [61, 124] on div "Add Column" at bounding box center [572, 312] width 1051 height 436
click at [432, 139] on div "Add Column" at bounding box center [572, 312] width 1051 height 436
click at [276, 144] on div "Add Column" at bounding box center [572, 312] width 1051 height 436
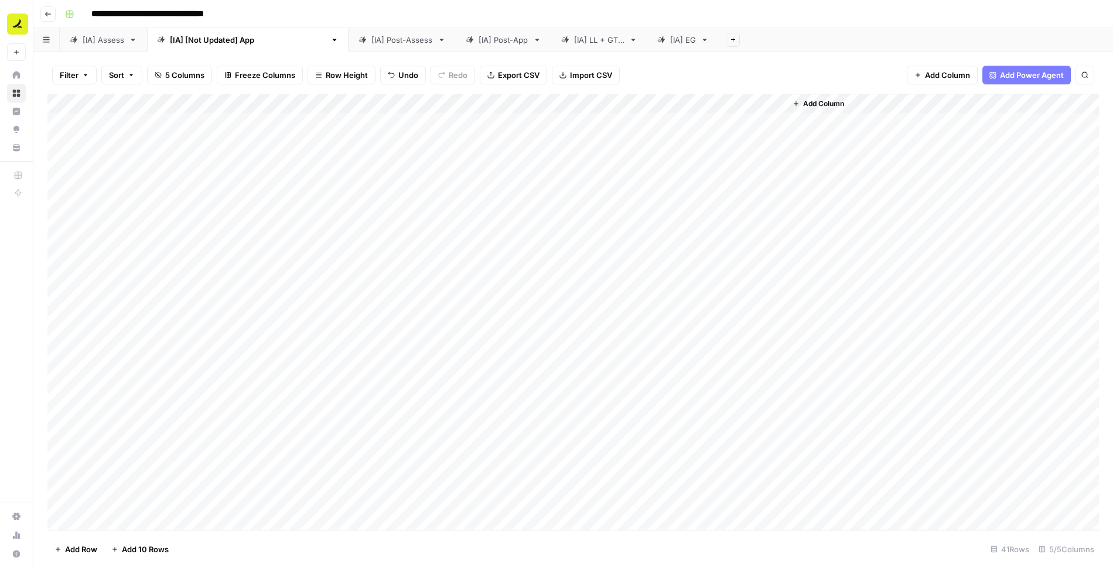
click at [147, 141] on div "Add Column" at bounding box center [572, 312] width 1051 height 436
click at [111, 38] on div "[IA] Assess" at bounding box center [104, 40] width 42 height 12
click at [200, 39] on div "[[GEOGRAPHIC_DATA]] [Not Updated] App" at bounding box center [248, 40] width 156 height 12
click at [111, 142] on div "Add Column" at bounding box center [572, 312] width 1051 height 436
drag, startPoint x: 180, startPoint y: 149, endPoint x: 168, endPoint y: 442, distance: 292.6
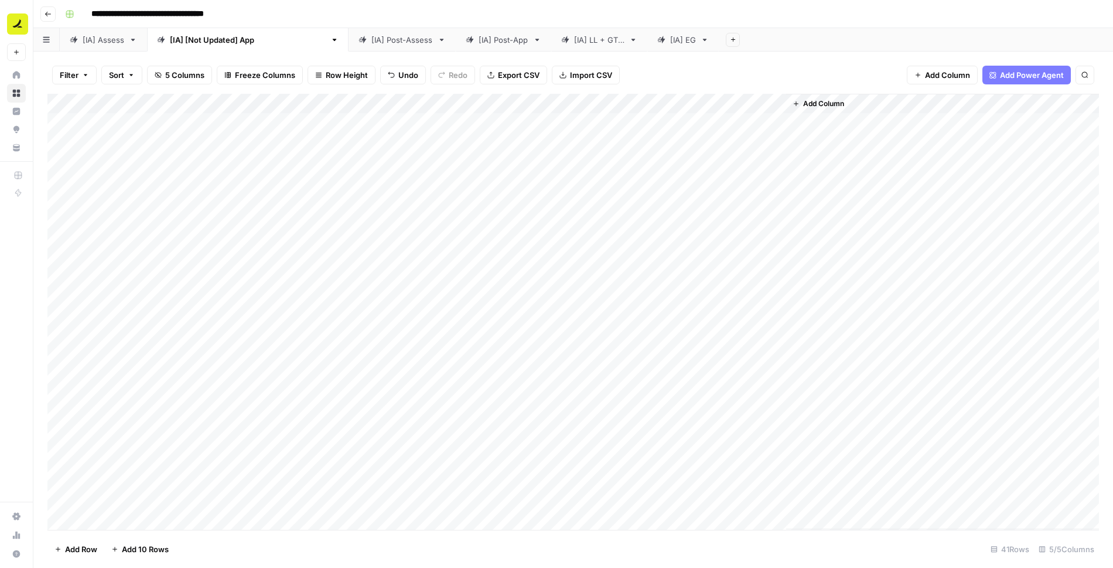
click at [168, 442] on div "Add Column" at bounding box center [572, 312] width 1051 height 436
click at [407, 384] on div "Add Column" at bounding box center [572, 312] width 1051 height 436
click at [278, 230] on div "Add Column" at bounding box center [572, 312] width 1051 height 436
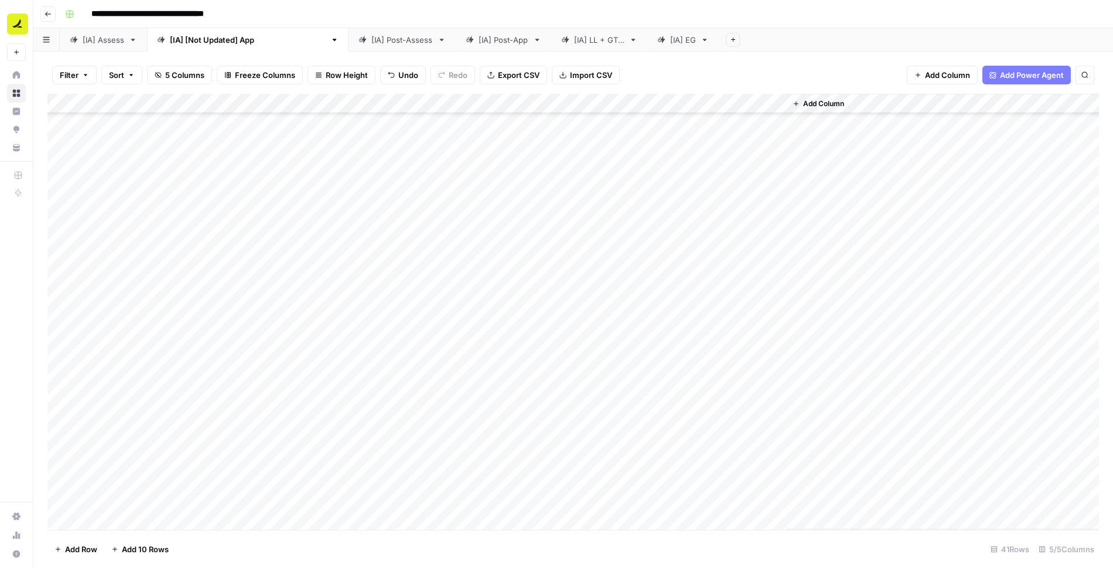
click at [147, 211] on div "Add Column" at bounding box center [572, 312] width 1051 height 436
click at [144, 235] on div "Add Column" at bounding box center [572, 312] width 1051 height 436
click at [309, 229] on div "Add Column" at bounding box center [572, 312] width 1051 height 436
drag, startPoint x: 347, startPoint y: 237, endPoint x: 325, endPoint y: 347, distance: 112.2
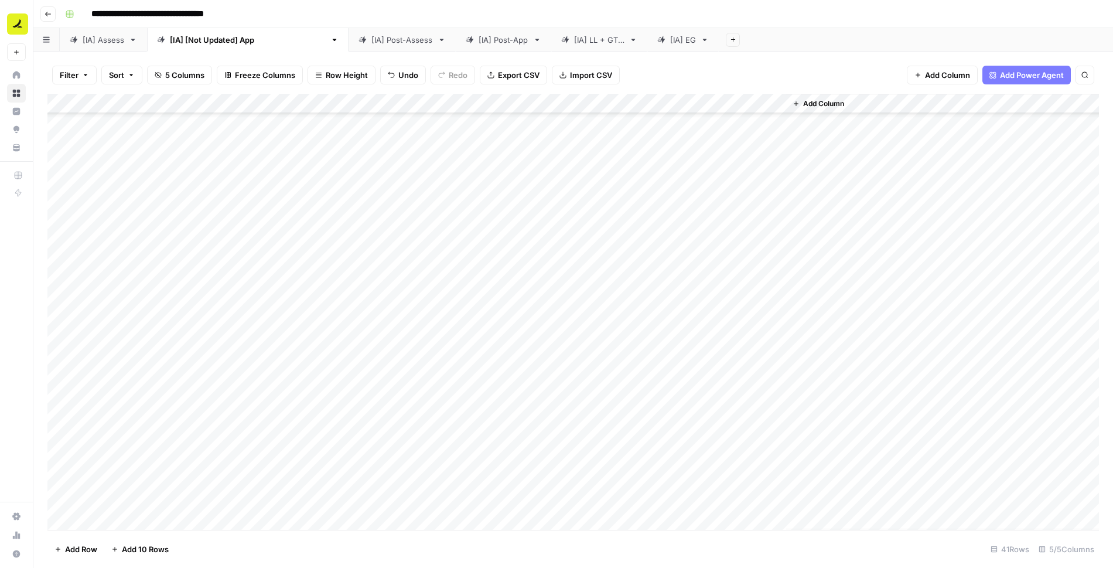
click at [325, 347] on div "Add Column" at bounding box center [572, 312] width 1051 height 436
click at [64, 355] on div "Add Column" at bounding box center [572, 312] width 1051 height 436
click at [64, 360] on div "Add Column" at bounding box center [572, 312] width 1051 height 436
click at [62, 379] on div "Add Column" at bounding box center [572, 312] width 1051 height 436
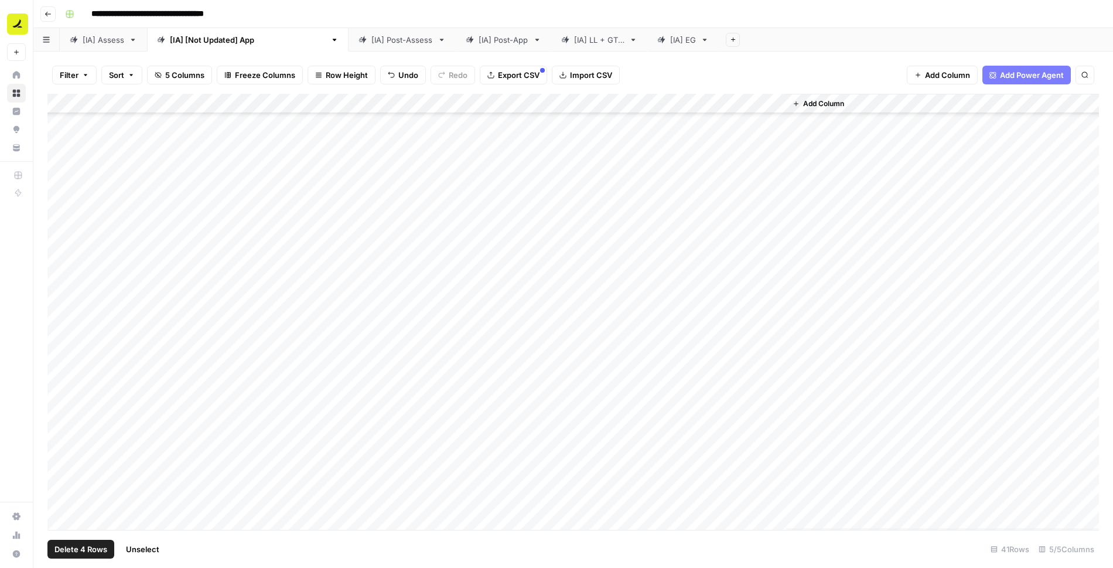
click at [62, 402] on div "Add Column" at bounding box center [572, 312] width 1051 height 436
click at [61, 426] on div "Add Column" at bounding box center [572, 312] width 1051 height 436
click at [59, 448] on div "Add Column" at bounding box center [572, 312] width 1051 height 436
click at [60, 444] on div "Add Column" at bounding box center [572, 312] width 1051 height 436
click at [60, 461] on div "Add Column" at bounding box center [572, 312] width 1051 height 436
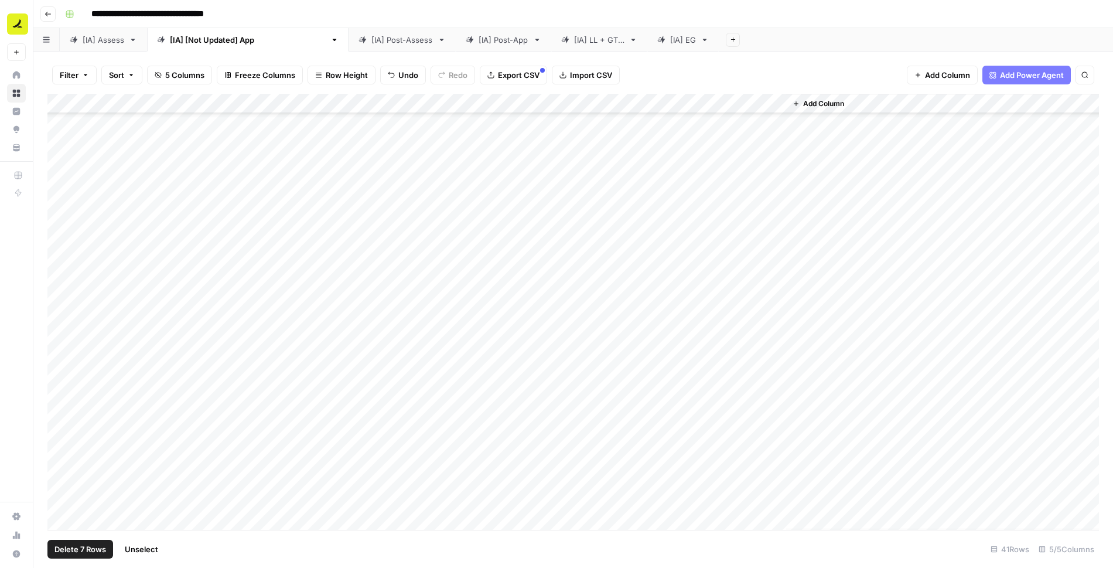
click at [61, 479] on div "Add Column" at bounding box center [572, 312] width 1051 height 436
click at [61, 499] on div "Add Column" at bounding box center [572, 312] width 1051 height 436
click at [69, 549] on span "Delete 9 Rows" at bounding box center [80, 549] width 52 height 12
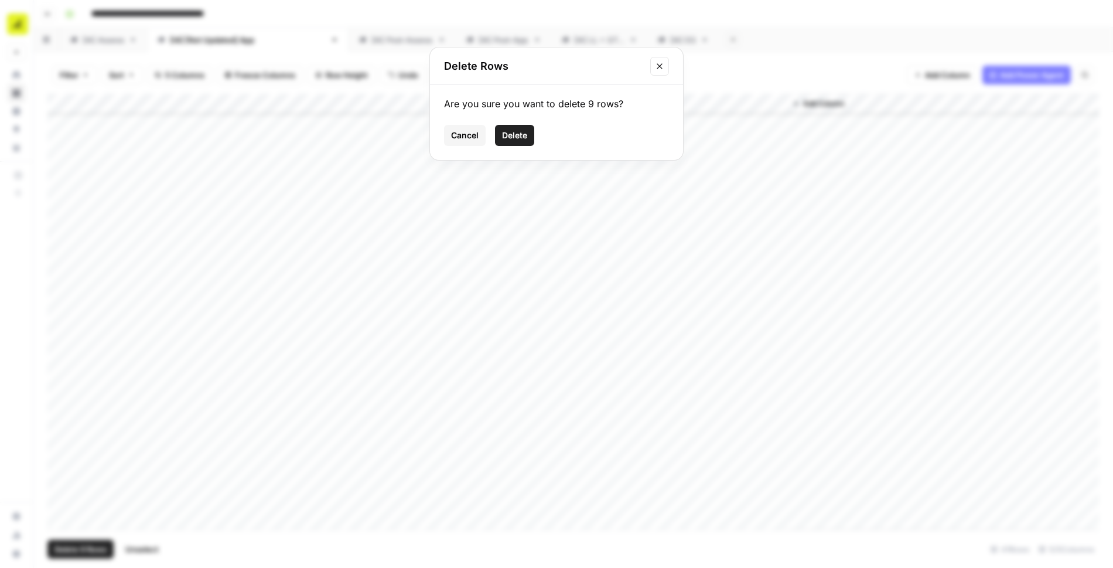
click at [513, 134] on span "Delete" at bounding box center [514, 135] width 25 height 12
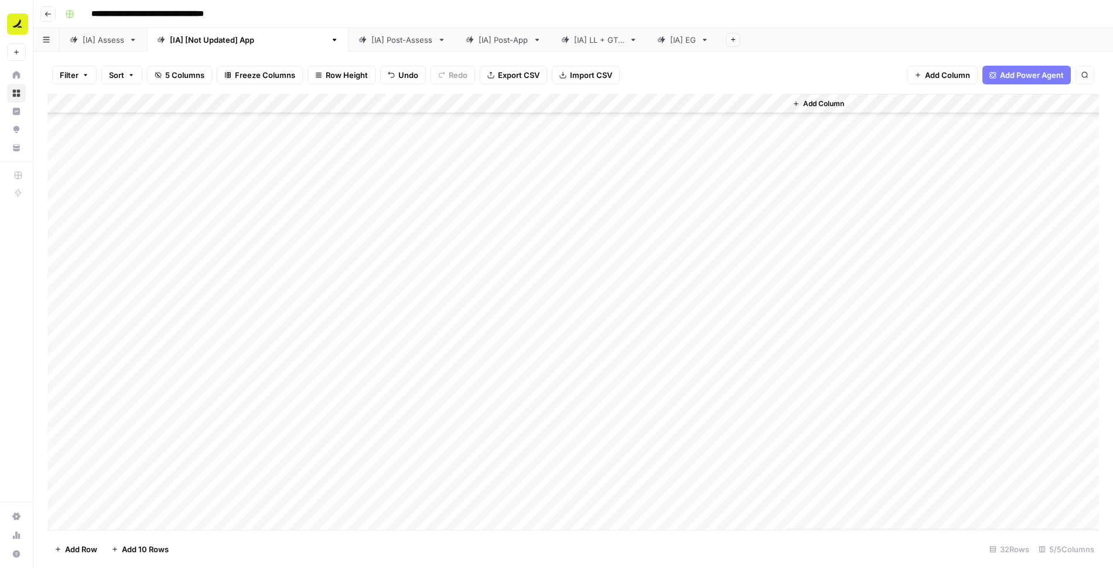
scroll to position [0, 0]
click at [61, 124] on div "Add Column" at bounding box center [572, 312] width 1051 height 436
click at [65, 549] on span "Delete 1 Row" at bounding box center [77, 549] width 47 height 12
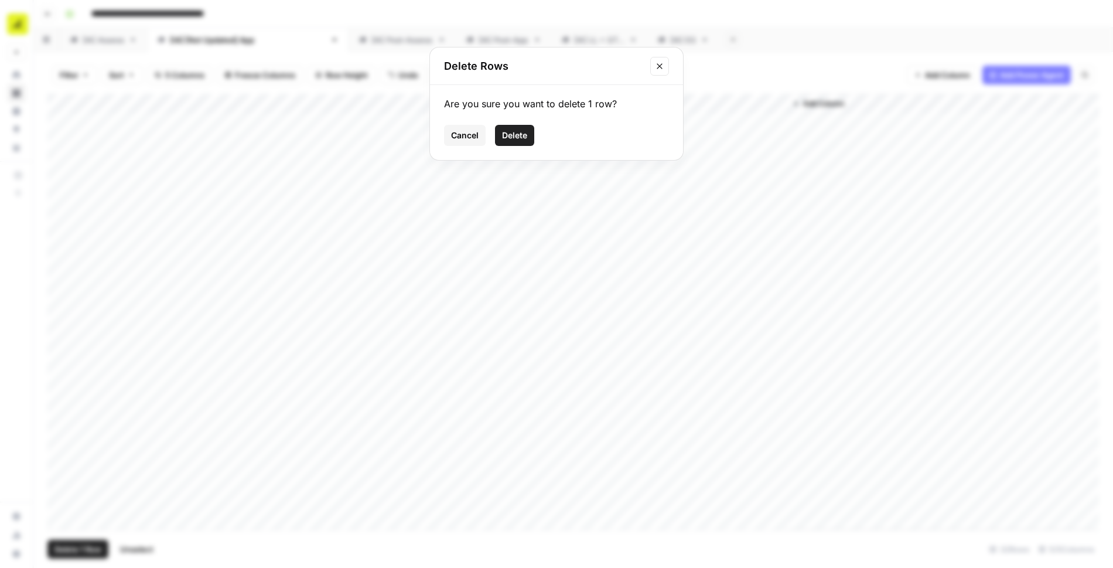
click at [515, 129] on span "Delete" at bounding box center [514, 135] width 25 height 12
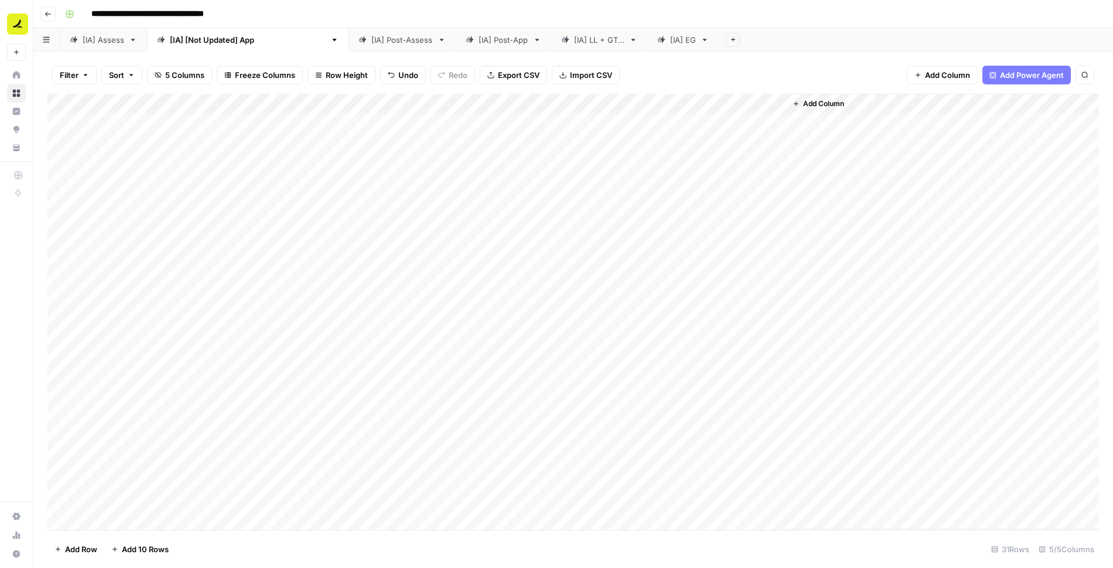
click at [213, 41] on div "[[GEOGRAPHIC_DATA]] [Not Updated] App" at bounding box center [248, 40] width 156 height 12
click at [230, 45] on input "**********" at bounding box center [213, 39] width 86 height 15
drag, startPoint x: 239, startPoint y: 40, endPoint x: 183, endPoint y: 40, distance: 56.2
click at [183, 40] on input "**********" at bounding box center [213, 39] width 86 height 15
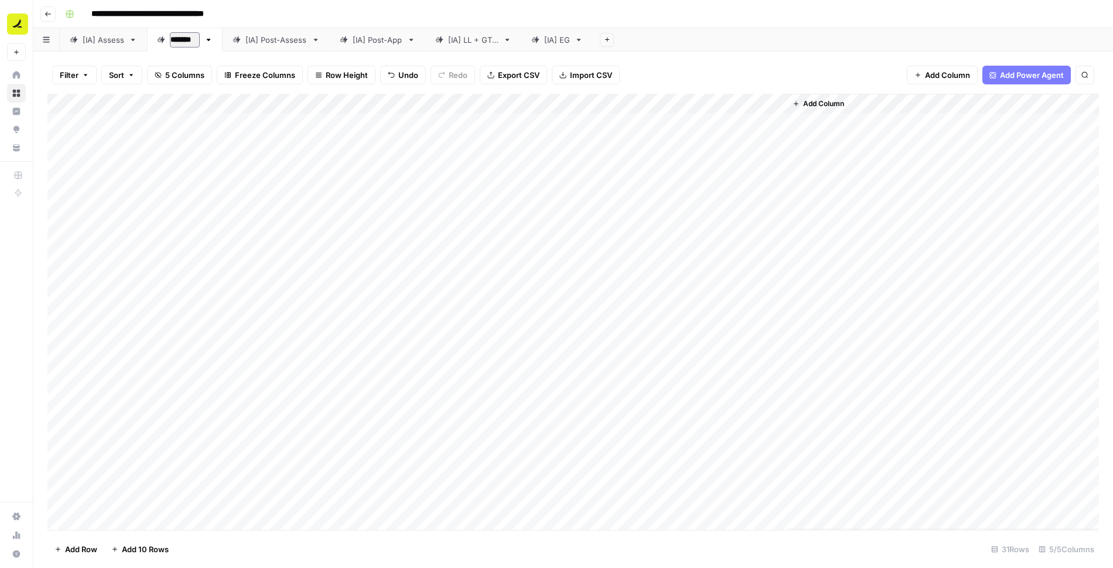
type input "********"
click at [699, 15] on div "**********" at bounding box center [580, 14] width 1041 height 19
click at [111, 40] on div "[IA] Assess" at bounding box center [104, 40] width 42 height 12
